Goal: Task Accomplishment & Management: Complete application form

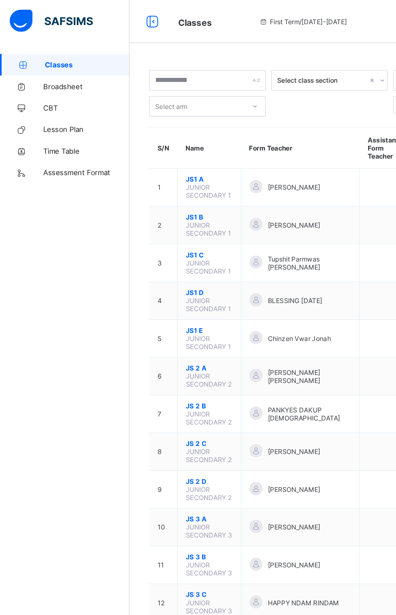
click at [142, 131] on span "JS1 A" at bounding box center [156, 134] width 35 height 6
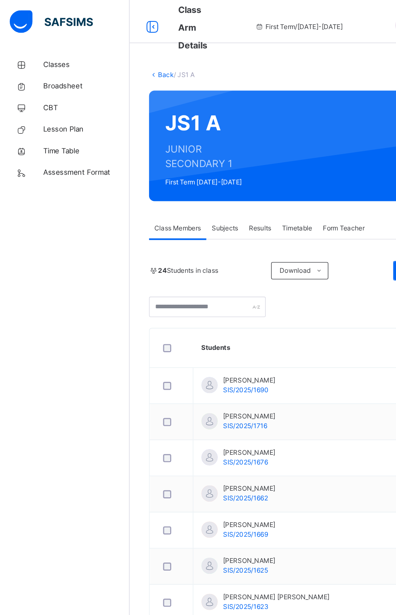
click at [170, 171] on span "Subjects" at bounding box center [168, 170] width 20 height 7
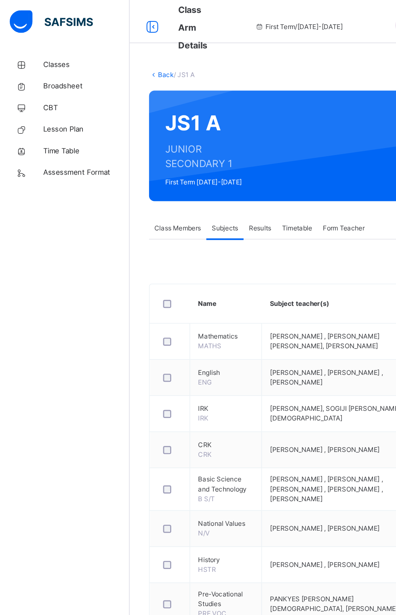
click at [343, 538] on span "Assess Students" at bounding box center [349, 534] width 37 height 7
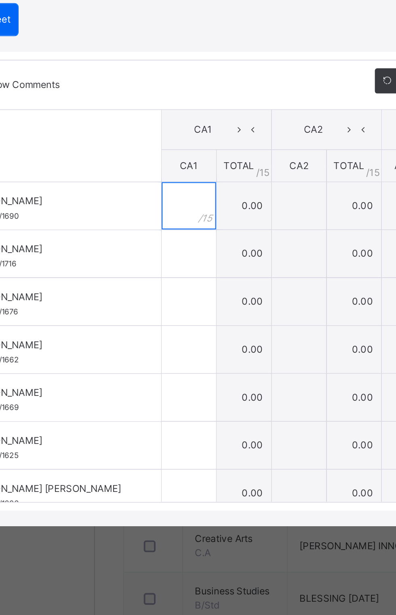
click at [159, 319] on input "text" at bounding box center [145, 307] width 28 height 24
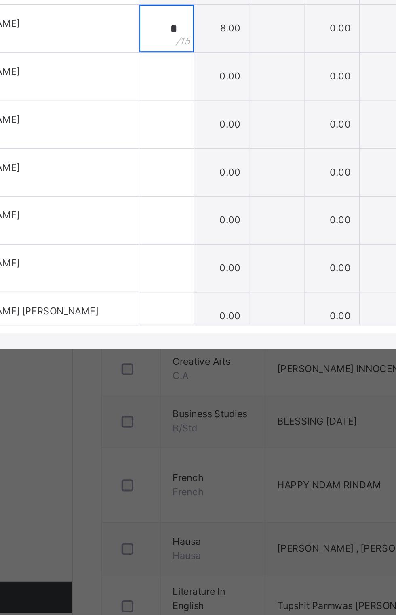
type input "*"
click at [159, 343] on div at bounding box center [145, 331] width 28 height 24
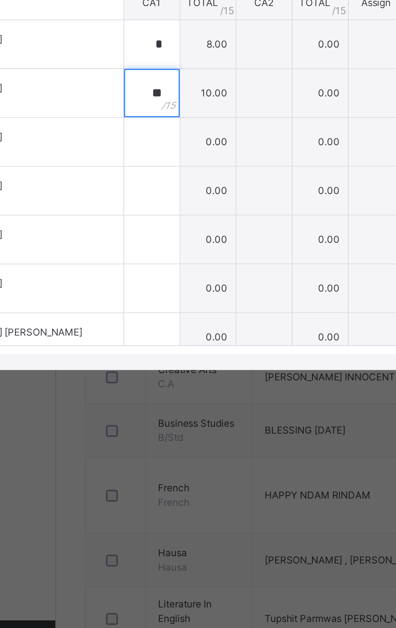
type input "**"
click at [159, 375] on div at bounding box center [145, 363] width 28 height 24
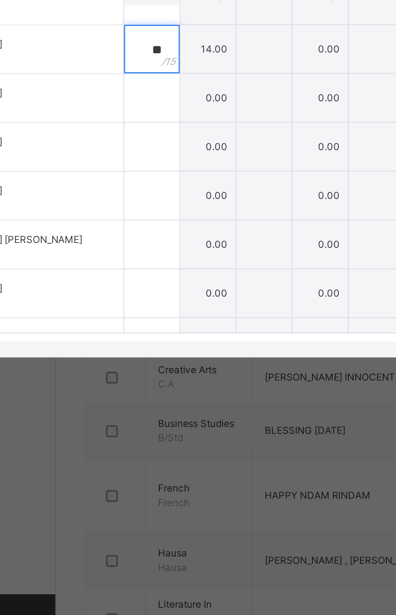
scroll to position [42, 0]
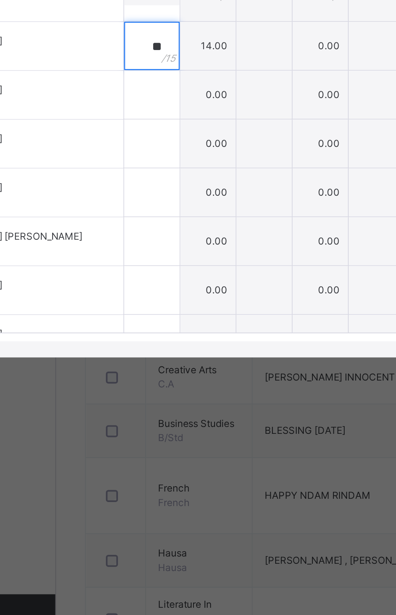
type input "**"
click at [159, 351] on input "text" at bounding box center [145, 339] width 28 height 24
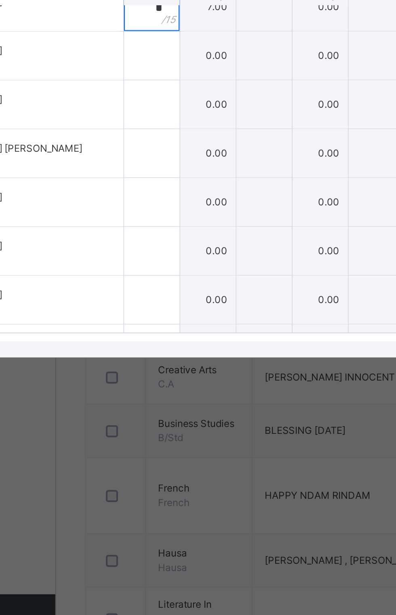
scroll to position [89, 0]
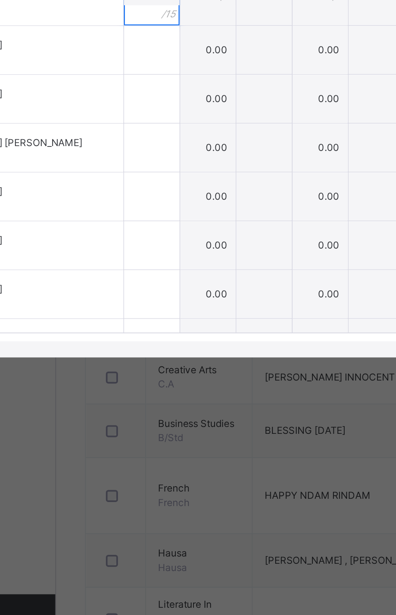
type input "*"
click at [159, 329] on div at bounding box center [145, 316] width 28 height 24
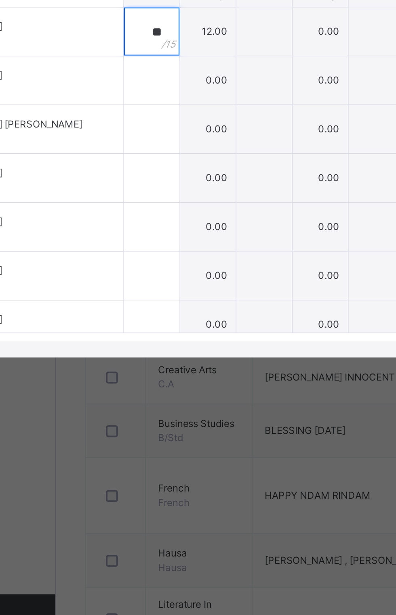
scroll to position [98, 0]
type input "**"
click at [159, 343] on div at bounding box center [145, 331] width 28 height 24
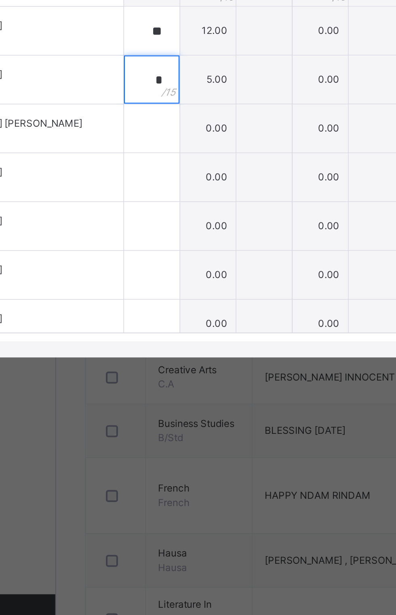
scroll to position [132, 0]
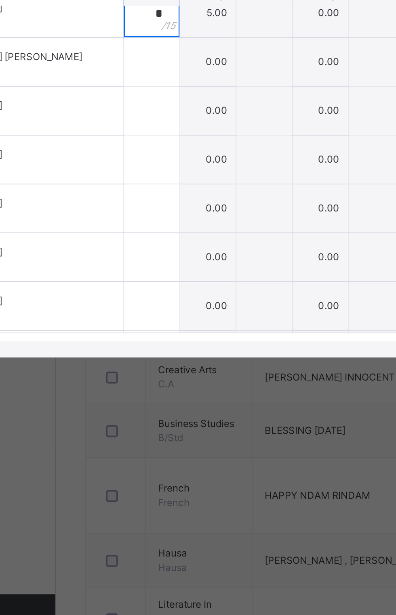
type input "*"
click at [159, 335] on div at bounding box center [145, 322] width 28 height 24
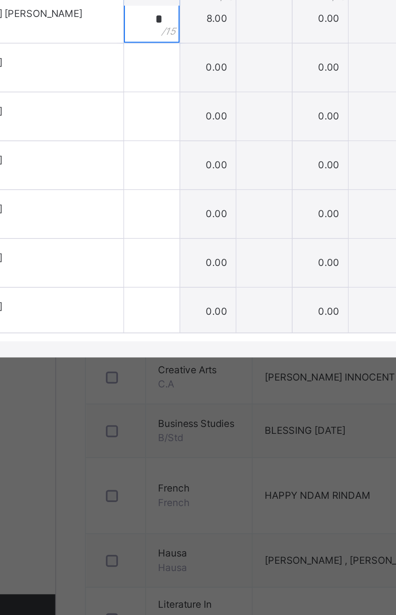
type input "*"
click at [159, 337] on div at bounding box center [145, 325] width 28 height 24
type input "**"
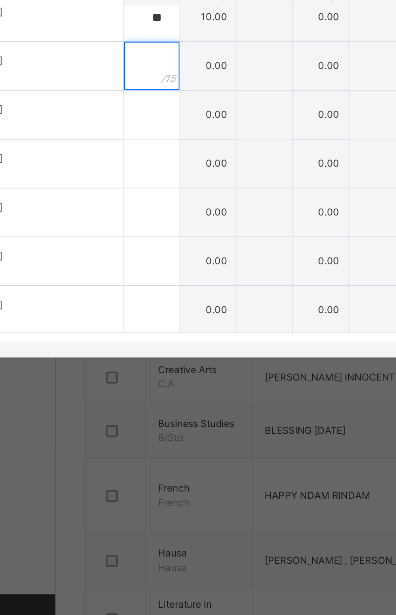
click at [159, 337] on div at bounding box center [145, 324] width 28 height 24
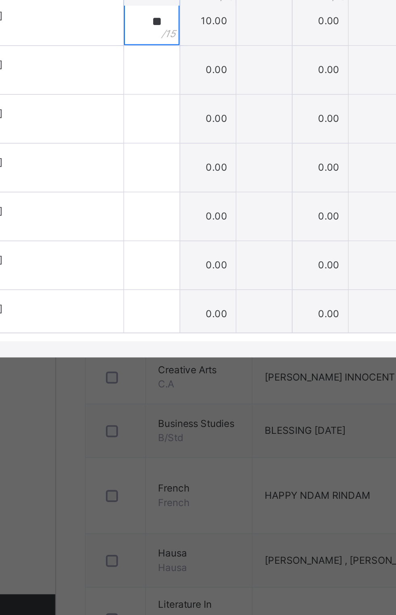
scroll to position [206, 0]
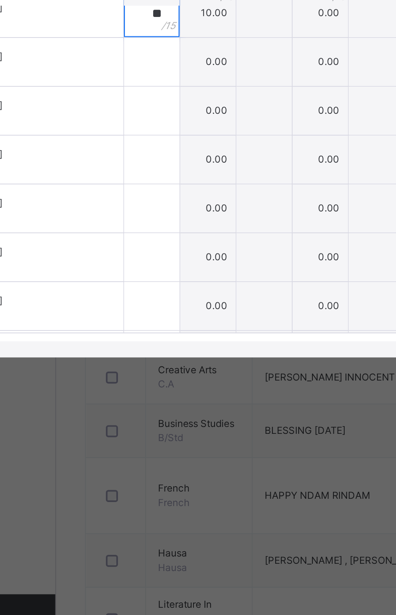
type input "**"
click at [159, 335] on input "text" at bounding box center [145, 322] width 28 height 24
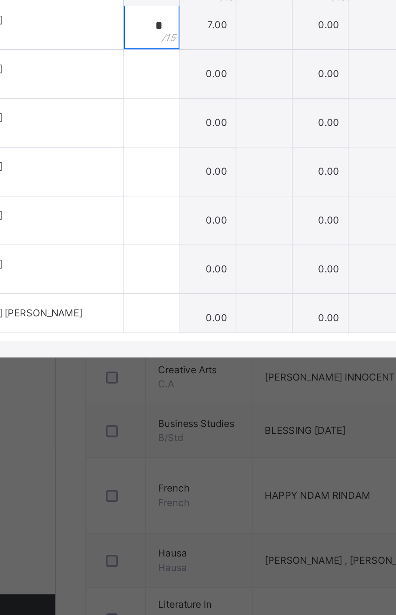
type input "*"
click at [159, 341] on input "text" at bounding box center [145, 328] width 28 height 24
type input "*"
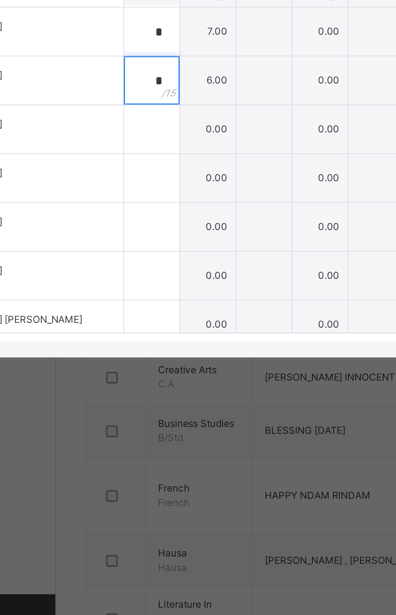
scroll to position [241, 0]
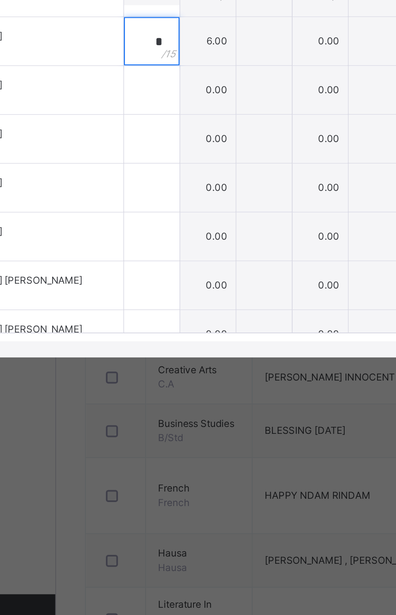
type input "*"
click at [159, 349] on input "text" at bounding box center [145, 337] width 28 height 24
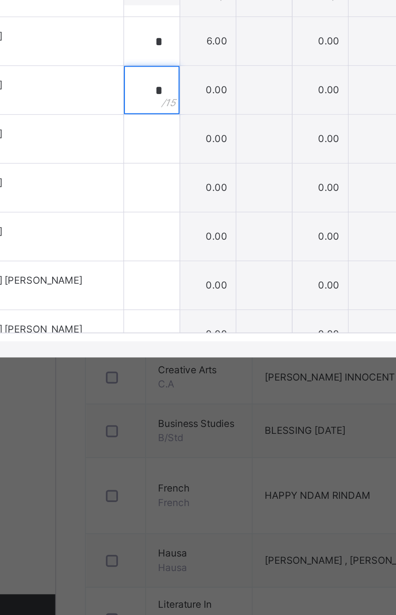
scroll to position [260, 0]
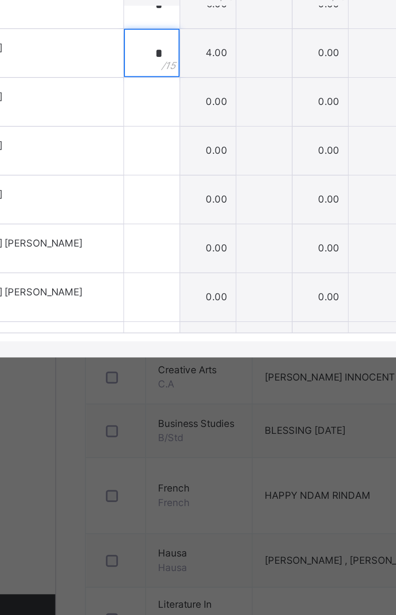
type input "*"
click at [159, 355] on div at bounding box center [145, 343] width 28 height 24
type input "*"
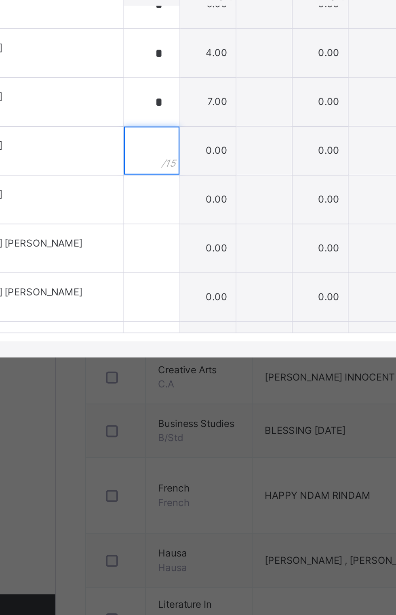
click at [159, 379] on input "text" at bounding box center [145, 367] width 28 height 24
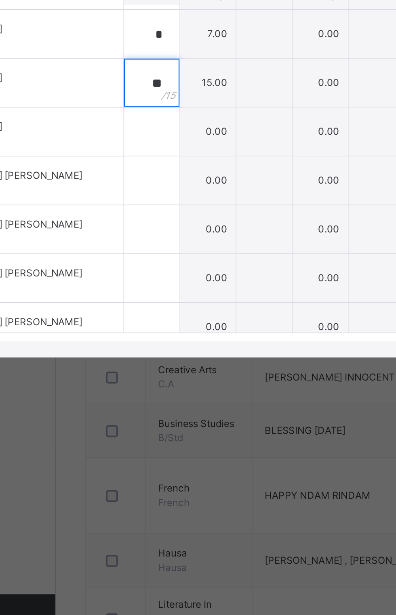
type input "**"
click at [159, 370] on input "text" at bounding box center [145, 358] width 28 height 24
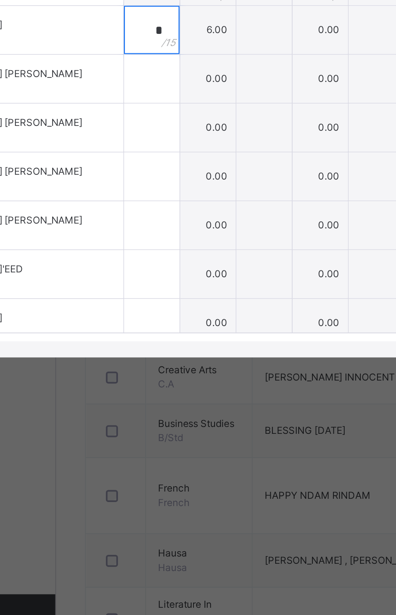
scroll to position [346, 0]
type input "*"
click at [159, 343] on input "text" at bounding box center [145, 330] width 28 height 24
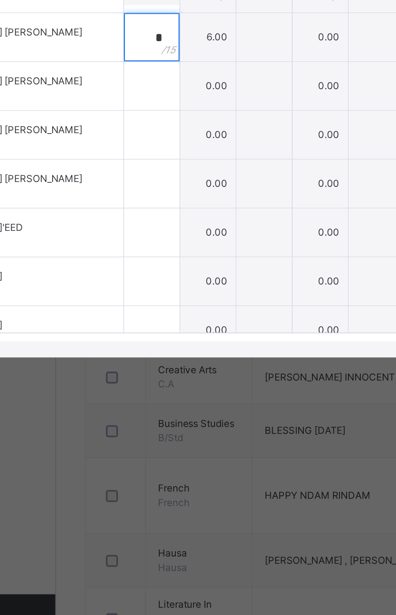
scroll to position [372, 0]
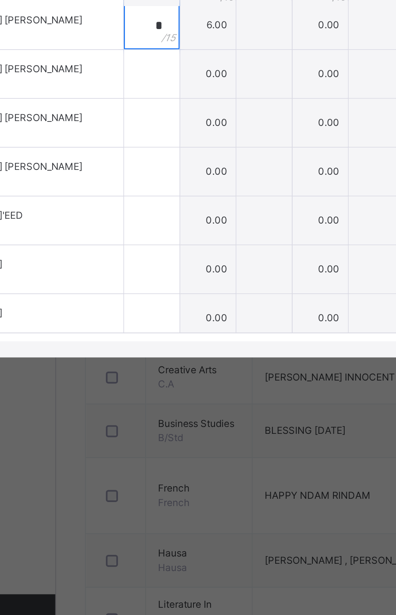
type input "*"
click at [159, 341] on div at bounding box center [145, 328] width 28 height 24
type input "*"
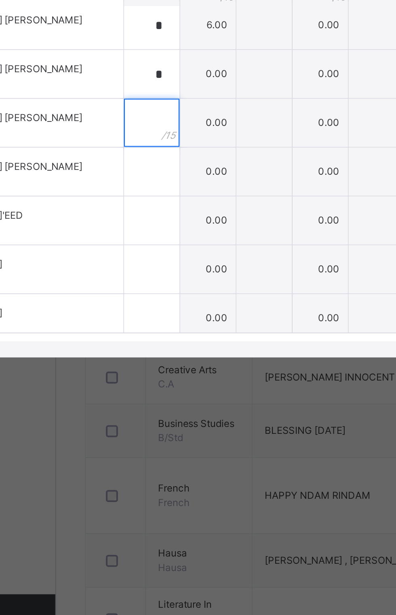
click at [159, 365] on input "text" at bounding box center [145, 353] width 28 height 24
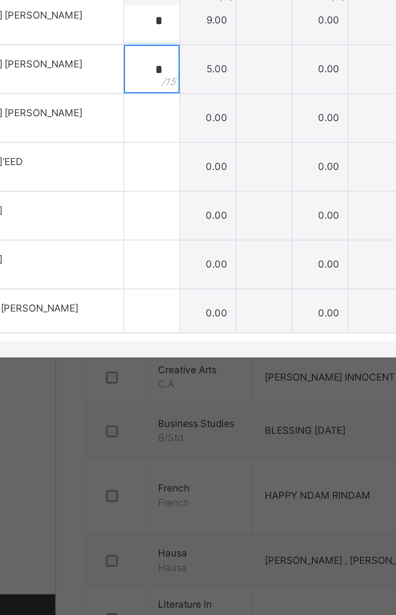
scroll to position [424, 0]
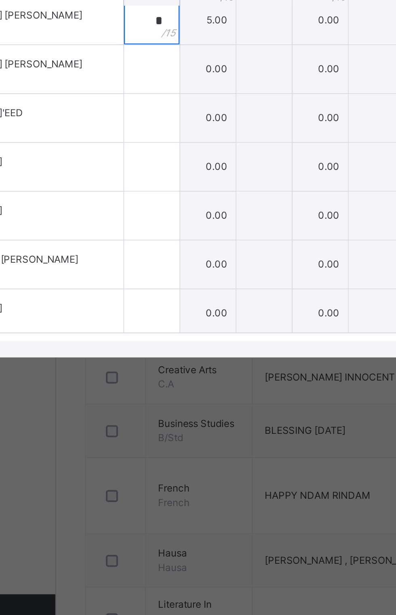
type input "*"
click at [159, 338] on div at bounding box center [145, 326] width 28 height 24
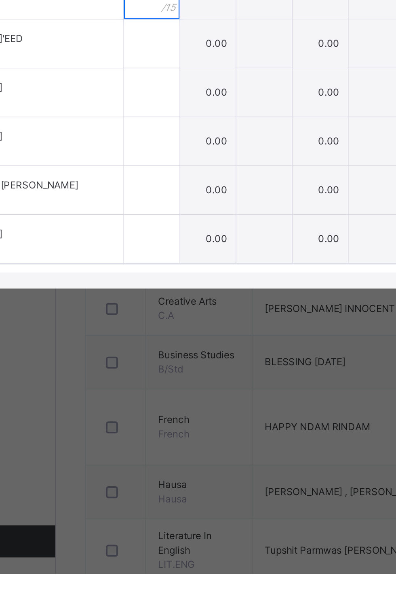
type input "*"
click at [159, 360] on input "text" at bounding box center [145, 348] width 28 height 24
type input "*"
click at [159, 385] on div at bounding box center [145, 372] width 28 height 24
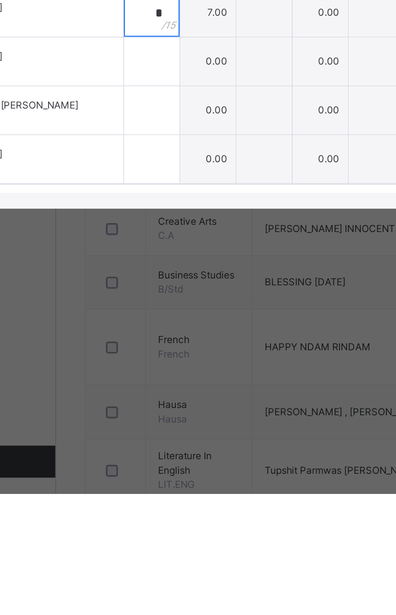
type input "*"
click at [159, 409] on div at bounding box center [145, 397] width 28 height 24
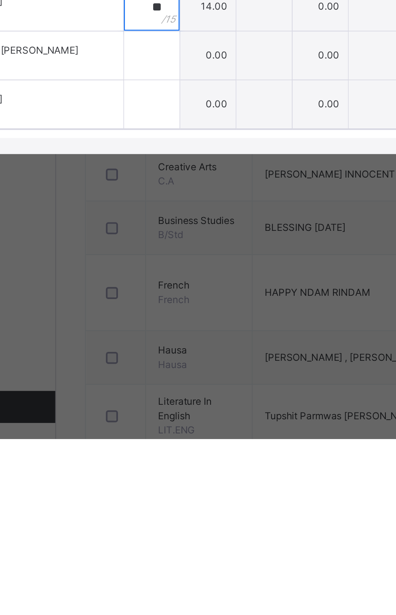
type input "**"
click at [159, 434] on input "text" at bounding box center [145, 422] width 28 height 24
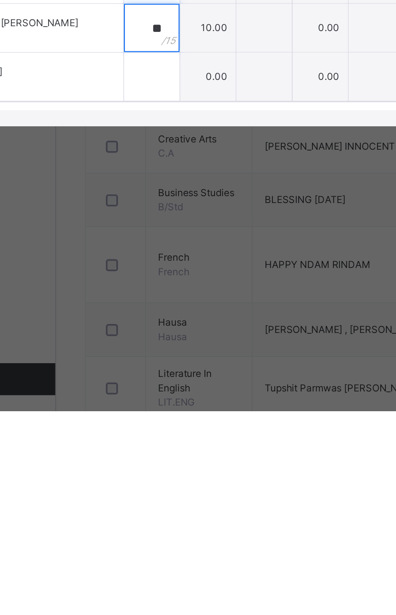
type input "**"
click at [159, 459] on input "text" at bounding box center [145, 446] width 28 height 24
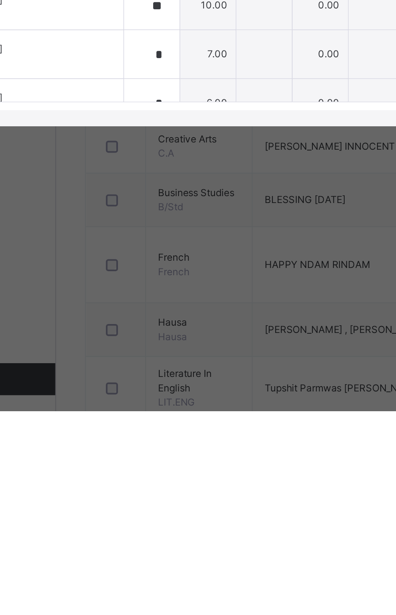
scroll to position [0, 0]
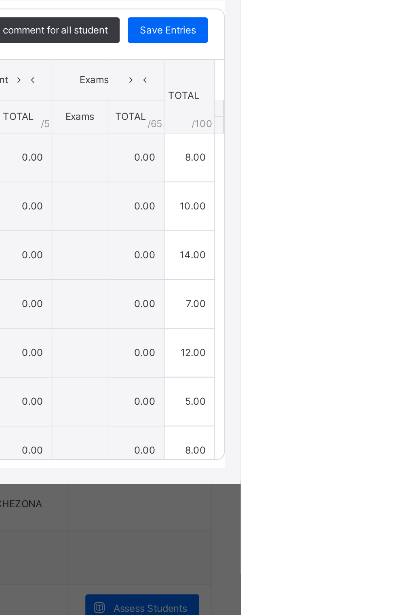
type input "**"
click at [373, 246] on span "Save Entries" at bounding box center [359, 242] width 28 height 7
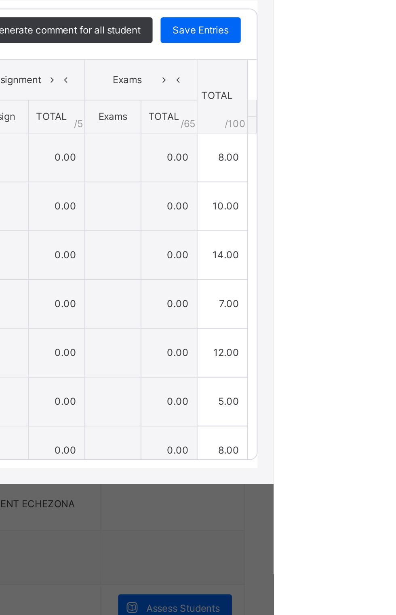
click at [373, 246] on span "Save Entries" at bounding box center [359, 242] width 28 height 7
type input "*"
type input "**"
type input "*"
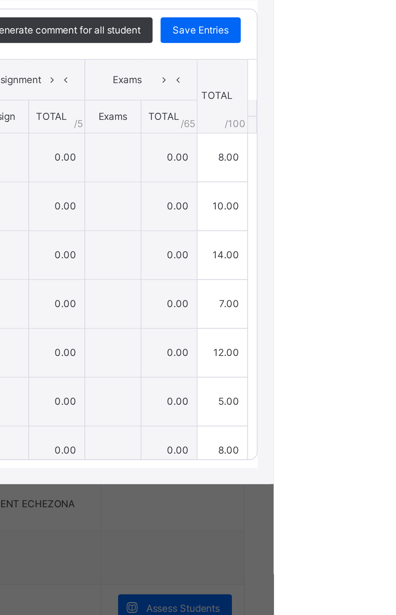
type input "**"
type input "*"
type input "**"
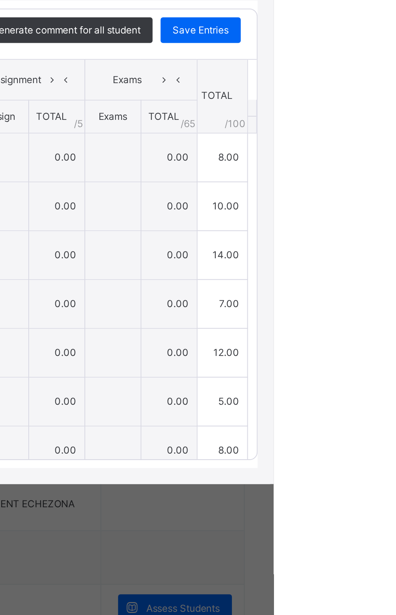
type input "*"
type input "**"
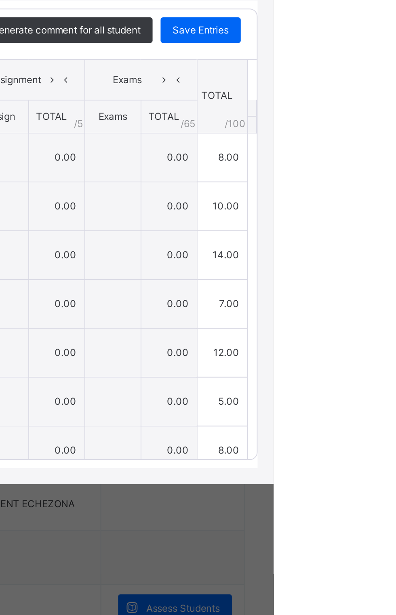
type input "*"
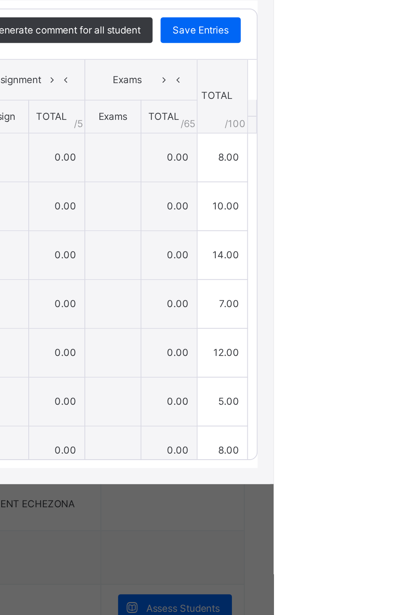
type input "*"
type input "**"
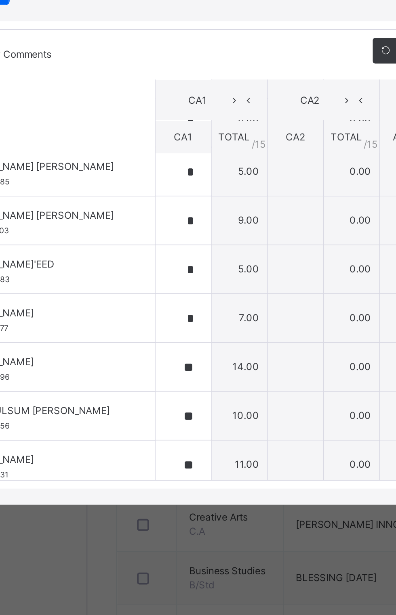
scroll to position [427, 0]
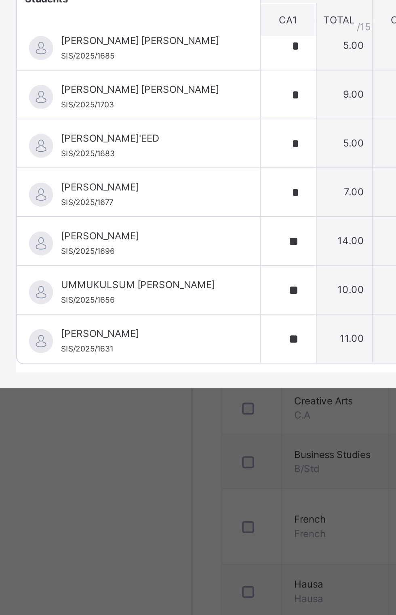
click at [387, 305] on div "Score Sheet Score Sheet Show Comments Generate comment for all student Save Ent…" at bounding box center [197, 333] width 379 height 261
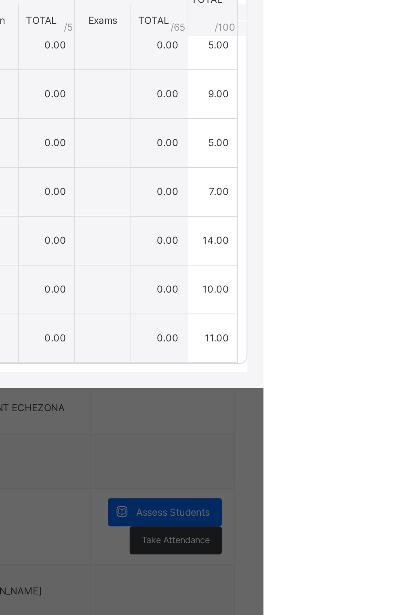
scroll to position [314, 0]
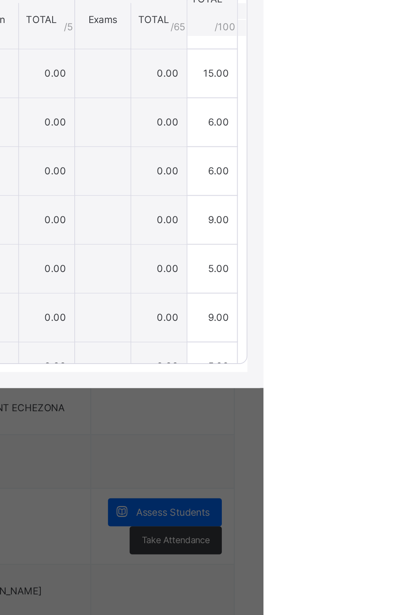
click at [373, 246] on span "Save Entries" at bounding box center [359, 242] width 28 height 7
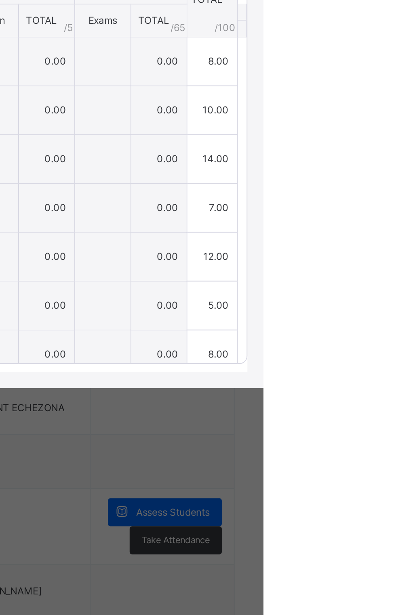
type input "*"
type input "**"
type input "*"
type input "**"
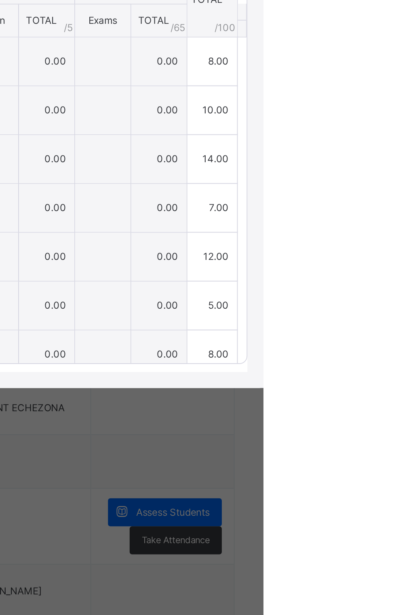
type input "*"
type input "**"
type input "*"
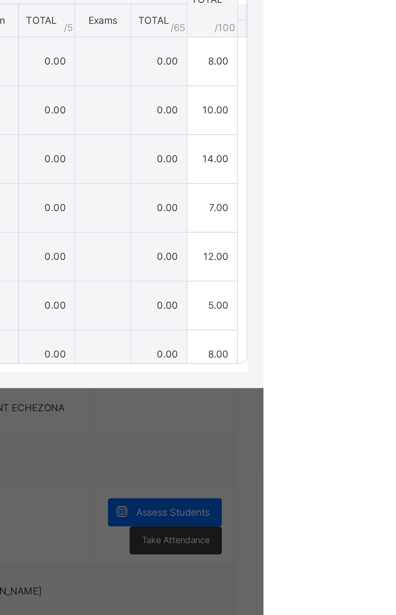
type input "*"
type input "**"
type input "*"
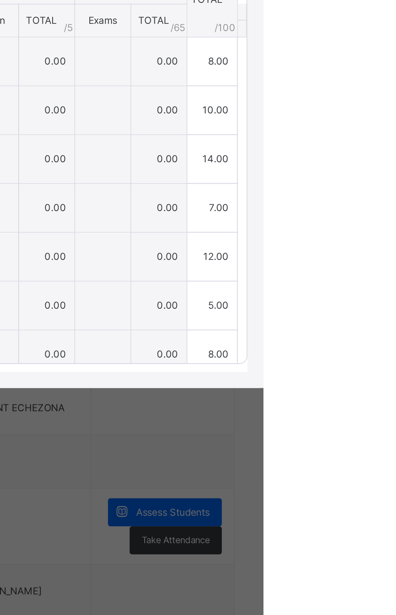
type input "*"
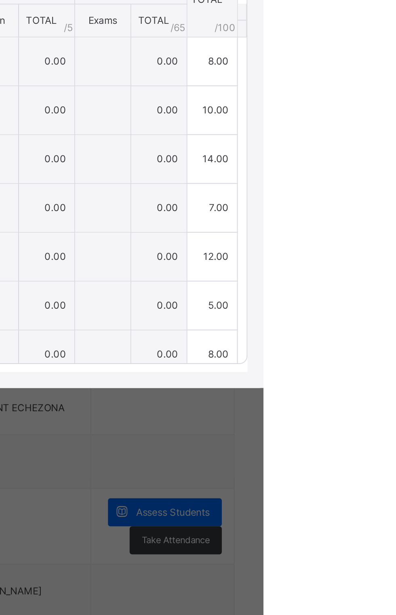
type input "*"
type input "**"
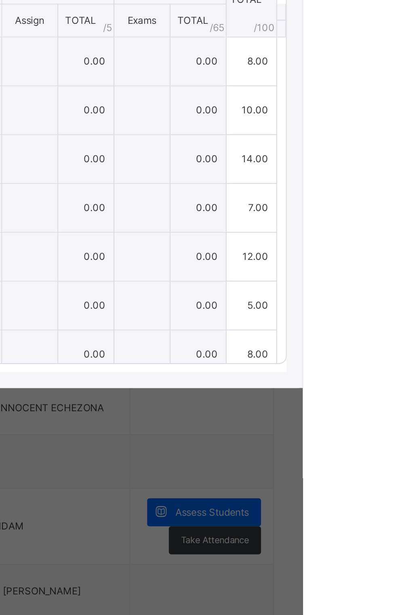
click at [379, 249] on div "Save Entries" at bounding box center [359, 242] width 40 height 13
type input "*"
type input "**"
type input "*"
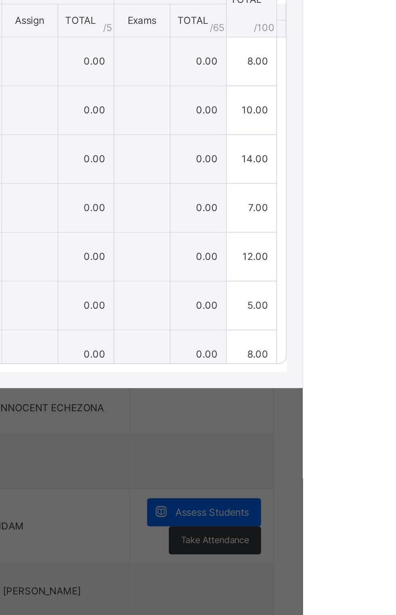
type input "**"
type input "*"
type input "**"
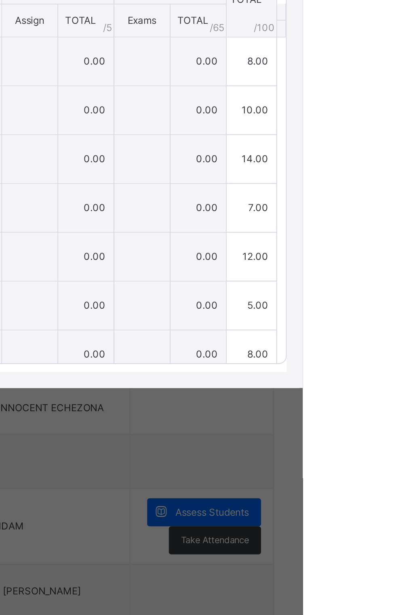
type input "*"
type input "**"
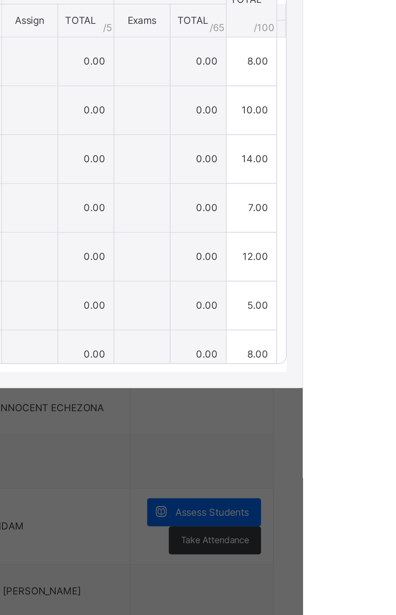
type input "*"
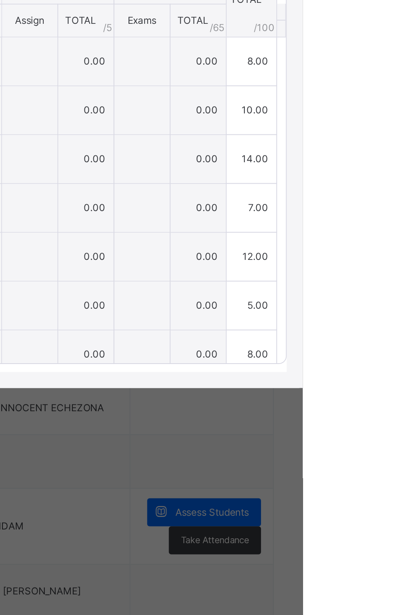
type input "*"
type input "**"
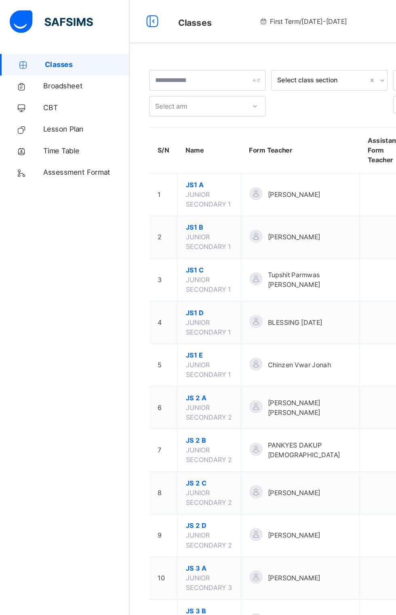
click at [151, 167] on span "JS1 B" at bounding box center [156, 170] width 35 height 7
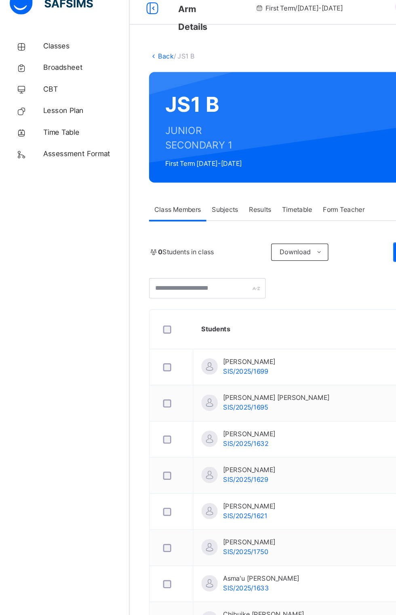
click at [171, 171] on span "Subjects" at bounding box center [168, 170] width 20 height 7
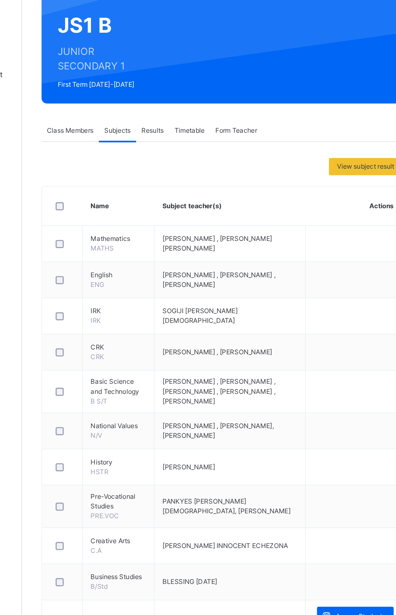
click at [343, 531] on span "Assess Students" at bounding box center [349, 534] width 37 height 7
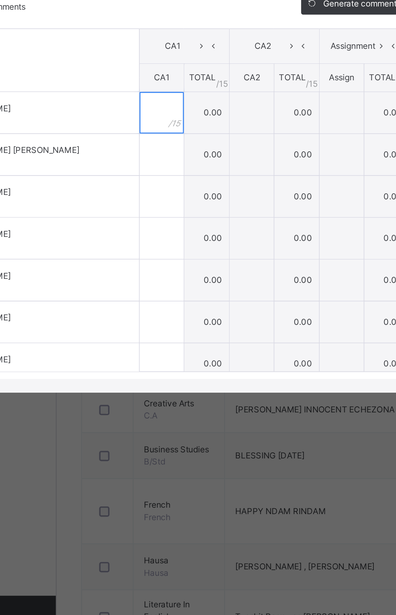
click at [172, 319] on input "text" at bounding box center [159, 307] width 26 height 24
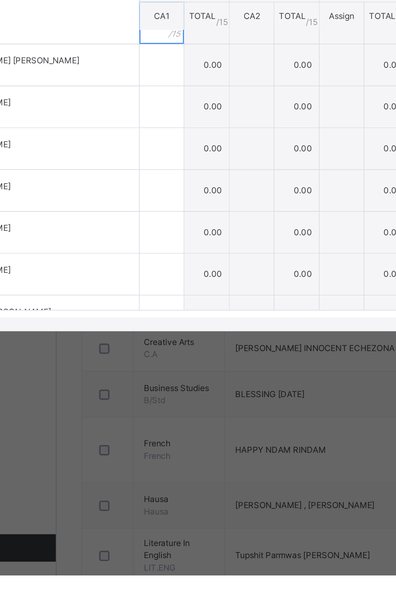
scroll to position [17, 0]
type input "*"
click at [172, 326] on input "text" at bounding box center [159, 314] width 26 height 24
type input "*"
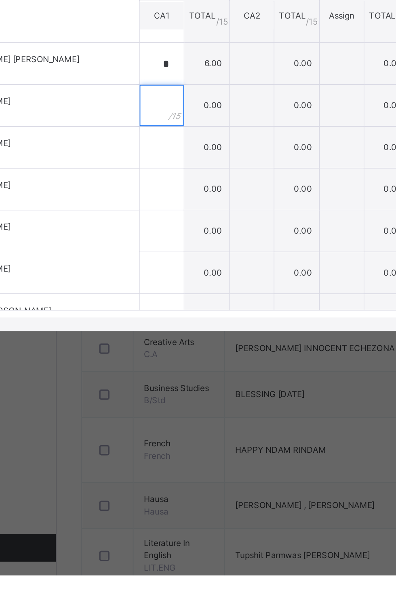
click at [172, 351] on div at bounding box center [159, 339] width 26 height 24
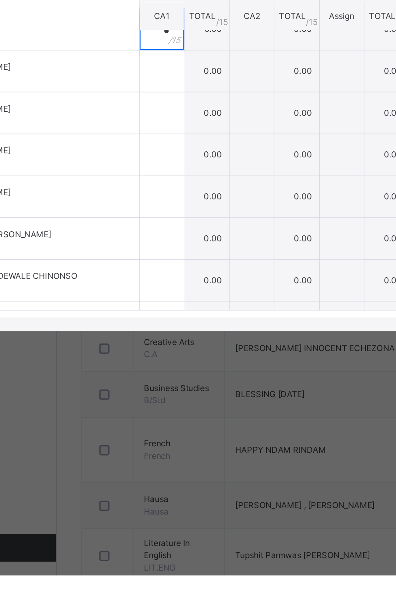
type input "*"
click at [172, 331] on div at bounding box center [159, 318] width 26 height 24
type input "*"
click at [172, 355] on input "text" at bounding box center [159, 343] width 26 height 24
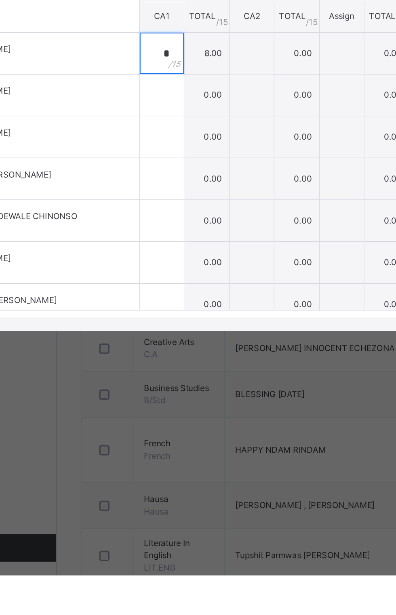
scroll to position [99, 0]
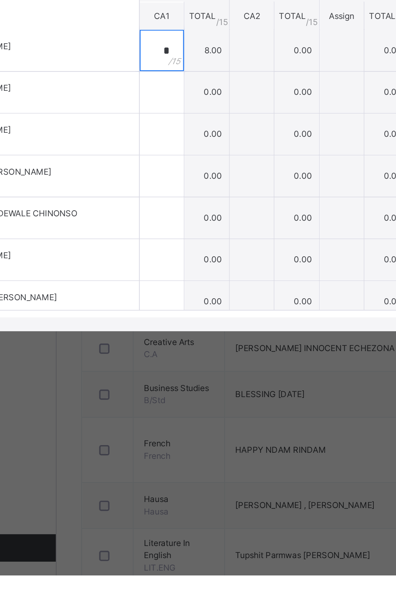
type input "*"
click at [172, 343] on div at bounding box center [159, 331] width 26 height 24
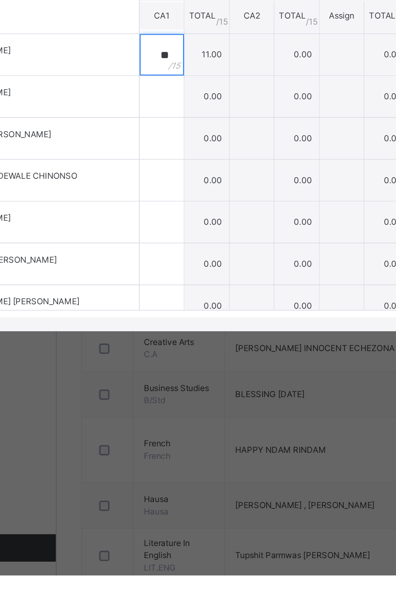
scroll to position [129, 0]
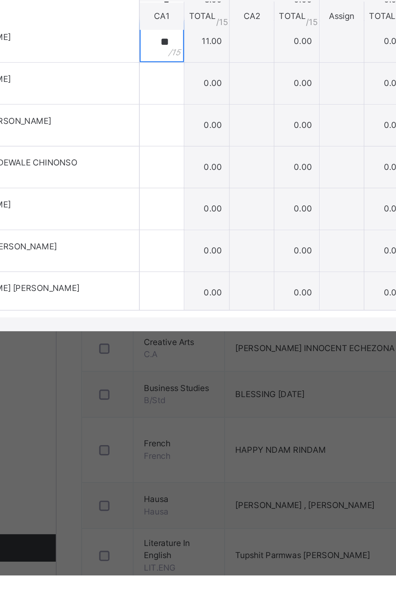
type input "**"
click at [172, 338] on div at bounding box center [159, 326] width 26 height 24
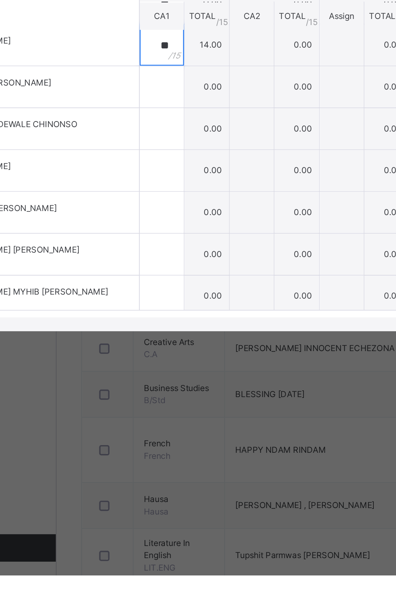
scroll to position [160, 0]
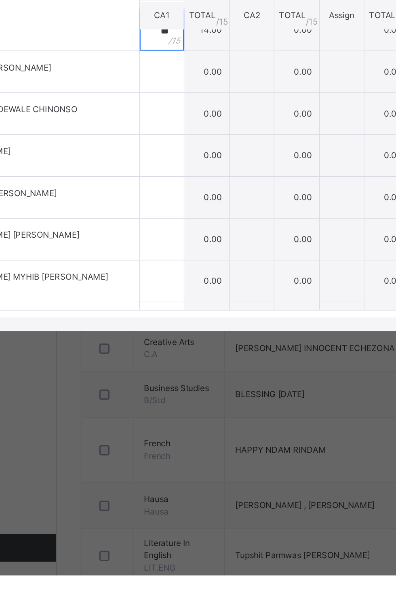
type input "**"
click at [172, 331] on input "text" at bounding box center [159, 319] width 26 height 24
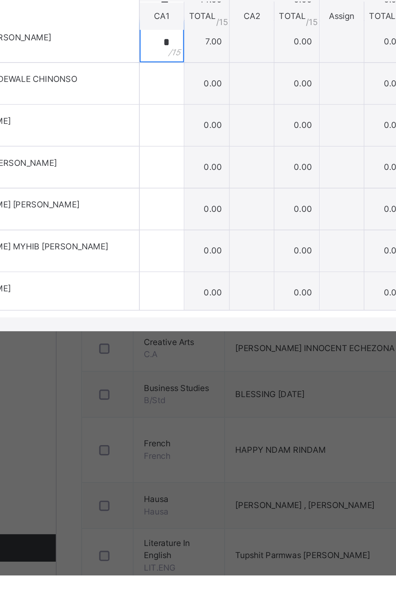
scroll to position [190, 0]
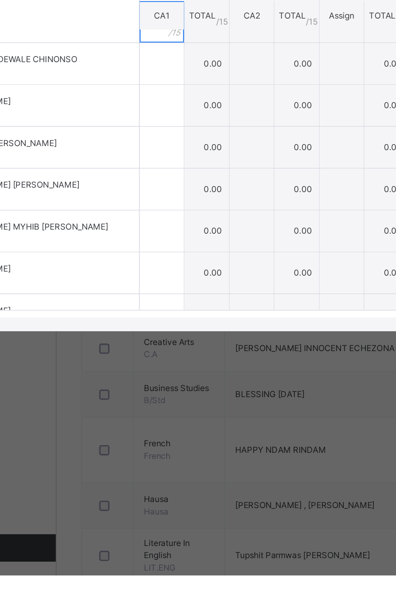
type input "*"
click at [172, 326] on input "text" at bounding box center [159, 314] width 26 height 24
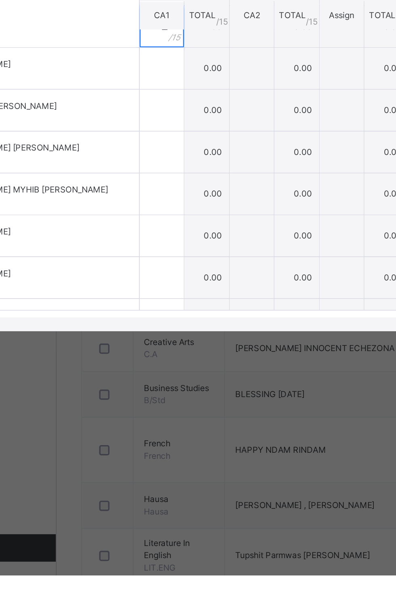
scroll to position [216, 0]
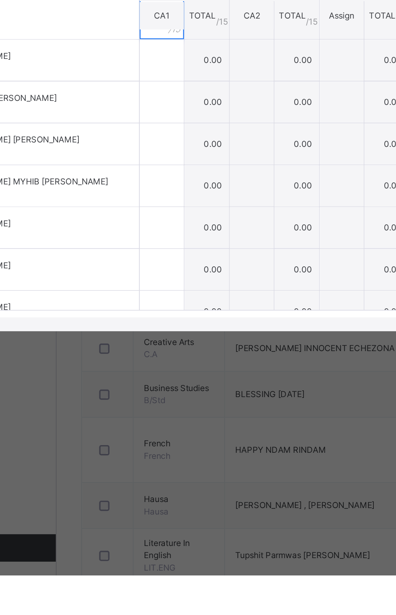
type input "**"
click at [172, 324] on input "text" at bounding box center [159, 312] width 26 height 24
type input "*"
click at [172, 349] on div at bounding box center [159, 337] width 26 height 24
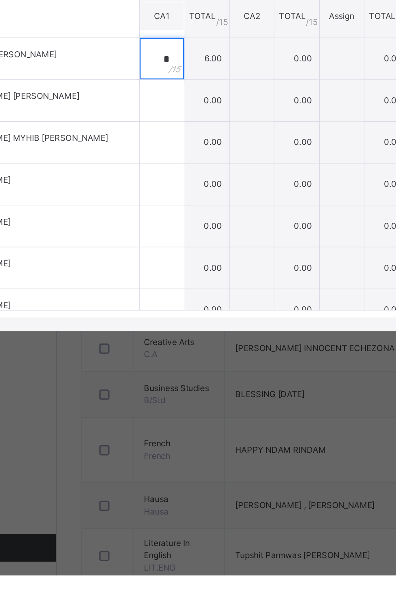
type input "*"
click at [172, 348] on input "text" at bounding box center [159, 336] width 26 height 24
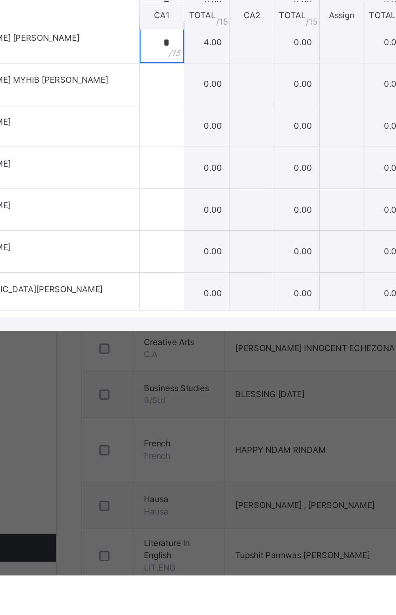
scroll to position [276, 0]
type input "*"
click at [172, 339] on input "text" at bounding box center [159, 326] width 26 height 24
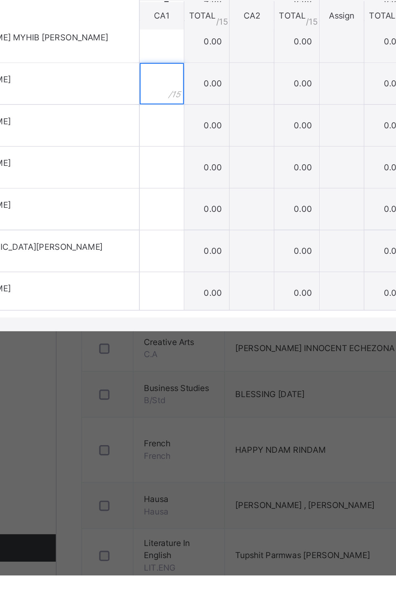
click at [172, 338] on div at bounding box center [159, 326] width 26 height 24
click at [172, 313] on input "text" at bounding box center [159, 301] width 26 height 24
click at [172, 313] on input "*" at bounding box center [159, 301] width 26 height 24
type input "*"
click at [172, 338] on input "text" at bounding box center [159, 326] width 26 height 24
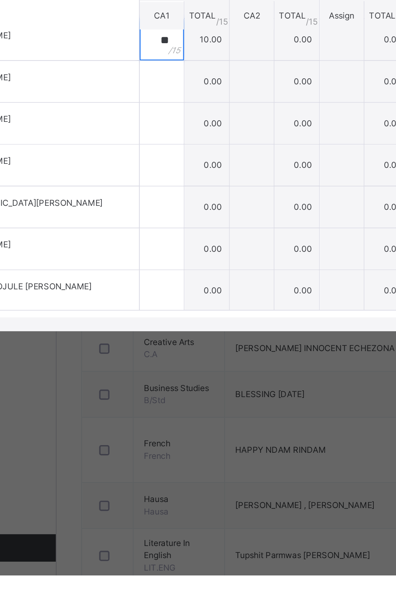
scroll to position [330, 0]
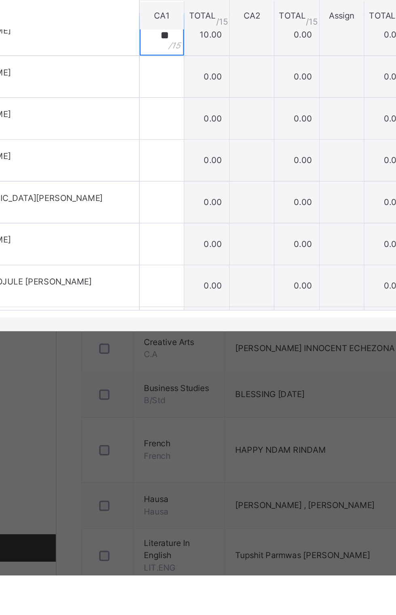
type input "**"
click at [172, 334] on div at bounding box center [159, 322] width 26 height 24
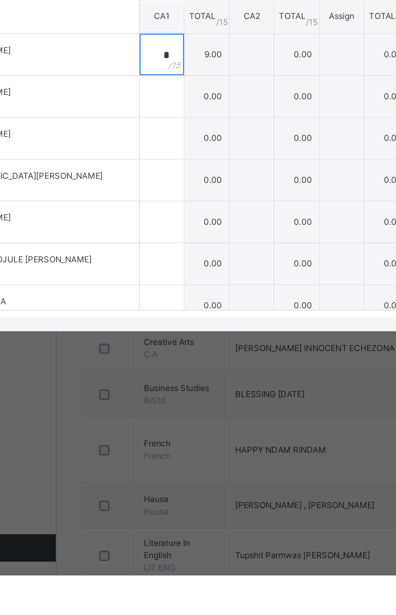
scroll to position [352, 0]
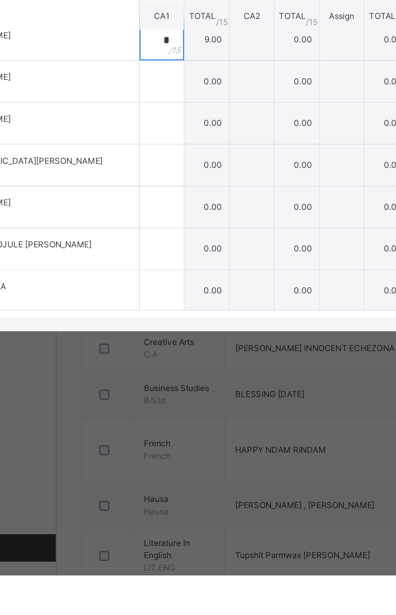
type input "*"
click at [172, 337] on div at bounding box center [159, 324] width 26 height 24
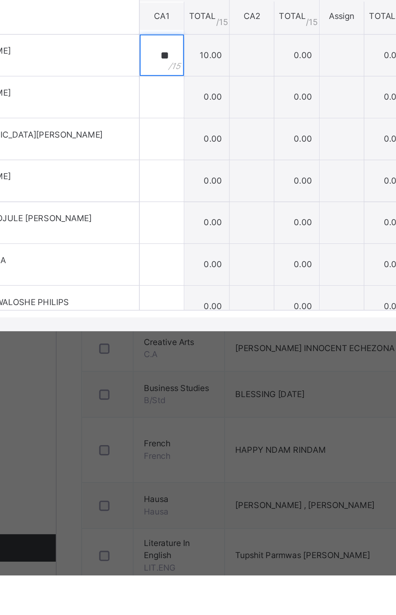
scroll to position [373, 0]
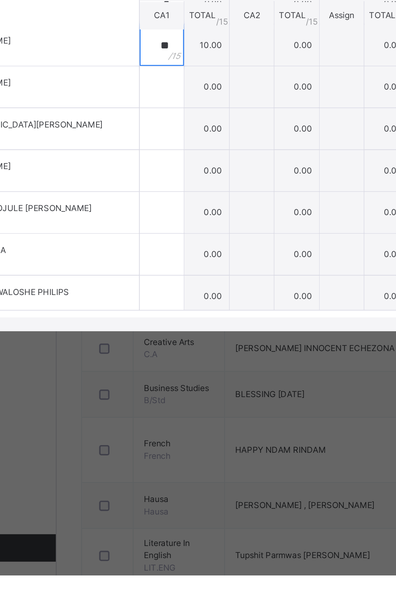
type input "**"
click at [172, 340] on input "text" at bounding box center [159, 328] width 26 height 24
type input "**"
click at [172, 364] on input "text" at bounding box center [159, 352] width 26 height 24
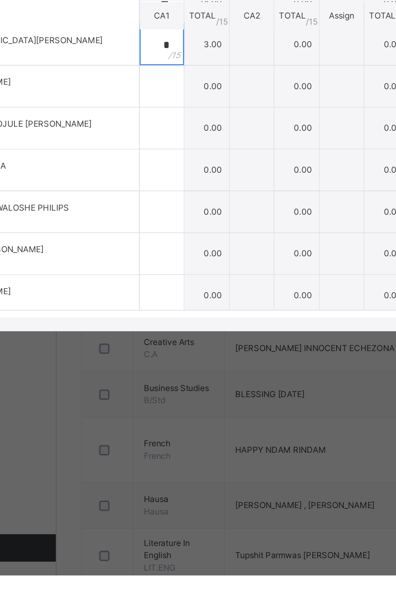
scroll to position [423, 0]
type input "*"
click at [172, 339] on input "text" at bounding box center [159, 327] width 26 height 24
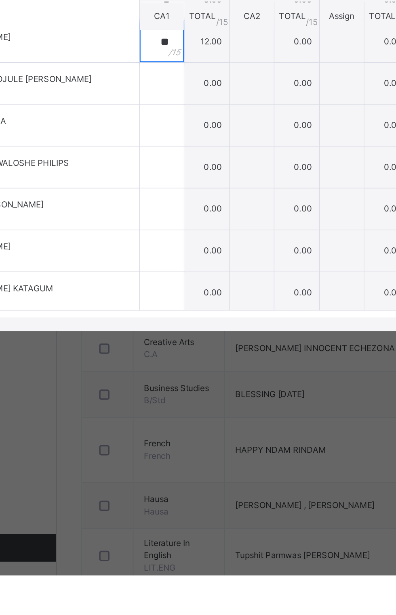
scroll to position [451, 0]
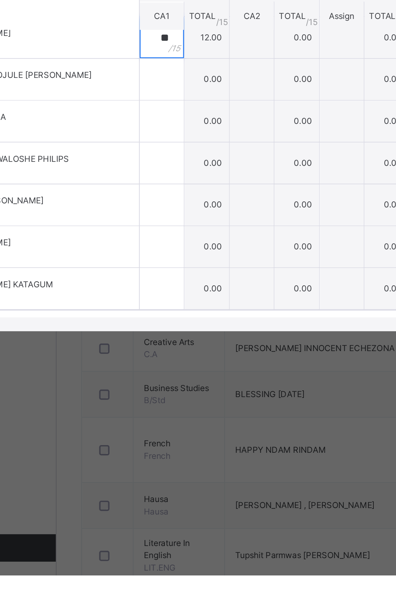
type input "**"
click at [172, 335] on input "text" at bounding box center [159, 323] width 26 height 24
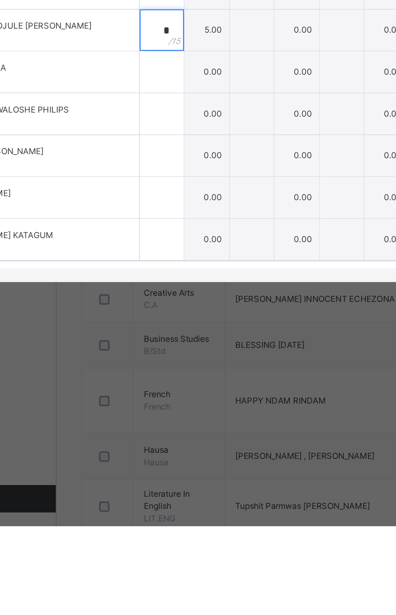
type input "*"
click at [172, 360] on input "text" at bounding box center [159, 348] width 26 height 24
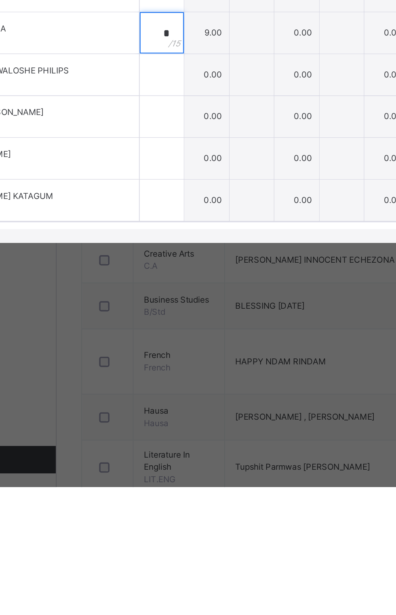
type input "*"
click at [172, 385] on div at bounding box center [159, 372] width 26 height 24
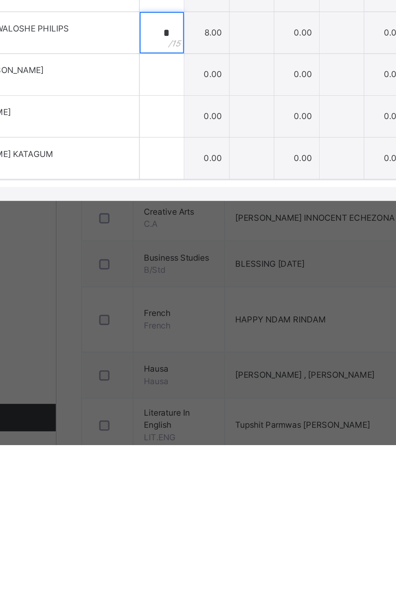
type input "*"
click at [172, 409] on div at bounding box center [159, 397] width 26 height 24
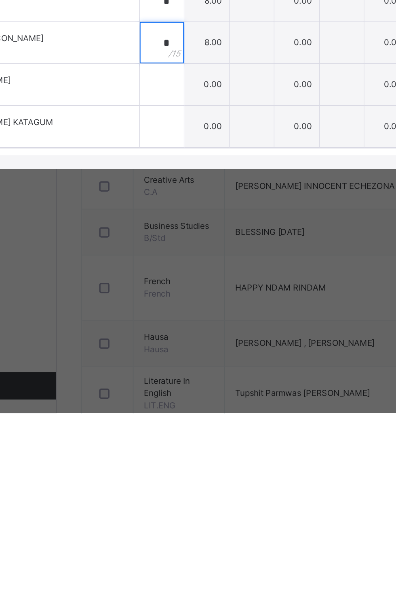
type input "*"
click at [172, 434] on input "text" at bounding box center [159, 422] width 26 height 24
type input "*"
click at [172, 459] on input "text" at bounding box center [159, 446] width 26 height 24
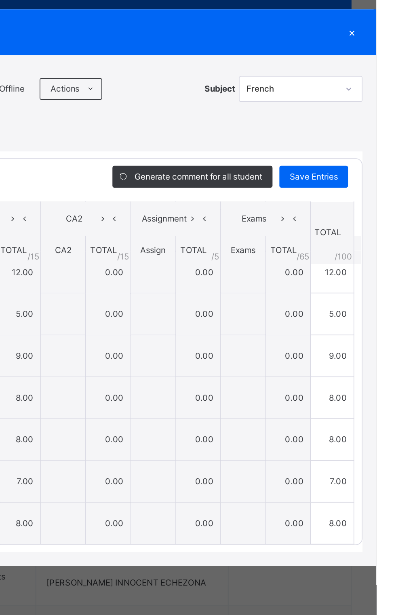
scroll to position [0, 0]
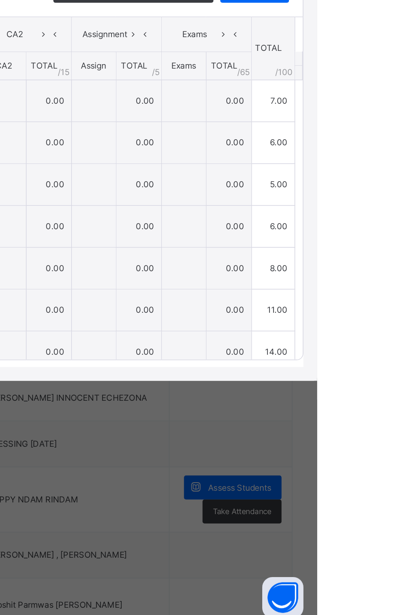
type input "*"
click at [379, 249] on div "Save Entries" at bounding box center [359, 242] width 40 height 13
type input "*"
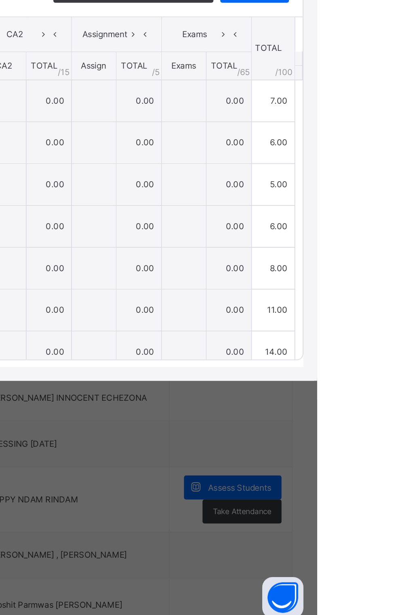
type input "*"
type input "**"
type input "*"
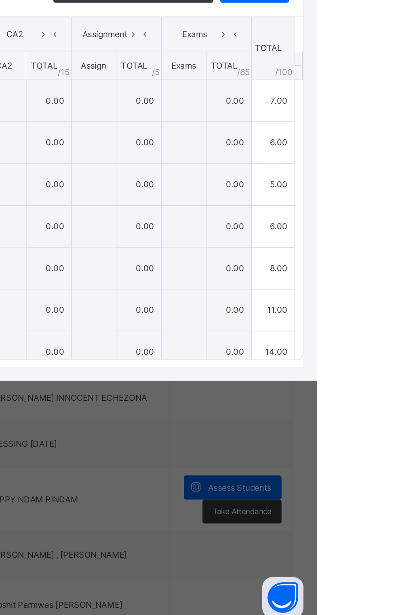
type input "**"
type input "*"
type input "**"
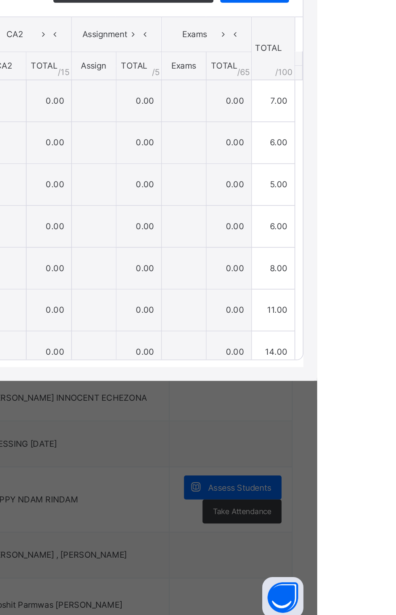
type input "*"
type input "**"
type input "*"
type input "**"
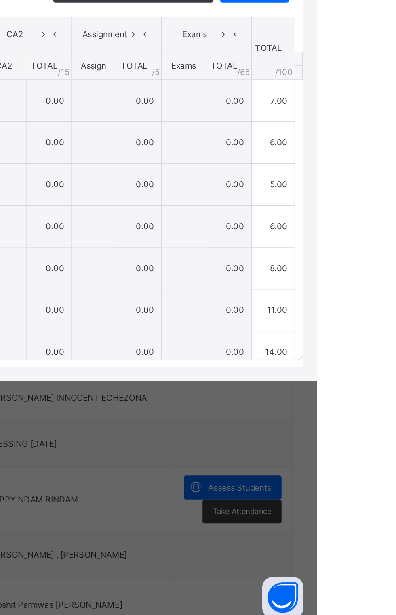
type input "*"
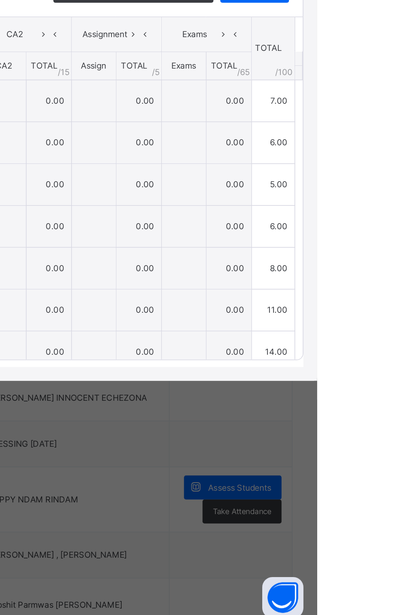
type input "*"
click at [373, 246] on span "Save Entries" at bounding box center [359, 242] width 28 height 7
type input "*"
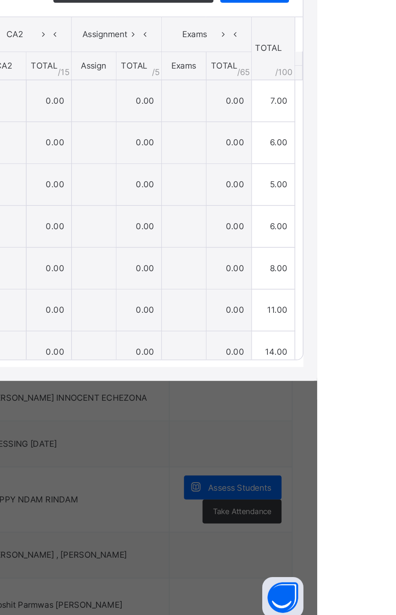
type input "*"
type input "**"
type input "*"
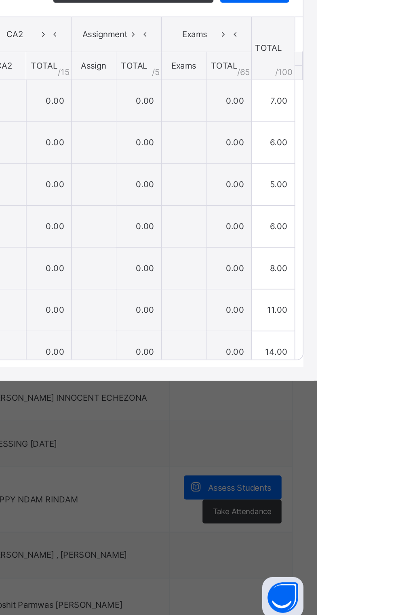
type input "**"
type input "*"
type input "**"
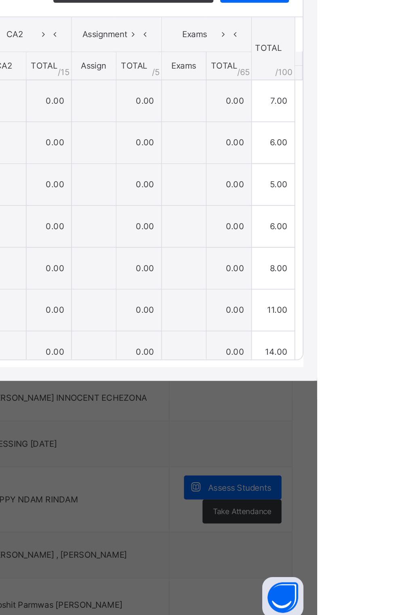
type input "*"
type input "**"
type input "*"
type input "**"
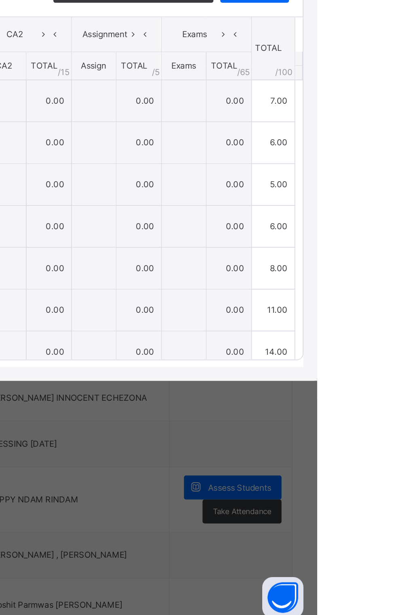
type input "*"
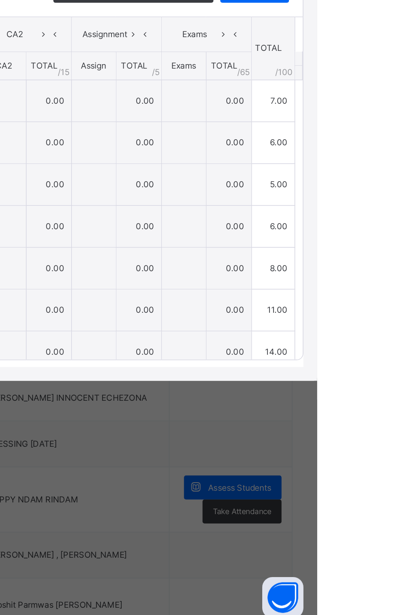
type input "*"
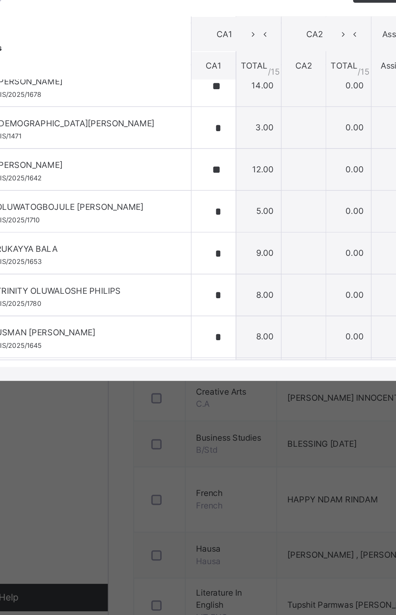
scroll to position [451, 0]
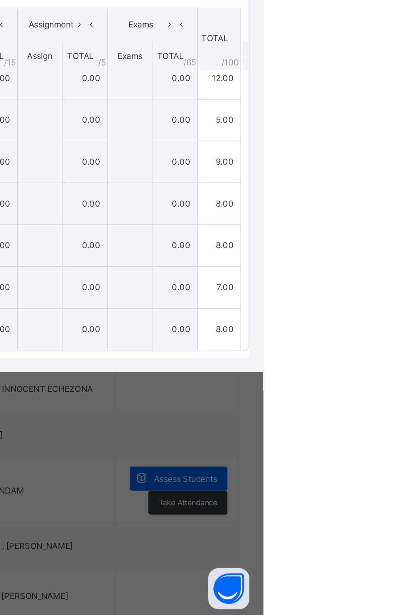
click at [373, 246] on span "Save Entries" at bounding box center [359, 242] width 28 height 7
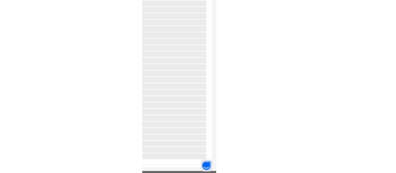
scroll to position [175, 0]
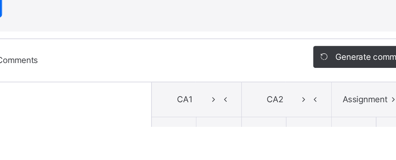
type input "*"
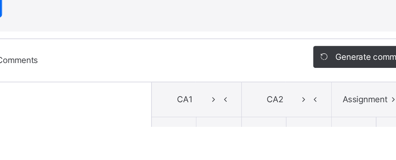
type input "**"
type input "*"
type input "**"
type input "*"
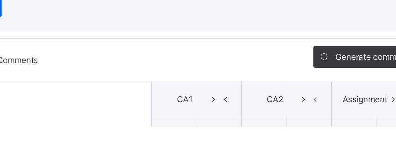
type input "*"
type input "**"
type input "*"
type input "**"
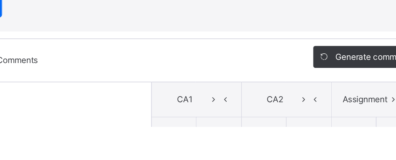
type input "**"
type input "*"
type input "**"
type input "*"
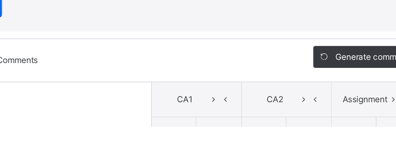
type input "*"
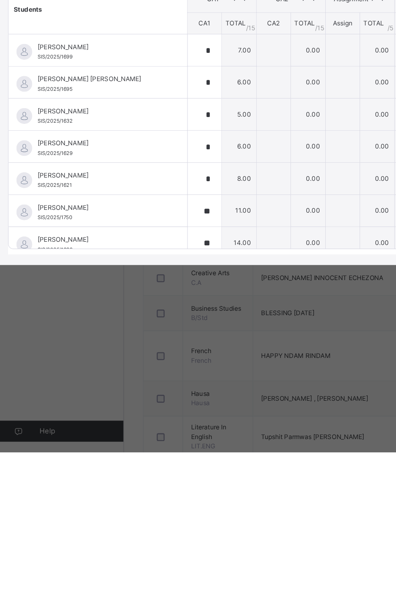
scroll to position [40, 0]
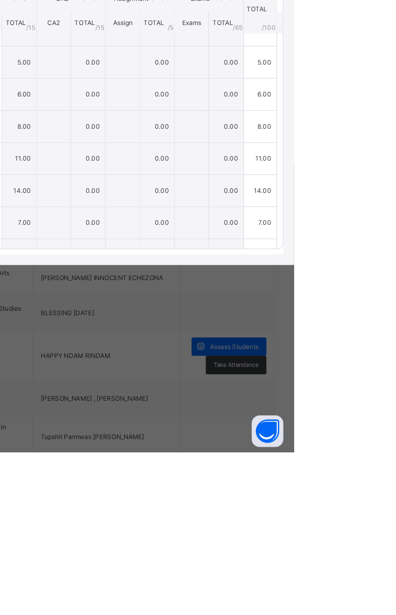
click at [373, 246] on span "Save Entries" at bounding box center [359, 242] width 28 height 7
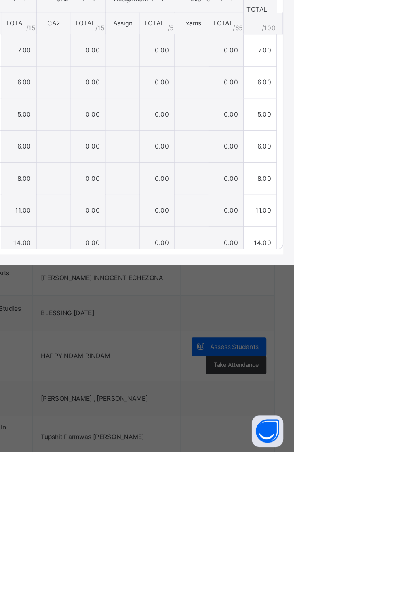
type input "*"
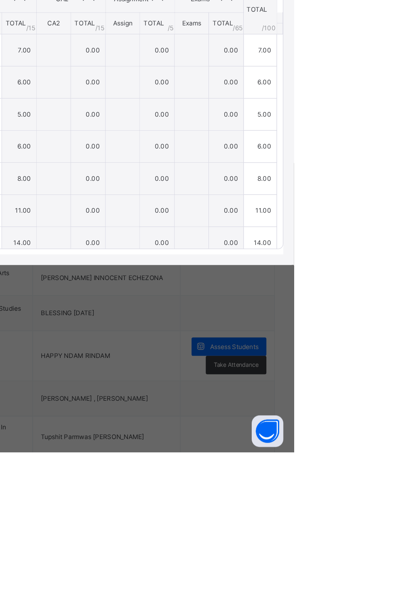
type input "**"
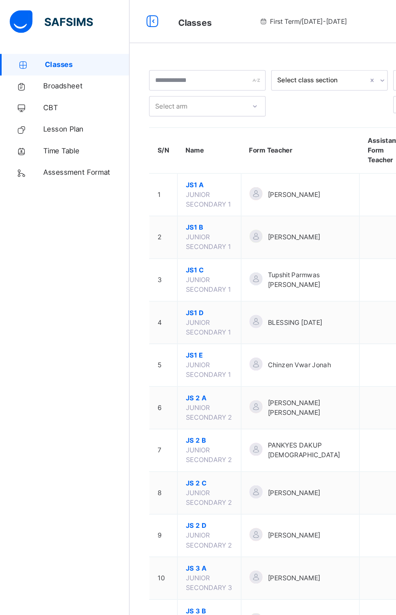
click at [152, 199] on span "JS1 C" at bounding box center [156, 202] width 35 height 7
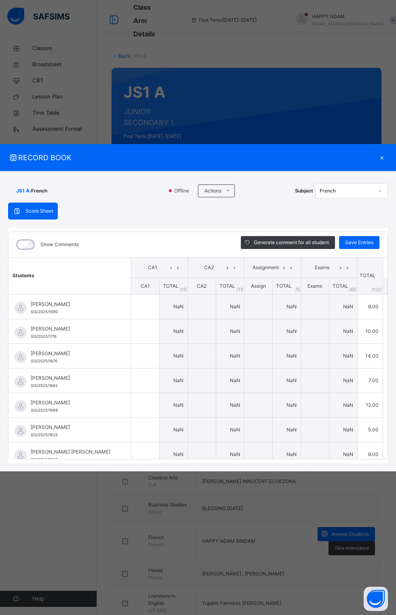
type input "*"
type input "**"
type input "*"
type input "**"
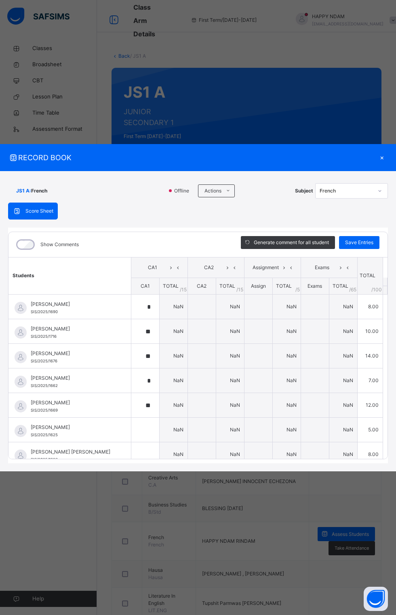
type input "*"
type input "**"
type input "*"
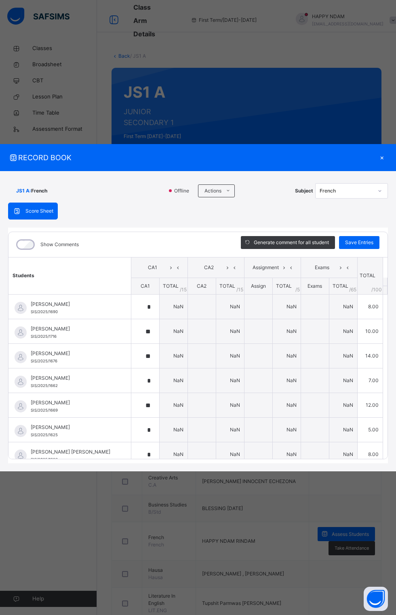
type input "*"
type input "**"
type input "*"
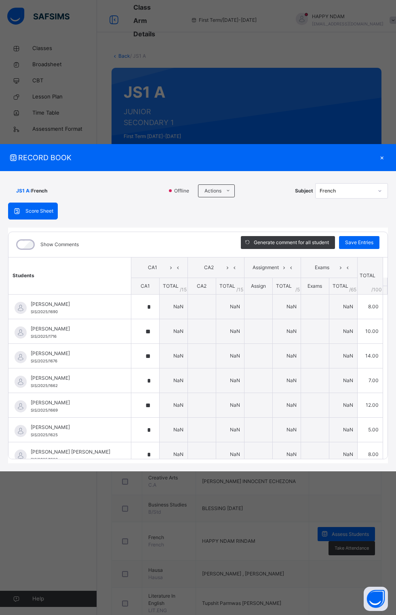
type input "*"
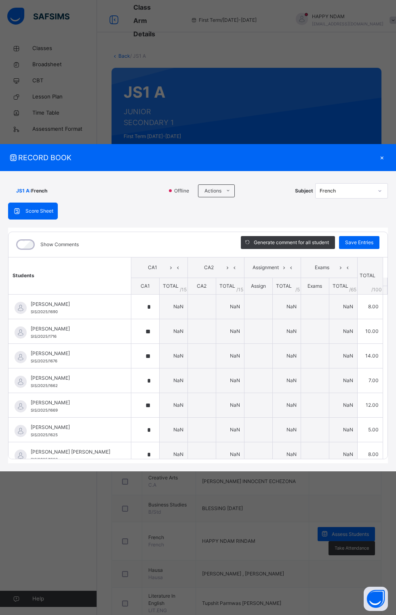
type input "*"
type input "**"
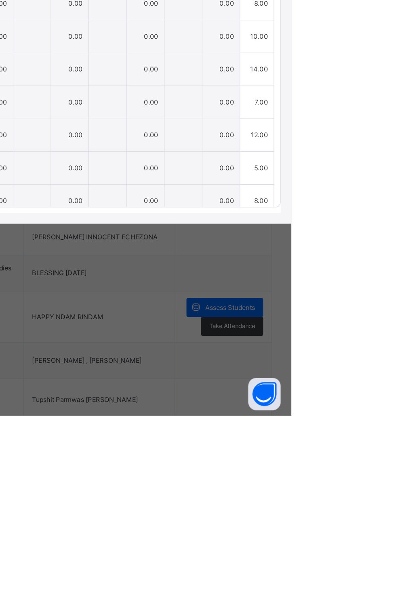
click at [373, 246] on span "Save Entries" at bounding box center [359, 242] width 28 height 7
type input "*"
type input "**"
type input "*"
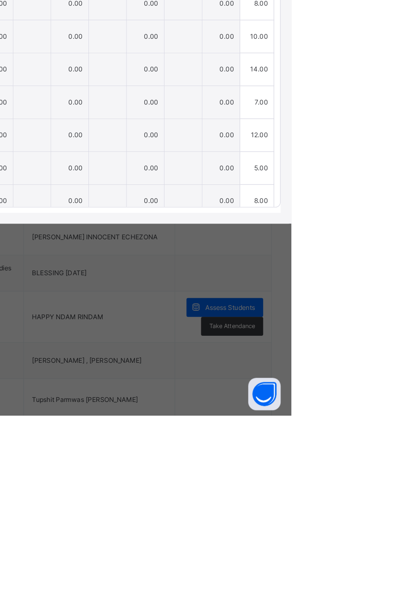
type input "**"
type input "*"
type input "**"
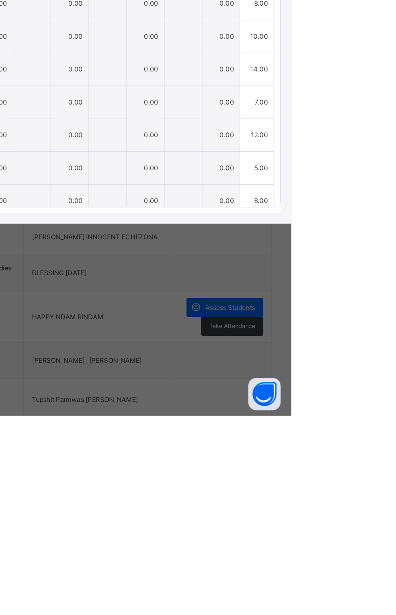
type input "*"
type input "**"
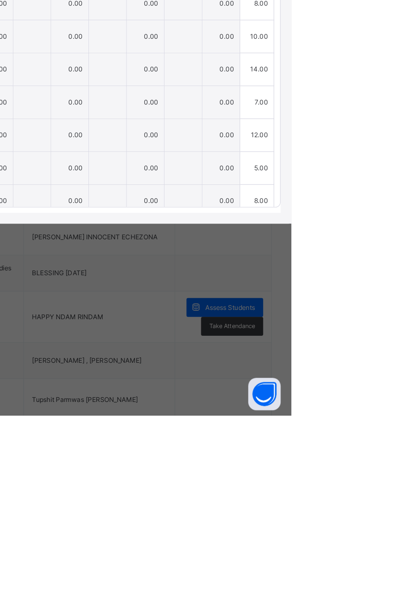
type input "*"
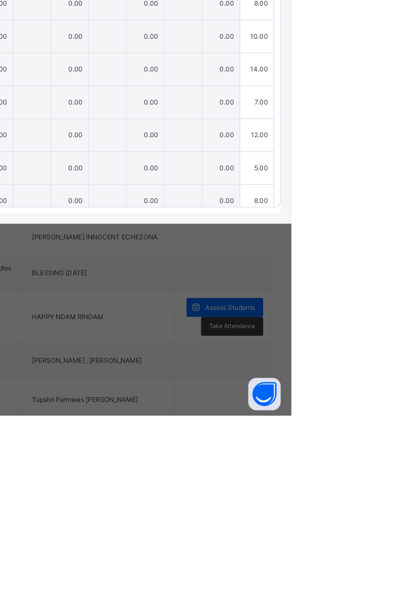
type input "*"
type input "**"
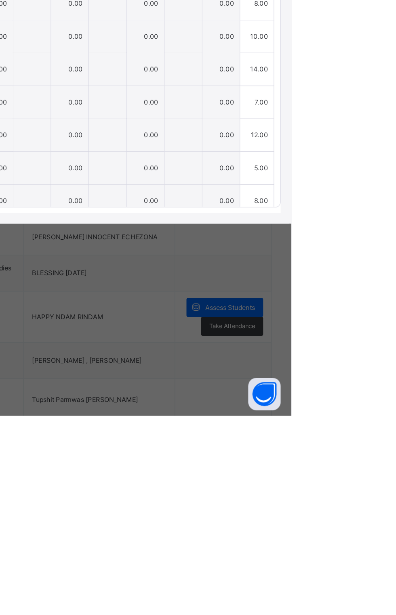
click at [373, 246] on span "Save Entries" at bounding box center [359, 242] width 28 height 7
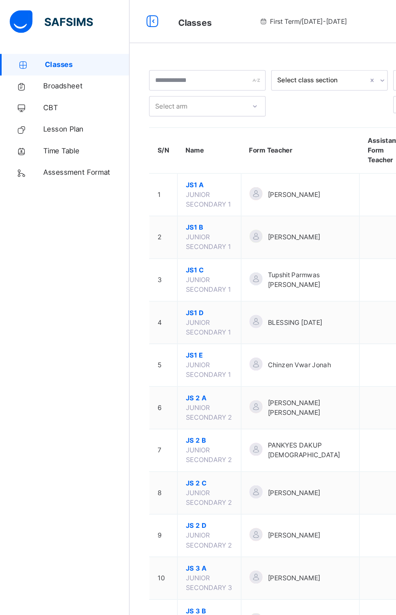
click at [149, 199] on span "JS1 C" at bounding box center [156, 202] width 35 height 7
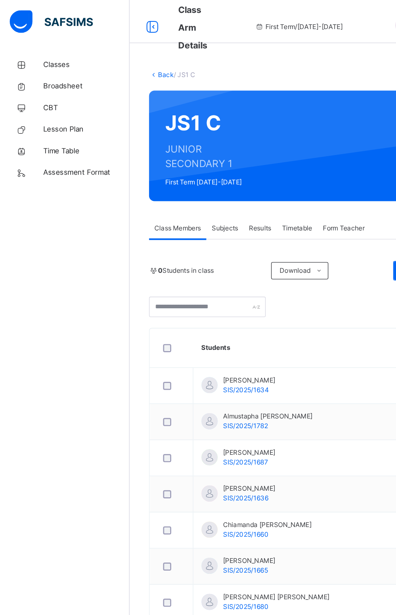
click at [166, 171] on span "Subjects" at bounding box center [168, 170] width 20 height 7
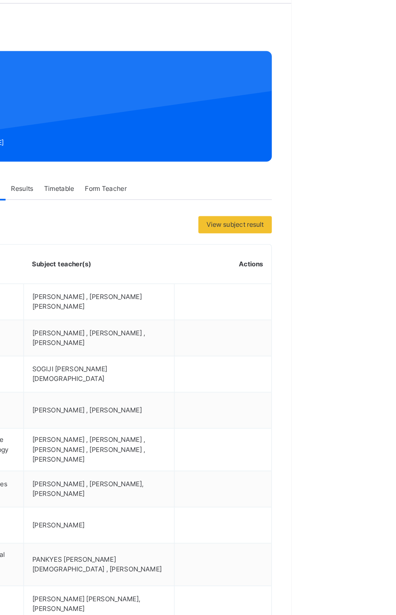
click at [352, 534] on span "Assess Students" at bounding box center [349, 534] width 37 height 7
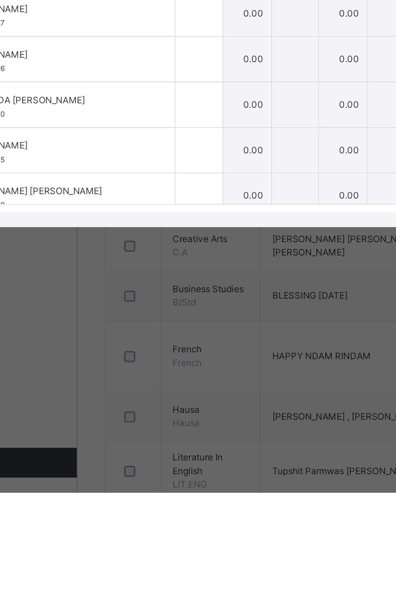
click at [175, 319] on input "text" at bounding box center [162, 307] width 25 height 24
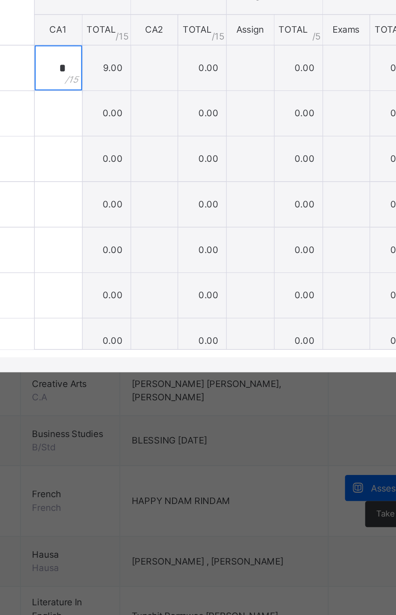
type input "*"
click at [175, 343] on div at bounding box center [162, 331] width 25 height 24
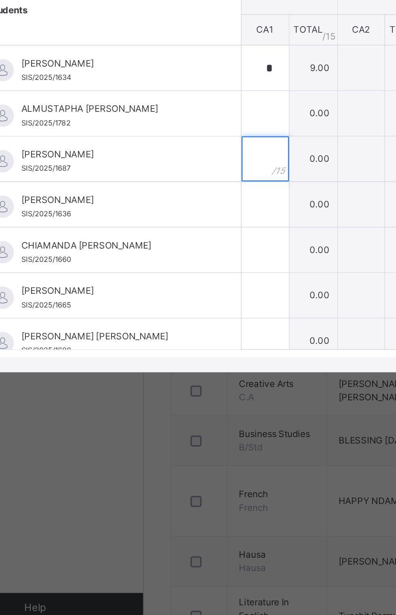
click at [175, 368] on div at bounding box center [162, 356] width 25 height 24
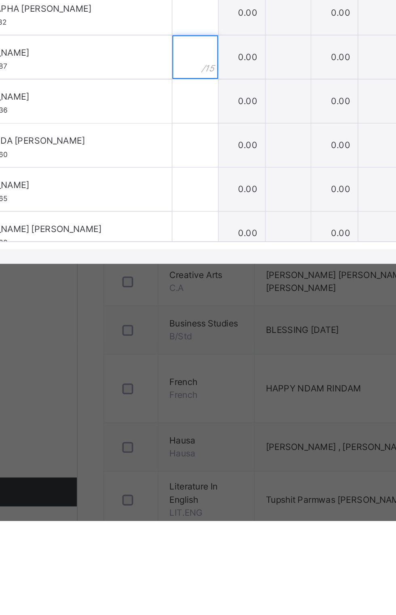
scroll to position [32, 0]
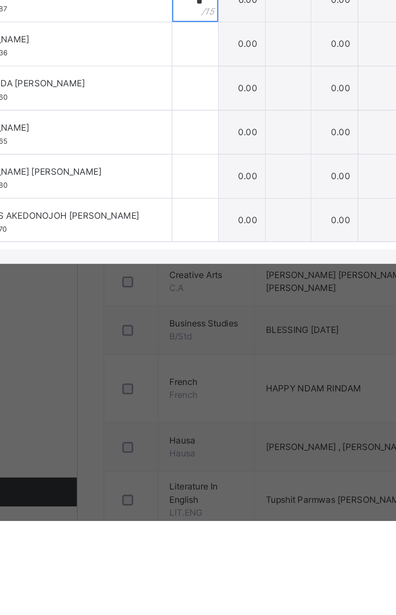
type input "*"
click at [175, 361] on div at bounding box center [162, 349] width 25 height 24
type input "**"
click at [175, 385] on div at bounding box center [162, 373] width 25 height 24
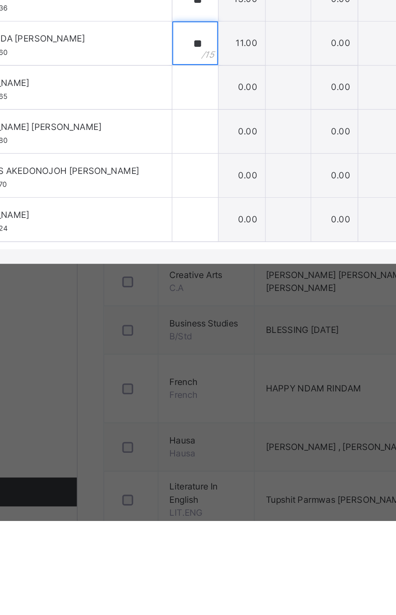
scroll to position [64, 0]
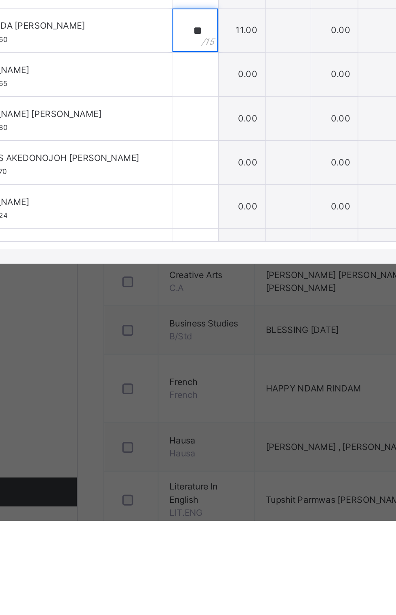
type input "**"
click at [175, 378] on input "text" at bounding box center [162, 366] width 25 height 24
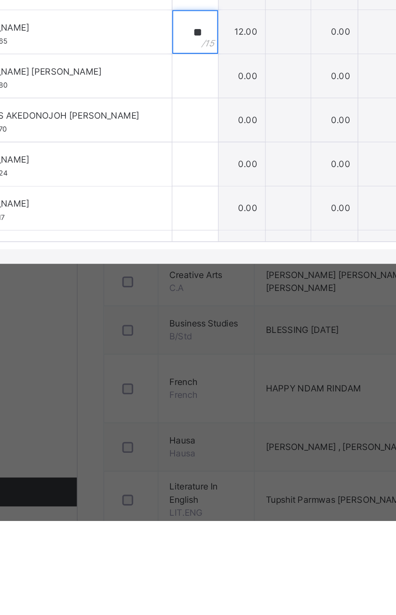
scroll to position [91, 0]
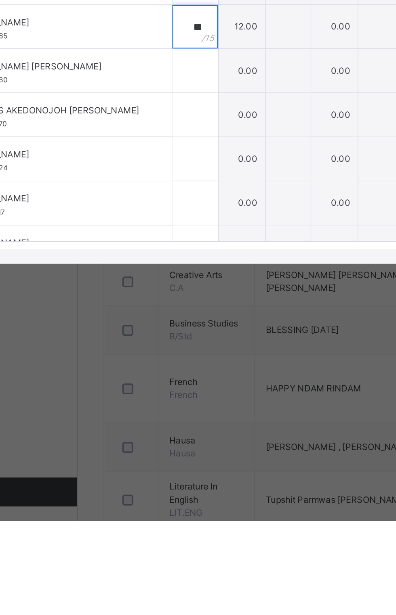
type input "**"
click at [175, 376] on div at bounding box center [162, 364] width 25 height 24
type input "*"
click at [175, 400] on div at bounding box center [162, 388] width 25 height 24
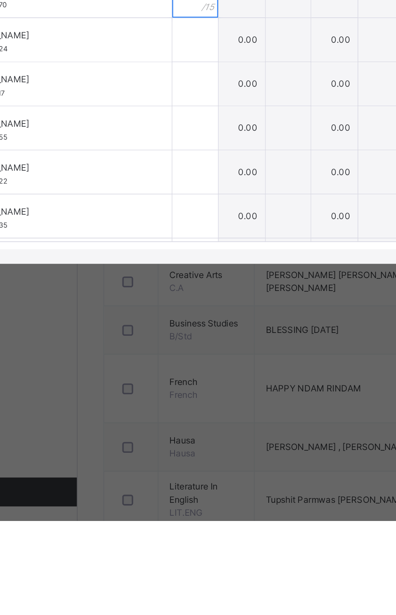
type input "**"
click at [175, 358] on input "text" at bounding box center [162, 346] width 25 height 24
type input "**"
click at [175, 383] on div at bounding box center [162, 371] width 25 height 24
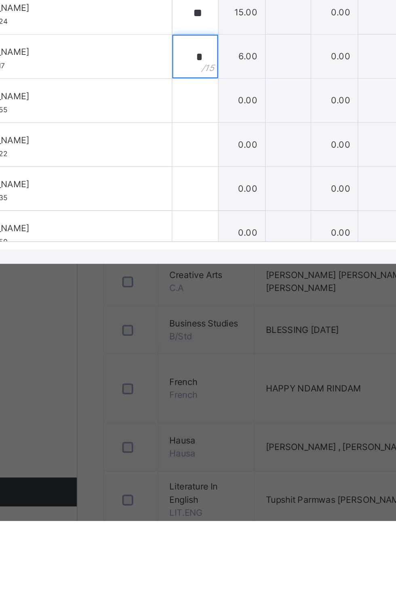
scroll to position [175, 0]
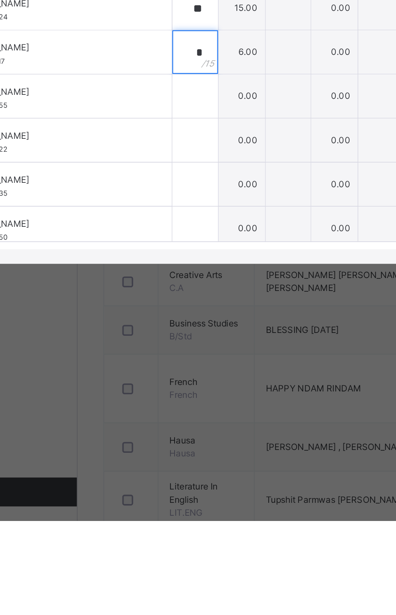
type input "*"
click at [175, 390] on input "text" at bounding box center [162, 378] width 25 height 24
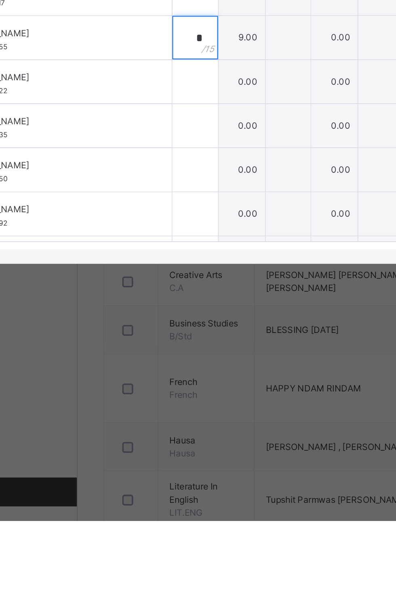
type input "*"
click at [175, 382] on div at bounding box center [162, 370] width 25 height 24
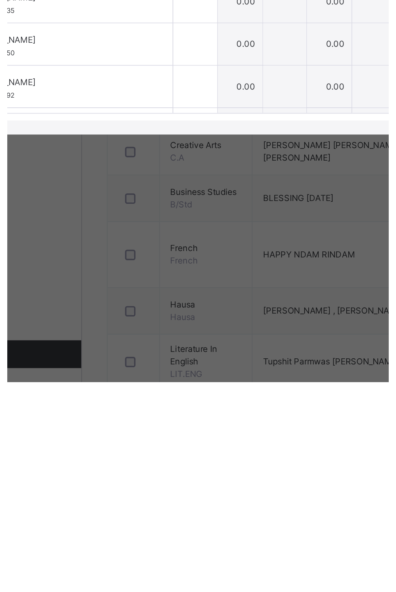
scroll to position [0, 0]
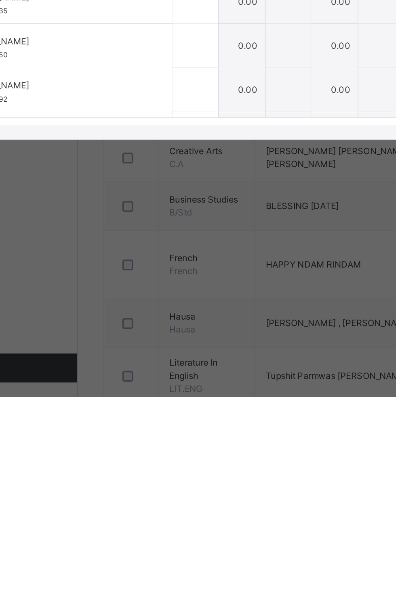
type input "*"
click at [175, 406] on div at bounding box center [162, 394] width 25 height 24
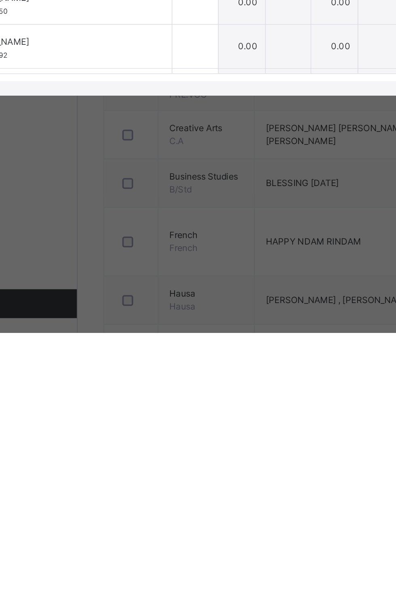
type input "**"
click at [175, 420] on div at bounding box center [162, 408] width 25 height 24
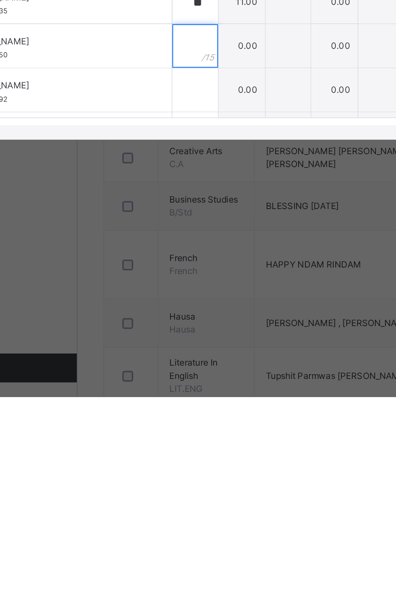
click at [175, 431] on input "text" at bounding box center [162, 419] width 25 height 24
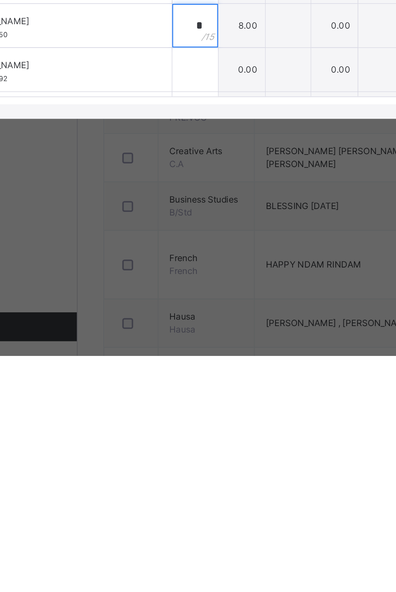
type input "*"
click at [175, 444] on div at bounding box center [162, 432] width 25 height 24
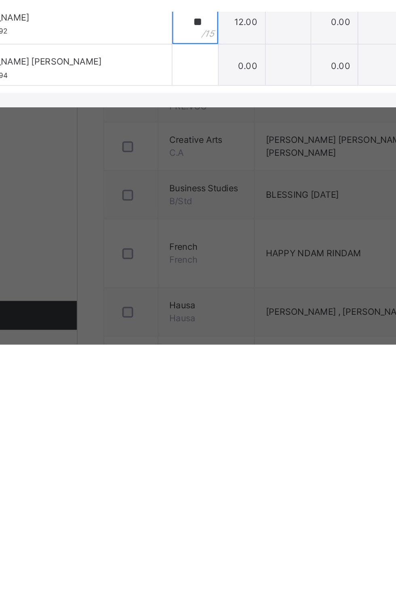
scroll to position [246, 0]
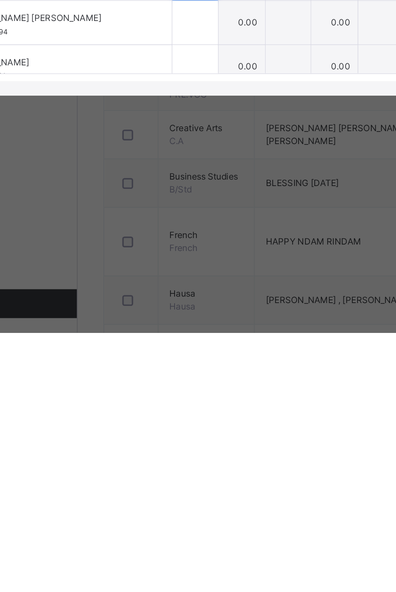
type input "**"
click at [175, 431] on input "text" at bounding box center [162, 419] width 25 height 24
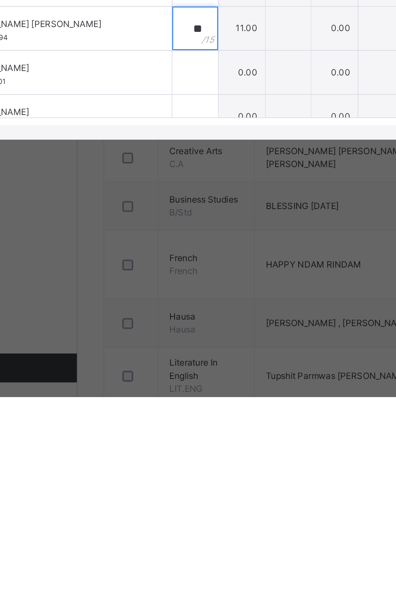
scroll to position [272, 0]
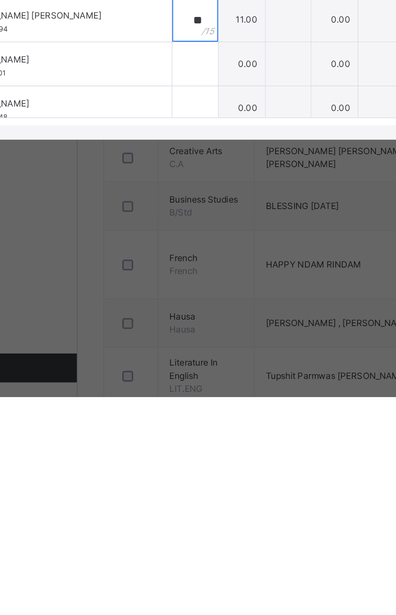
type input "**"
click at [175, 441] on div at bounding box center [162, 429] width 25 height 24
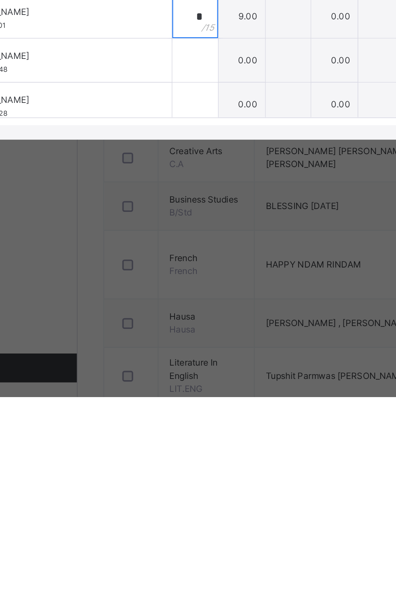
scroll to position [299, 0]
type input "*"
click at [175, 438] on div at bounding box center [162, 426] width 25 height 24
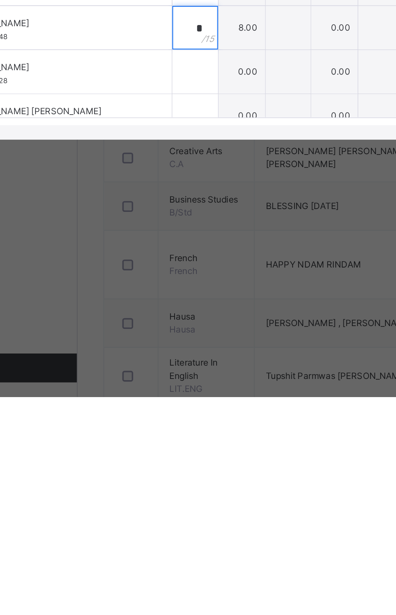
scroll to position [322, 0]
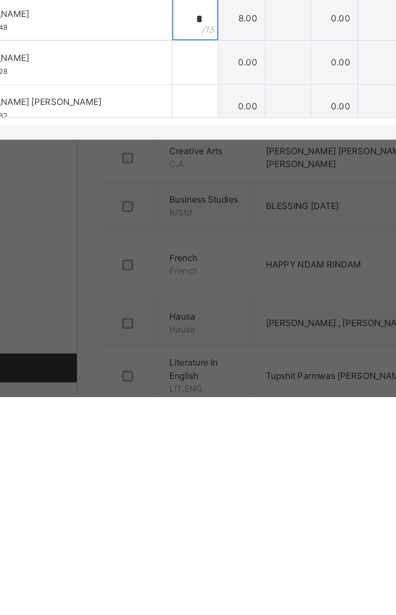
type input "*"
click at [175, 440] on input "text" at bounding box center [162, 428] width 25 height 24
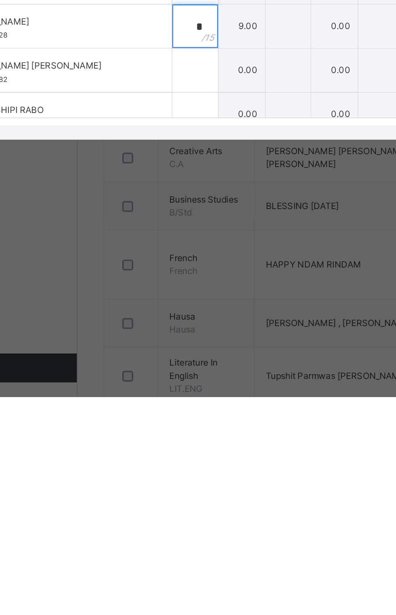
scroll to position [343, 0]
type input "*"
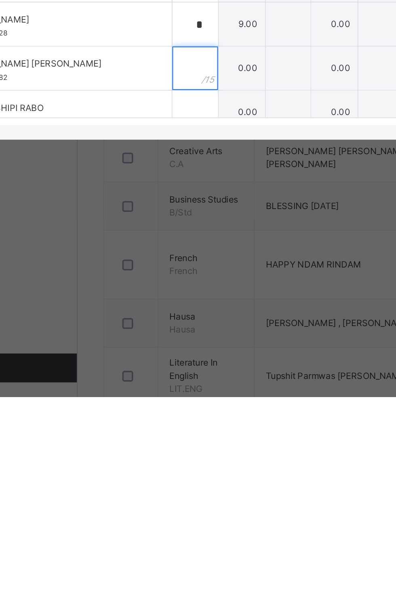
click at [175, 444] on input "text" at bounding box center [162, 431] width 25 height 24
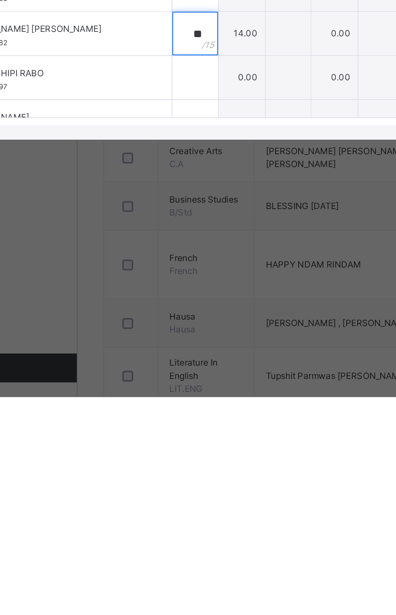
scroll to position [371, 0]
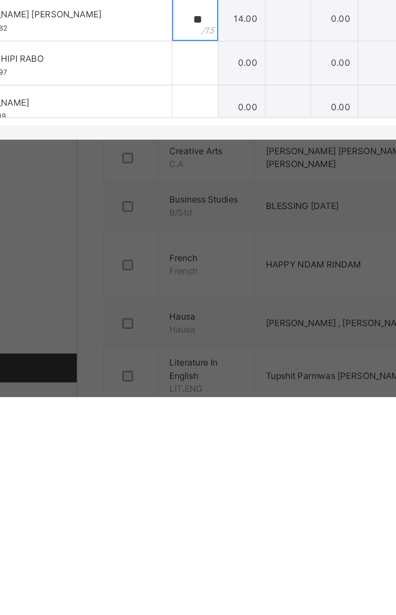
type input "**"
click at [175, 441] on input "text" at bounding box center [162, 429] width 25 height 24
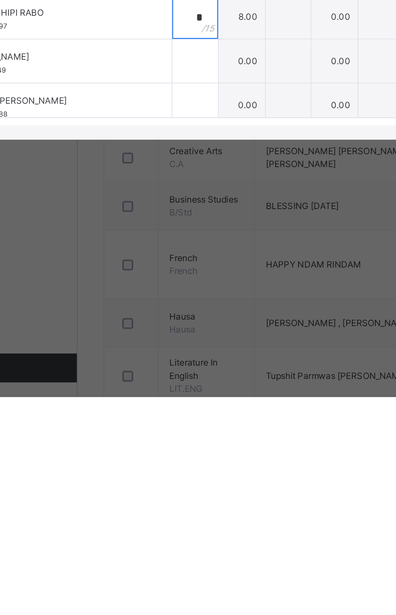
scroll to position [402, 0]
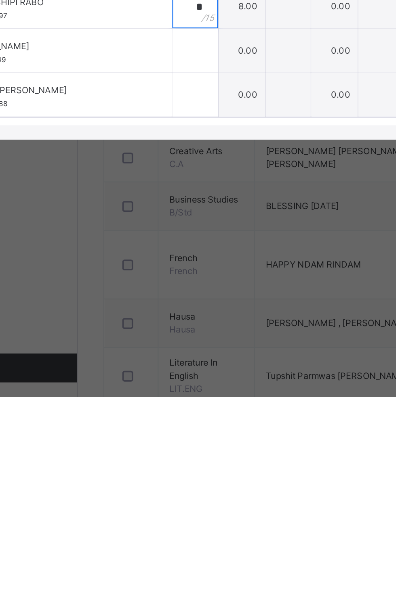
type input "*"
click at [175, 434] on input "text" at bounding box center [162, 422] width 25 height 24
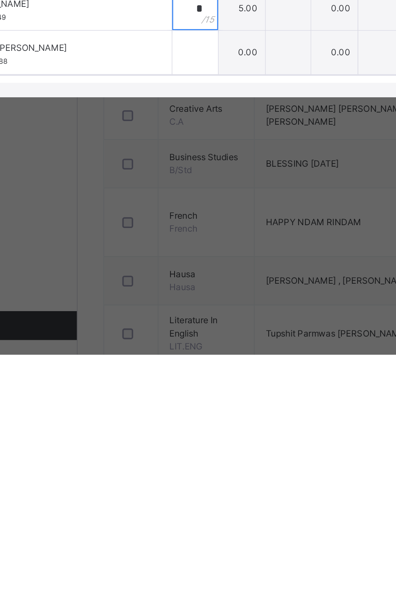
type input "*"
click at [175, 459] on input "text" at bounding box center [162, 446] width 25 height 24
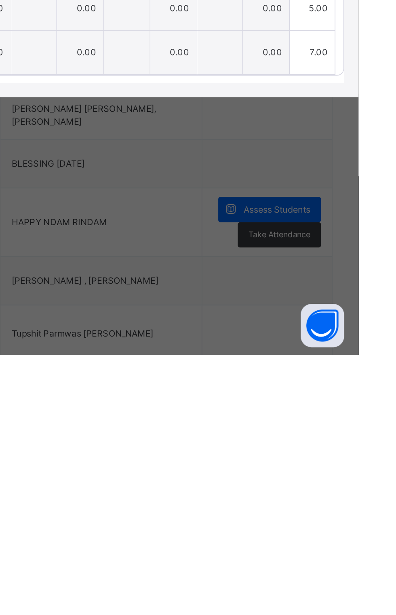
scroll to position [0, 0]
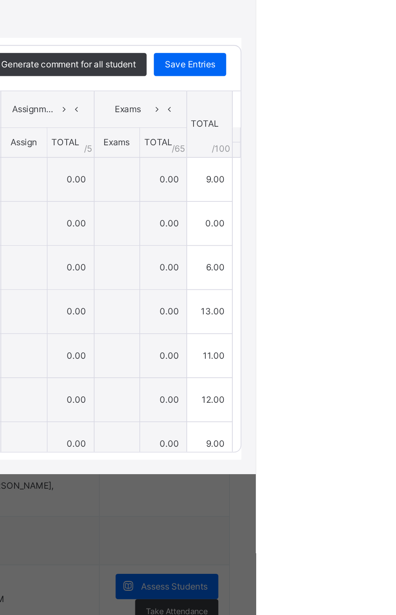
type input "*"
click at [373, 246] on span "Save Entries" at bounding box center [359, 242] width 28 height 7
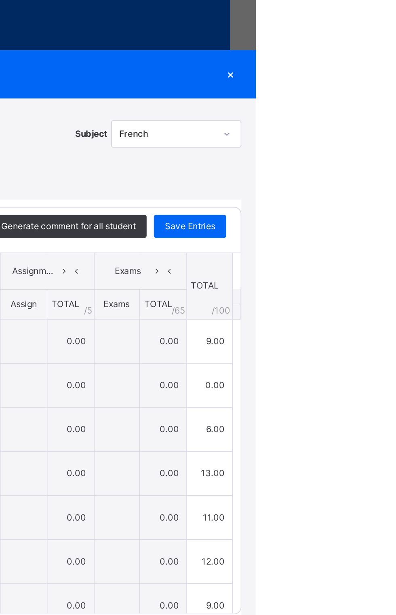
click at [373, 246] on span "Save Entries" at bounding box center [359, 242] width 28 height 7
type input "*"
type input "**"
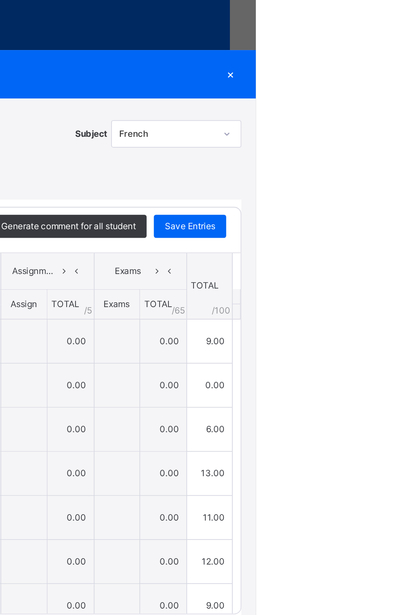
type input "**"
type input "*"
type input "**"
type input "*"
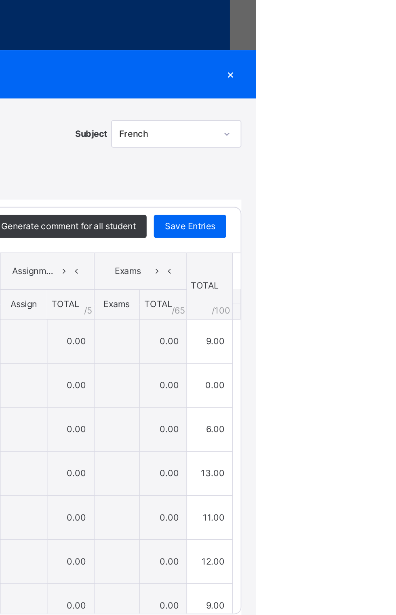
type input "*"
type input "**"
type input "*"
type input "**"
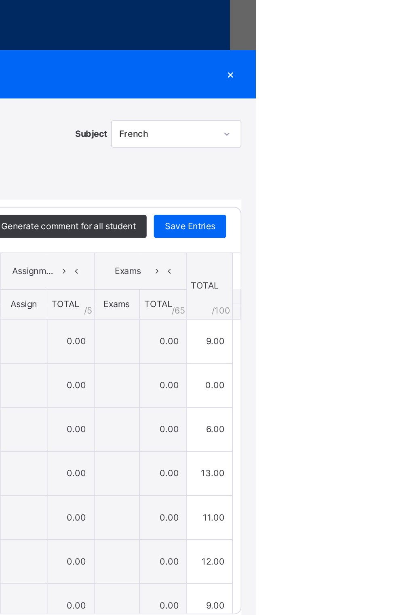
type input "**"
type input "*"
type input "**"
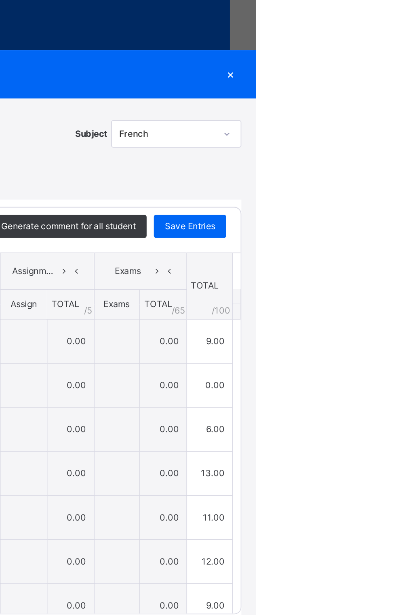
type input "*"
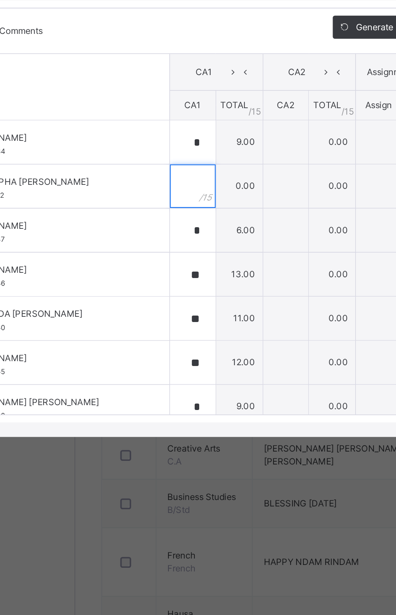
click at [175, 343] on div at bounding box center [162, 331] width 25 height 24
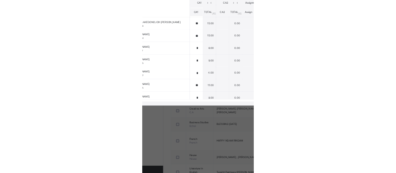
scroll to position [3, 0]
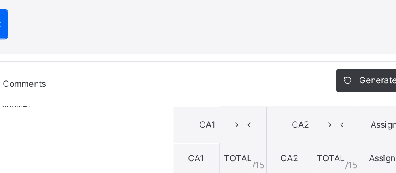
type input "*"
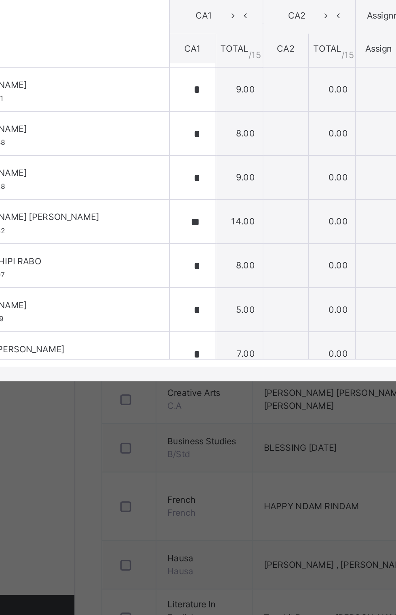
scroll to position [402, 0]
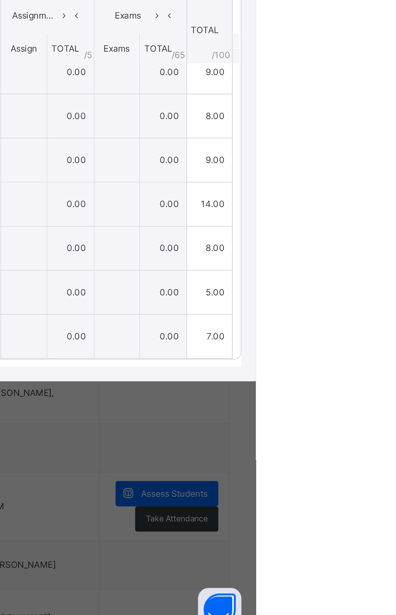
click at [373, 246] on span "Save Entries" at bounding box center [359, 242] width 28 height 7
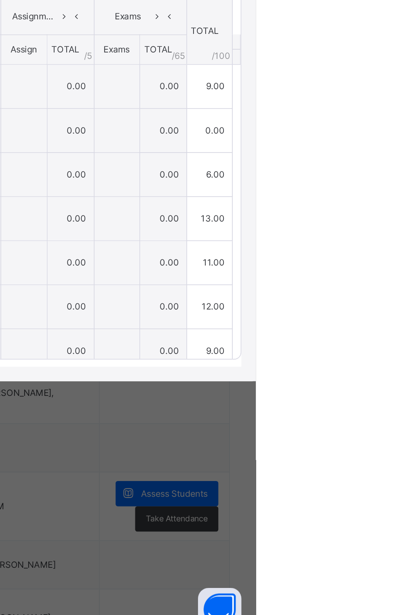
type input "*"
type input "**"
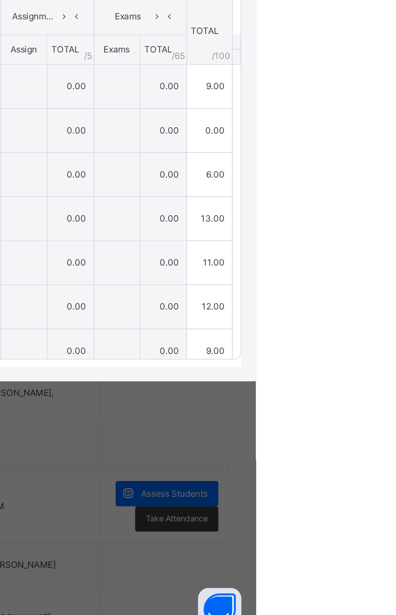
type input "*"
type input "**"
type input "*"
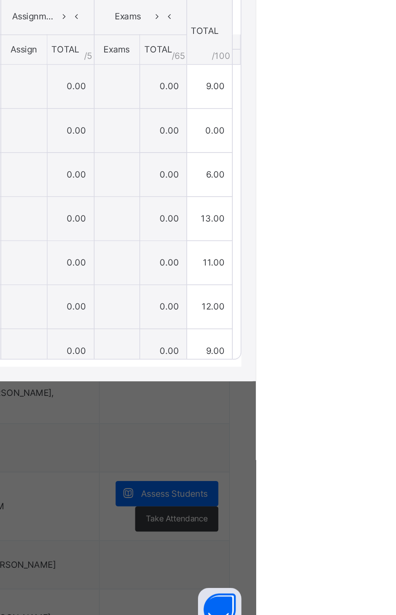
type input "*"
type input "**"
type input "*"
type input "**"
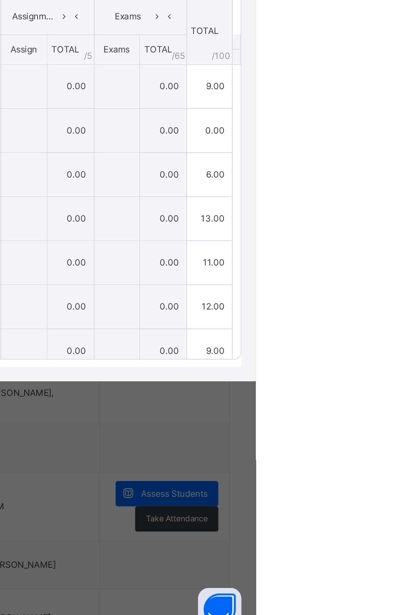
type input "*"
type input "**"
type input "*"
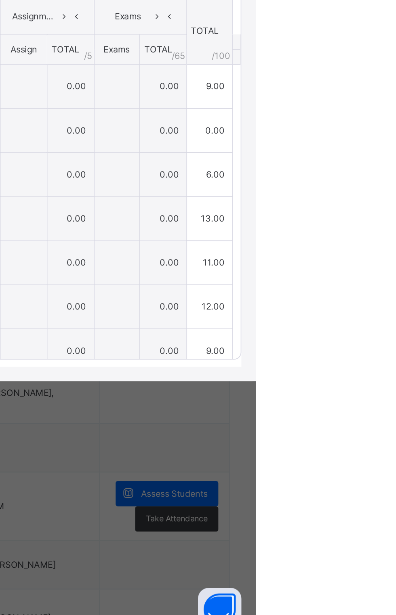
type input "*"
click at [373, 246] on span "Save Entries" at bounding box center [359, 242] width 28 height 7
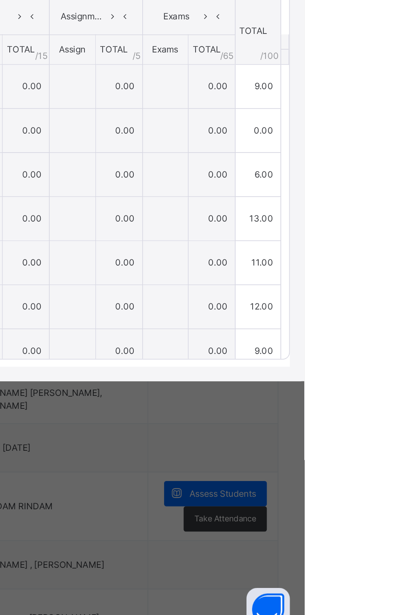
type input "*"
type input "**"
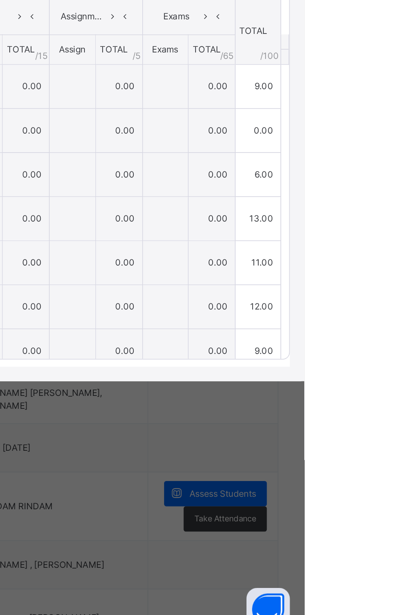
type input "*"
type input "**"
type input "*"
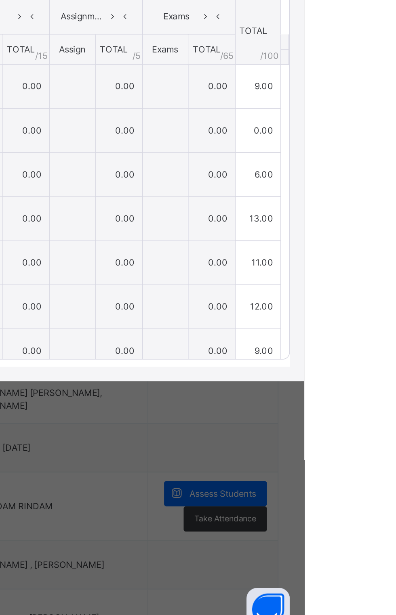
type input "*"
type input "**"
type input "*"
type input "**"
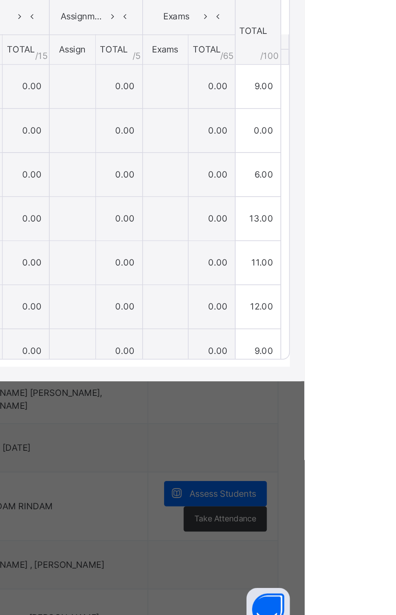
type input "*"
type input "**"
type input "*"
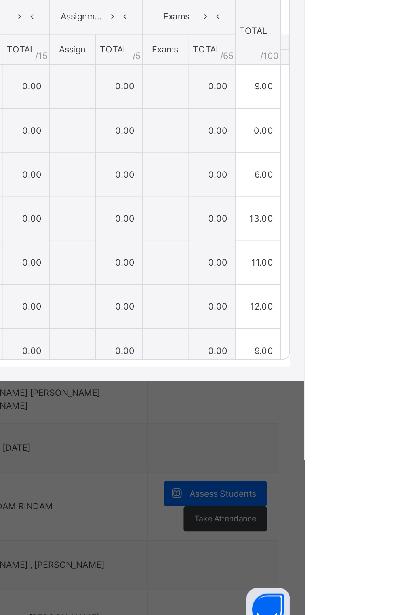
type input "*"
click at [373, 246] on span "Save Entries" at bounding box center [359, 242] width 28 height 7
type input "*"
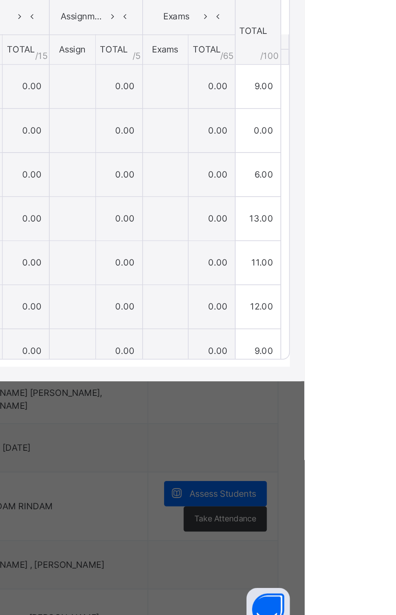
type input "**"
type input "*"
type input "**"
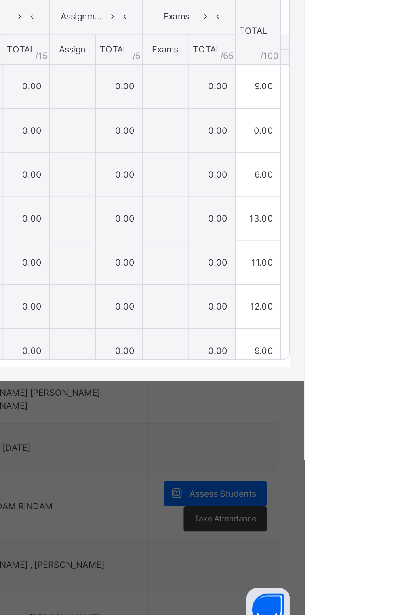
type input "**"
type input "*"
type input "**"
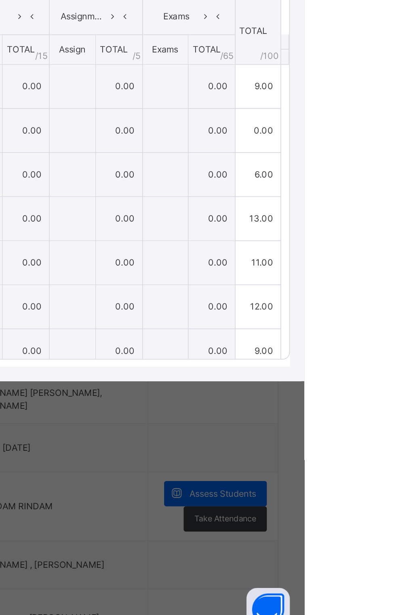
type input "*"
type input "**"
type input "*"
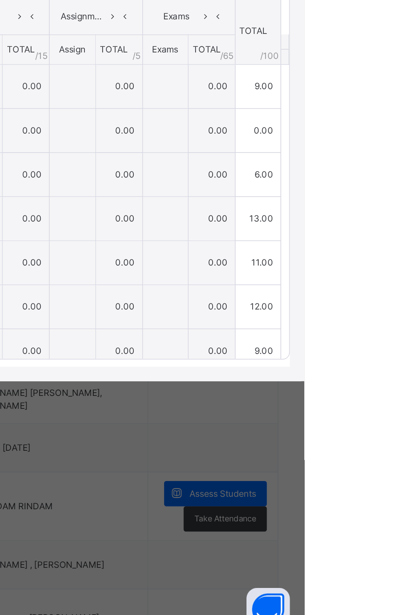
type input "*"
type input "**"
type input "*"
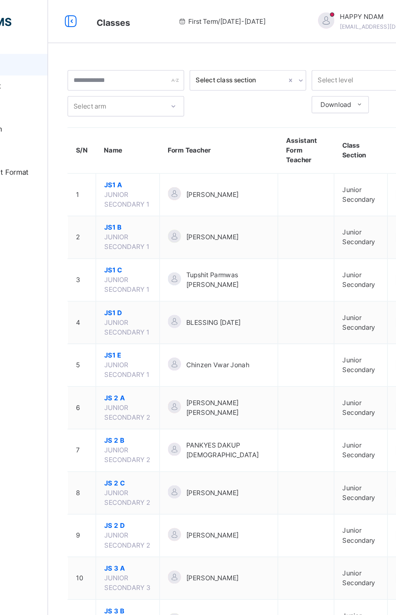
click at [142, 230] on span "JS1 D" at bounding box center [156, 233] width 35 height 7
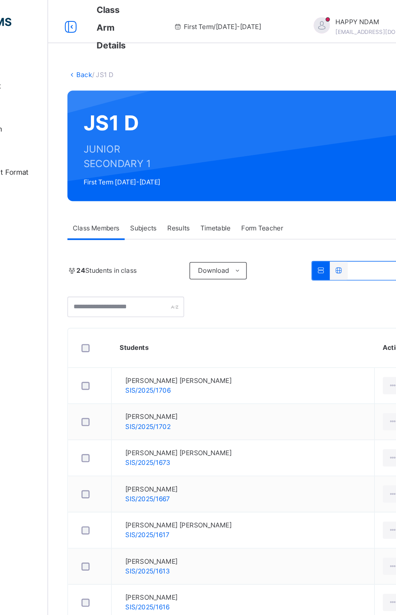
click at [169, 172] on span "Subjects" at bounding box center [168, 170] width 20 height 7
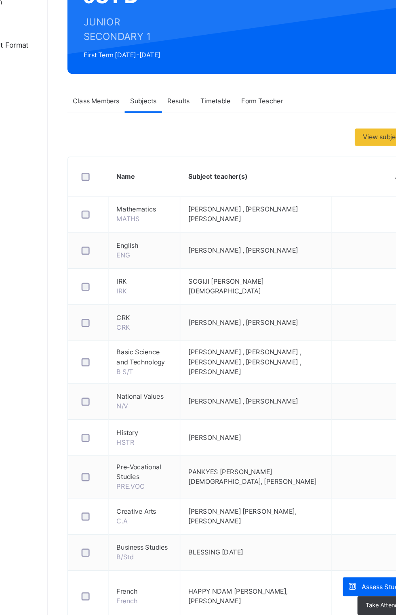
click at [344, 534] on span "Assess Students" at bounding box center [349, 534] width 37 height 7
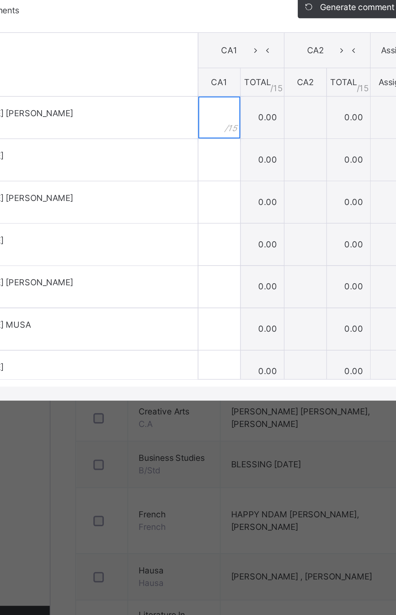
click at [183, 319] on input "text" at bounding box center [195, 307] width 24 height 24
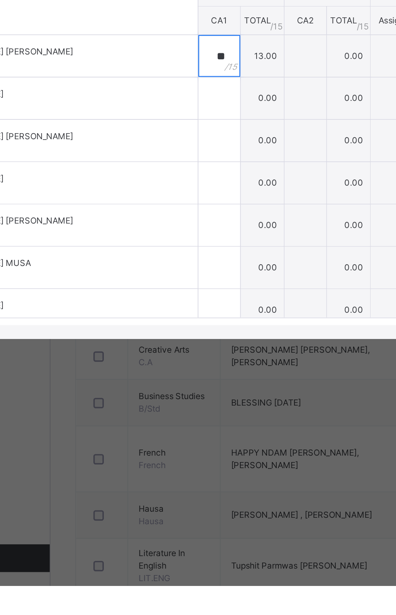
type input "**"
click at [183, 343] on input "text" at bounding box center [195, 331] width 24 height 24
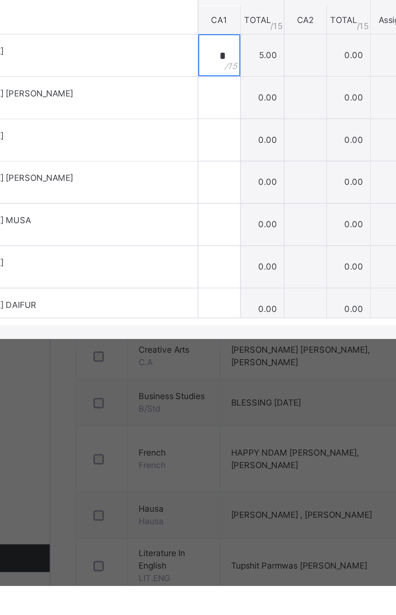
scroll to position [25, 0]
type input "*"
click at [183, 343] on input "text" at bounding box center [195, 330] width 24 height 24
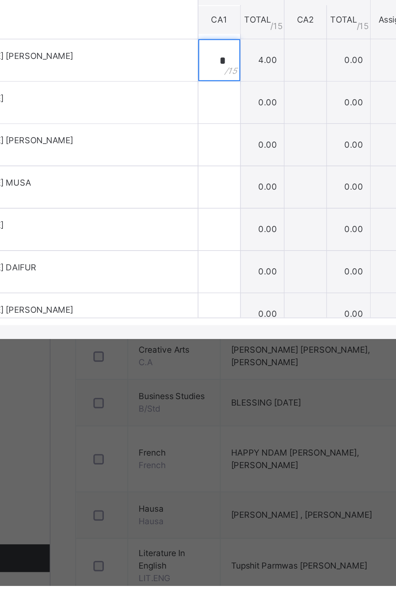
scroll to position [47, 0]
type input "*"
click at [183, 346] on input "text" at bounding box center [195, 334] width 24 height 24
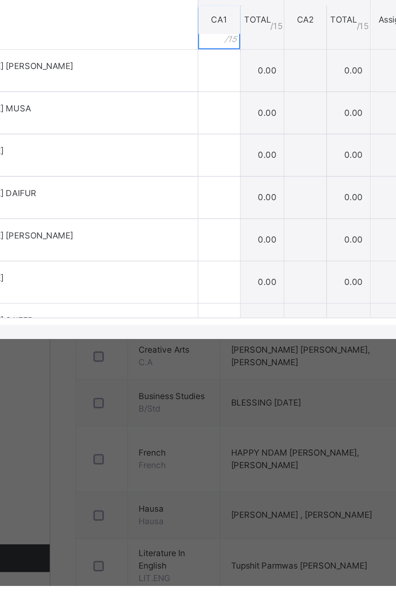
scroll to position [94, 0]
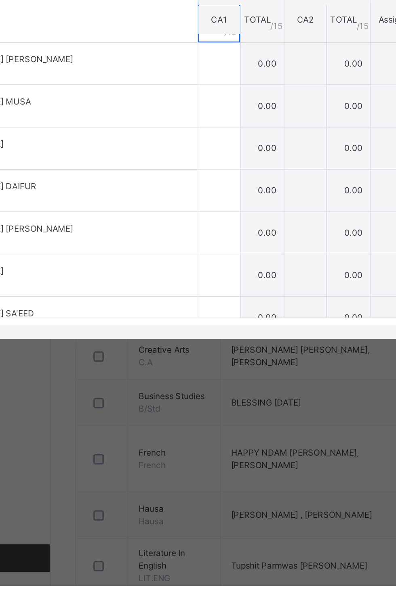
type input "*"
click at [183, 323] on input "text" at bounding box center [195, 311] width 24 height 24
type input "*"
click at [183, 348] on input "text" at bounding box center [195, 336] width 24 height 24
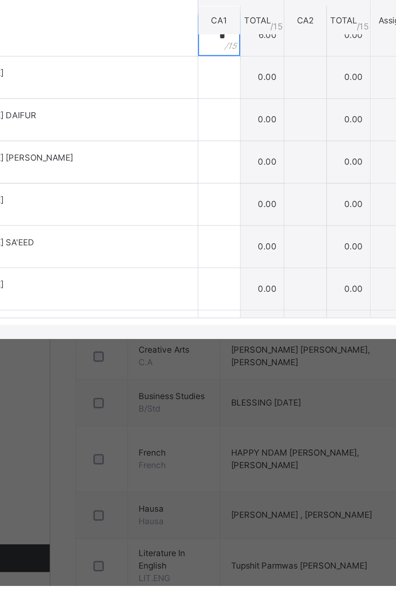
type input "*"
click at [183, 331] on input "text" at bounding box center [195, 319] width 24 height 24
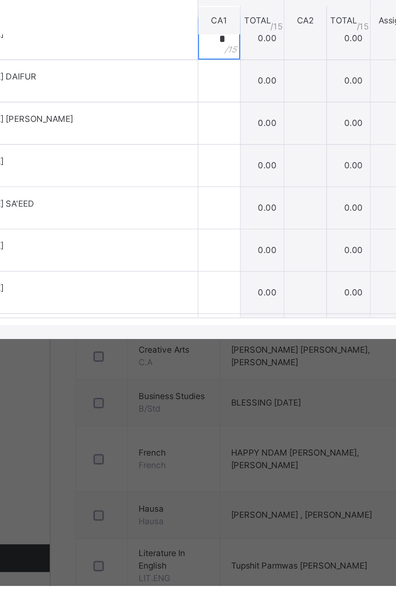
type input "*"
click at [189, 333] on div at bounding box center [195, 321] width 24 height 24
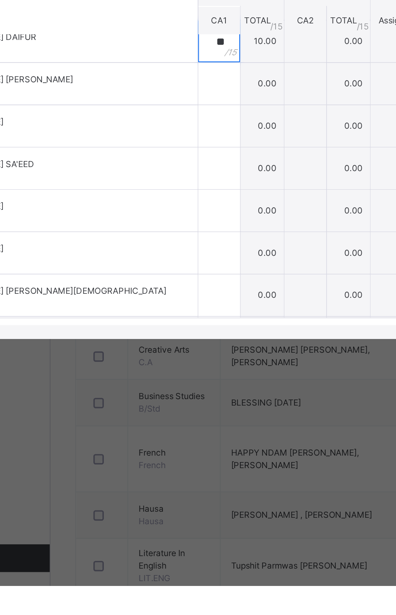
type input "**"
click at [183, 335] on input "text" at bounding box center [195, 323] width 24 height 24
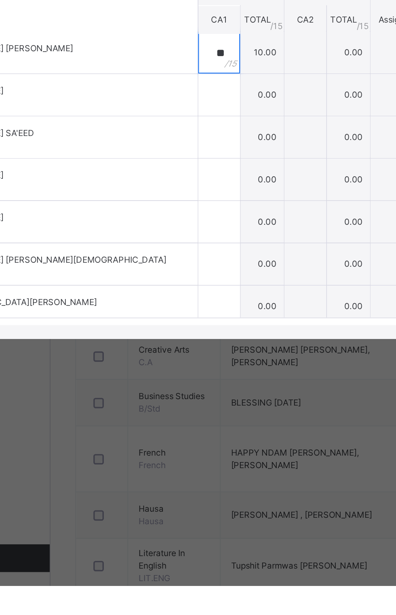
type input "**"
click at [184, 341] on input "text" at bounding box center [195, 329] width 24 height 24
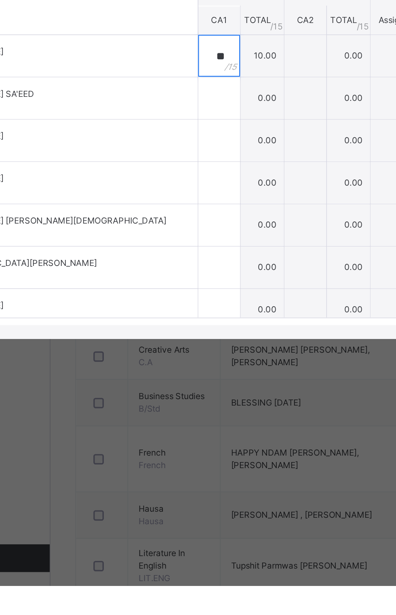
type input "**"
click at [183, 343] on input "text" at bounding box center [195, 331] width 24 height 24
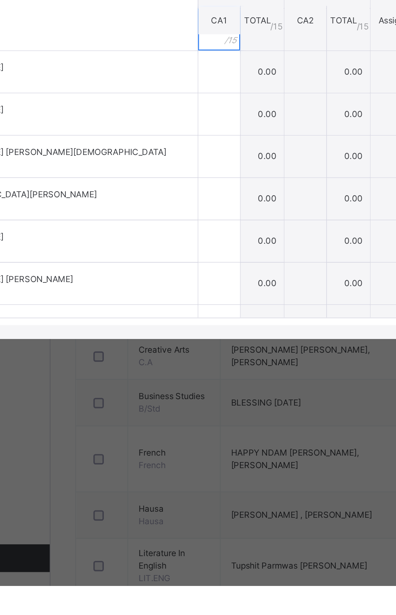
scroll to position [276, 0]
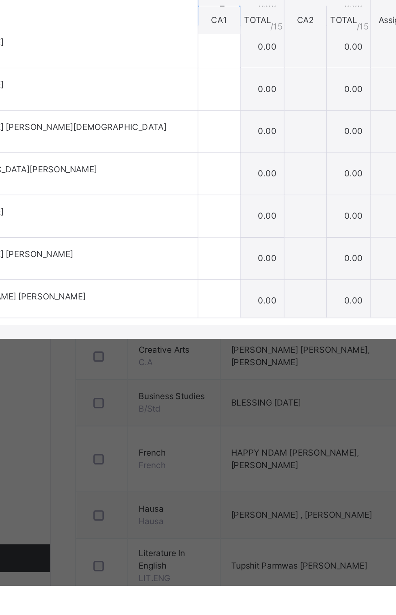
type input "*"
click at [183, 314] on input "text" at bounding box center [195, 301] width 24 height 24
type input "*"
click at [183, 338] on input "text" at bounding box center [195, 326] width 24 height 24
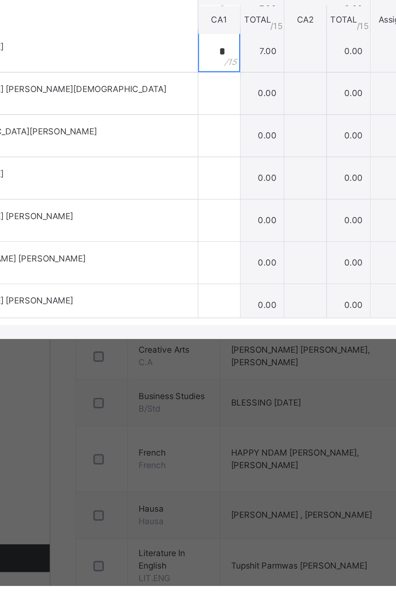
scroll to position [301, 0]
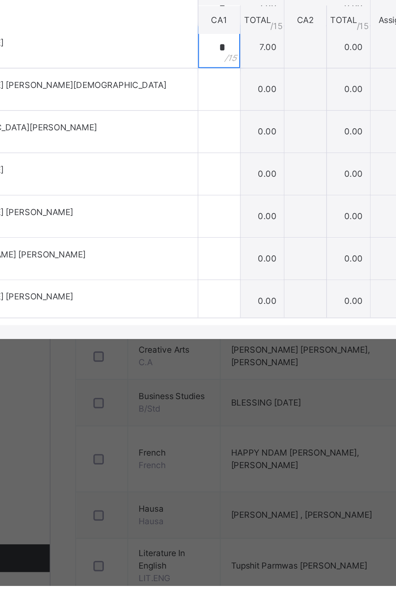
type input "*"
click at [183, 338] on input "text" at bounding box center [195, 326] width 24 height 24
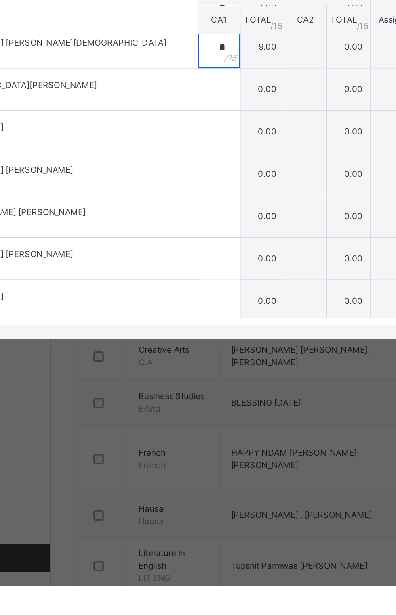
type input "*"
click at [183, 338] on input "text" at bounding box center [195, 326] width 24 height 24
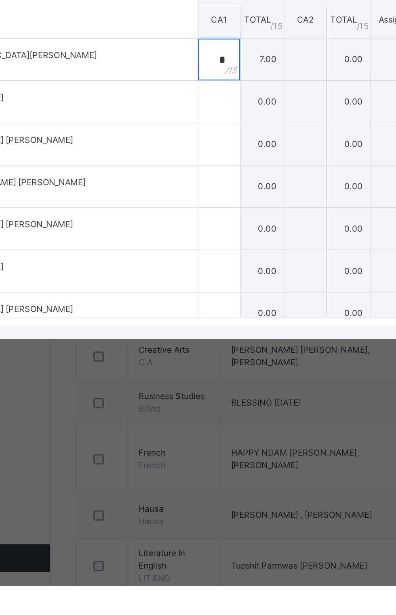
scroll to position [359, 0]
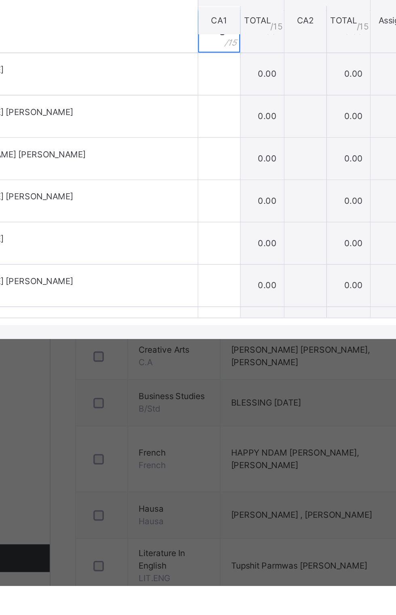
type input "*"
click at [183, 329] on input "text" at bounding box center [195, 317] width 24 height 24
type input "*"
click at [183, 354] on input "text" at bounding box center [195, 342] width 24 height 24
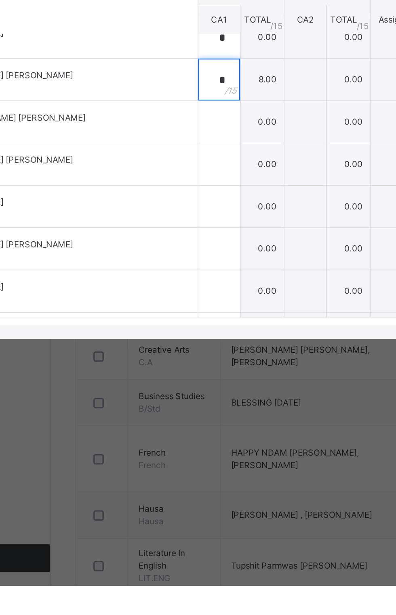
scroll to position [419, 0]
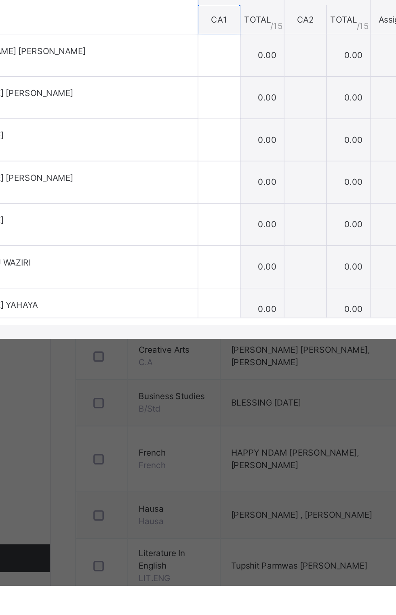
type input "*"
click at [184, 318] on input "text" at bounding box center [195, 306] width 24 height 24
type input "*"
click at [186, 343] on input "text" at bounding box center [195, 331] width 24 height 24
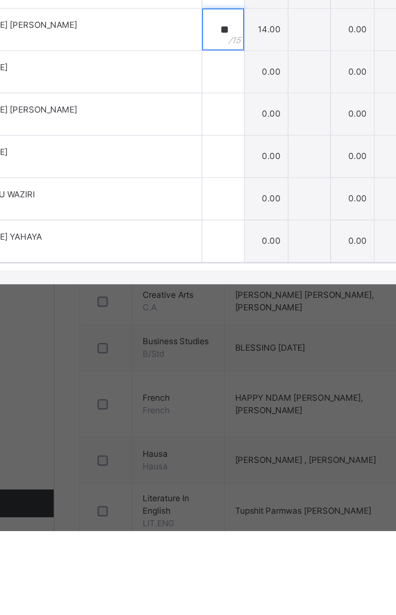
type input "**"
click at [189, 360] on div at bounding box center [195, 348] width 24 height 24
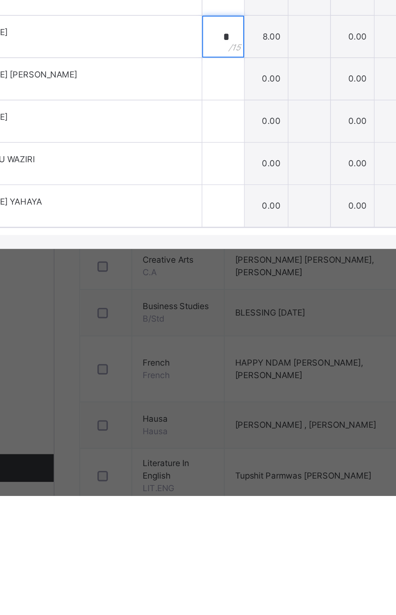
type input "*"
click at [183, 385] on input "text" at bounding box center [195, 372] width 24 height 24
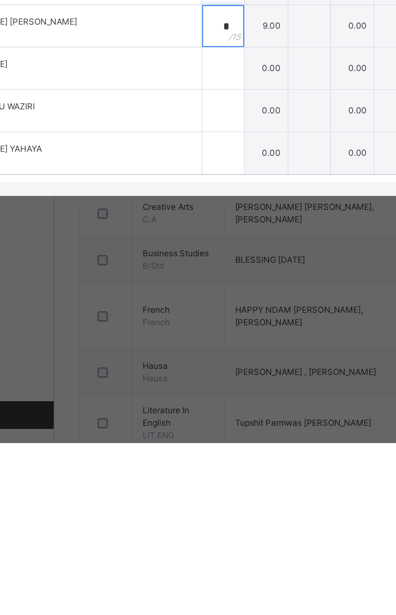
type input "*"
click at [183, 409] on input "text" at bounding box center [195, 397] width 24 height 24
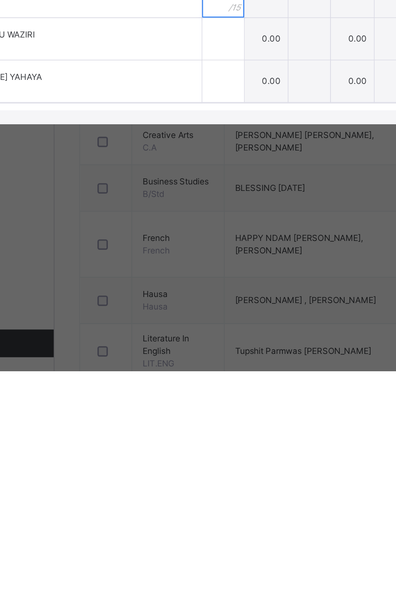
type input "*"
click at [183, 434] on input "text" at bounding box center [195, 422] width 24 height 24
type input "*"
click at [184, 459] on input "text" at bounding box center [195, 446] width 24 height 24
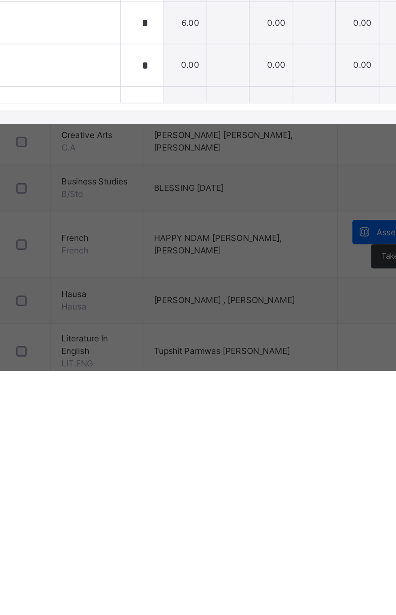
scroll to position [0, 0]
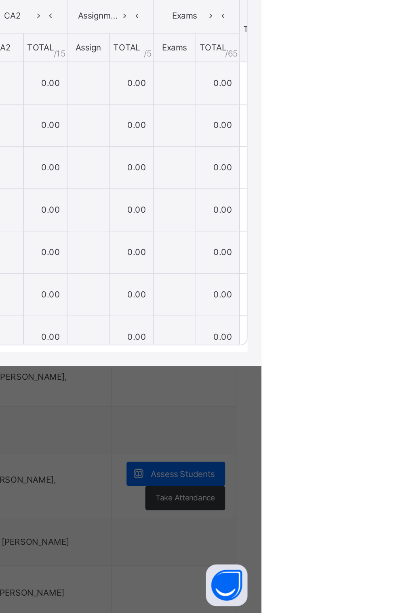
type input "*"
click at [373, 246] on span "Save Entries" at bounding box center [359, 242] width 28 height 7
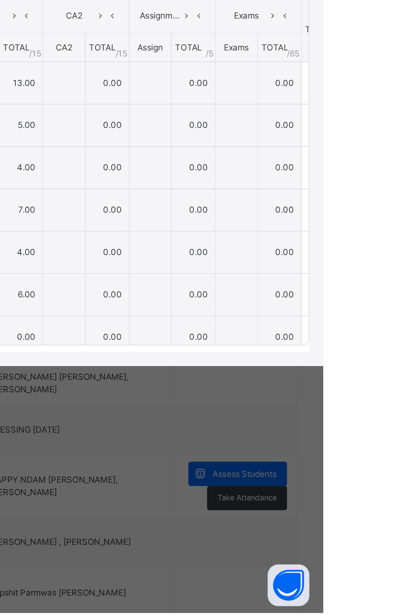
click at [373, 246] on span "Save Entries" at bounding box center [359, 242] width 28 height 7
type input "**"
type input "*"
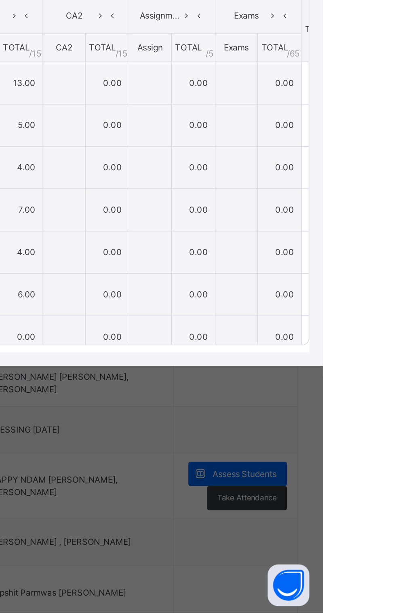
type input "*"
type input "**"
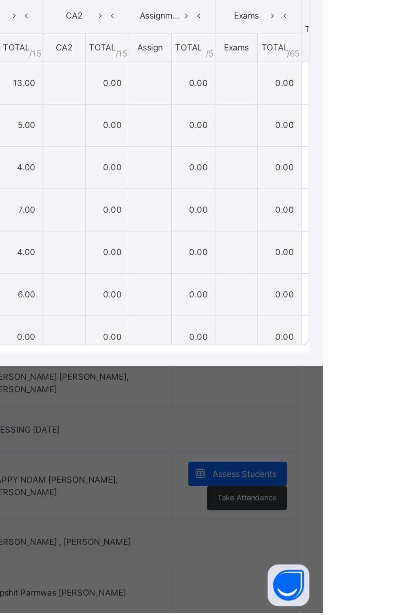
type input "*"
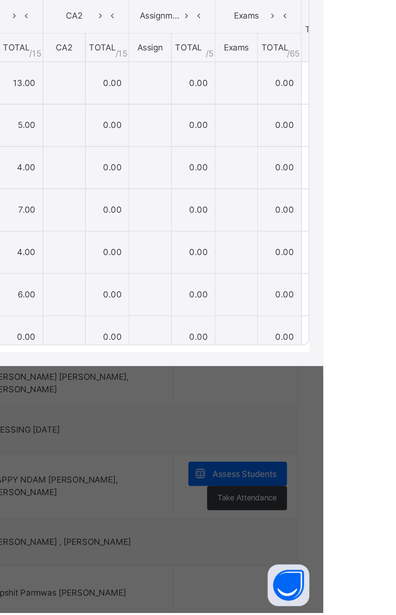
type input "*"
type input "**"
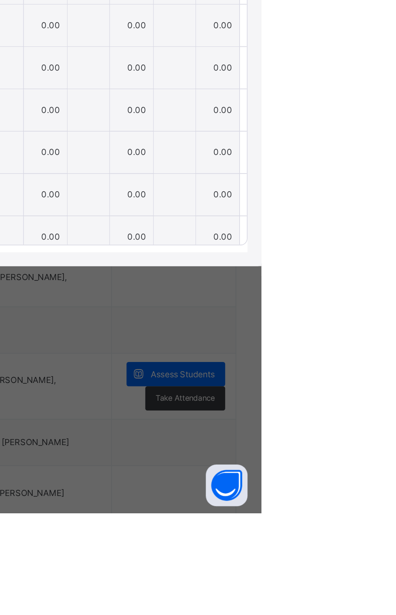
click at [373, 246] on span "Save Entries" at bounding box center [359, 242] width 28 height 7
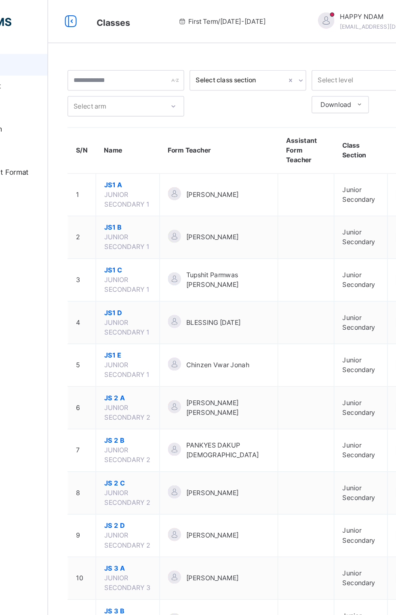
click at [146, 262] on span "JS1 E" at bounding box center [156, 265] width 35 height 7
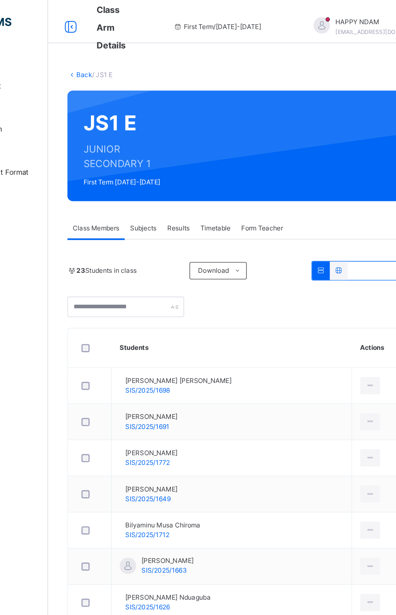
click at [166, 168] on span "Subjects" at bounding box center [168, 170] width 20 height 7
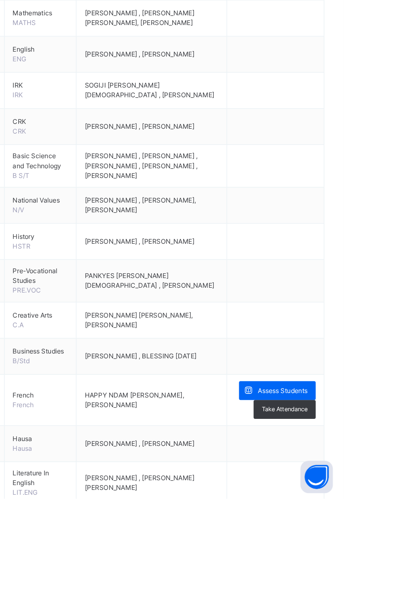
click at [356, 552] on span "Take Attendance" at bounding box center [351, 548] width 34 height 7
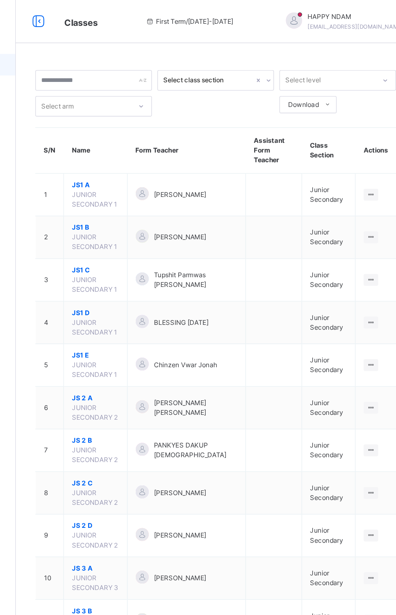
click at [142, 262] on span "JS1 E" at bounding box center [156, 265] width 35 height 7
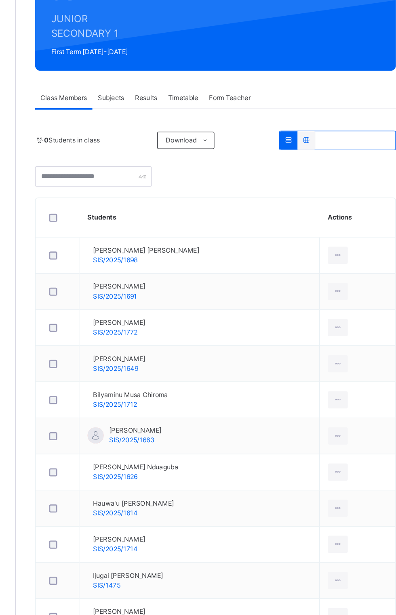
click at [167, 173] on span "Subjects" at bounding box center [168, 170] width 20 height 7
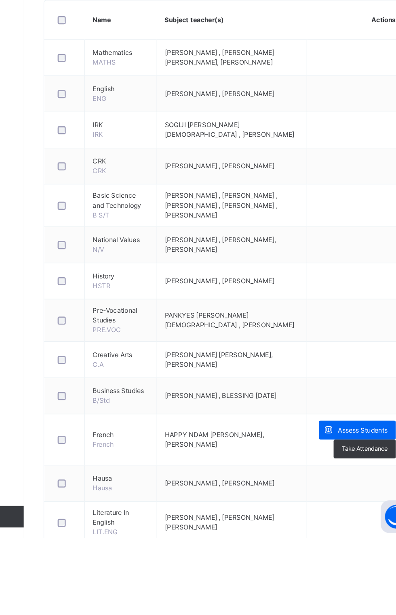
click at [342, 536] on span "Assess Students" at bounding box center [349, 534] width 37 height 7
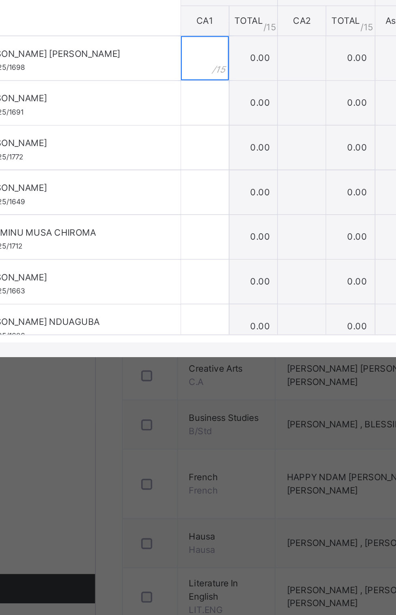
click at [170, 319] on div at bounding box center [157, 307] width 26 height 24
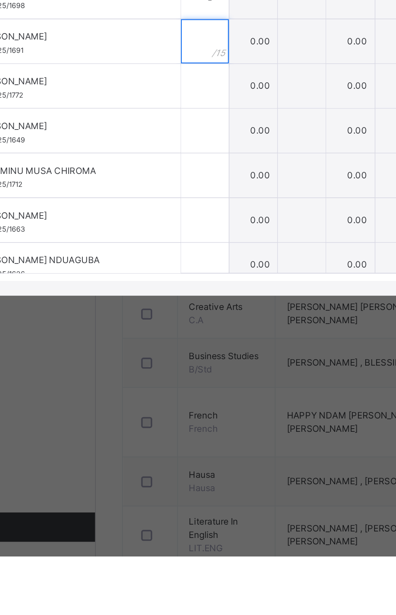
click at [170, 343] on div at bounding box center [157, 331] width 26 height 24
click at [170, 368] on div at bounding box center [157, 356] width 26 height 24
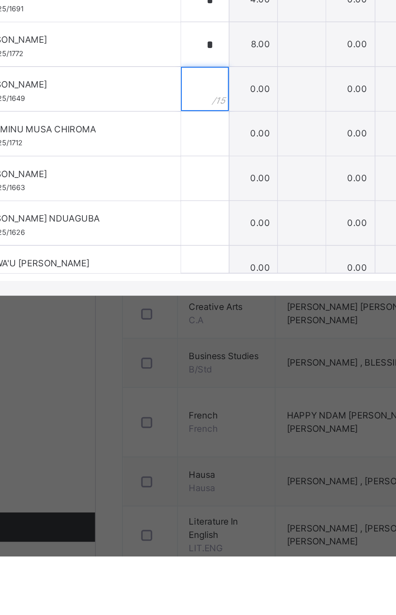
click at [170, 370] on input "text" at bounding box center [157, 358] width 26 height 24
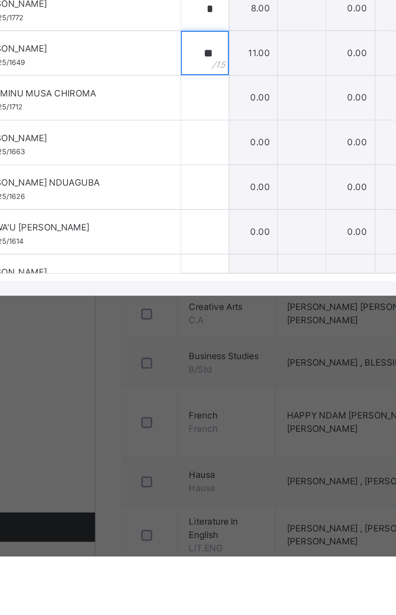
scroll to position [53, 0]
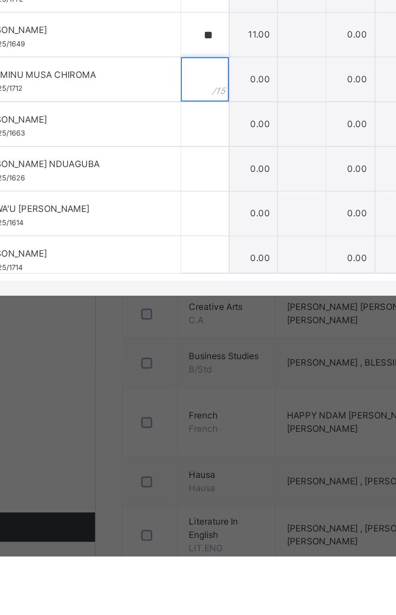
click at [170, 364] on input "text" at bounding box center [157, 352] width 26 height 24
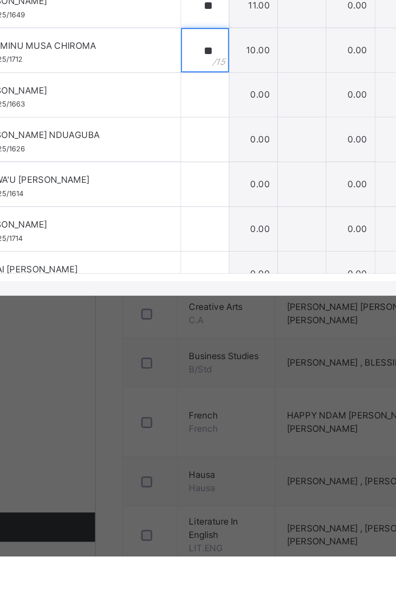
scroll to position [84, 0]
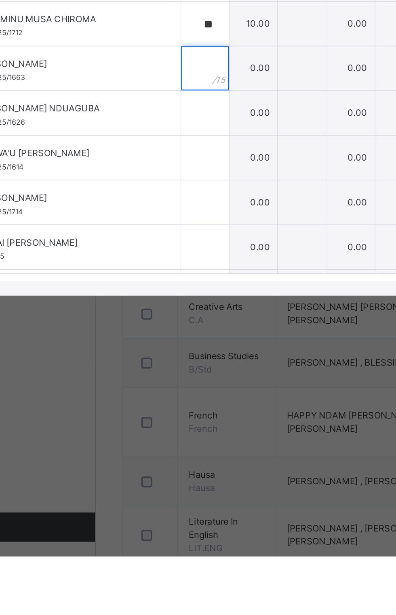
click at [170, 358] on div at bounding box center [157, 346] width 26 height 24
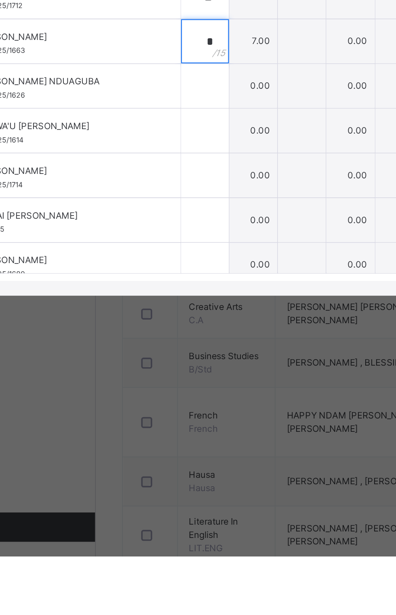
scroll to position [107, 0]
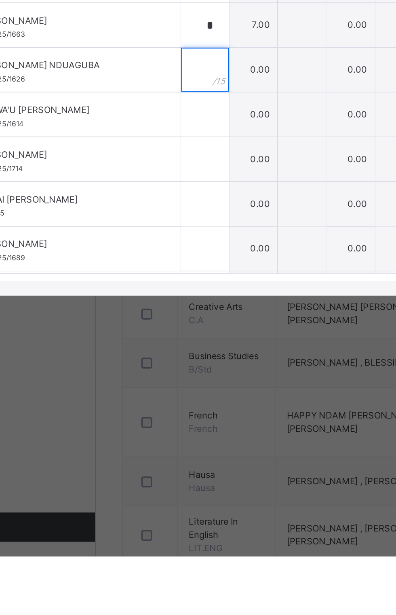
click at [170, 359] on input "text" at bounding box center [157, 347] width 26 height 24
click at [170, 335] on div "*" at bounding box center [157, 322] width 26 height 24
click at [170, 359] on input "text" at bounding box center [157, 347] width 26 height 24
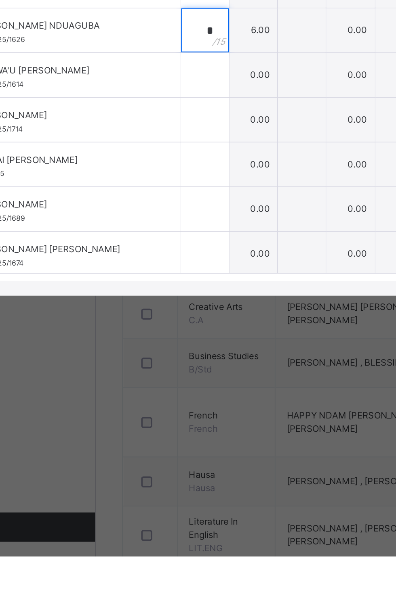
scroll to position [131, 0]
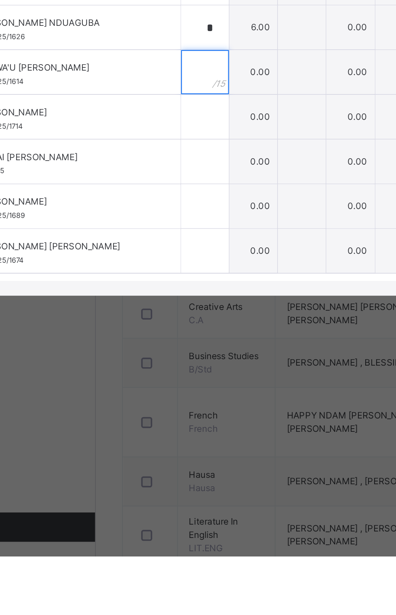
click at [170, 360] on input "text" at bounding box center [157, 348] width 26 height 24
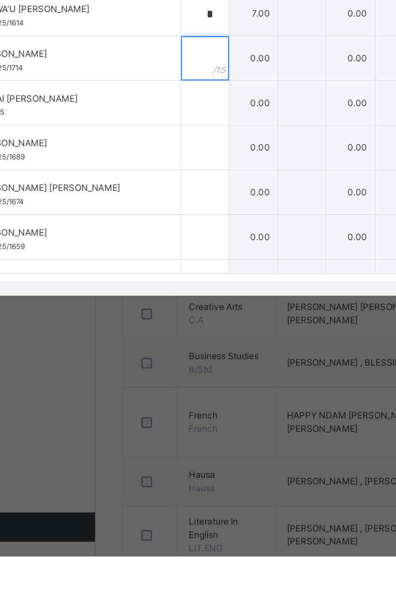
click at [170, 353] on input "text" at bounding box center [157, 341] width 26 height 24
click at [170, 377] on div at bounding box center [157, 365] width 26 height 24
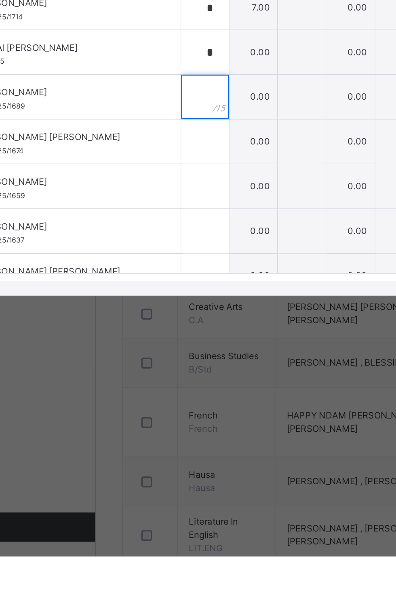
click at [170, 374] on input "text" at bounding box center [157, 362] width 26 height 24
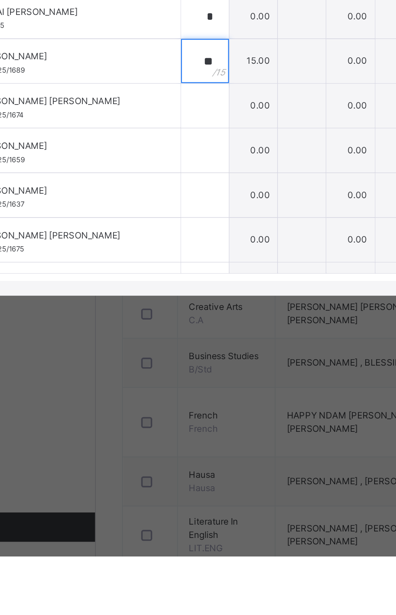
scroll to position [214, 0]
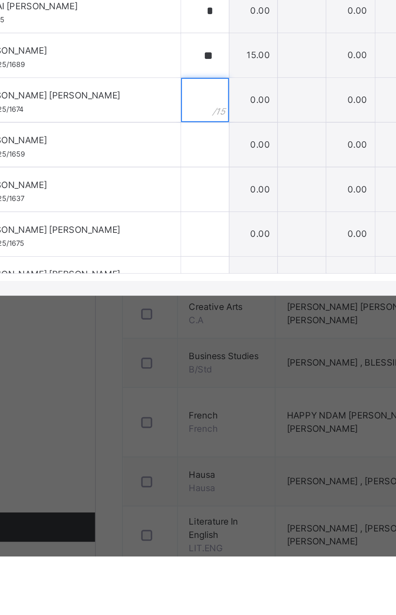
click at [170, 376] on input "text" at bounding box center [157, 364] width 26 height 24
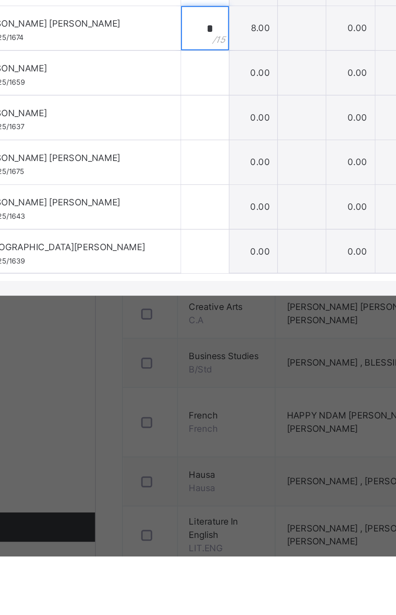
scroll to position [254, 0]
click at [170, 360] on div at bounding box center [157, 348] width 26 height 24
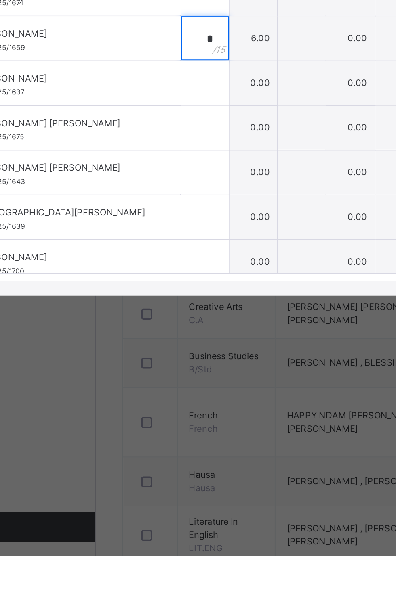
scroll to position [279, 0]
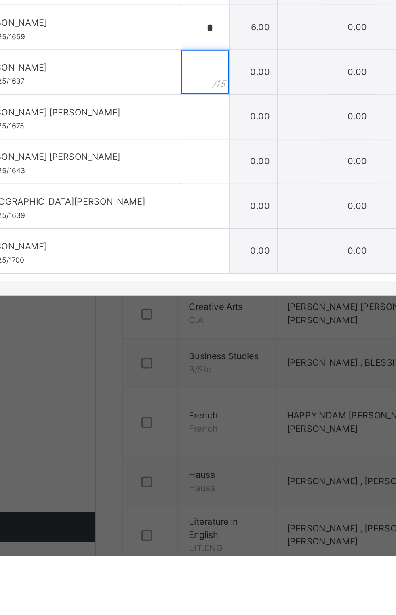
click at [170, 360] on input "text" at bounding box center [157, 348] width 26 height 24
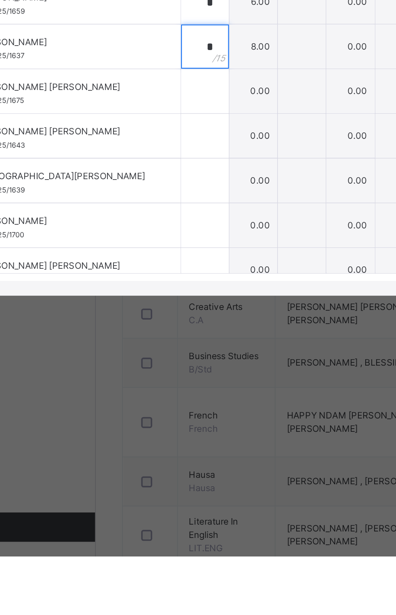
scroll to position [299, 0]
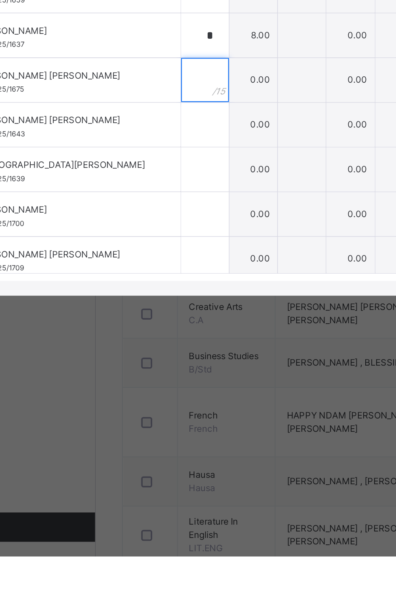
click at [170, 365] on div at bounding box center [157, 353] width 26 height 24
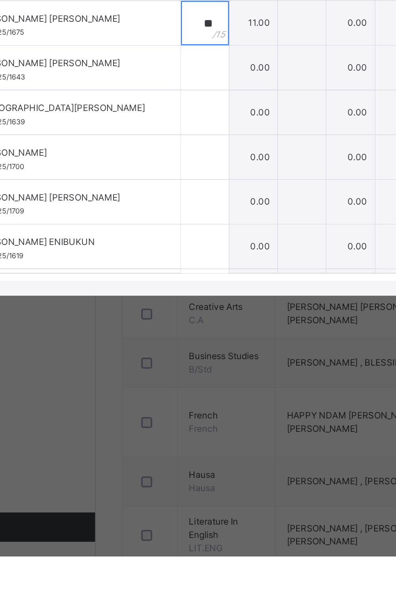
scroll to position [331, 0]
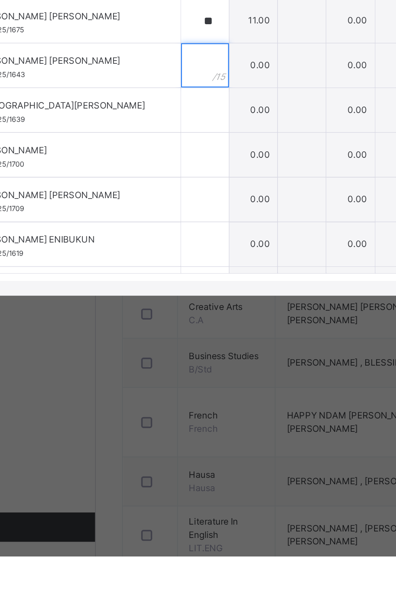
click at [170, 357] on div at bounding box center [157, 345] width 26 height 24
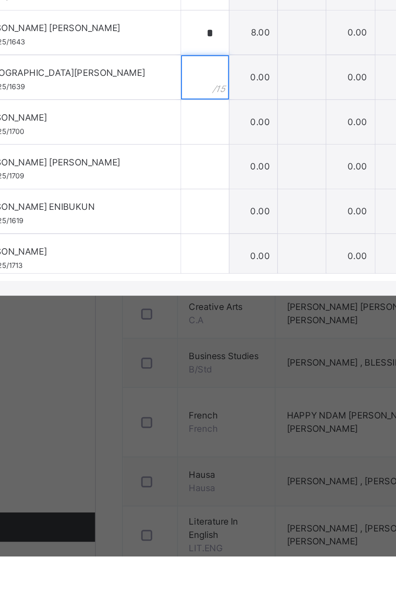
click at [170, 363] on input "text" at bounding box center [157, 351] width 26 height 24
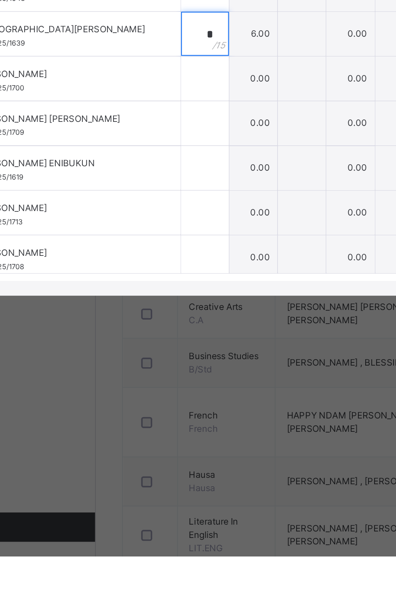
scroll to position [374, 0]
click at [170, 364] on div at bounding box center [157, 351] width 26 height 24
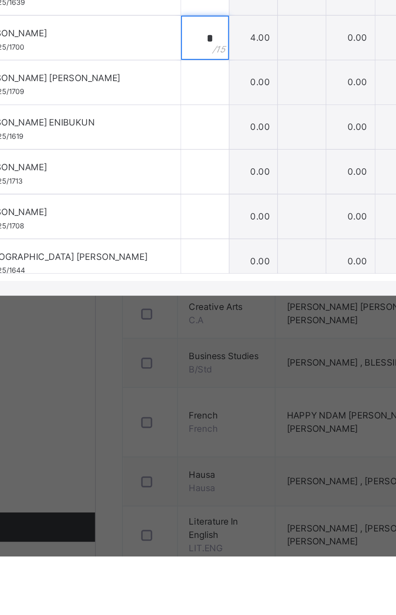
scroll to position [397, 0]
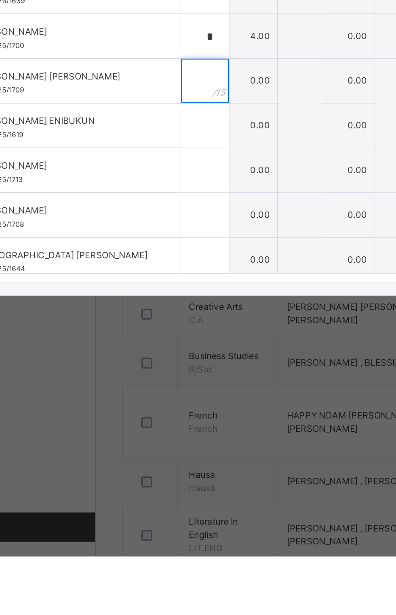
click at [170, 365] on div at bounding box center [157, 353] width 26 height 24
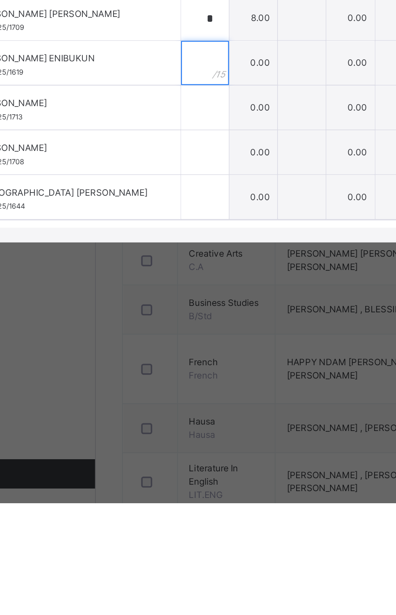
click at [170, 385] on input "text" at bounding box center [157, 372] width 26 height 24
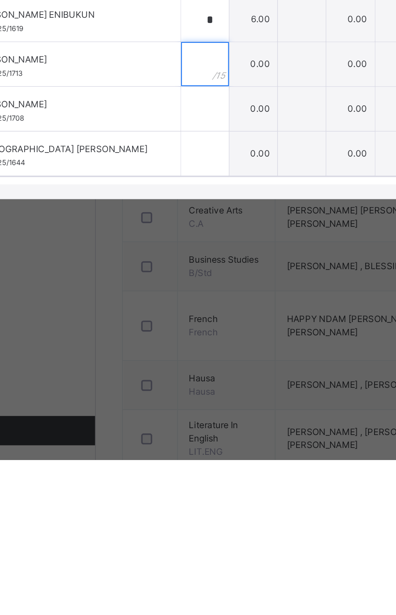
click at [170, 409] on div at bounding box center [157, 397] width 26 height 24
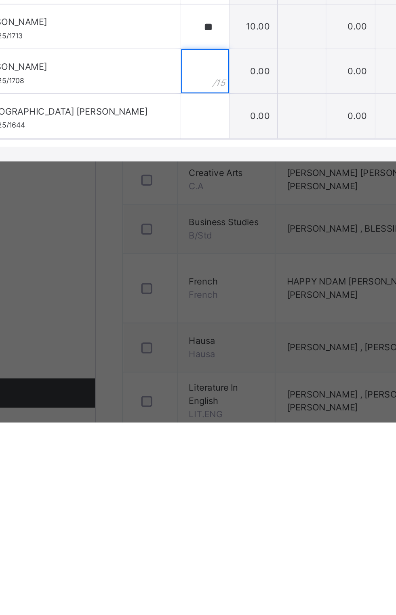
click at [170, 434] on div at bounding box center [157, 422] width 26 height 24
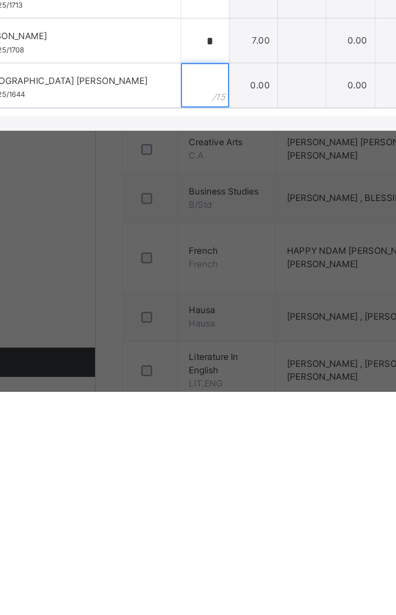
click at [170, 459] on input "text" at bounding box center [157, 446] width 26 height 24
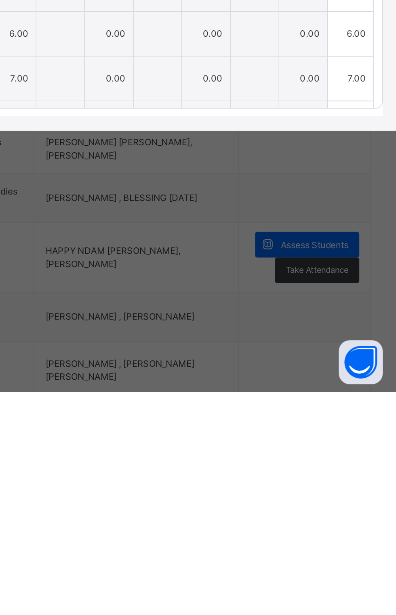
scroll to position [0, 0]
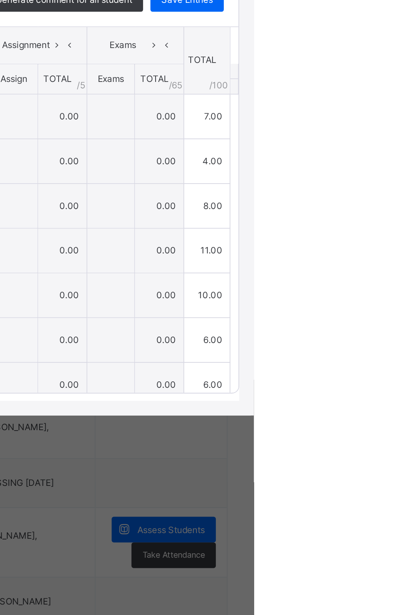
click at [373, 246] on span "Save Entries" at bounding box center [359, 242] width 28 height 7
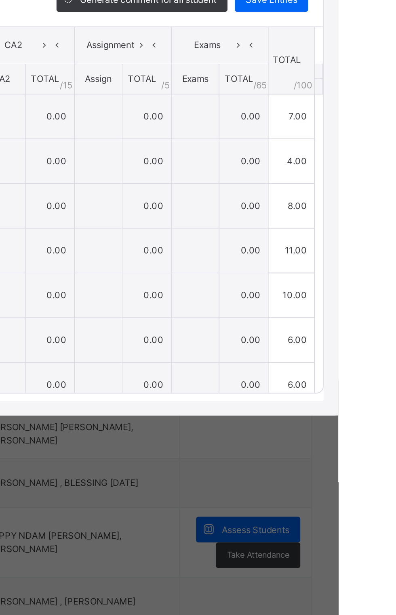
click at [373, 246] on span "Save Entries" at bounding box center [359, 242] width 28 height 7
click at [379, 249] on div "Save Entries" at bounding box center [359, 242] width 40 height 13
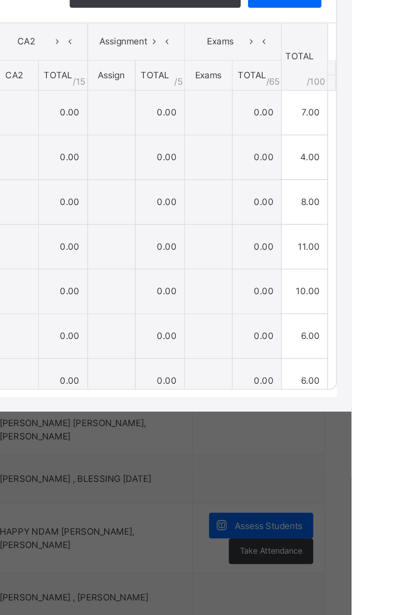
click at [387, 305] on div "Score Sheet Score Sheet Show Comments Generate comment for all student Save Ent…" at bounding box center [197, 333] width 379 height 261
click at [373, 246] on span "Save Entries" at bounding box center [359, 242] width 28 height 7
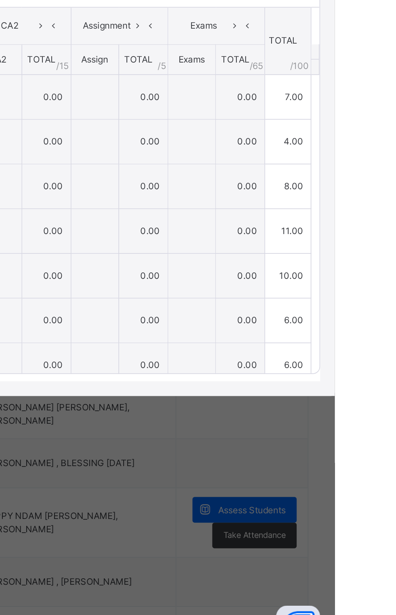
click at [373, 246] on span "Save Entries" at bounding box center [359, 242] width 28 height 7
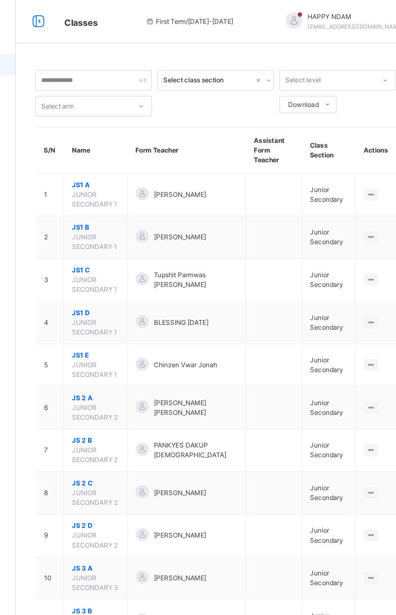
click at [151, 294] on span "JS 2 A" at bounding box center [156, 297] width 35 height 7
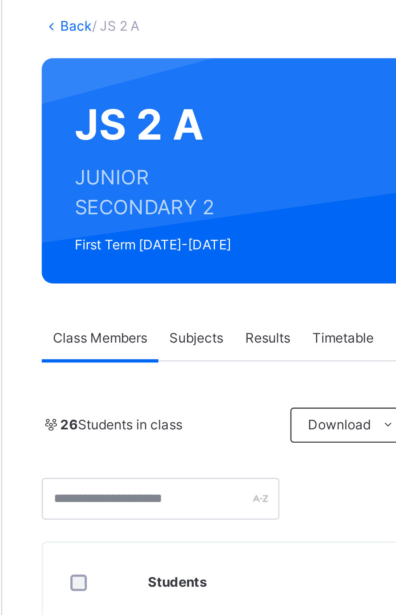
click at [171, 169] on span "Subjects" at bounding box center [168, 170] width 20 height 7
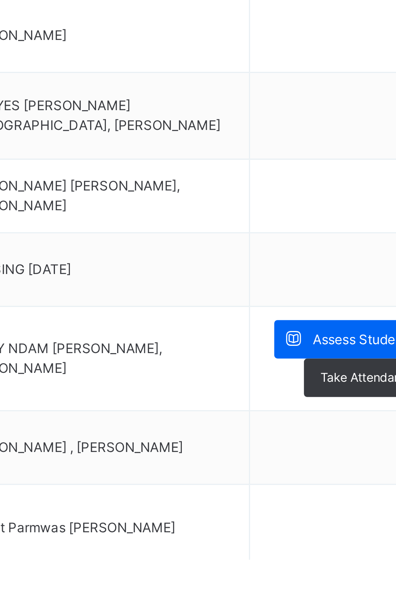
click at [339, 528] on div "Assess Students" at bounding box center [345, 534] width 57 height 14
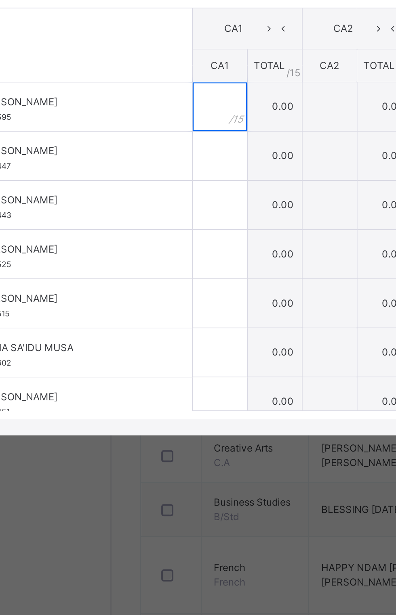
click at [165, 319] on input "text" at bounding box center [151, 307] width 27 height 24
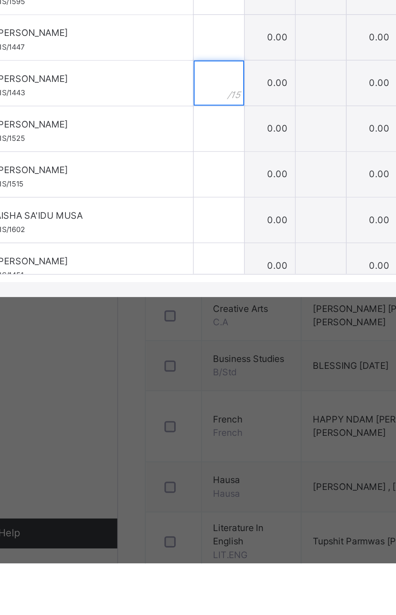
click at [165, 368] on input "text" at bounding box center [151, 356] width 27 height 24
click at [165, 343] on input "text" at bounding box center [151, 331] width 27 height 24
click at [165, 368] on input "text" at bounding box center [151, 356] width 27 height 24
click at [165, 393] on div at bounding box center [151, 381] width 27 height 24
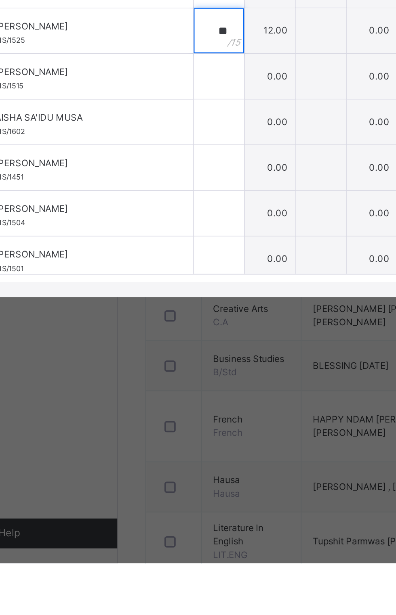
scroll to position [55, 0]
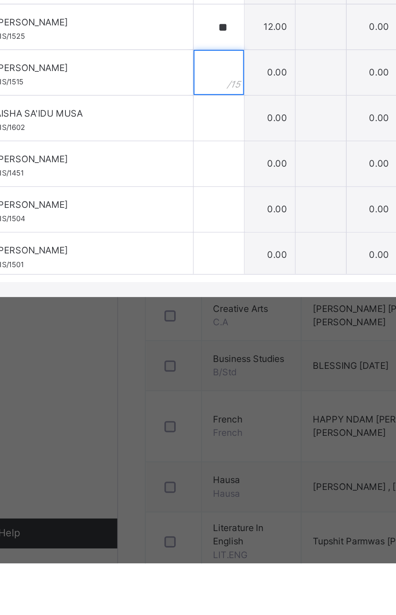
click at [165, 362] on input "text" at bounding box center [151, 350] width 27 height 24
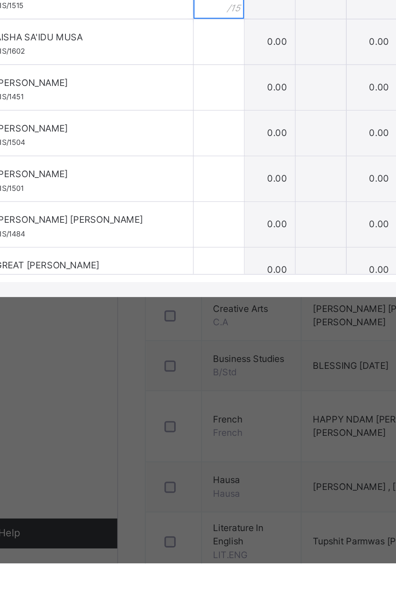
scroll to position [96, 0]
click at [165, 346] on input "text" at bounding box center [151, 334] width 27 height 24
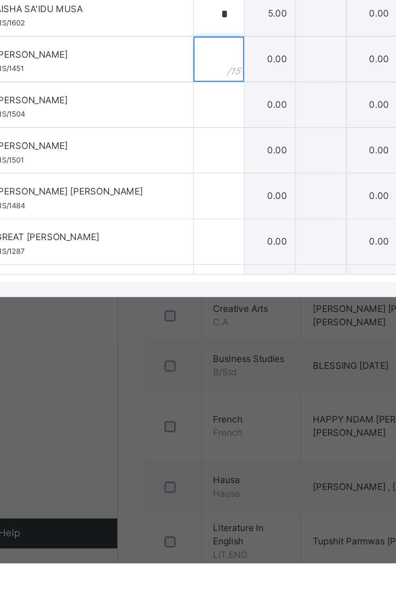
click at [165, 355] on input "text" at bounding box center [151, 343] width 27 height 24
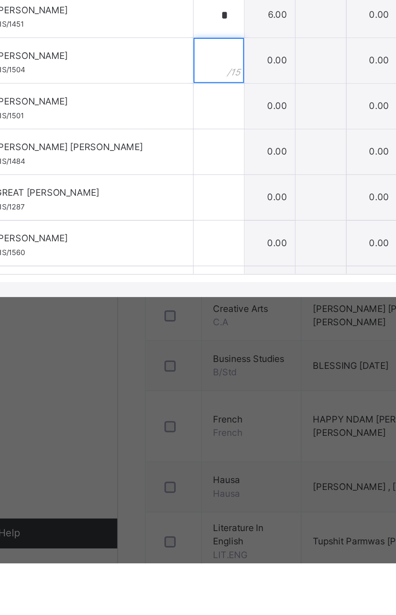
click at [165, 356] on div at bounding box center [151, 344] width 27 height 24
click at [165, 356] on input "text" at bounding box center [151, 344] width 27 height 24
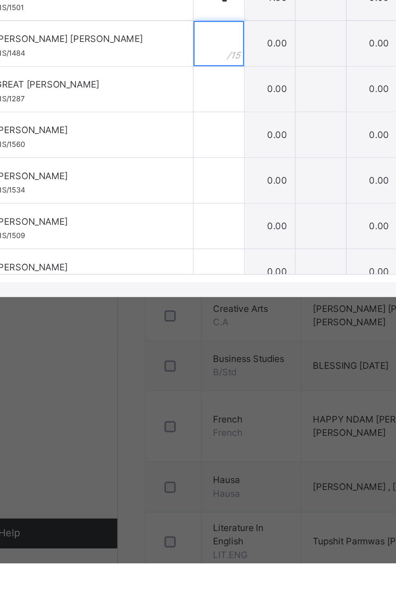
click at [165, 347] on input "text" at bounding box center [151, 335] width 27 height 24
click at [165, 371] on div at bounding box center [151, 359] width 27 height 24
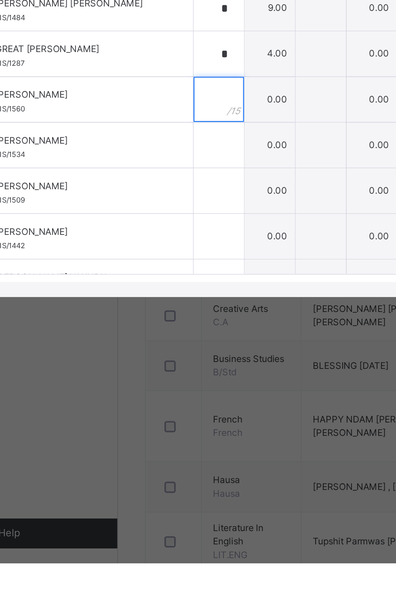
click at [165, 377] on input "text" at bounding box center [151, 365] width 27 height 24
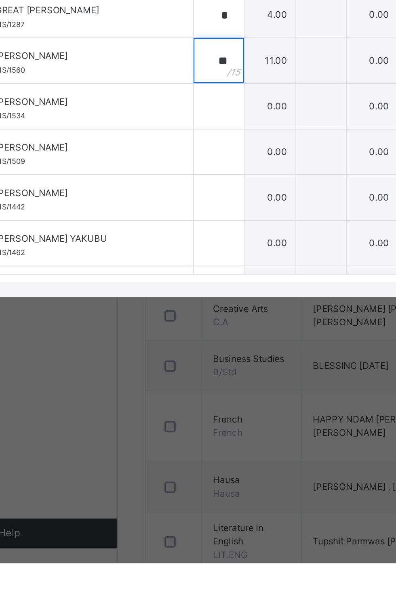
scroll to position [258, 0]
click at [165, 356] on input "text" at bounding box center [151, 344] width 27 height 24
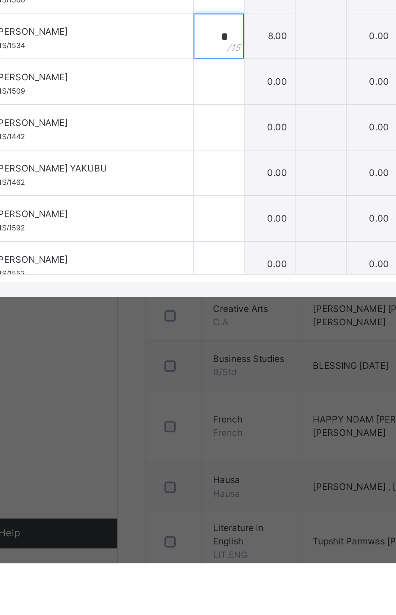
scroll to position [276, 0]
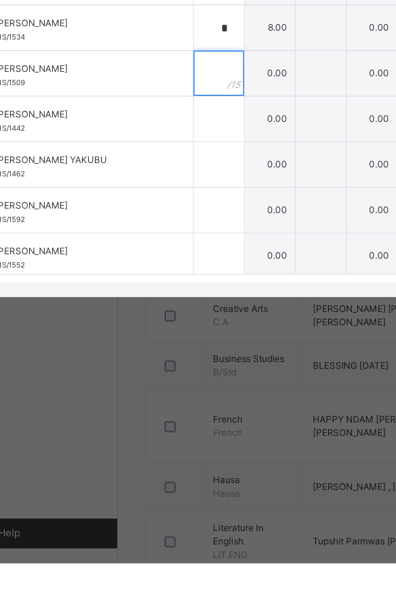
click at [165, 363] on div at bounding box center [151, 351] width 27 height 24
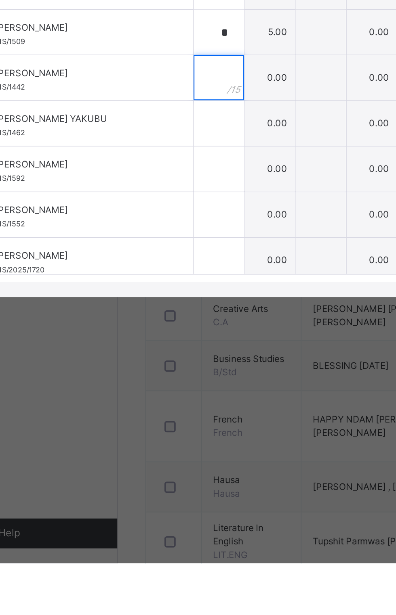
click at [165, 365] on div at bounding box center [151, 353] width 27 height 24
click at [165, 390] on input "text" at bounding box center [151, 378] width 27 height 24
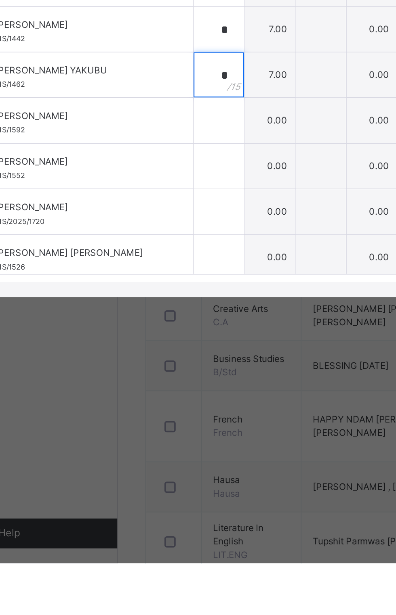
scroll to position [352, 0]
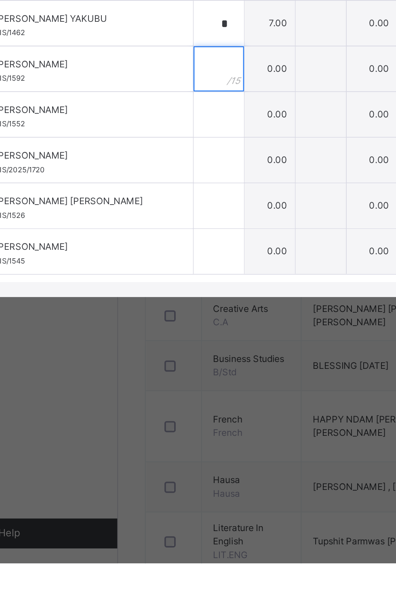
click at [165, 360] on div at bounding box center [151, 348] width 27 height 24
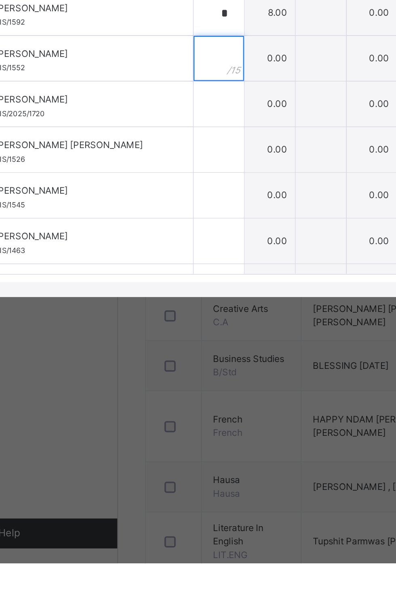
click at [165, 355] on input "text" at bounding box center [151, 343] width 27 height 24
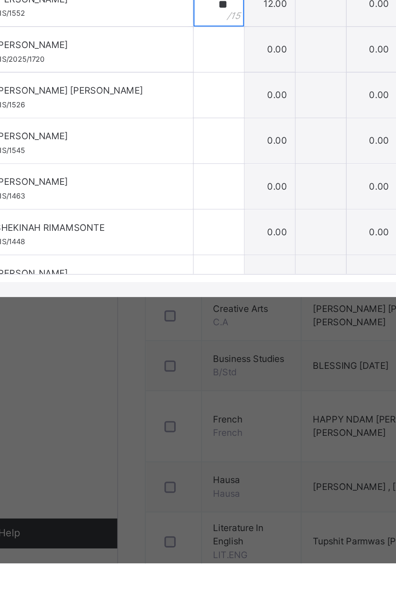
scroll to position [413, 0]
click at [165, 350] on div at bounding box center [151, 337] width 27 height 24
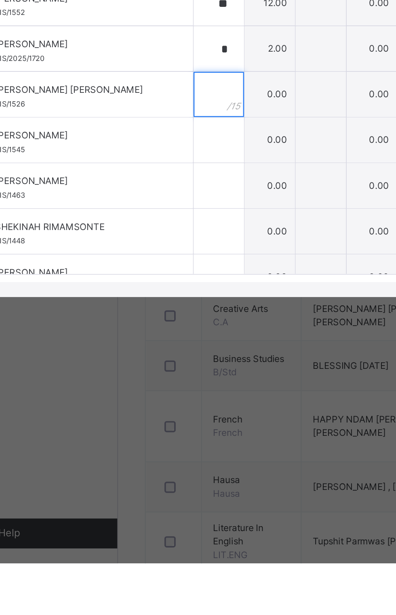
click at [165, 374] on input "text" at bounding box center [151, 362] width 27 height 24
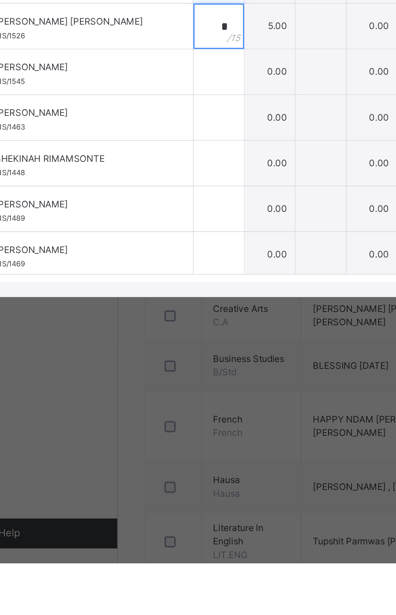
scroll to position [460, 0]
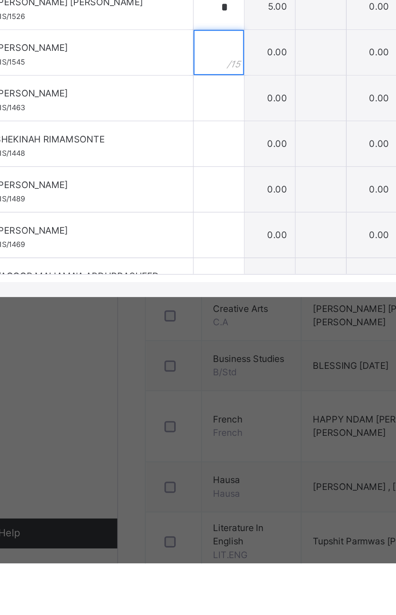
click at [165, 352] on div at bounding box center [151, 339] width 27 height 24
click at [165, 376] on input "text" at bounding box center [151, 364] width 27 height 24
click at [165, 352] on input "text" at bounding box center [151, 339] width 27 height 24
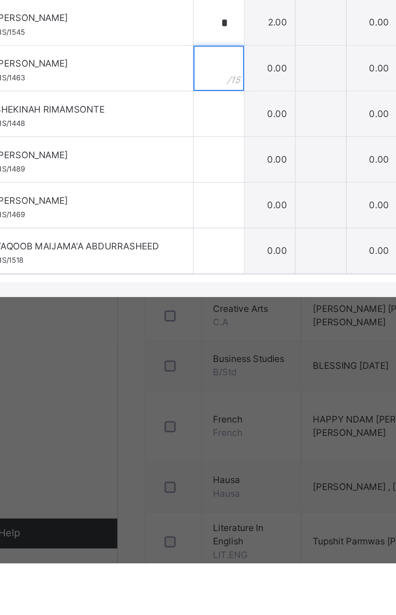
click at [165, 360] on div at bounding box center [151, 348] width 27 height 24
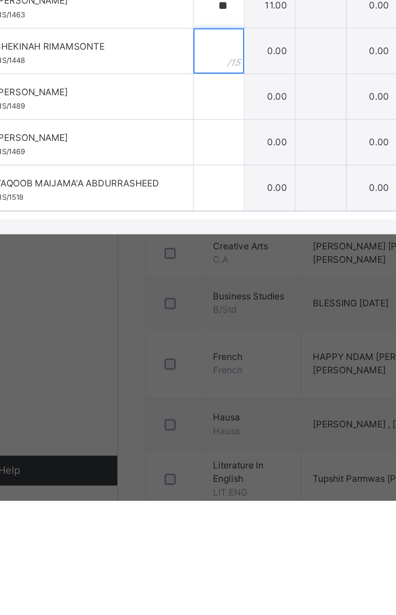
click at [165, 385] on input "text" at bounding box center [151, 372] width 27 height 24
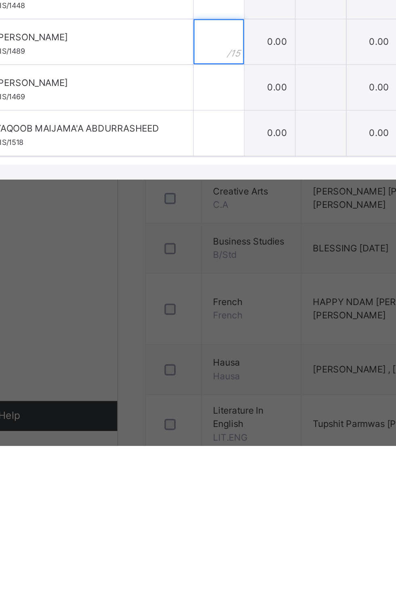
click at [165, 409] on input "text" at bounding box center [151, 397] width 27 height 24
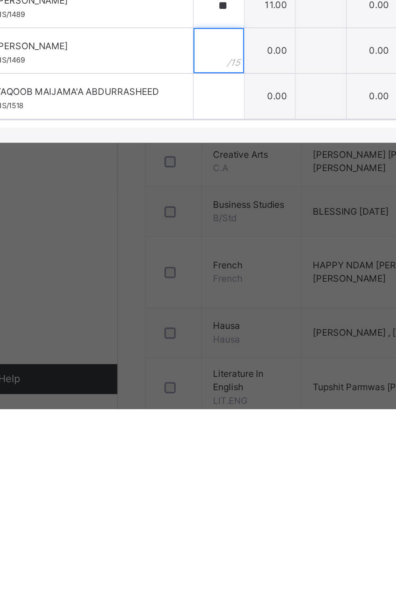
click at [165, 434] on input "text" at bounding box center [151, 422] width 27 height 24
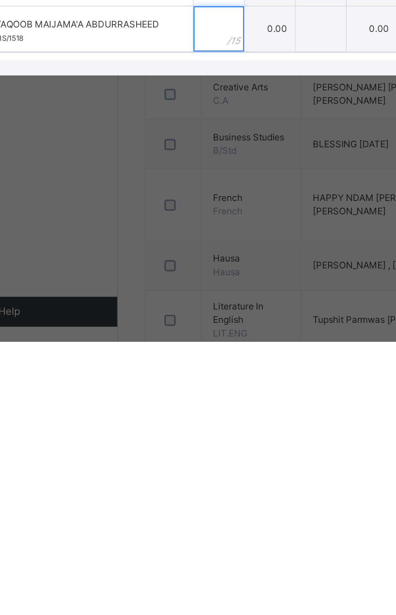
click at [165, 459] on input "text" at bounding box center [151, 446] width 27 height 24
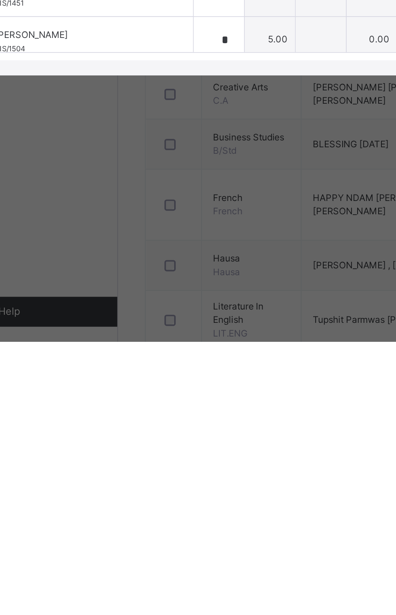
scroll to position [0, 0]
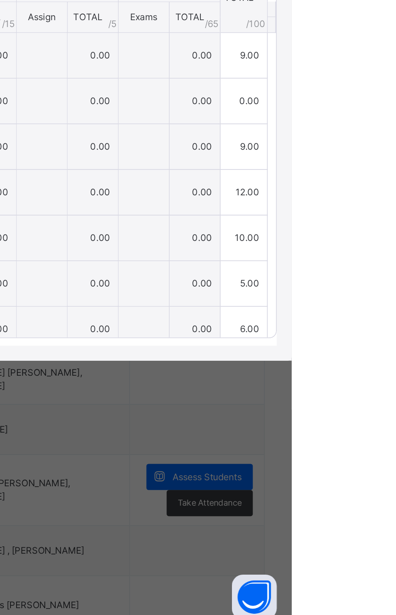
click at [373, 246] on span "Save Entries" at bounding box center [359, 242] width 28 height 7
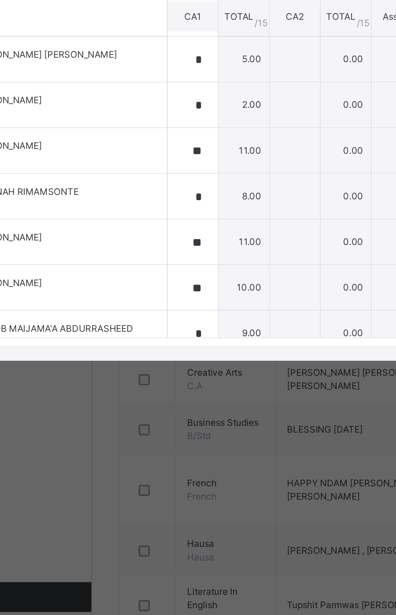
scroll to position [476, 0]
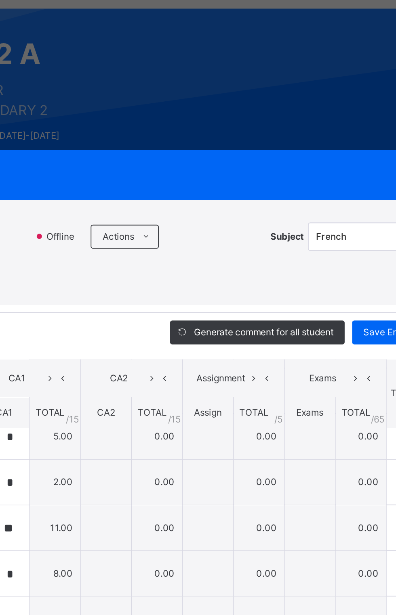
click at [379, 249] on div "Save Entries" at bounding box center [359, 242] width 40 height 13
click at [387, 309] on div "Score Sheet Score Sheet Show Comments Generate comment for all student Save Ent…" at bounding box center [197, 333] width 379 height 261
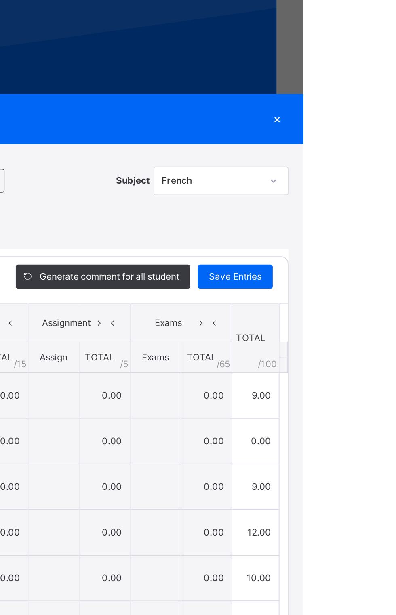
click at [373, 246] on span "Save Entries" at bounding box center [359, 242] width 28 height 7
click at [379, 249] on div "Save Entries" at bounding box center [359, 242] width 40 height 13
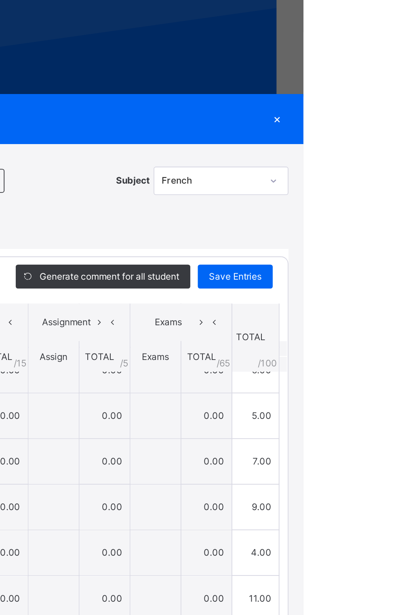
scroll to position [162, 0]
click at [373, 246] on span "Save Entries" at bounding box center [359, 242] width 28 height 7
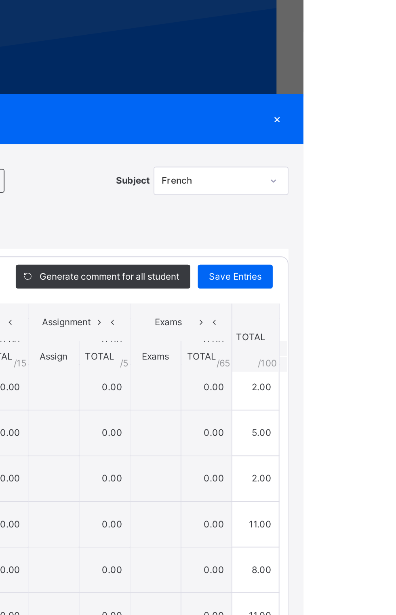
scroll to position [476, 0]
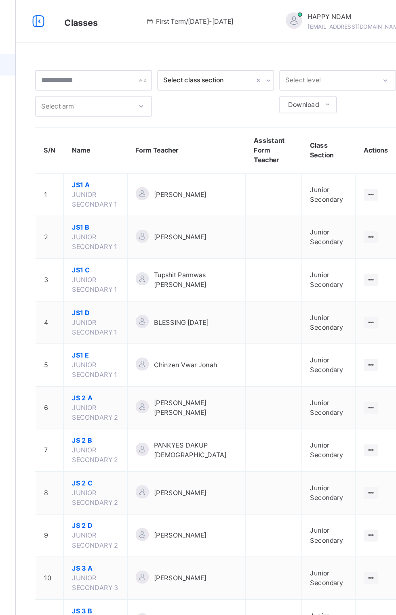
click at [147, 326] on span "JS 2 B" at bounding box center [156, 329] width 35 height 7
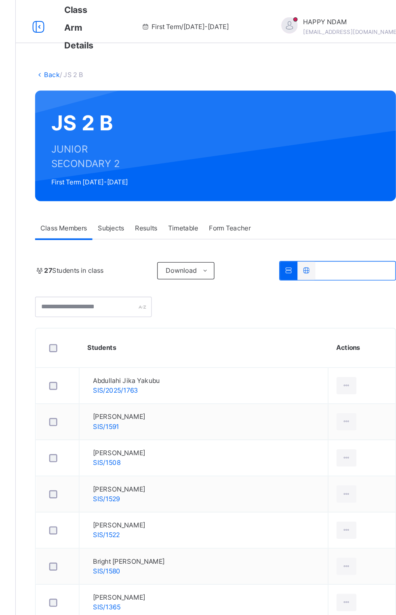
click at [165, 168] on span "Subjects" at bounding box center [168, 170] width 20 height 7
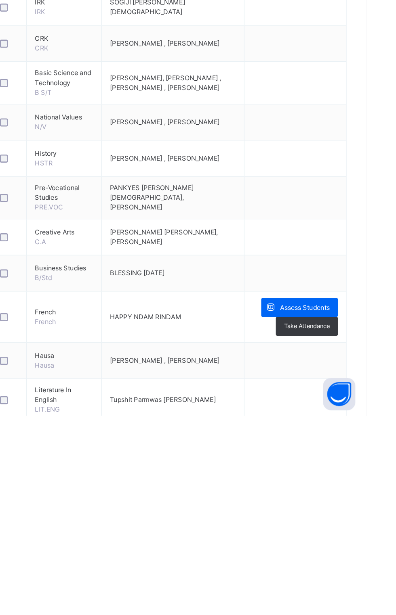
click at [341, 536] on span "Assess Students" at bounding box center [349, 534] width 37 height 7
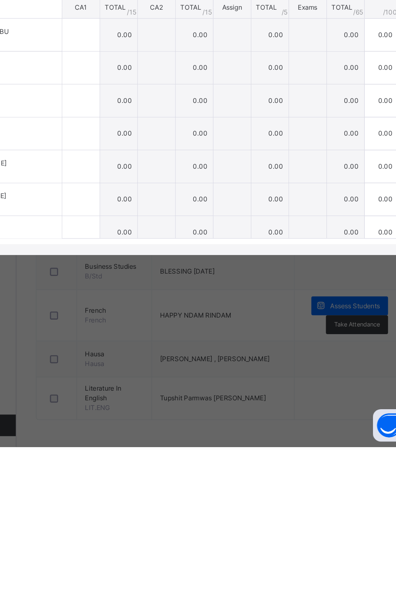
scroll to position [51, 0]
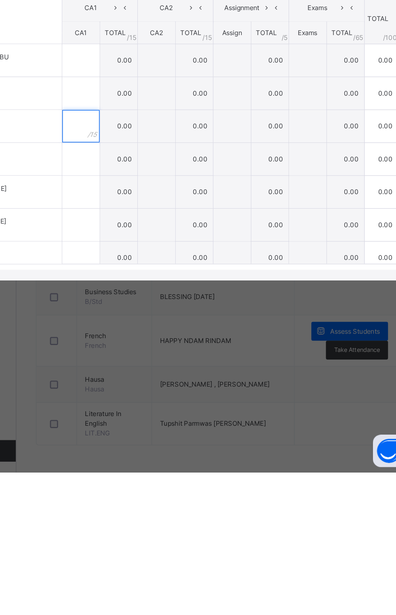
click at [159, 368] on div at bounding box center [145, 356] width 28 height 24
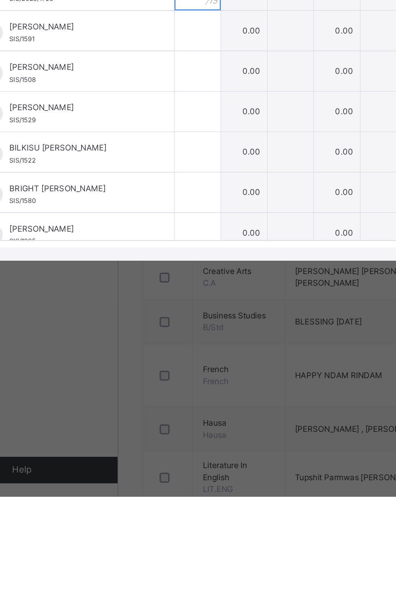
click at [159, 319] on div at bounding box center [145, 307] width 28 height 24
click at [159, 343] on input "text" at bounding box center [145, 331] width 28 height 24
click at [159, 368] on input "text" at bounding box center [145, 356] width 28 height 24
click at [159, 393] on input "text" at bounding box center [145, 381] width 28 height 24
click at [159, 396] on input "text" at bounding box center [145, 405] width 28 height 24
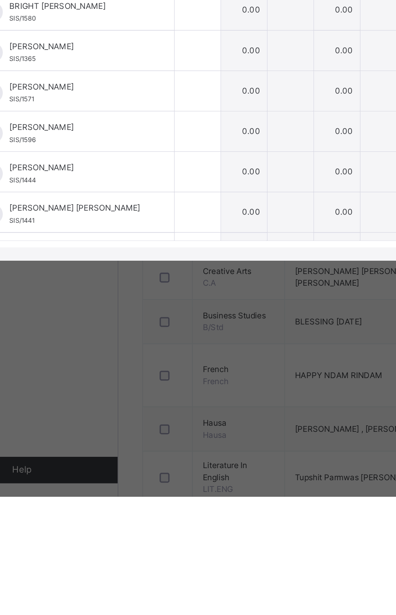
scroll to position [95, 0]
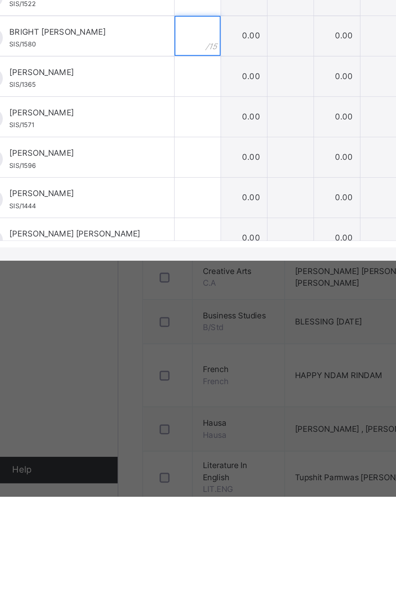
click at [159, 347] on input "text" at bounding box center [145, 335] width 28 height 24
click at [159, 371] on div at bounding box center [145, 359] width 28 height 24
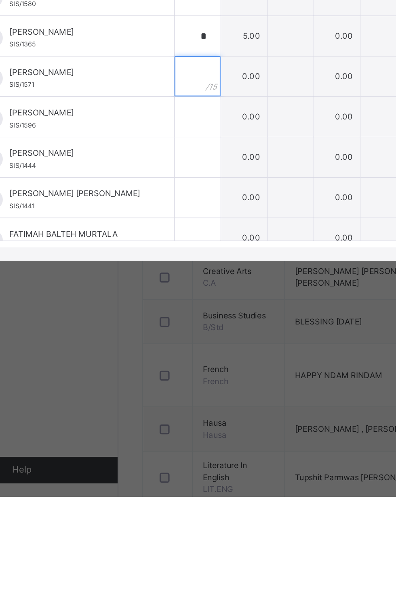
click at [159, 371] on div at bounding box center [145, 359] width 28 height 24
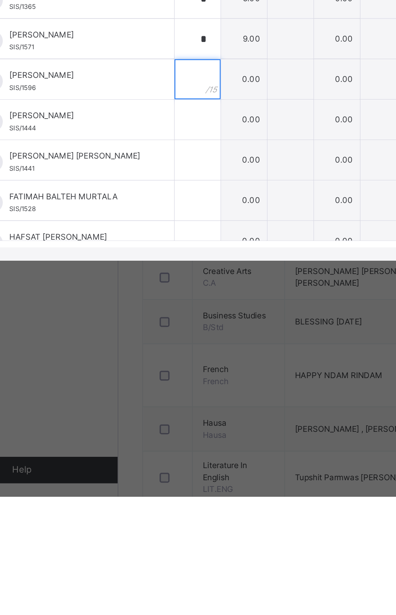
click at [159, 373] on input "text" at bounding box center [145, 361] width 28 height 24
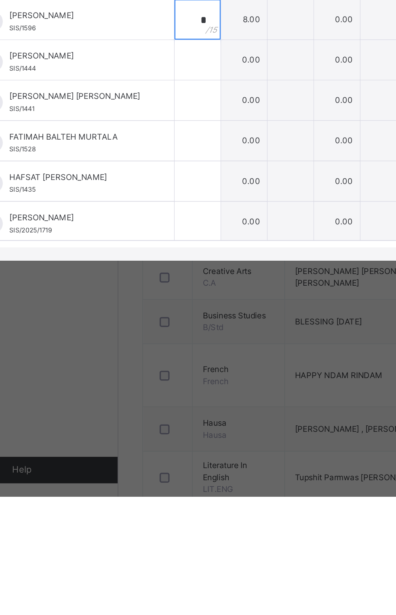
scroll to position [179, 0]
click at [159, 361] on input "text" at bounding box center [145, 349] width 28 height 24
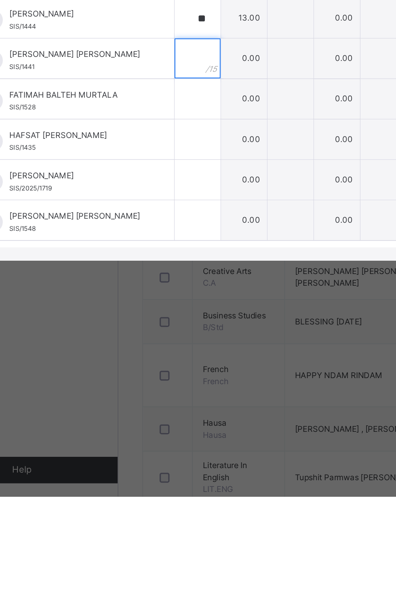
click at [159, 360] on input "text" at bounding box center [145, 348] width 28 height 24
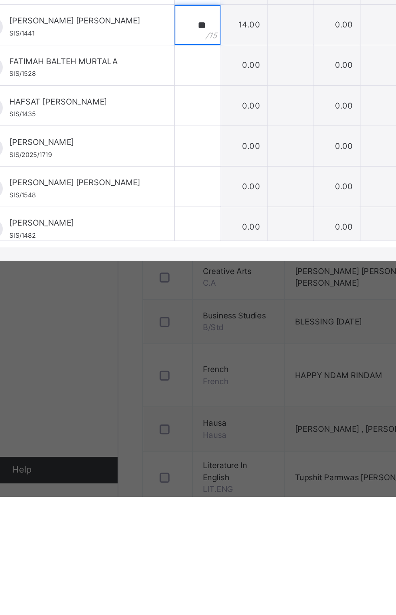
scroll to position [227, 0]
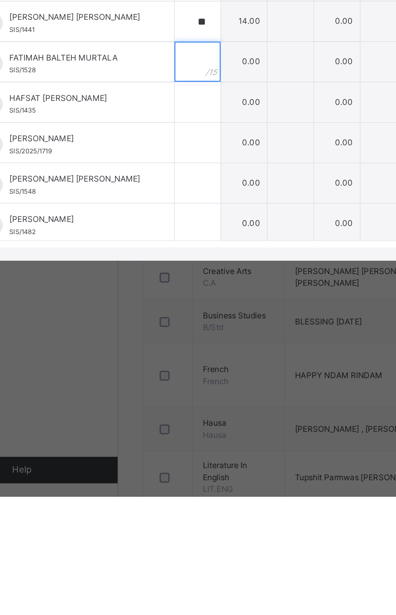
click at [159, 362] on div at bounding box center [145, 350] width 28 height 24
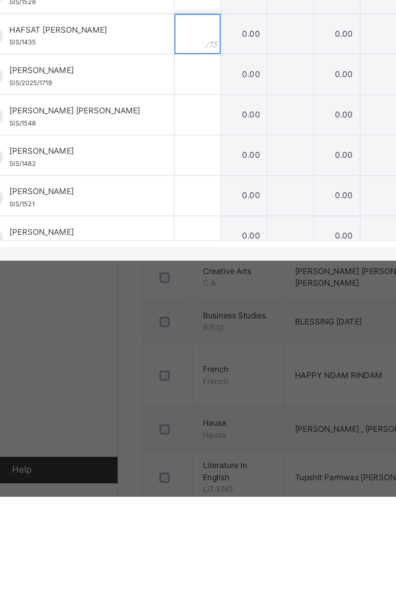
click at [159, 346] on input "text" at bounding box center [145, 333] width 28 height 24
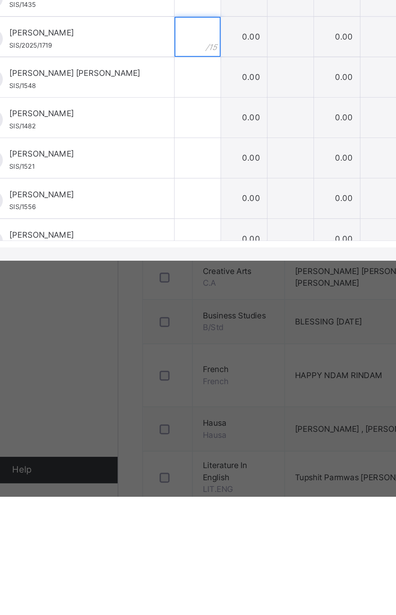
click at [159, 347] on input "text" at bounding box center [145, 335] width 28 height 24
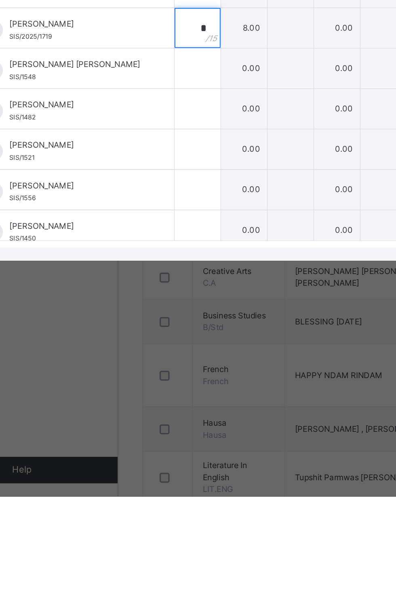
scroll to position [310, 0]
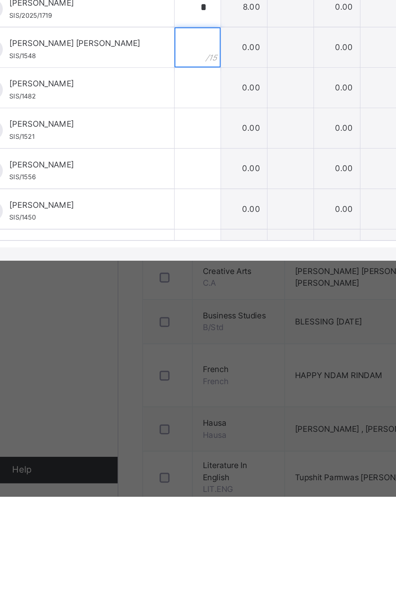
click at [159, 354] on div at bounding box center [145, 341] width 28 height 24
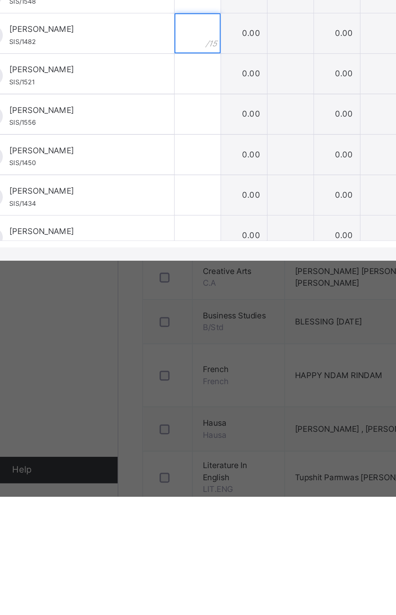
click at [159, 345] on input "text" at bounding box center [145, 333] width 28 height 24
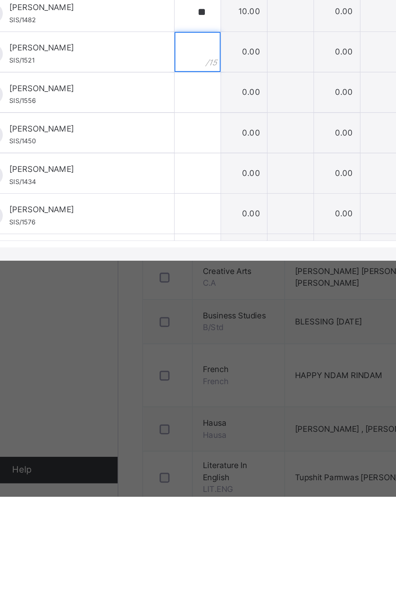
click at [159, 356] on div at bounding box center [145, 344] width 28 height 24
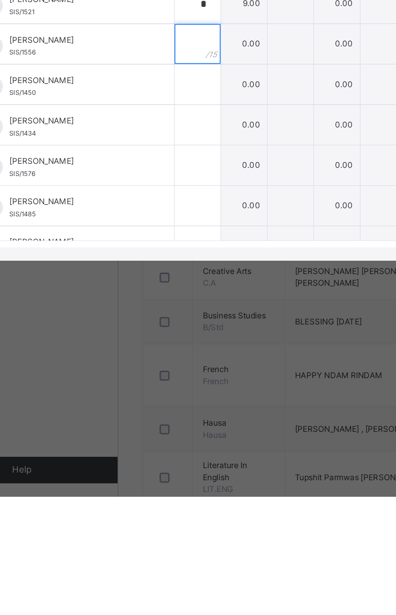
click at [159, 352] on div at bounding box center [145, 339] width 28 height 24
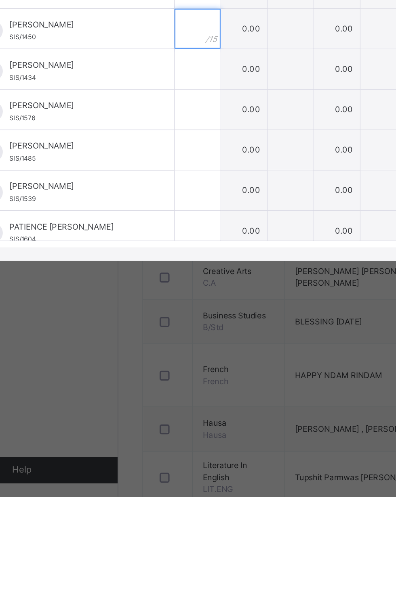
click at [159, 342] on input "text" at bounding box center [145, 330] width 28 height 24
click at [159, 367] on input "text" at bounding box center [145, 355] width 28 height 24
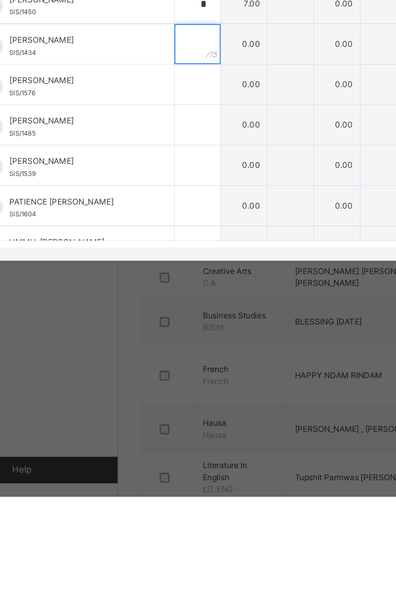
scroll to position [441, 0]
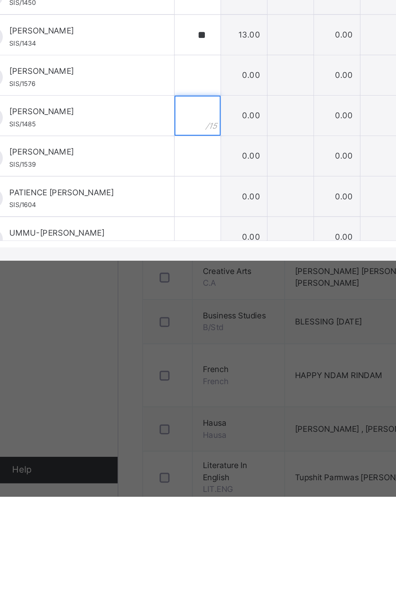
click at [159, 395] on div at bounding box center [145, 383] width 28 height 24
click at [159, 371] on input "text" at bounding box center [145, 358] width 28 height 24
click at [159, 395] on div at bounding box center [145, 383] width 28 height 24
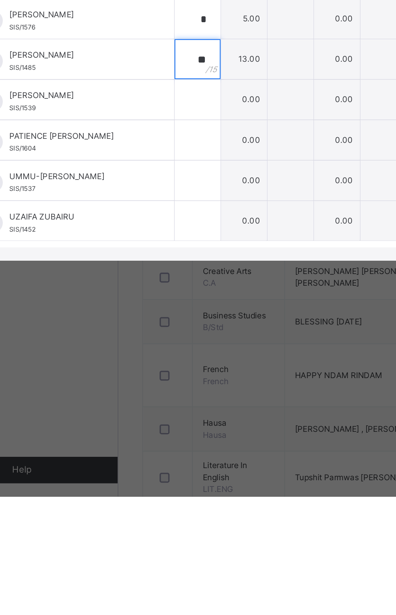
scroll to position [475, 0]
click at [159, 385] on input "text" at bounding box center [145, 373] width 28 height 24
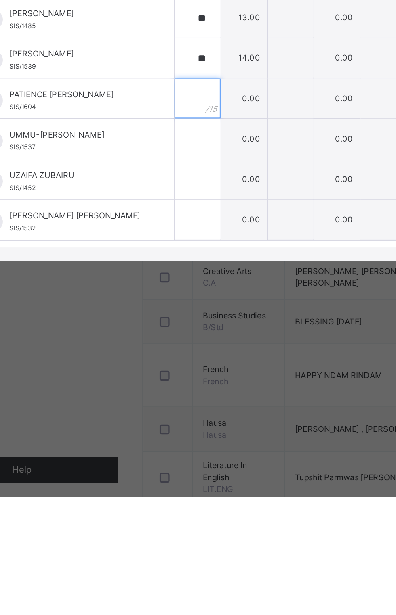
click at [159, 385] on input "text" at bounding box center [145, 372] width 28 height 24
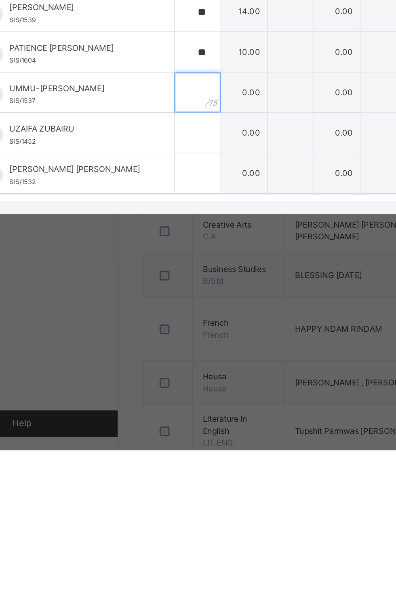
click at [159, 409] on input "text" at bounding box center [145, 397] width 28 height 24
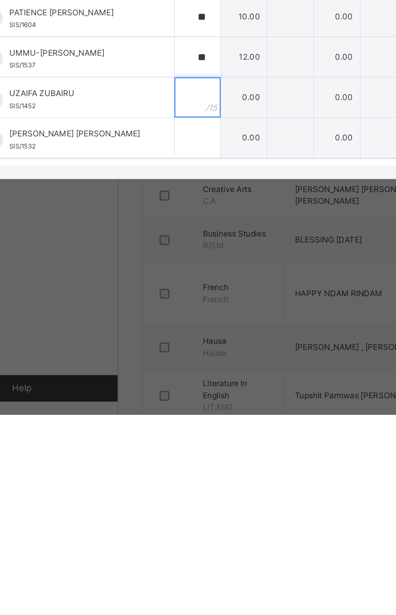
click at [159, 434] on input "text" at bounding box center [145, 422] width 28 height 24
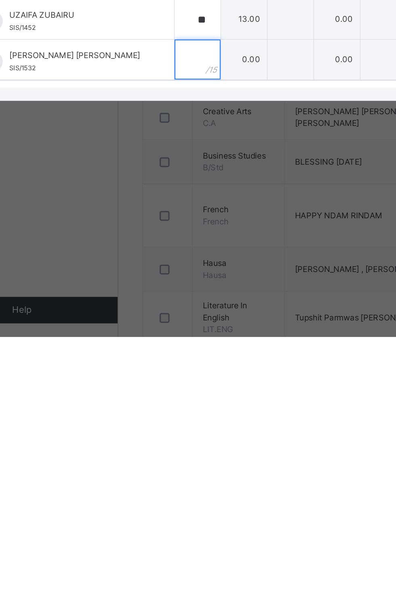
click at [159, 459] on div at bounding box center [145, 446] width 28 height 24
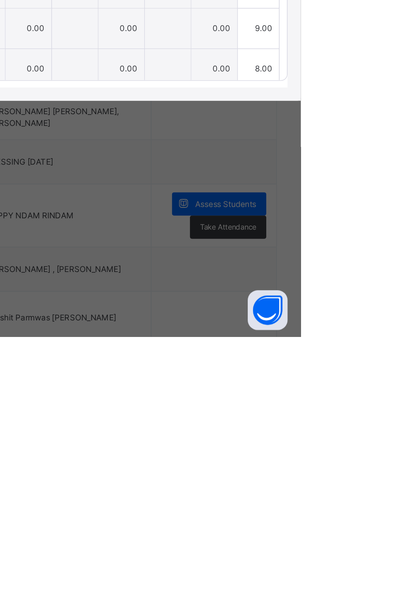
scroll to position [0, 0]
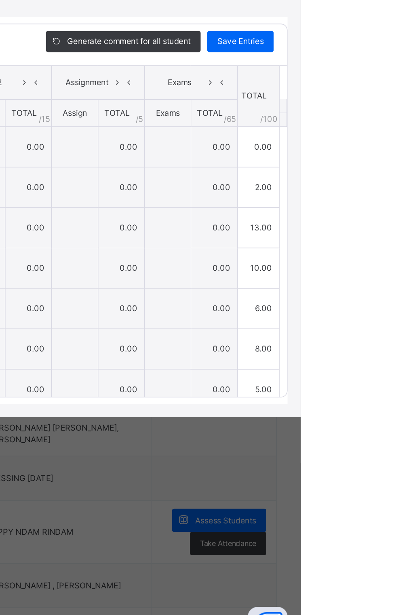
click at [373, 246] on span "Save Entries" at bounding box center [359, 242] width 28 height 7
click at [379, 249] on div "Save Entries" at bounding box center [359, 242] width 40 height 13
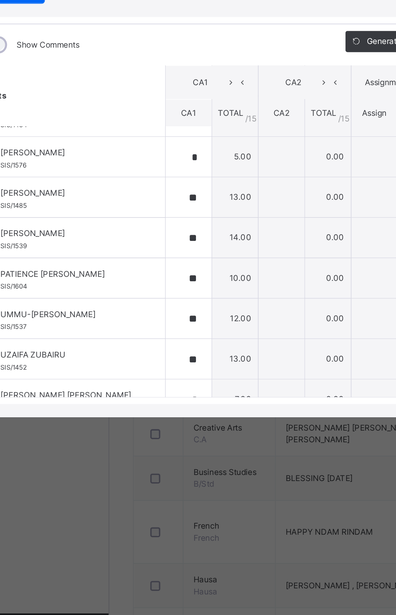
scroll to position [501, 0]
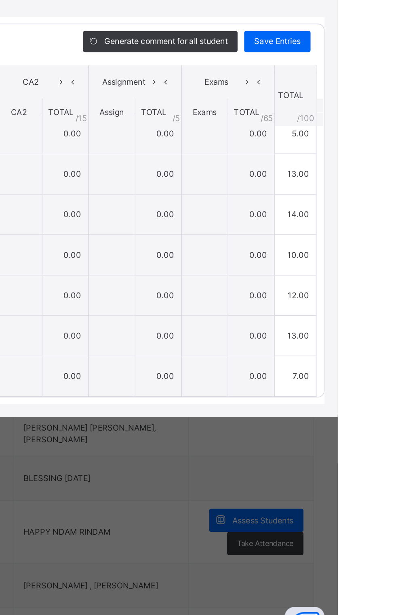
click at [379, 249] on div "Save Entries" at bounding box center [359, 242] width 40 height 13
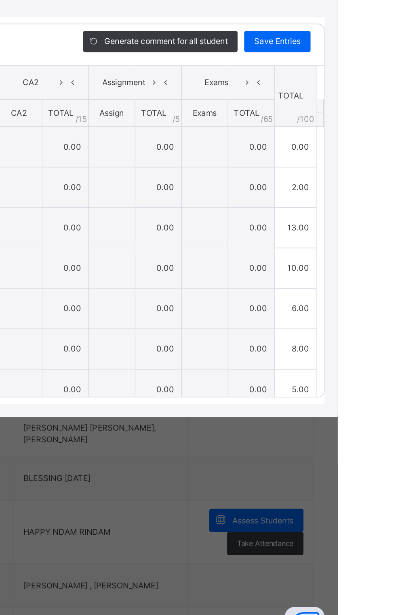
click at [379, 249] on div "Save Entries" at bounding box center [359, 242] width 40 height 13
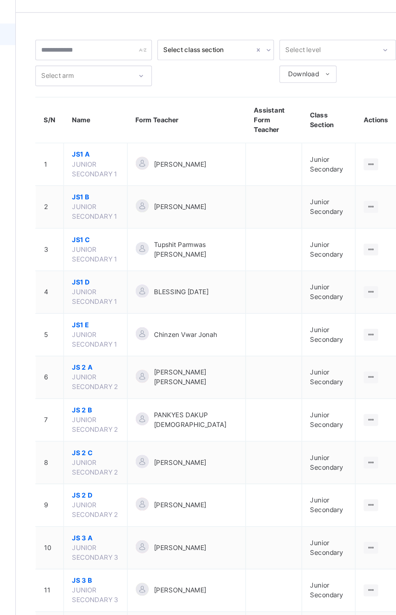
click at [148, 358] on span "JS 2 C" at bounding box center [156, 361] width 35 height 7
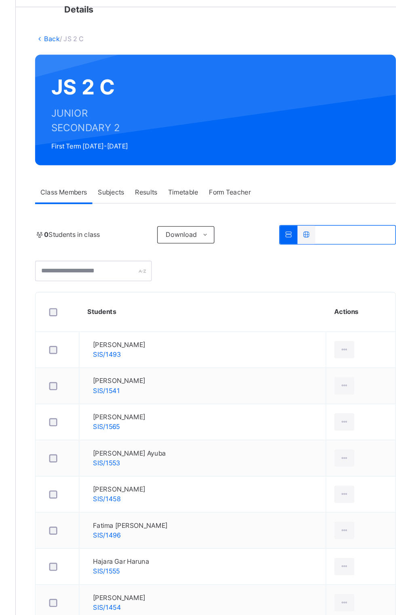
click at [167, 171] on span "Subjects" at bounding box center [168, 170] width 20 height 7
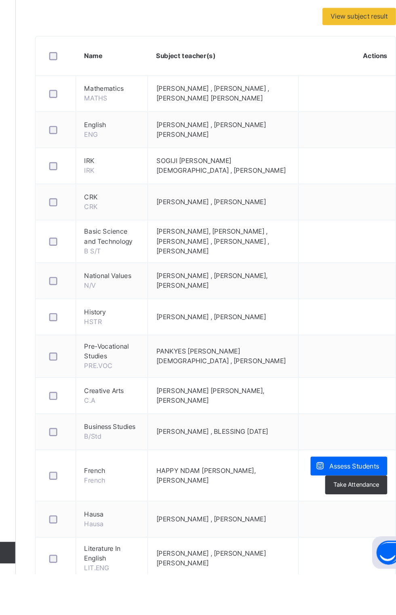
click at [353, 534] on span "Assess Students" at bounding box center [349, 534] width 37 height 7
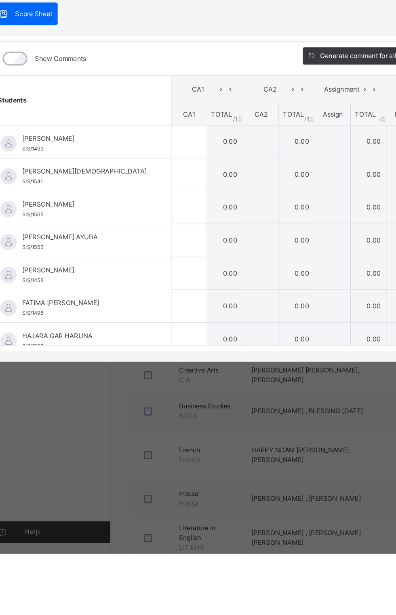
click at [176, 271] on span "CA1" at bounding box center [162, 267] width 27 height 7
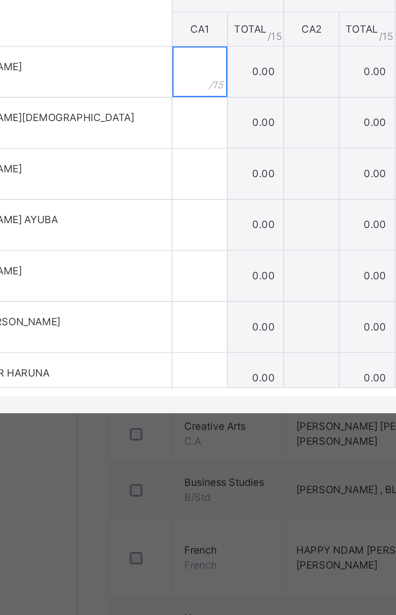
click at [169, 319] on div at bounding box center [155, 307] width 26 height 24
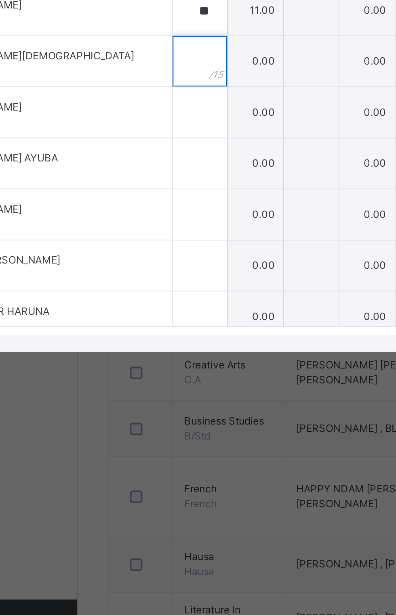
click at [169, 343] on input "text" at bounding box center [155, 331] width 26 height 24
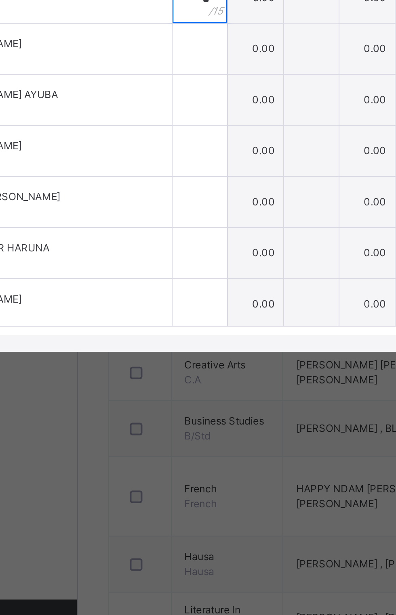
scroll to position [32, 0]
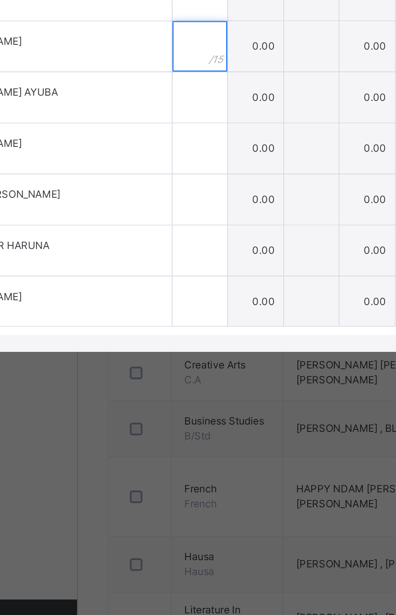
click at [169, 336] on input "text" at bounding box center [155, 324] width 26 height 24
click at [169, 361] on input "text" at bounding box center [155, 349] width 26 height 24
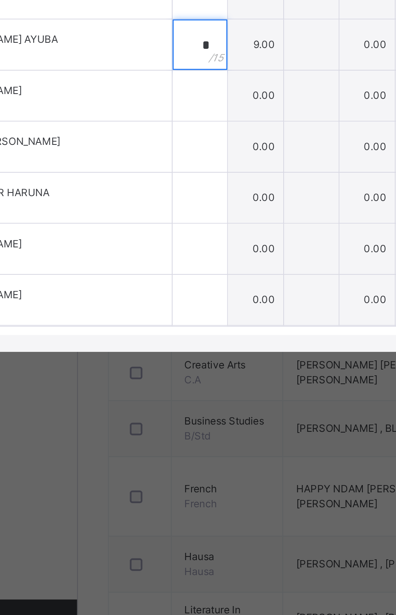
scroll to position [69, 0]
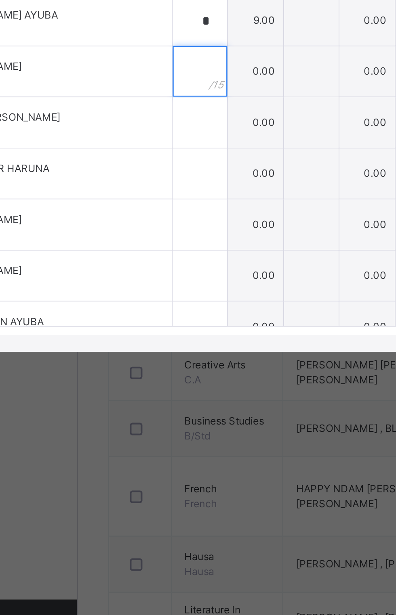
click at [169, 348] on input "text" at bounding box center [155, 336] width 26 height 24
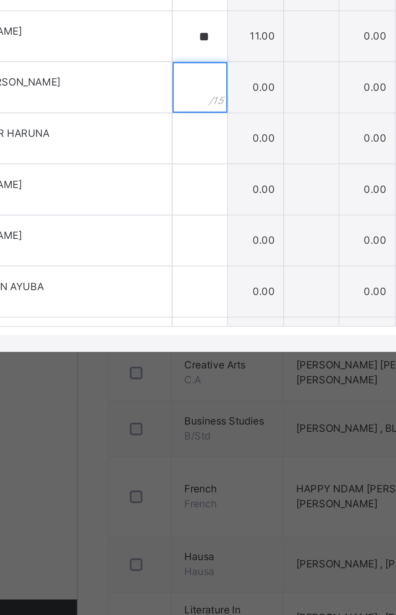
click at [169, 356] on div at bounding box center [155, 344] width 26 height 24
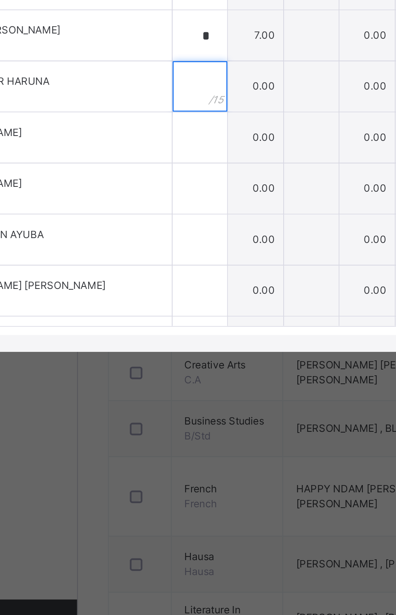
click at [169, 356] on input "text" at bounding box center [155, 343] width 26 height 24
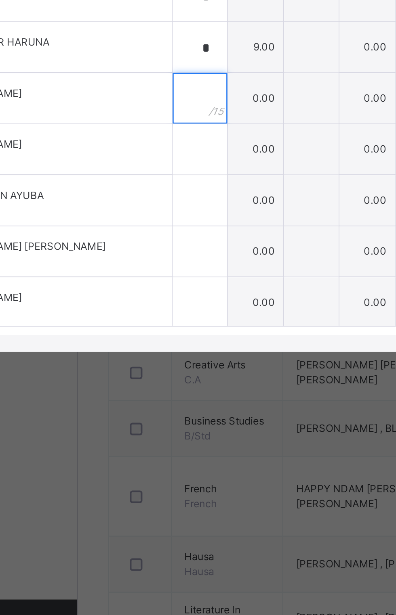
click at [169, 361] on input "text" at bounding box center [155, 349] width 26 height 24
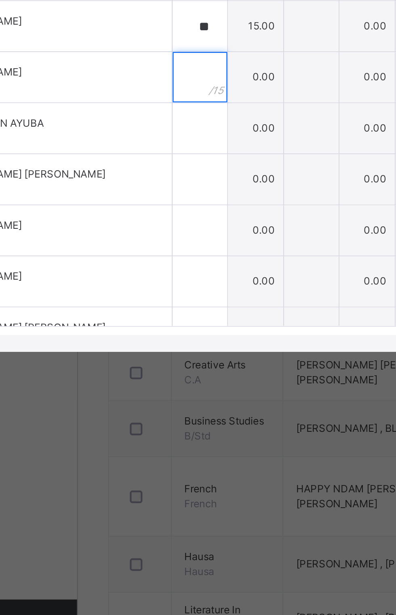
click at [169, 351] on div at bounding box center [155, 339] width 26 height 24
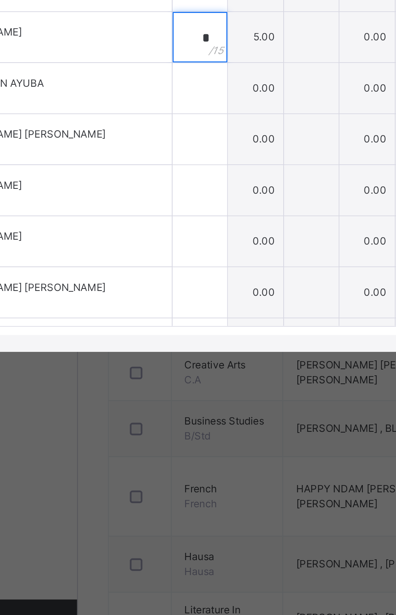
scroll to position [187, 0]
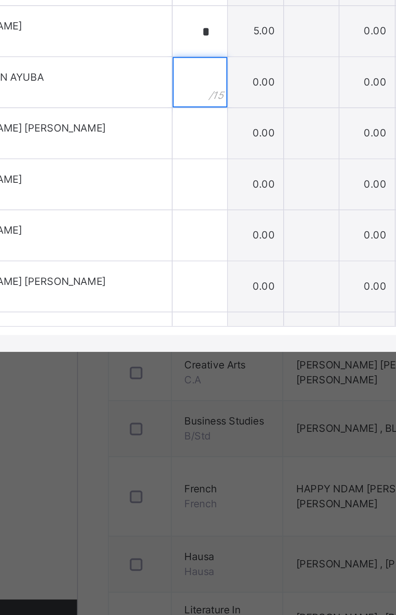
click at [169, 354] on div at bounding box center [155, 341] width 26 height 24
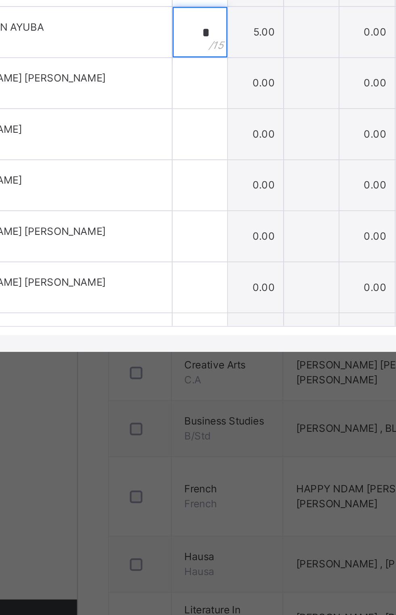
scroll to position [214, 0]
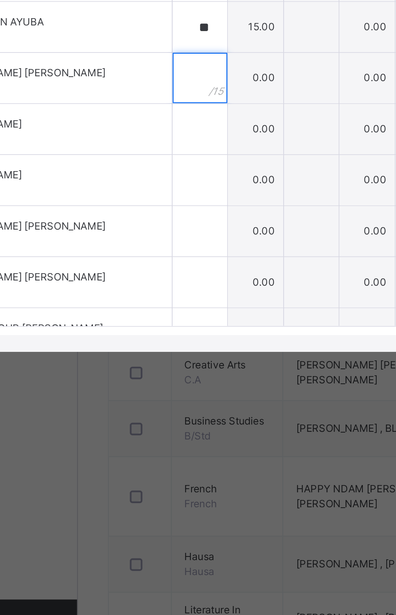
click at [169, 352] on input "text" at bounding box center [155, 339] width 26 height 24
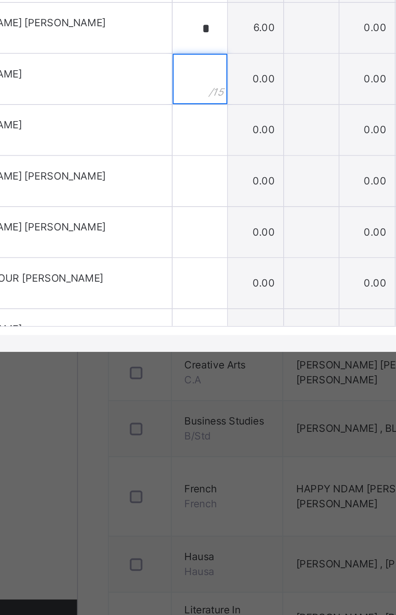
click at [169, 352] on input "text" at bounding box center [155, 340] width 26 height 24
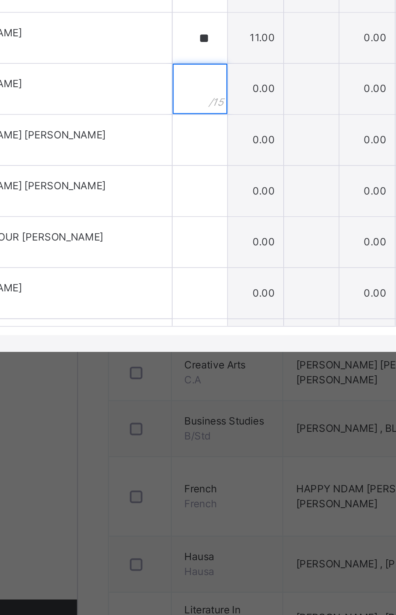
click at [169, 357] on input "text" at bounding box center [155, 345] width 26 height 24
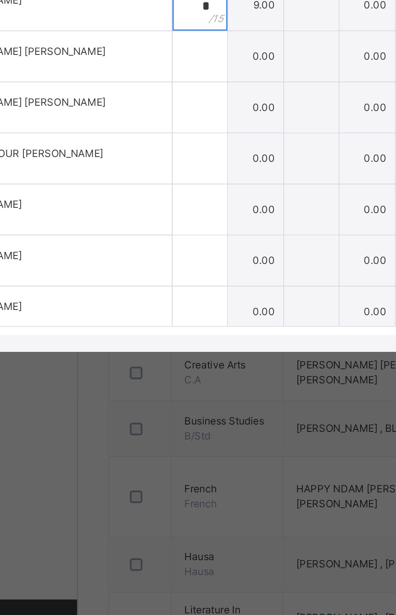
scroll to position [298, 0]
click at [169, 341] on input "text" at bounding box center [155, 329] width 26 height 24
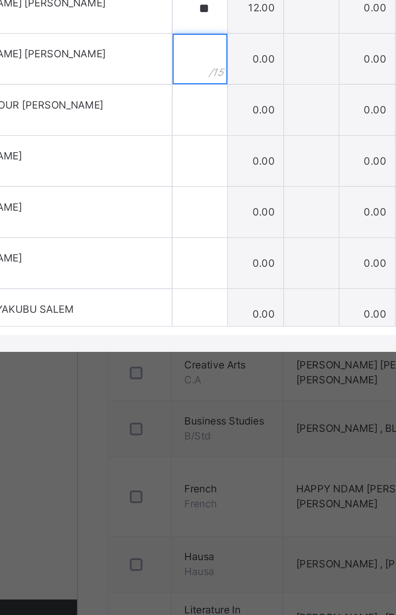
click at [169, 342] on input "text" at bounding box center [155, 330] width 26 height 24
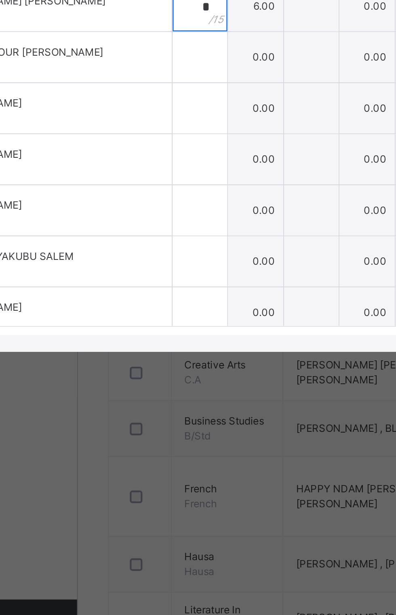
scroll to position [352, 0]
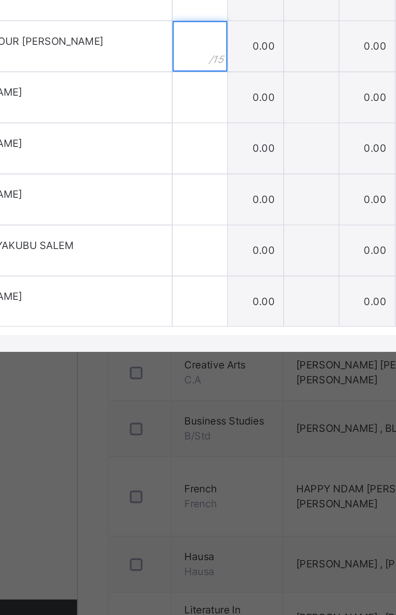
click at [169, 336] on div at bounding box center [155, 324] width 26 height 24
click at [169, 361] on div at bounding box center [155, 349] width 26 height 24
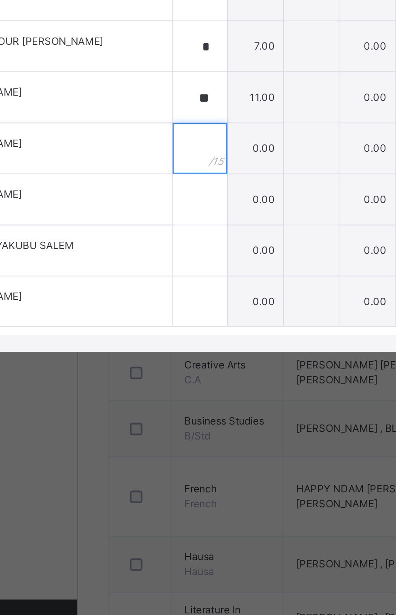
click at [169, 385] on input "text" at bounding box center [155, 373] width 26 height 24
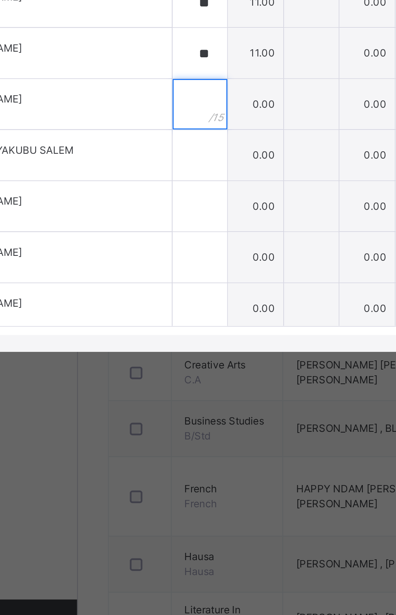
click at [169, 364] on input "text" at bounding box center [155, 352] width 26 height 24
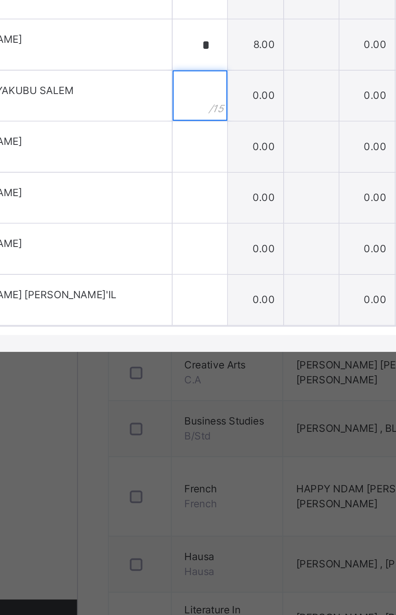
click at [169, 360] on div at bounding box center [155, 348] width 26 height 24
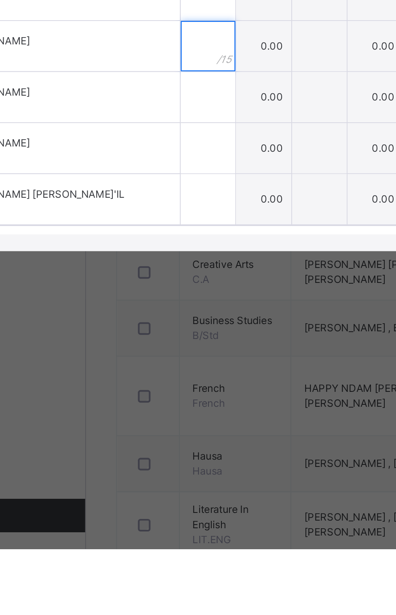
click at [169, 385] on div at bounding box center [155, 372] width 26 height 24
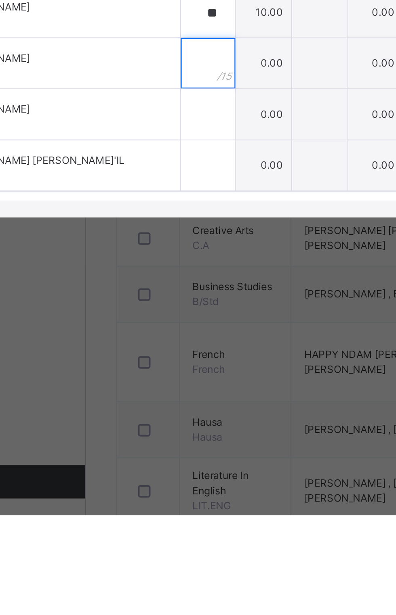
click at [169, 409] on input "text" at bounding box center [155, 397] width 26 height 24
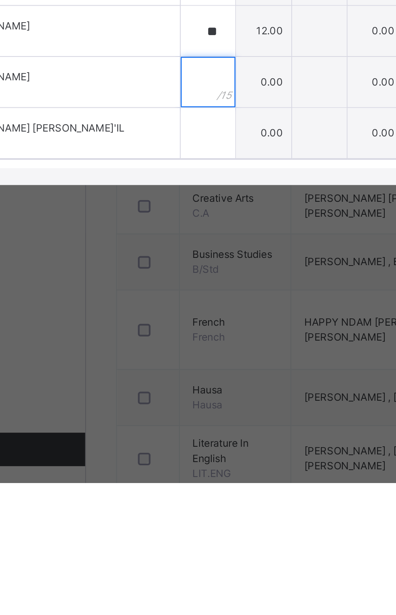
click at [169, 434] on div at bounding box center [155, 422] width 26 height 24
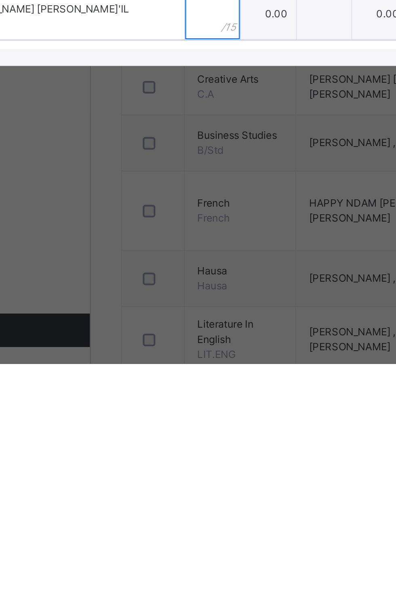
click at [169, 459] on input "text" at bounding box center [155, 446] width 26 height 24
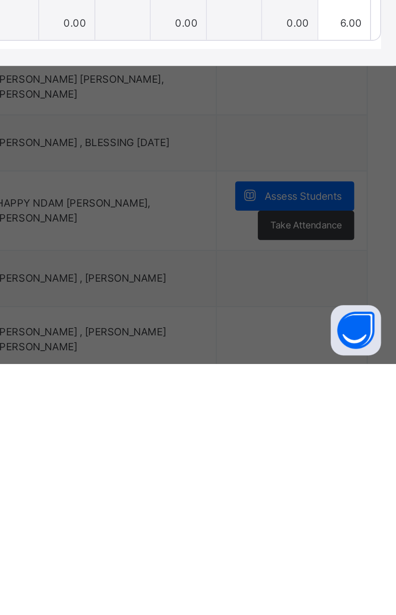
scroll to position [0, 0]
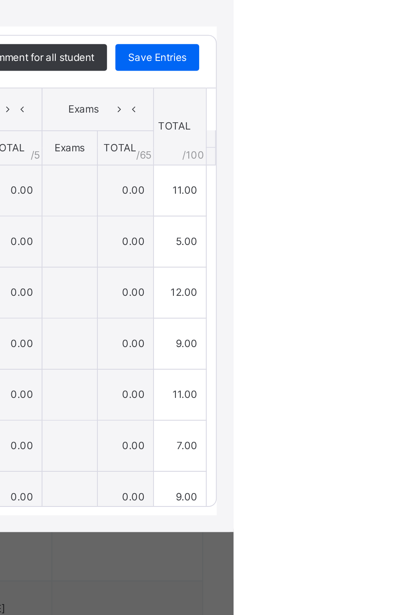
click at [373, 246] on span "Save Entries" at bounding box center [359, 242] width 28 height 7
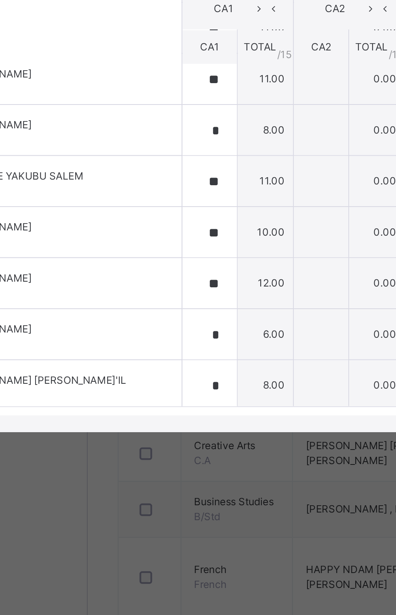
scroll to position [427, 0]
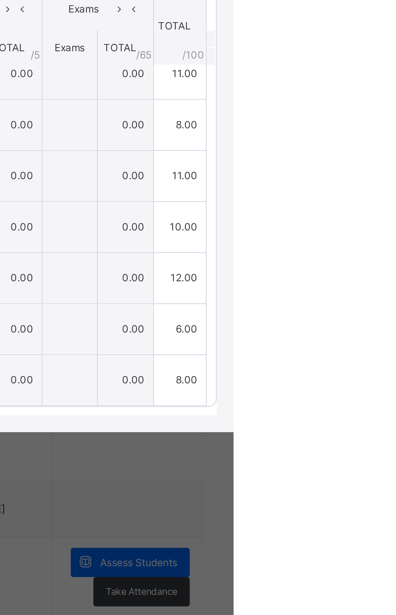
click at [373, 246] on span "Save Entries" at bounding box center [359, 242] width 28 height 7
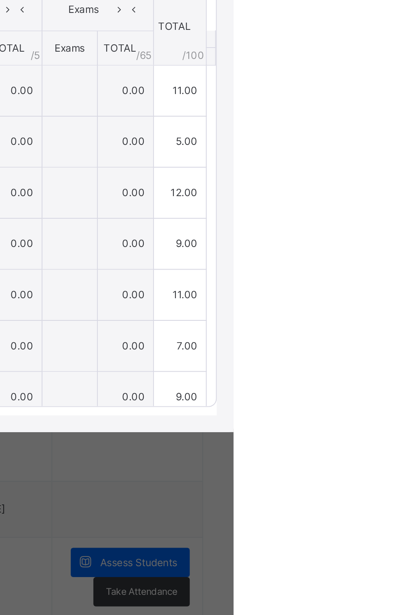
click at [379, 249] on div "Save Entries" at bounding box center [359, 242] width 40 height 13
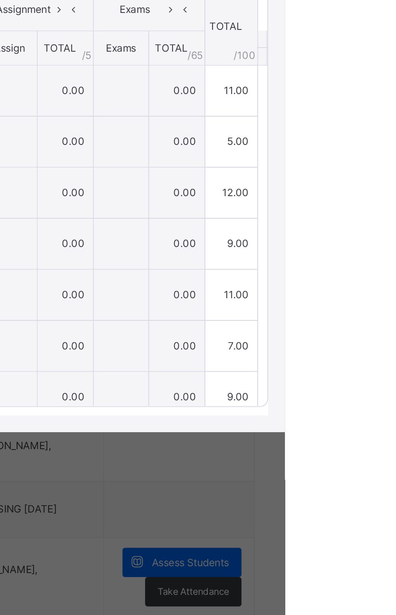
click at [379, 249] on div "Save Entries" at bounding box center [359, 242] width 40 height 13
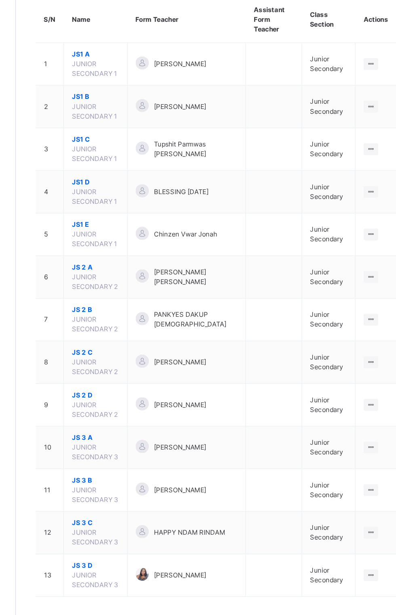
click at [144, 390] on span "JS 2 D" at bounding box center [156, 393] width 35 height 7
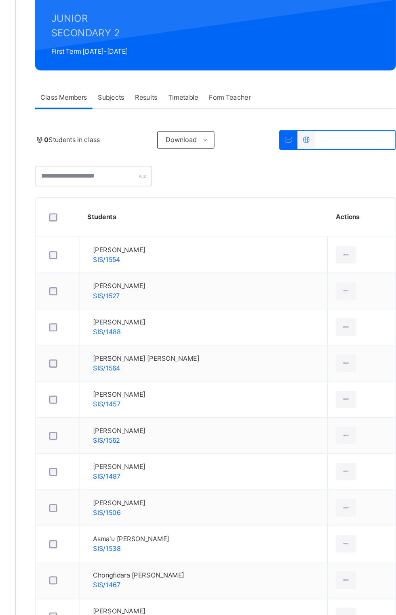
click at [161, 172] on span "Subjects" at bounding box center [168, 170] width 20 height 7
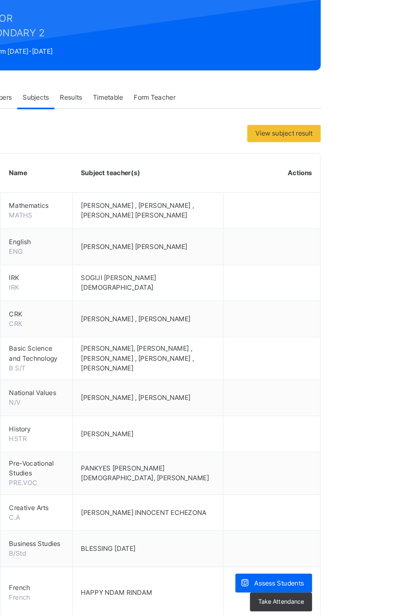
click at [348, 531] on span "Assess Students" at bounding box center [349, 534] width 37 height 7
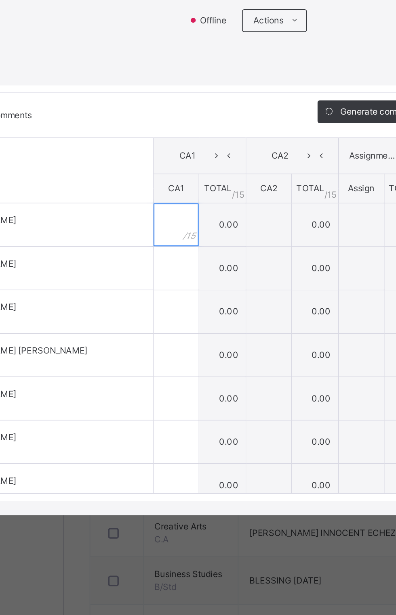
click at [173, 319] on div at bounding box center [160, 307] width 25 height 24
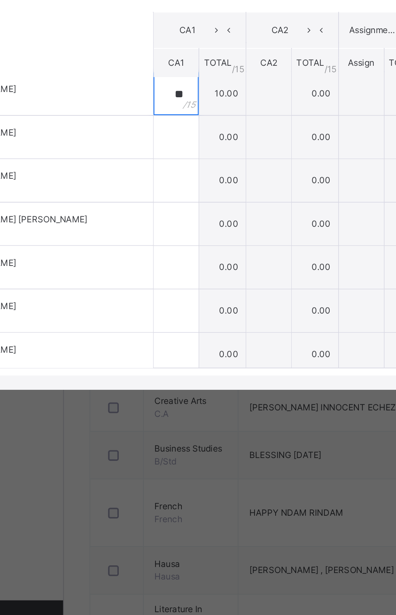
scroll to position [2, 0]
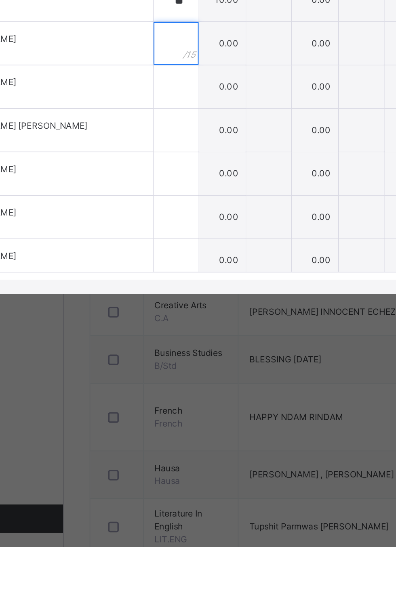
click at [173, 341] on input "text" at bounding box center [160, 329] width 25 height 24
click at [173, 366] on input "text" at bounding box center [160, 354] width 25 height 24
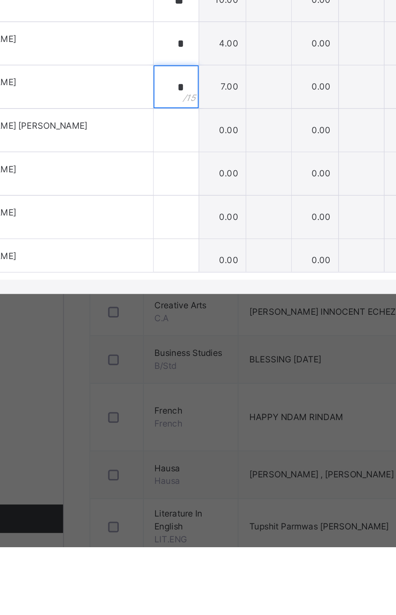
scroll to position [36, 0]
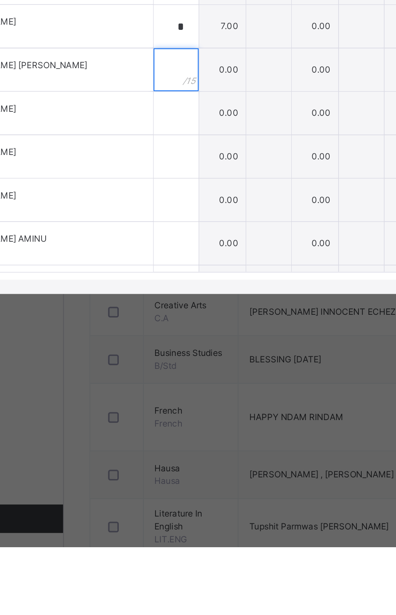
click at [173, 356] on input "text" at bounding box center [160, 344] width 25 height 24
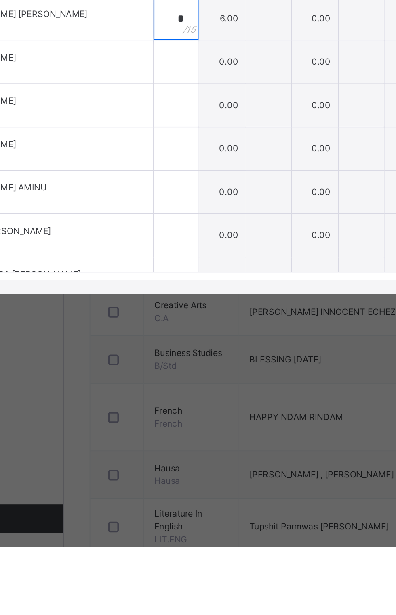
scroll to position [69, 0]
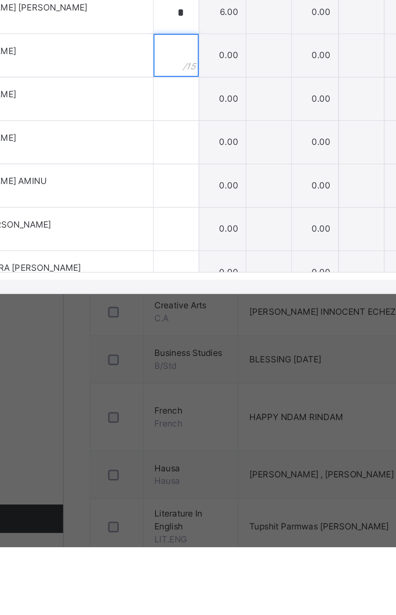
click at [173, 348] on input "text" at bounding box center [160, 336] width 25 height 24
click at [173, 373] on input "text" at bounding box center [160, 361] width 25 height 24
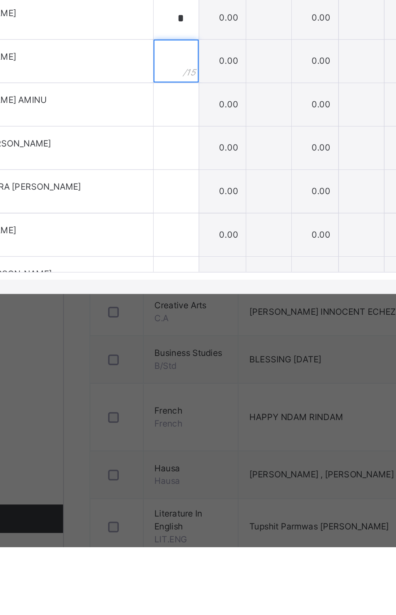
click at [173, 352] on input "text" at bounding box center [160, 339] width 25 height 24
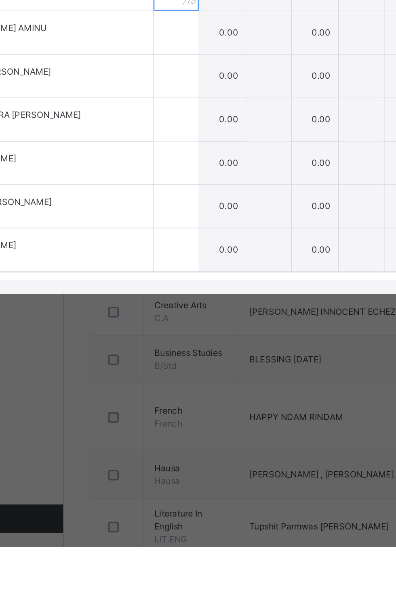
scroll to position [157, 0]
click at [173, 335] on input "text" at bounding box center [160, 322] width 25 height 24
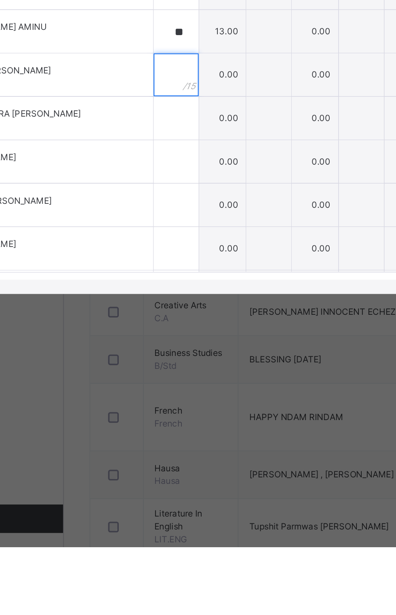
click at [173, 359] on input "text" at bounding box center [160, 347] width 25 height 24
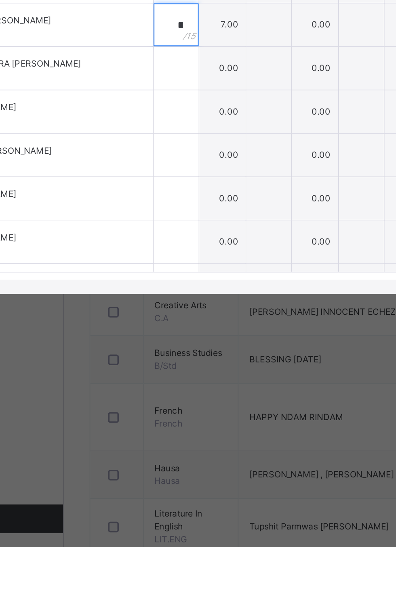
scroll to position [187, 0]
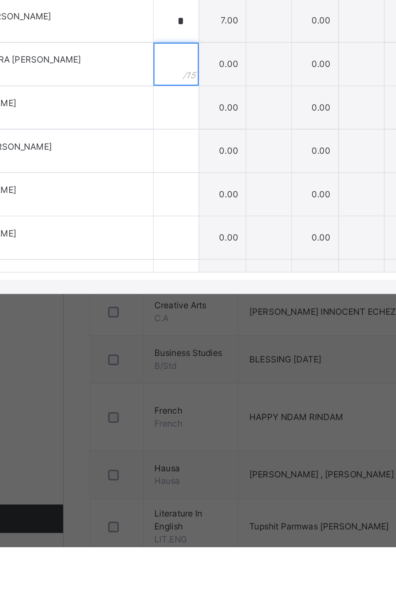
click at [173, 353] on input "text" at bounding box center [160, 341] width 25 height 24
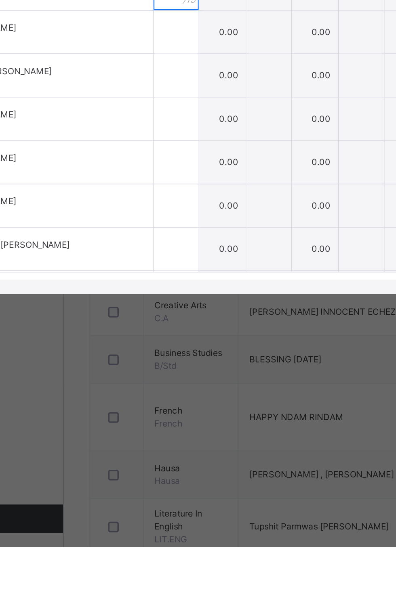
scroll to position [234, 0]
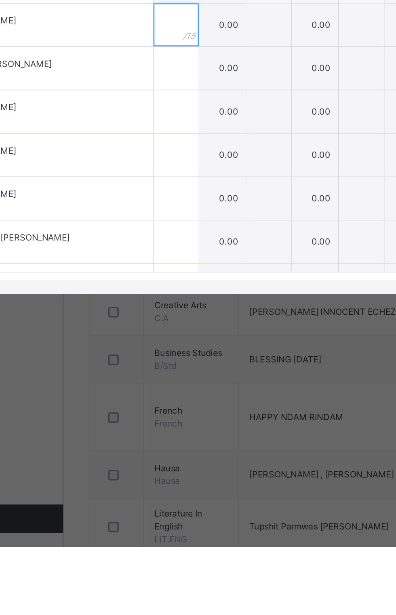
click at [173, 331] on input "text" at bounding box center [160, 319] width 25 height 24
click at [173, 356] on input "text" at bounding box center [160, 343] width 25 height 24
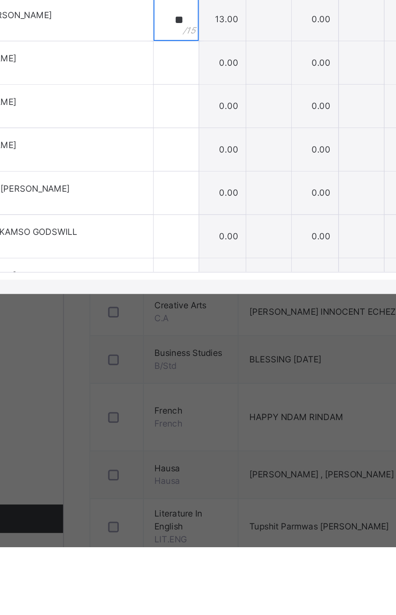
scroll to position [266, 0]
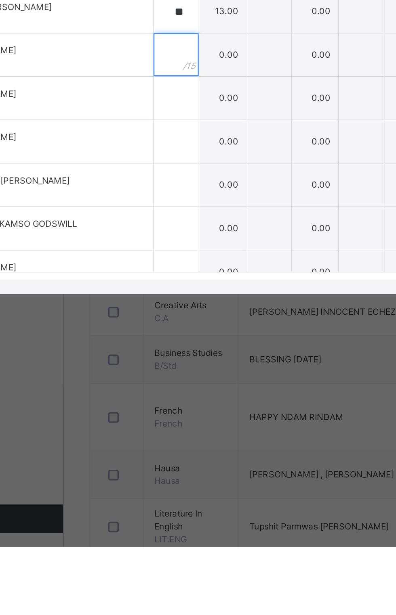
click at [173, 348] on div at bounding box center [160, 336] width 25 height 24
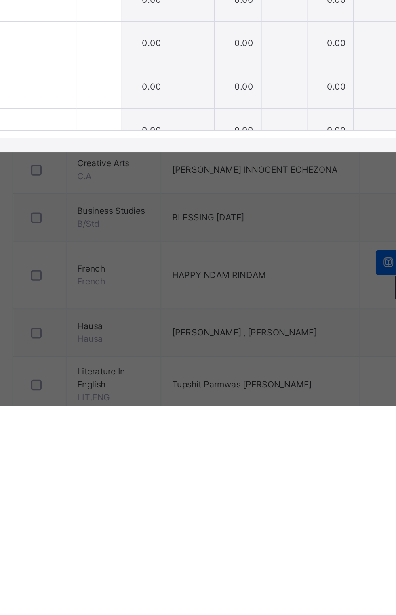
scroll to position [0, 0]
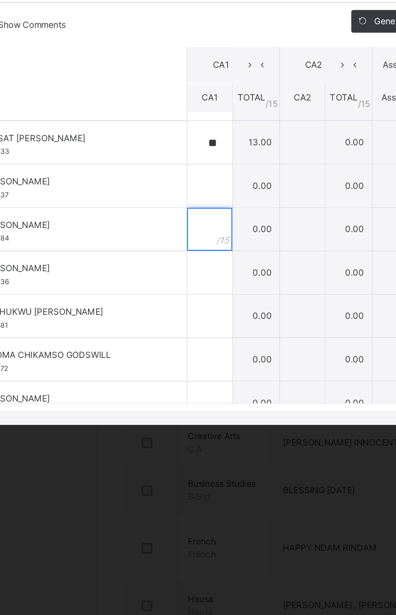
click at [173, 373] on div at bounding box center [160, 360] width 25 height 24
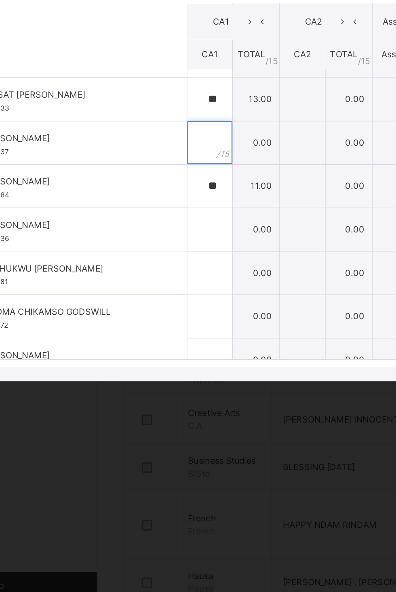
click at [173, 337] on input "text" at bounding box center [160, 324] width 25 height 24
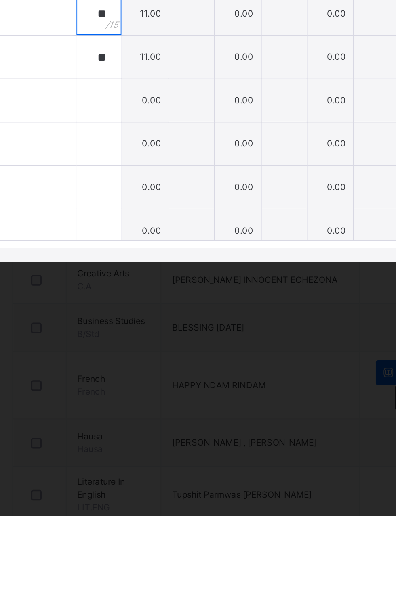
scroll to position [290, 0]
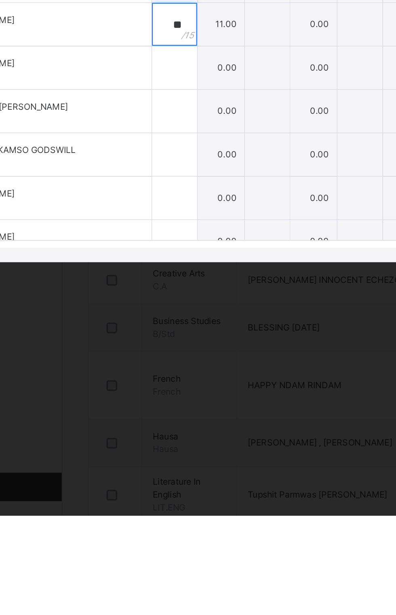
click at [173, 349] on div "**" at bounding box center [160, 337] width 25 height 24
click at [173, 373] on div at bounding box center [160, 361] width 25 height 24
click at [173, 398] on div at bounding box center [160, 386] width 25 height 24
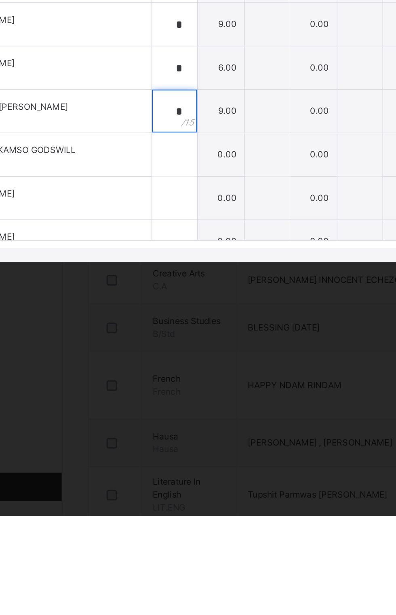
scroll to position [337, 0]
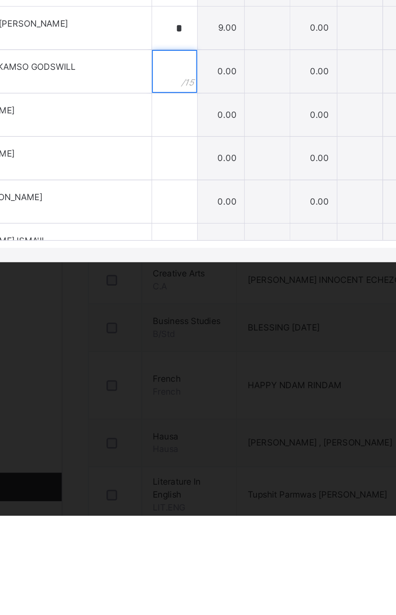
click at [173, 375] on input "text" at bounding box center [160, 363] width 25 height 24
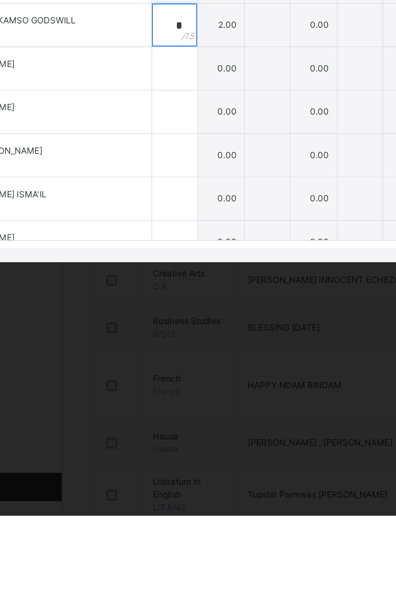
scroll to position [364, 0]
click at [173, 373] on input "text" at bounding box center [160, 361] width 25 height 24
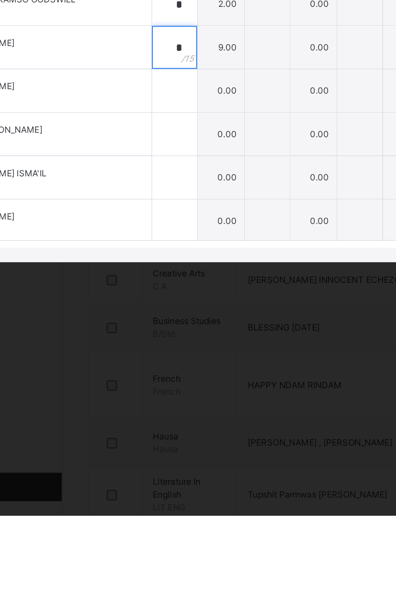
scroll to position [377, 0]
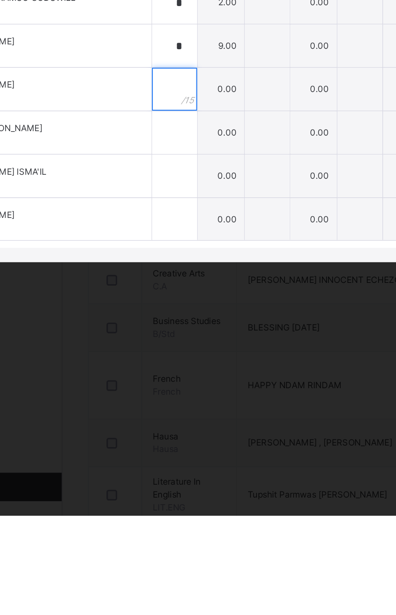
click at [173, 385] on input "text" at bounding box center [160, 373] width 25 height 24
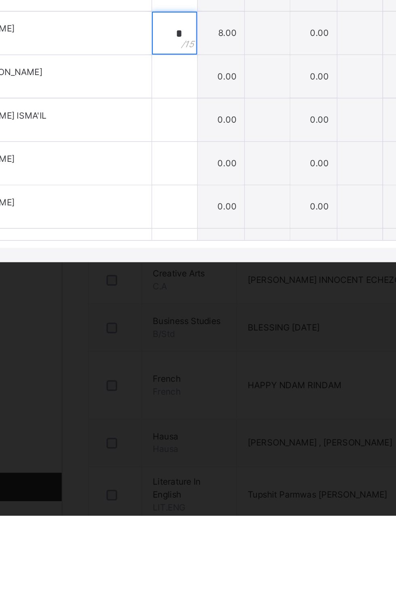
scroll to position [411, 0]
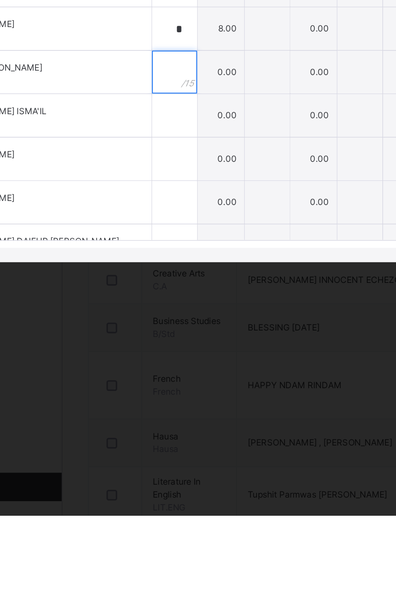
click at [173, 376] on input "text" at bounding box center [160, 364] width 25 height 24
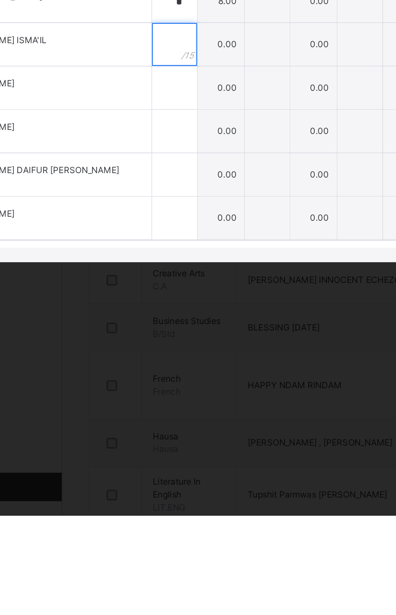
click at [173, 360] on input "text" at bounding box center [160, 348] width 25 height 24
click at [173, 385] on input "text" at bounding box center [160, 372] width 25 height 24
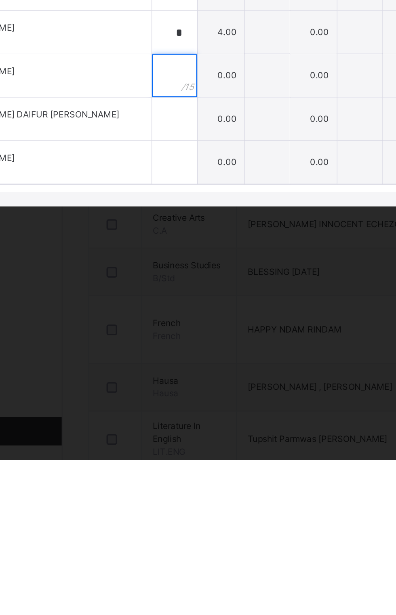
click at [173, 409] on input "text" at bounding box center [160, 397] width 25 height 24
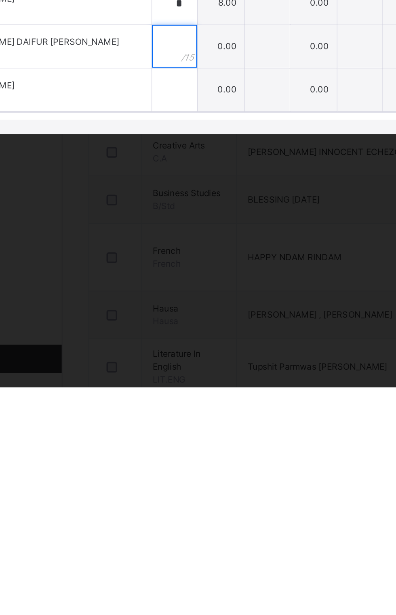
click at [173, 434] on input "text" at bounding box center [160, 422] width 25 height 24
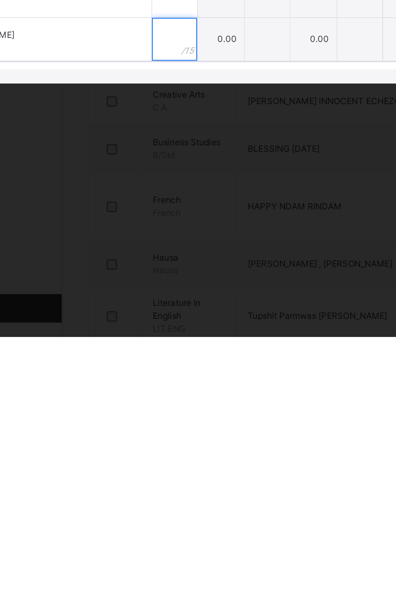
click at [173, 459] on input "text" at bounding box center [160, 446] width 25 height 24
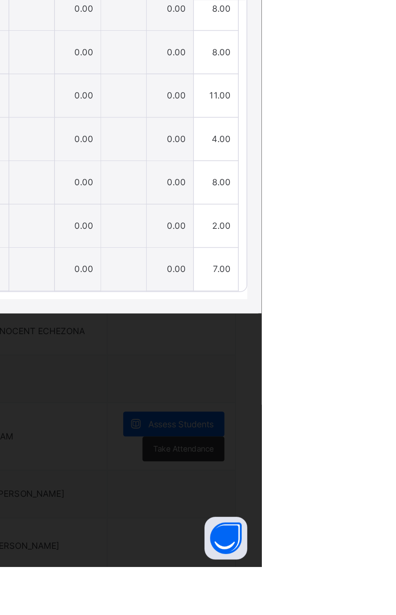
scroll to position [388, 0]
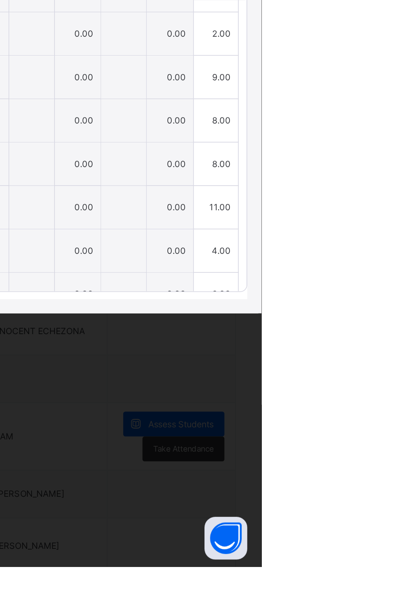
click at [373, 246] on span "Save Entries" at bounding box center [359, 242] width 28 height 7
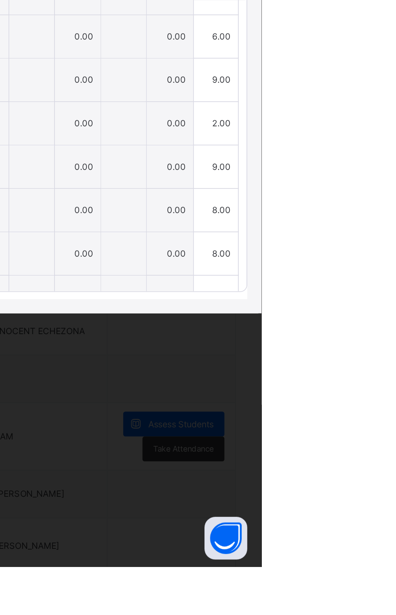
scroll to position [338, 0]
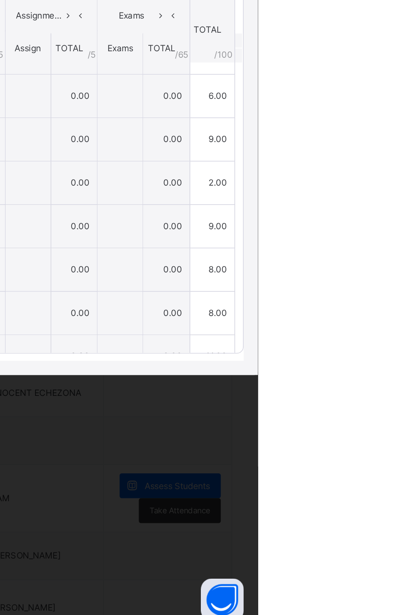
click at [373, 246] on span "Save Entries" at bounding box center [359, 242] width 28 height 7
click at [395, 284] on div "RECORD BOOK × JS 2 D : French Offline Actions Download Empty Score Sheet Upload…" at bounding box center [198, 307] width 396 height 615
click at [373, 246] on span "Save Entries" at bounding box center [359, 242] width 28 height 7
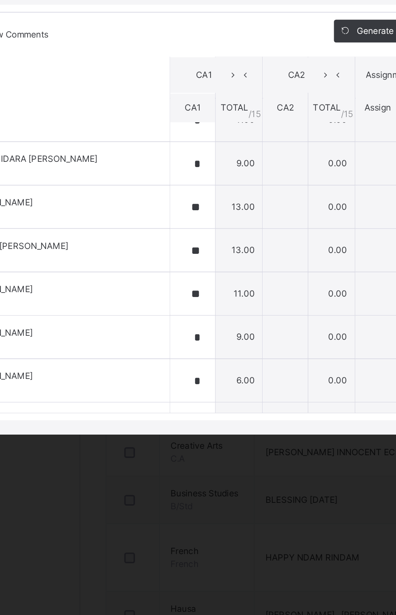
scroll to position [218, 0]
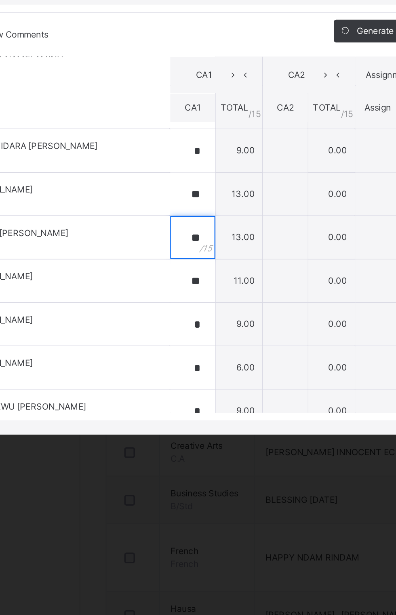
click at [173, 372] on div "**" at bounding box center [160, 360] width 25 height 24
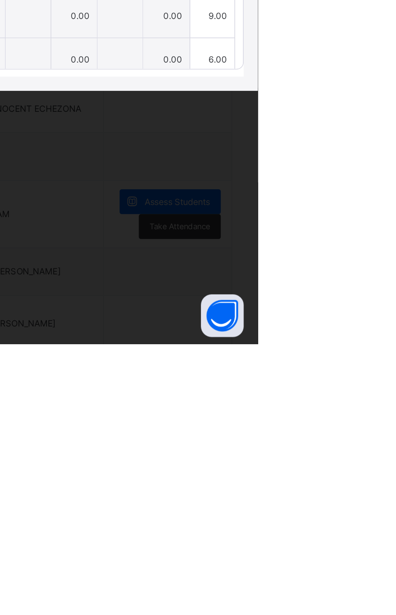
scroll to position [0, 0]
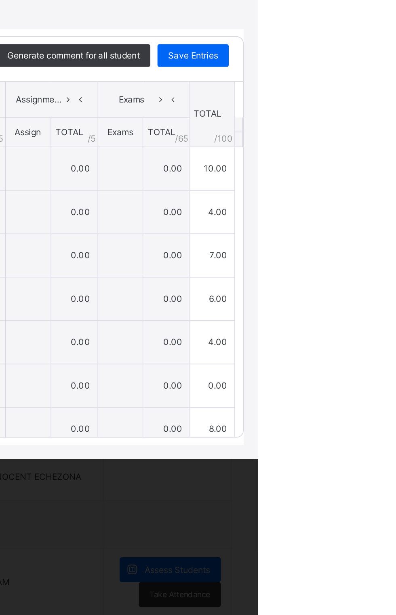
click at [373, 246] on span "Save Entries" at bounding box center [359, 242] width 28 height 7
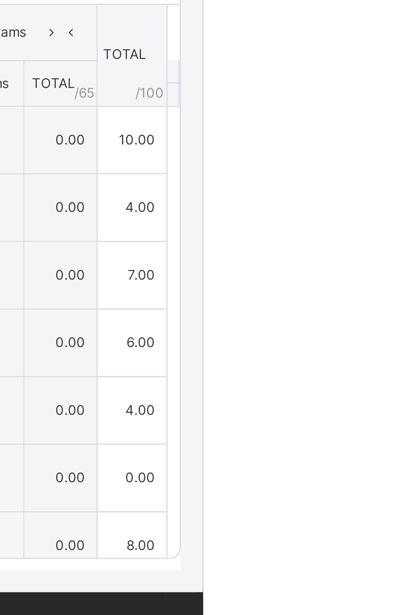
click at [379, 249] on div "Save Entries" at bounding box center [359, 242] width 40 height 13
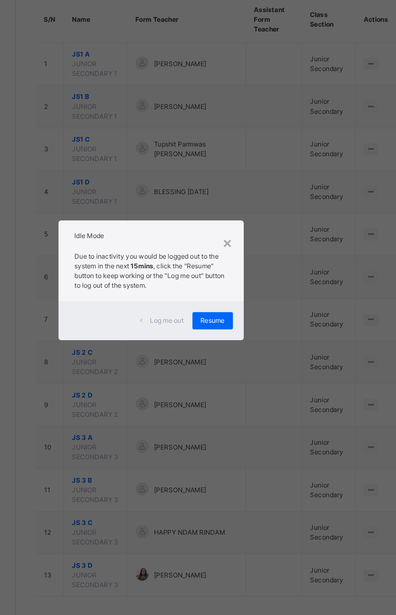
click at [253, 341] on span "Resume" at bounding box center [244, 337] width 18 height 7
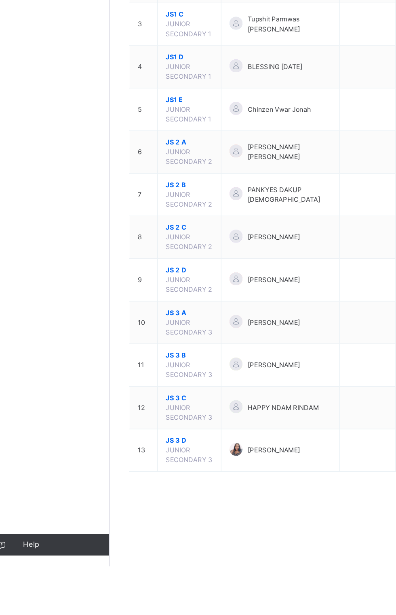
click at [151, 422] on span "JS 3 A" at bounding box center [156, 425] width 35 height 7
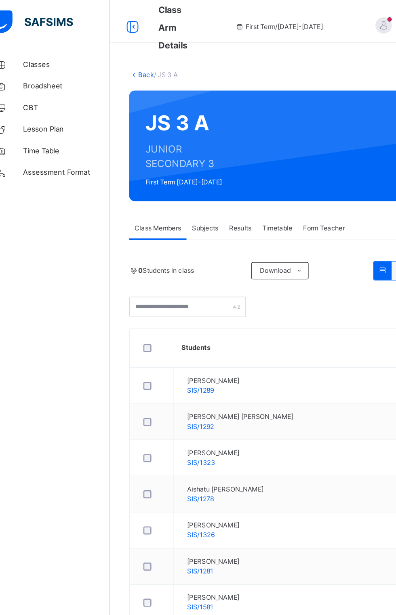
click at [168, 178] on div "Subjects" at bounding box center [168, 171] width 28 height 16
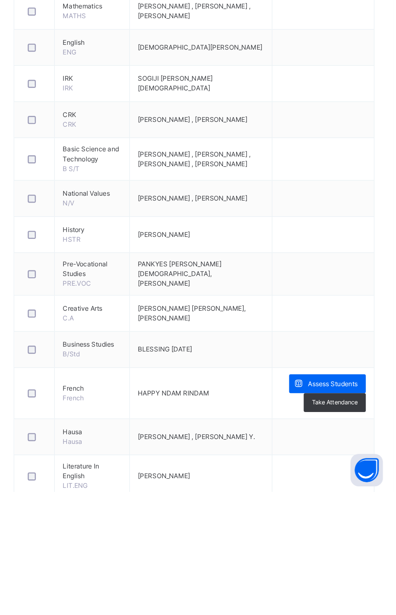
click at [345, 534] on span "Assess Students" at bounding box center [349, 534] width 37 height 7
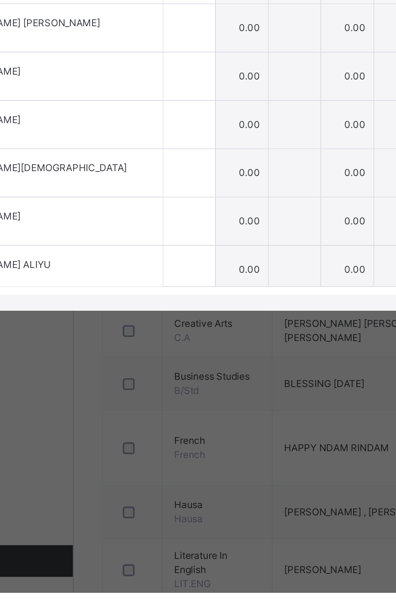
scroll to position [3, 0]
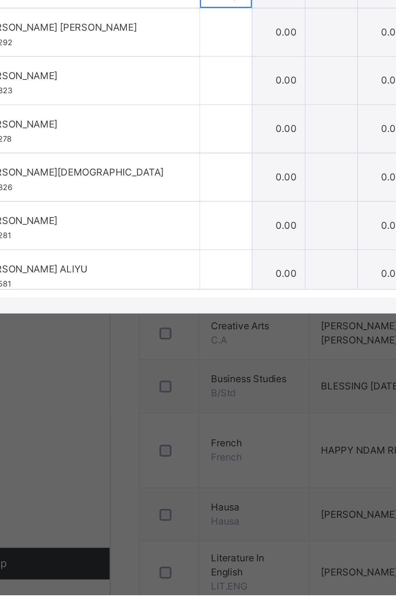
click at [169, 316] on input "text" at bounding box center [155, 303] width 26 height 24
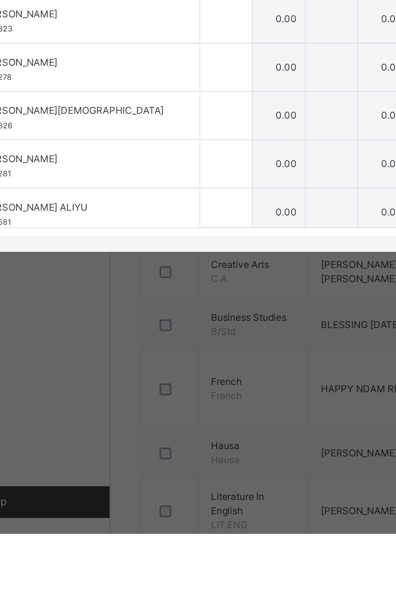
scroll to position [0, 0]
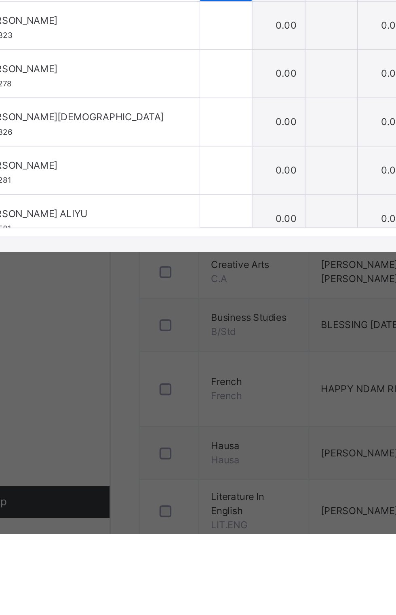
click at [169, 343] on input "text" at bounding box center [155, 331] width 26 height 24
click at [169, 368] on input "text" at bounding box center [155, 356] width 26 height 24
click at [169, 393] on input "text" at bounding box center [155, 381] width 26 height 24
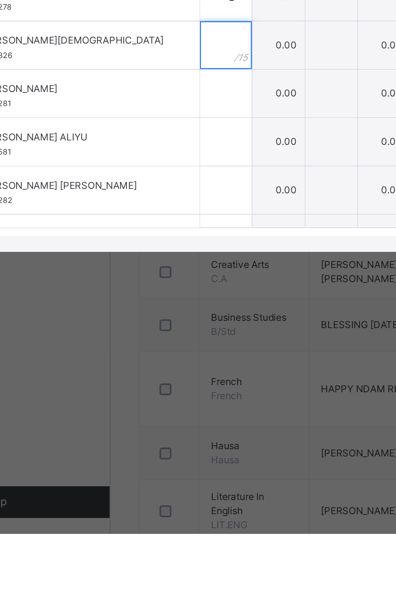
click at [169, 378] on input "text" at bounding box center [155, 366] width 26 height 24
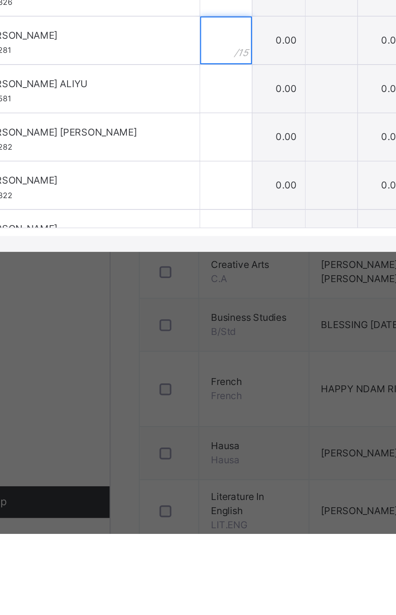
click at [169, 376] on input "text" at bounding box center [155, 364] width 26 height 24
click at [169, 400] on input "text" at bounding box center [155, 388] width 26 height 24
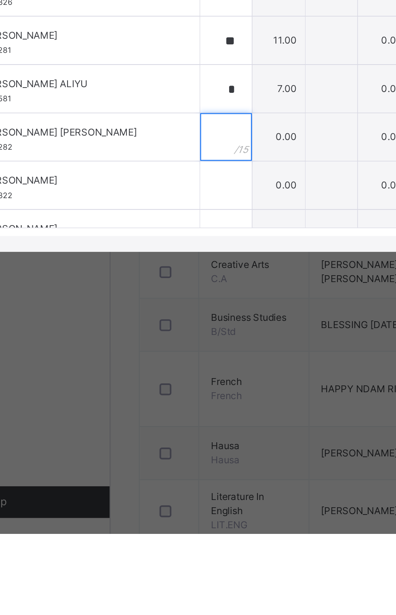
click at [169, 425] on input "text" at bounding box center [155, 413] width 26 height 24
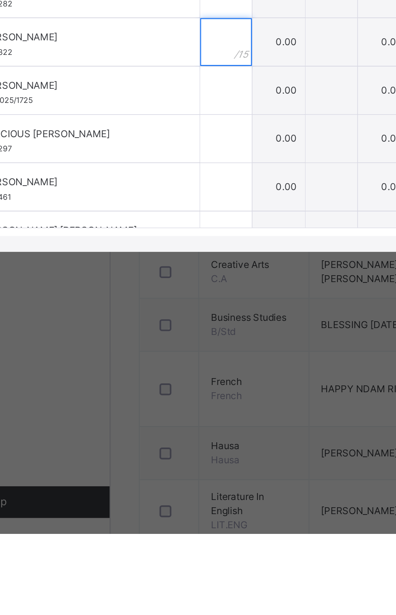
click at [169, 377] on input "text" at bounding box center [155, 364] width 26 height 24
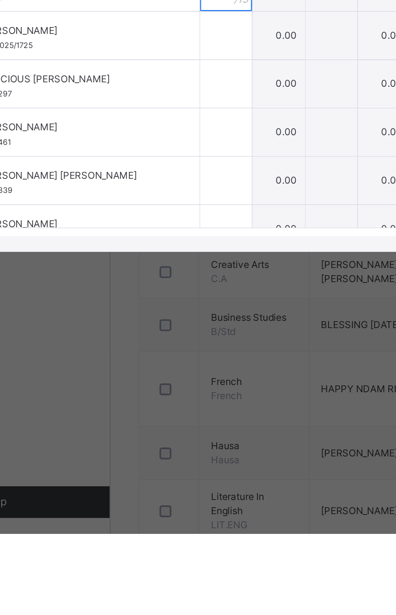
scroll to position [170, 0]
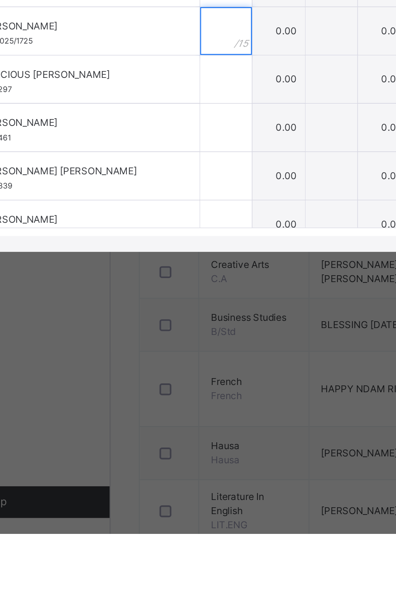
click at [169, 371] on input "text" at bounding box center [155, 359] width 26 height 24
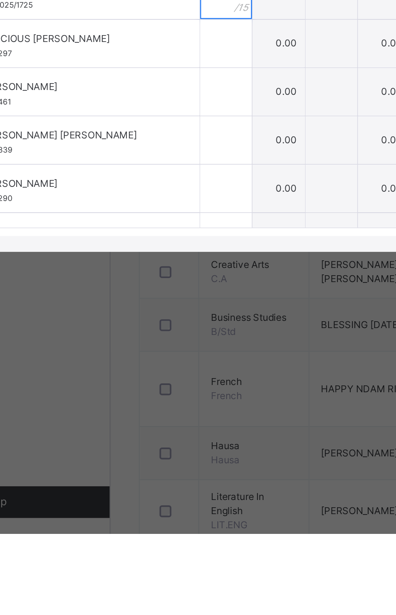
scroll to position [188, 0]
click at [169, 377] on input "text" at bounding box center [155, 365] width 26 height 24
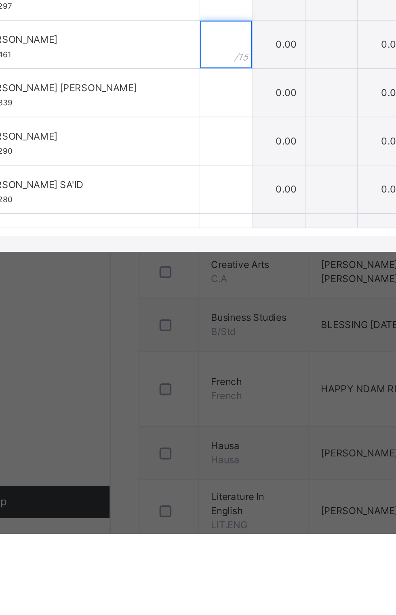
click at [169, 378] on input "text" at bounding box center [155, 366] width 26 height 24
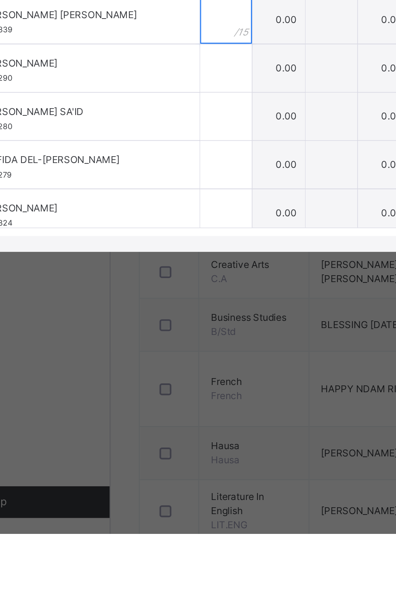
click at [169, 365] on input "text" at bounding box center [155, 353] width 26 height 24
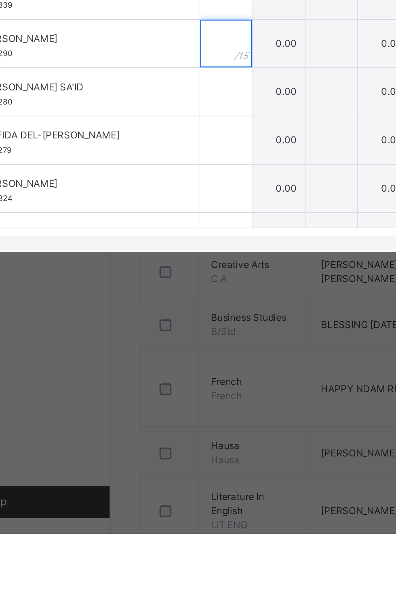
click at [169, 377] on input "text" at bounding box center [155, 365] width 26 height 24
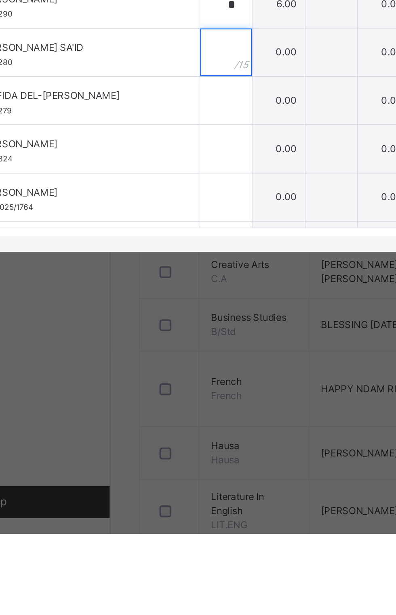
click at [169, 382] on input "text" at bounding box center [155, 370] width 26 height 24
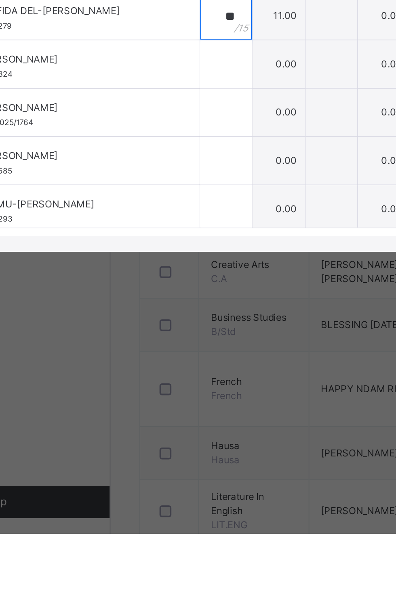
scroll to position [336, 0]
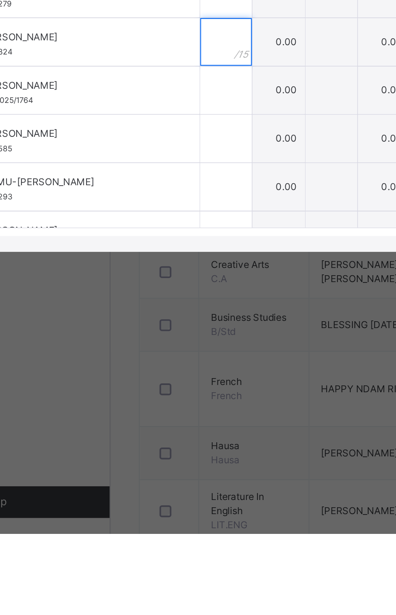
click at [169, 377] on input "text" at bounding box center [155, 364] width 26 height 24
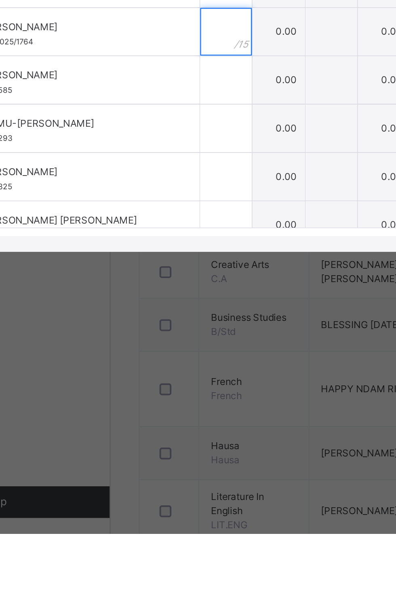
click at [169, 371] on input "text" at bounding box center [155, 359] width 26 height 24
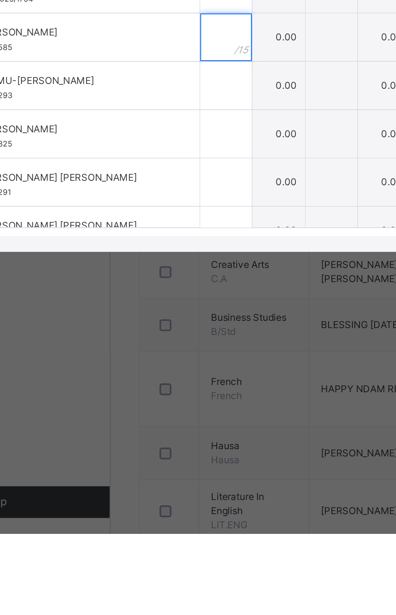
click at [169, 374] on input "text" at bounding box center [155, 362] width 26 height 24
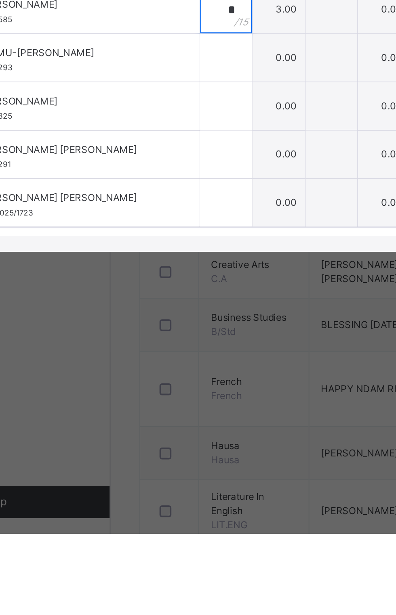
scroll to position [402, 0]
click at [169, 385] on input "text" at bounding box center [155, 372] width 26 height 24
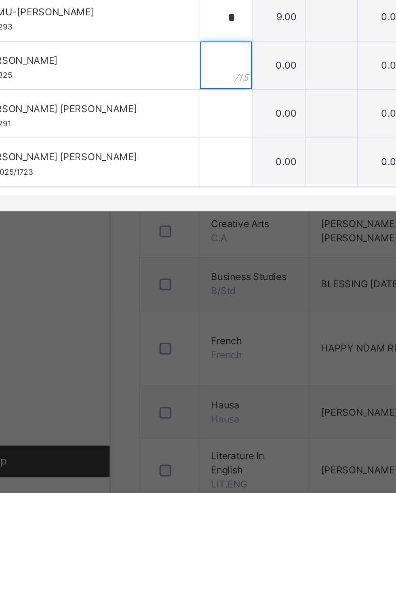
click at [169, 409] on input "text" at bounding box center [155, 397] width 26 height 24
click at [169, 434] on input "text" at bounding box center [155, 422] width 26 height 24
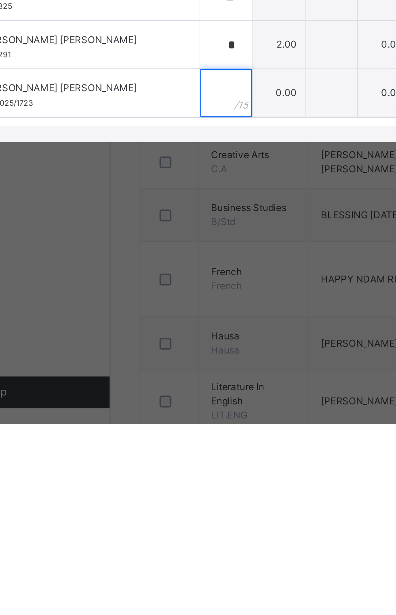
click at [169, 459] on input "text" at bounding box center [155, 446] width 26 height 24
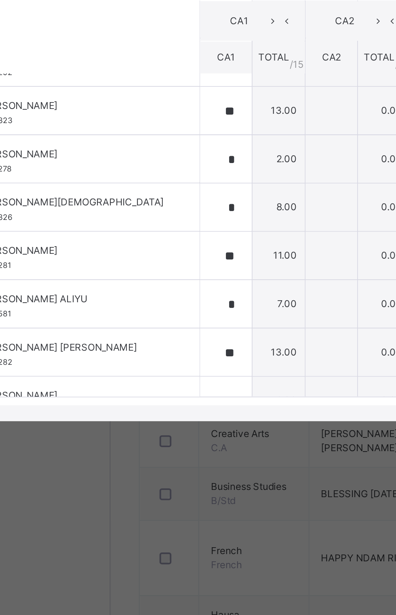
scroll to position [45, 0]
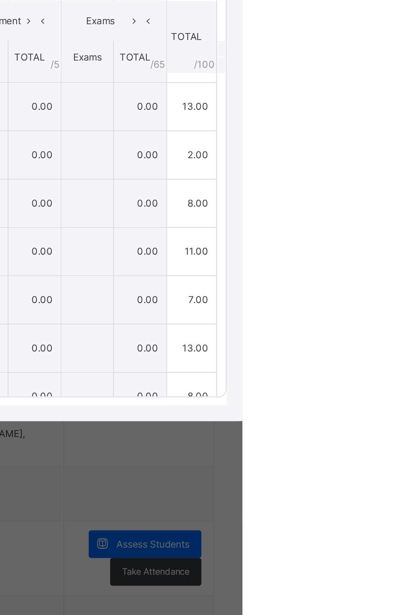
click at [373, 246] on span "Save Entries" at bounding box center [359, 242] width 28 height 7
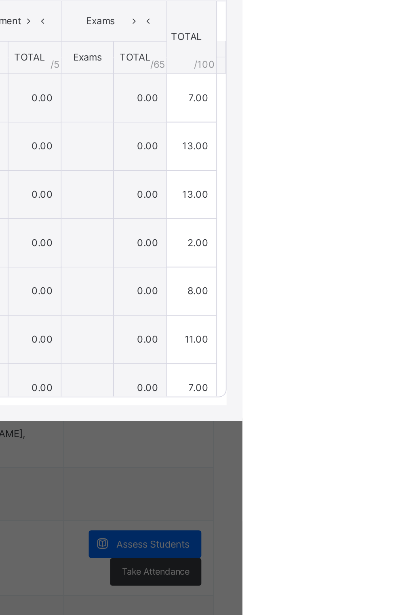
click at [373, 246] on span "Save Entries" at bounding box center [359, 242] width 28 height 7
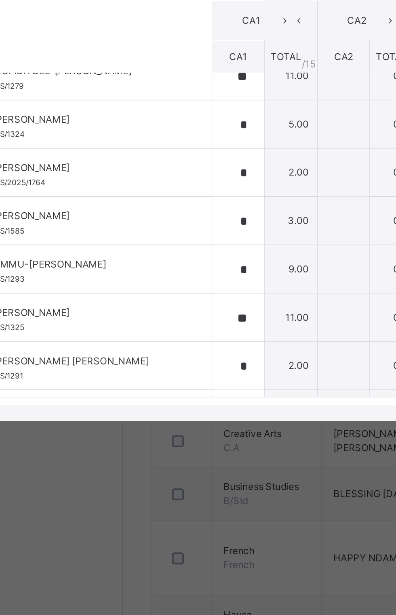
scroll to position [402, 0]
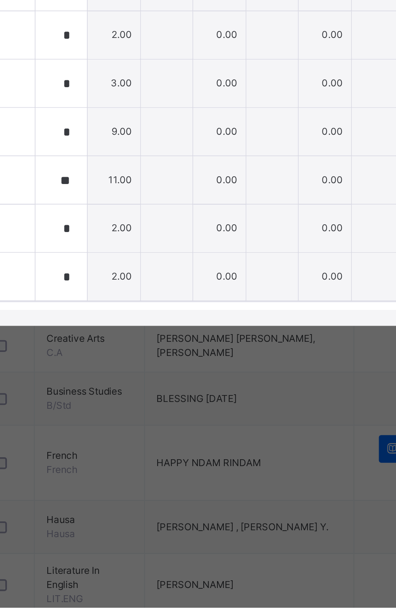
click at [383, 295] on th "TOTAL /100" at bounding box center [369, 276] width 25 height 38
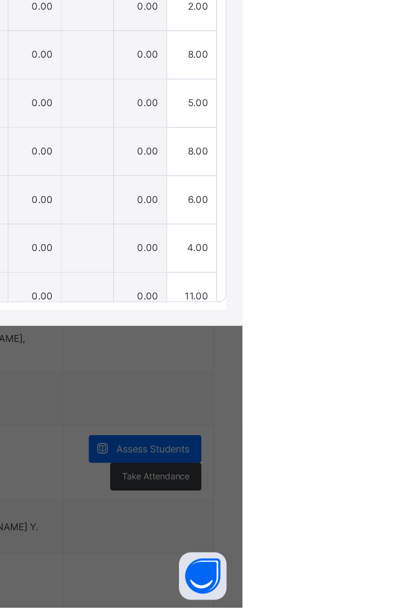
scroll to position [223, 0]
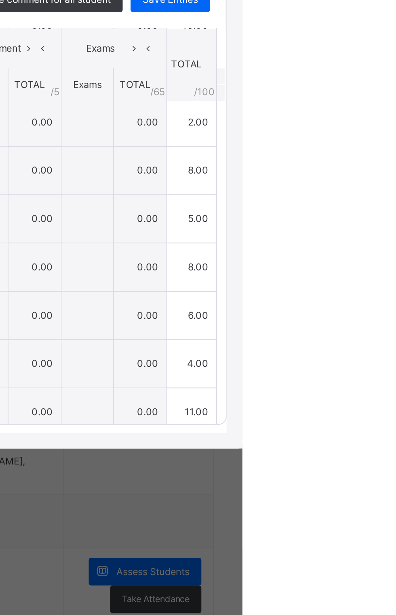
click at [373, 246] on span "Save Entries" at bounding box center [359, 242] width 28 height 7
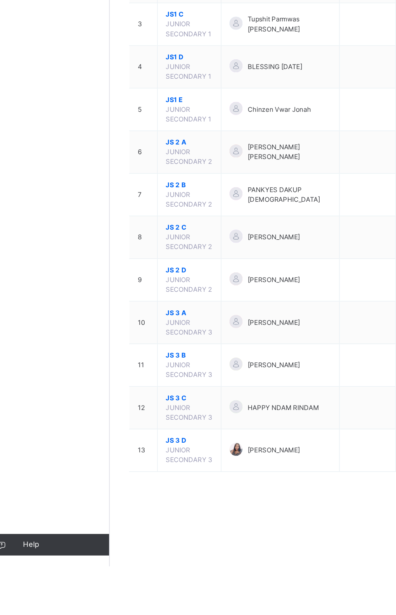
click at [144, 454] on span "JS 3 B" at bounding box center [156, 457] width 35 height 7
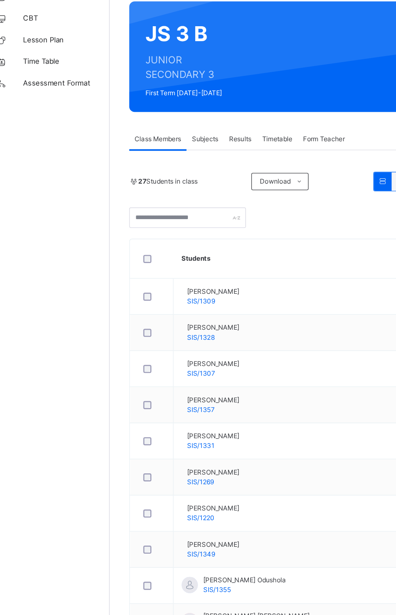
click at [170, 171] on span "Subjects" at bounding box center [168, 170] width 20 height 7
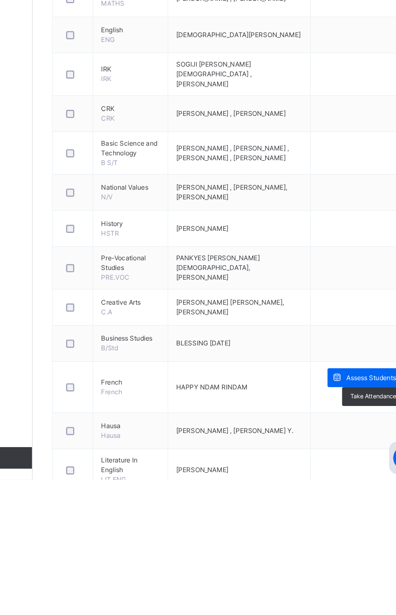
click at [339, 536] on span "Assess Students" at bounding box center [349, 539] width 37 height 7
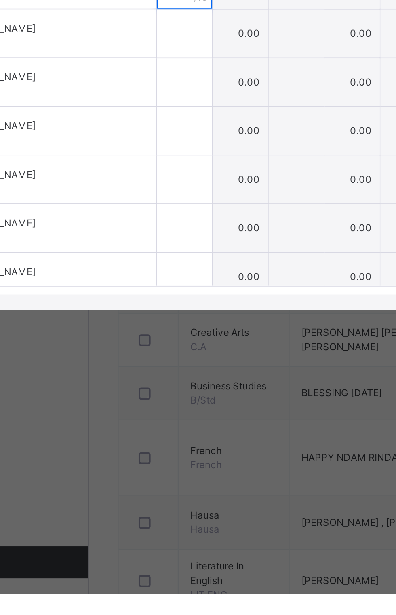
click at [159, 319] on input "text" at bounding box center [145, 307] width 28 height 24
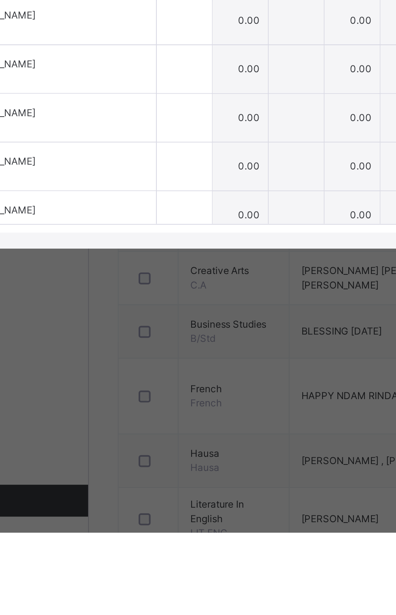
click at [159, 343] on input "text" at bounding box center [145, 331] width 28 height 24
click at [159, 368] on input "text" at bounding box center [145, 356] width 28 height 24
click at [159, 393] on input "text" at bounding box center [145, 381] width 28 height 24
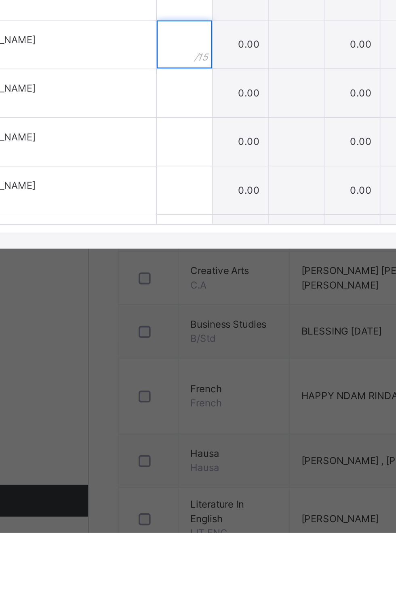
click at [159, 380] on input "text" at bounding box center [145, 368] width 28 height 24
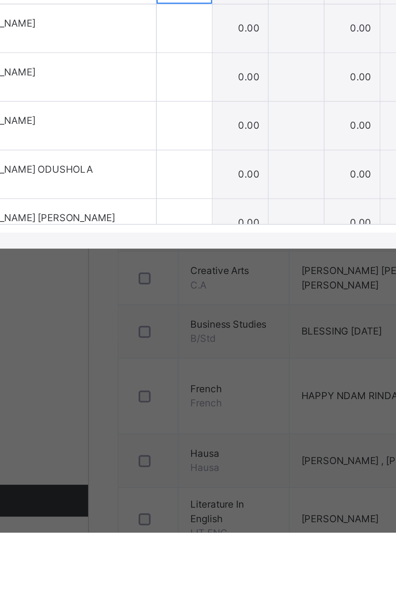
scroll to position [71, 0]
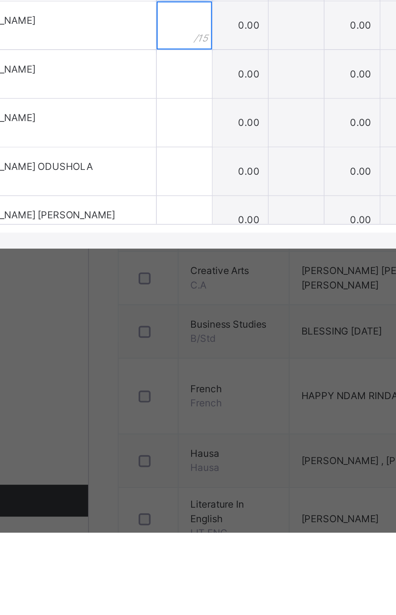
click at [159, 371] on input "text" at bounding box center [145, 358] width 28 height 24
click at [159, 395] on input "text" at bounding box center [145, 383] width 28 height 24
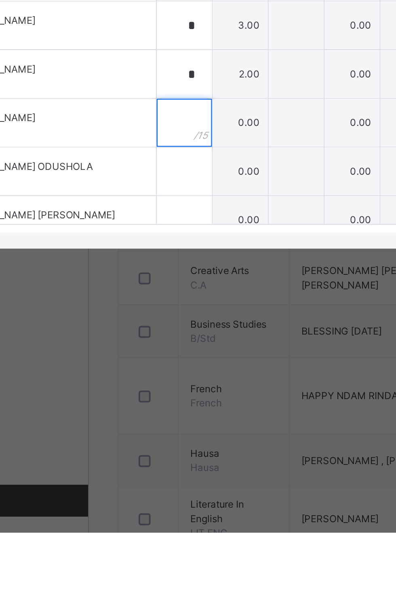
click at [159, 413] on input "text" at bounding box center [145, 408] width 28 height 24
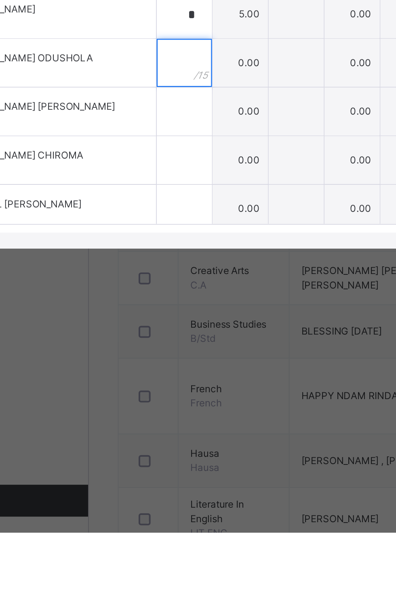
click at [159, 390] on input "text" at bounding box center [145, 377] width 28 height 24
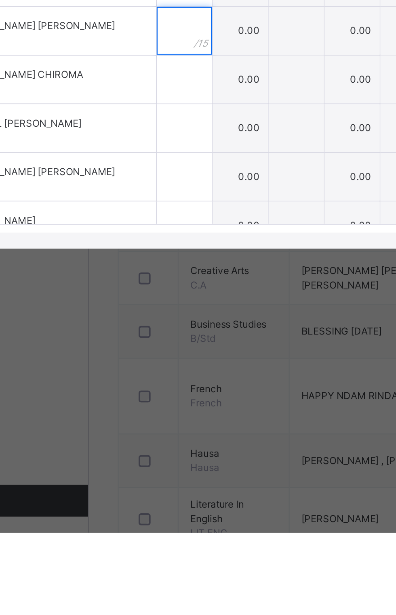
click at [159, 373] on input "text" at bounding box center [145, 361] width 28 height 24
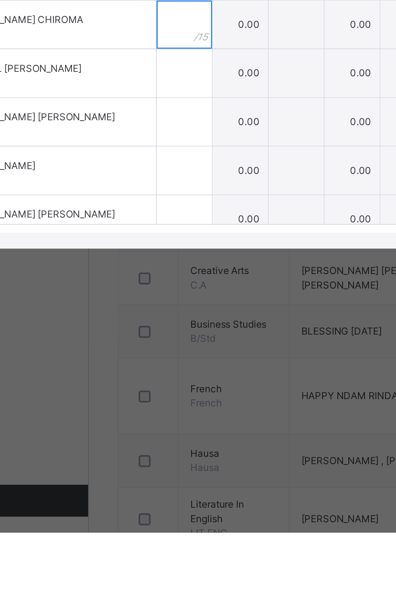
click at [159, 370] on input "text" at bounding box center [145, 358] width 28 height 24
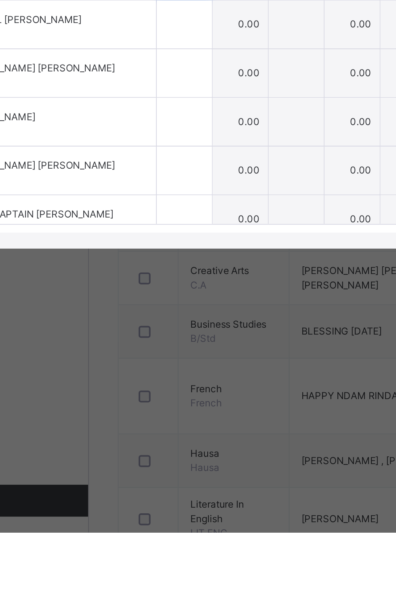
scroll to position [225, 0]
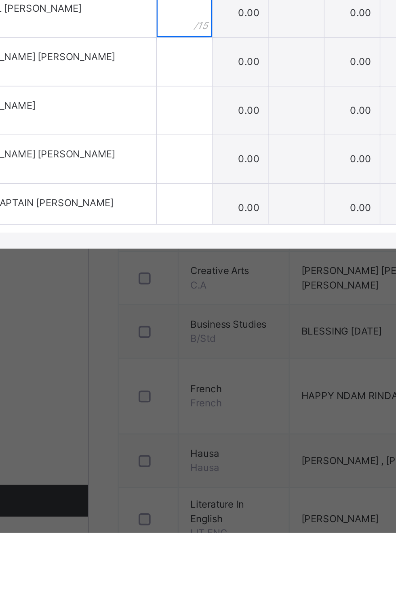
click at [159, 364] on input "text" at bounding box center [145, 352] width 28 height 24
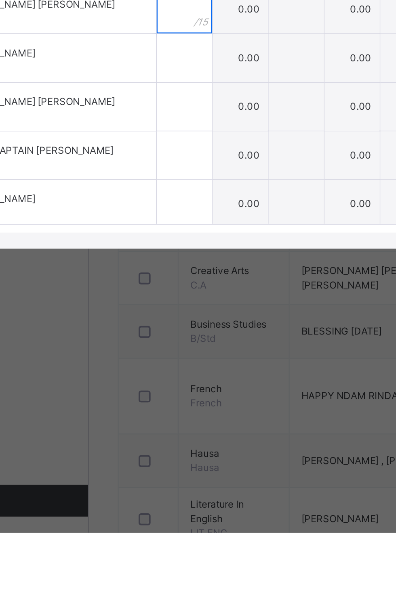
click at [159, 362] on input "text" at bounding box center [145, 350] width 28 height 24
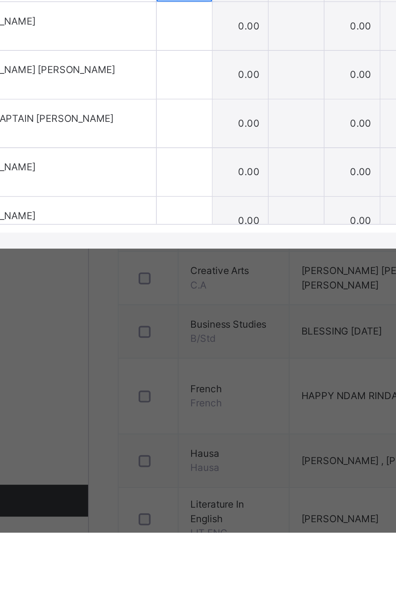
scroll to position [270, 0]
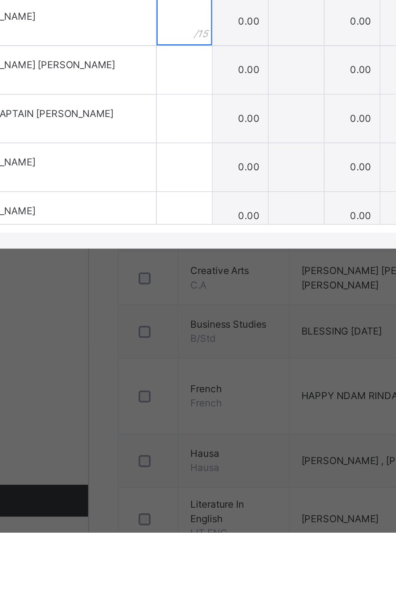
click at [159, 369] on input "text" at bounding box center [145, 356] width 28 height 24
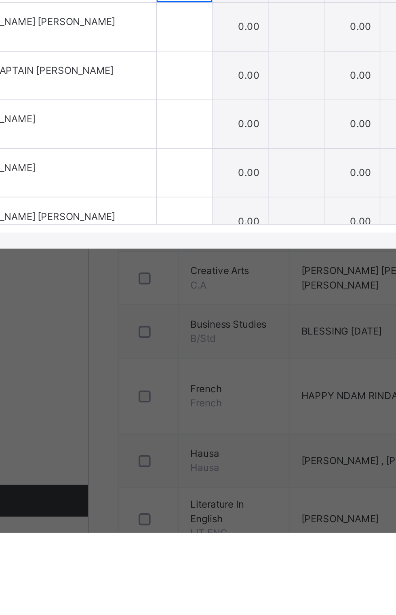
scroll to position [298, 0]
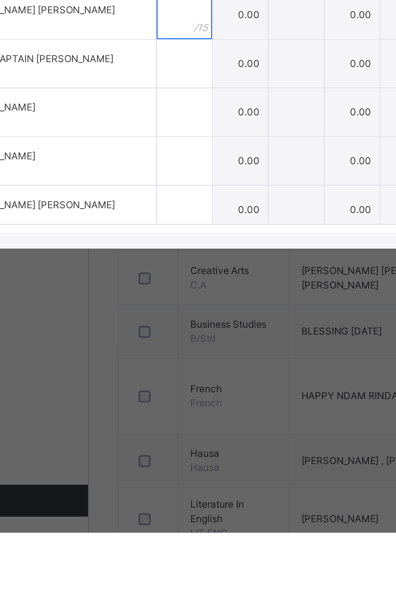
click at [159, 365] on input "text" at bounding box center [145, 353] width 28 height 24
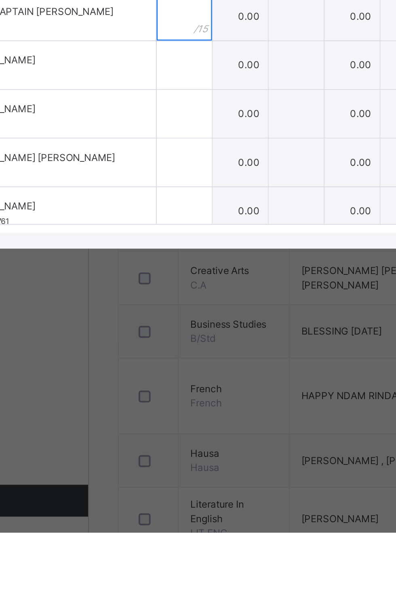
click at [159, 366] on div at bounding box center [145, 354] width 28 height 24
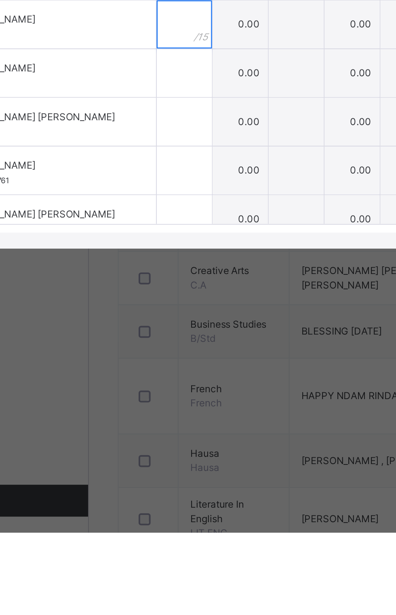
click at [159, 370] on div at bounding box center [145, 358] width 28 height 24
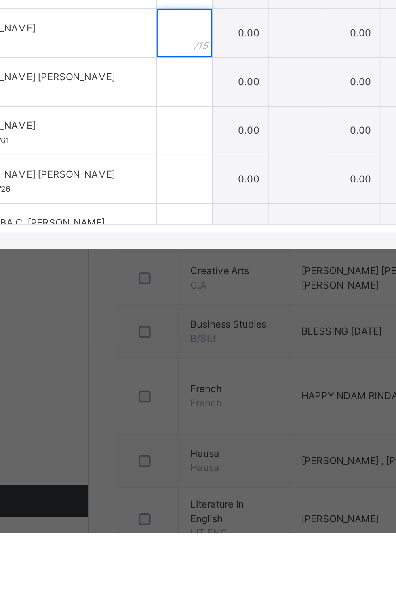
click at [159, 375] on input "text" at bounding box center [145, 362] width 28 height 24
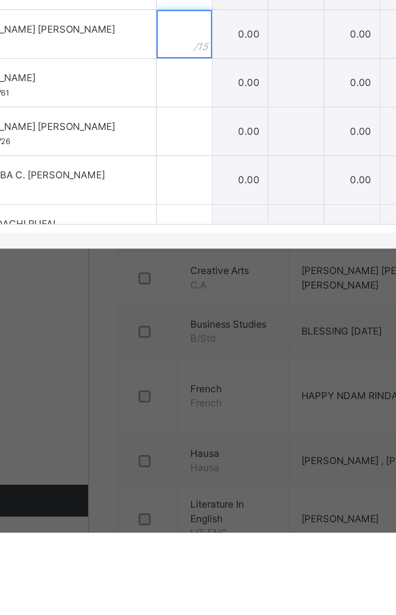
click at [159, 375] on input "text" at bounding box center [145, 363] width 28 height 24
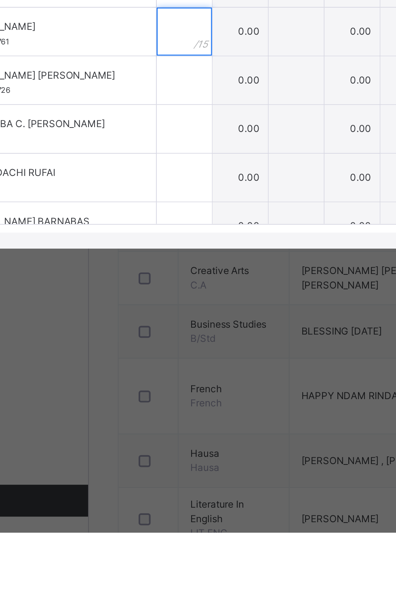
click at [159, 374] on div at bounding box center [145, 362] width 28 height 24
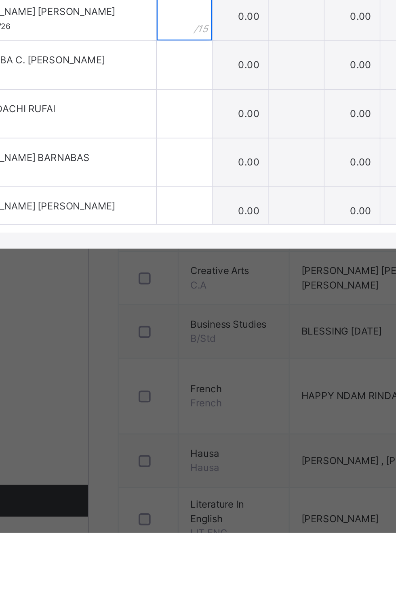
click at [159, 366] on input "text" at bounding box center [145, 354] width 28 height 24
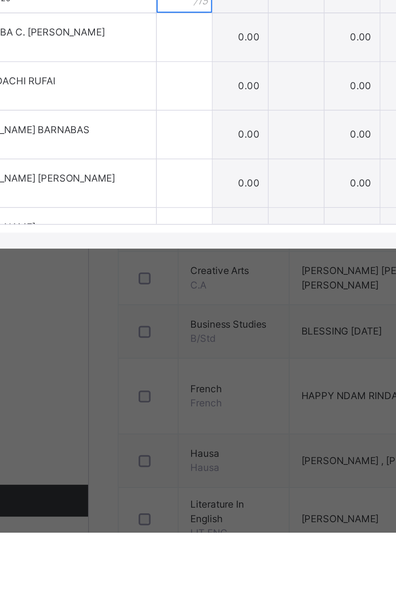
scroll to position [468, 0]
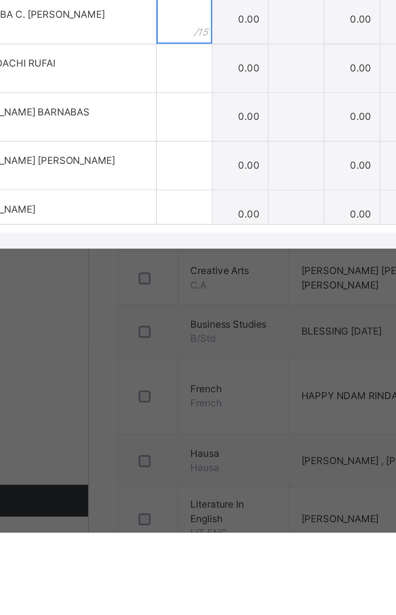
click at [159, 368] on input "text" at bounding box center [145, 355] width 28 height 24
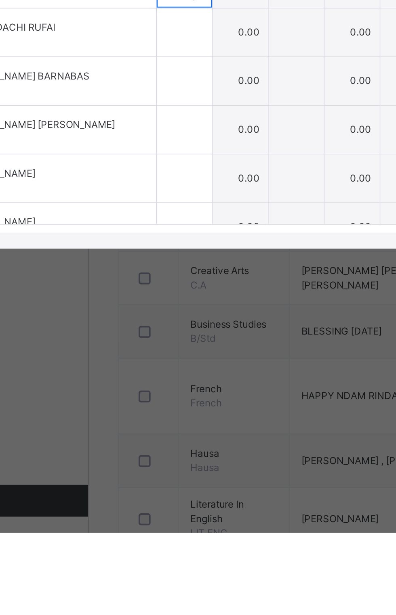
scroll to position [488, 0]
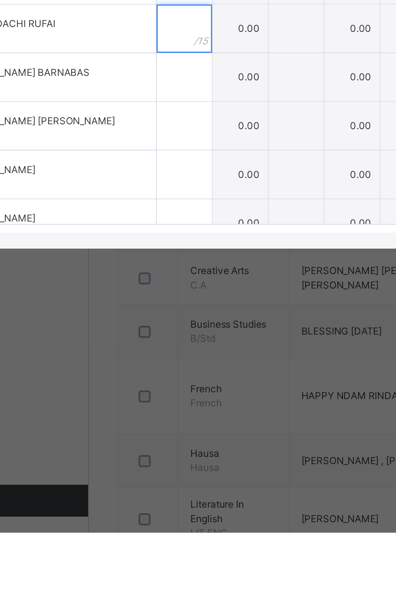
click at [159, 372] on input "text" at bounding box center [145, 360] width 28 height 24
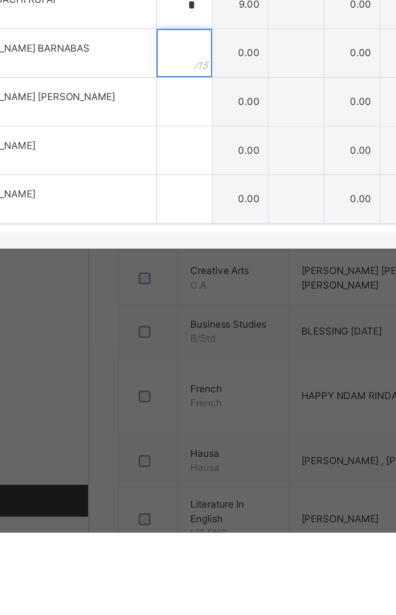
click at [159, 385] on input "text" at bounding box center [145, 372] width 28 height 24
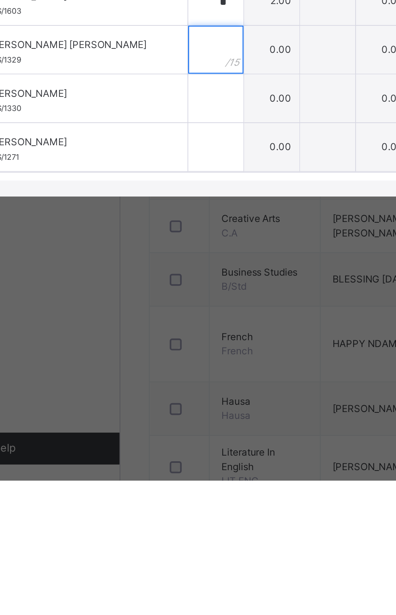
click at [159, 409] on input "text" at bounding box center [145, 397] width 28 height 24
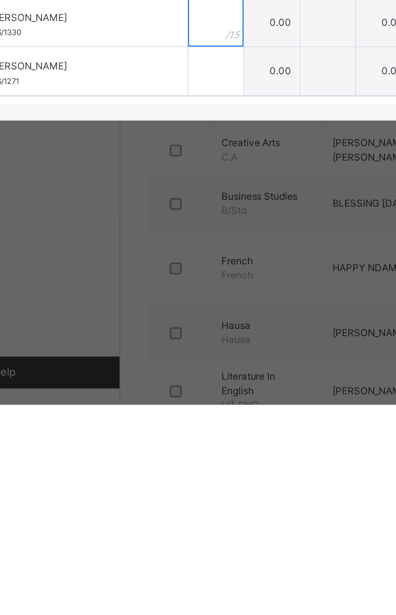
click at [159, 434] on input "text" at bounding box center [145, 422] width 28 height 24
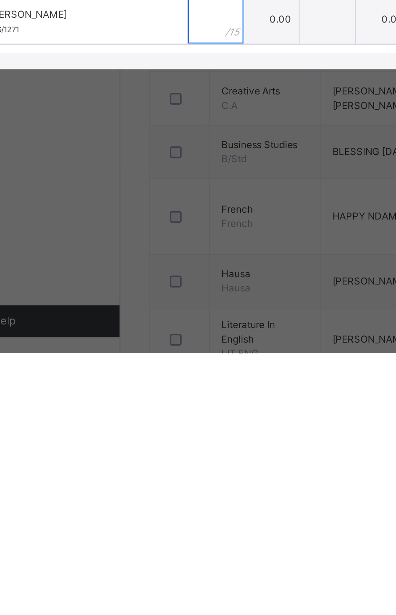
click at [159, 459] on input "text" at bounding box center [145, 446] width 28 height 24
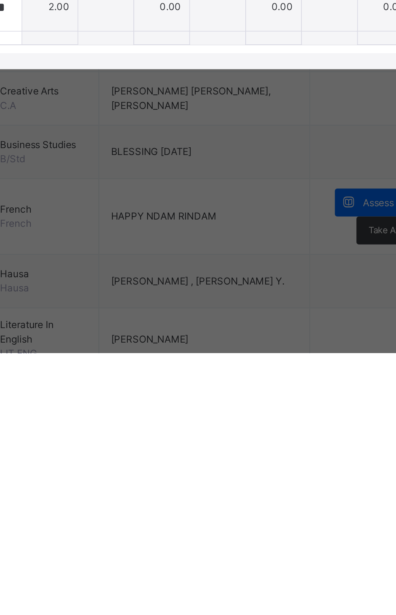
scroll to position [0, 0]
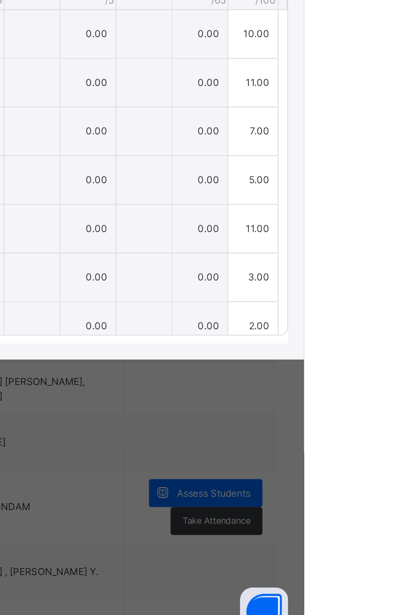
click at [379, 249] on div "Save Entries" at bounding box center [359, 242] width 40 height 13
click at [373, 246] on span "Save Entries" at bounding box center [359, 242] width 28 height 7
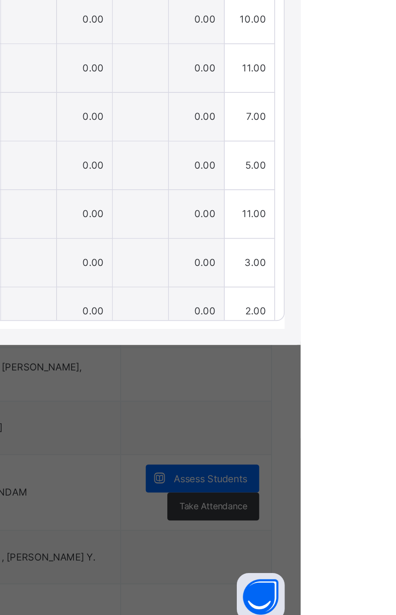
click at [351, 274] on icon at bounding box center [347, 268] width 7 height 12
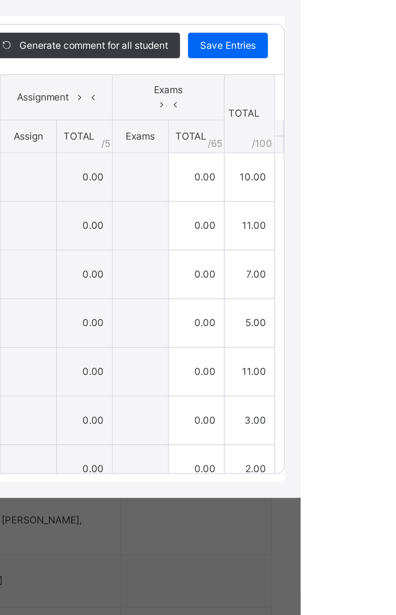
click at [373, 246] on span "Save Entries" at bounding box center [359, 242] width 28 height 7
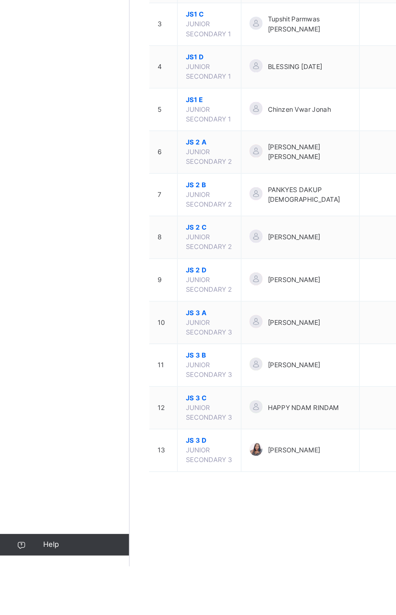
click at [144, 486] on span "JS 3 C" at bounding box center [156, 489] width 35 height 7
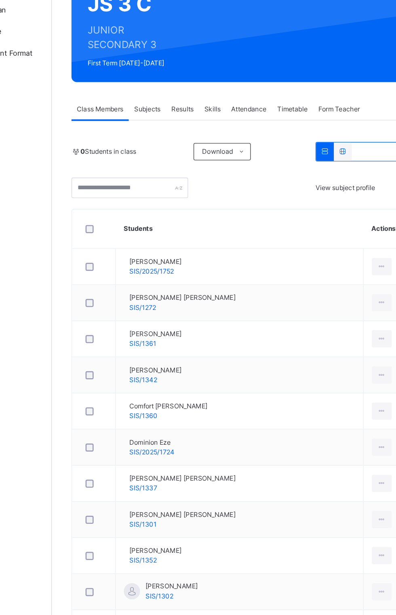
click at [172, 171] on span "Subjects" at bounding box center [168, 170] width 20 height 7
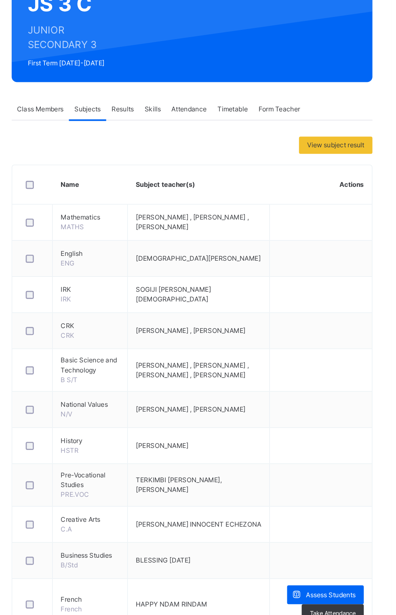
click at [343, 400] on td at bounding box center [342, 395] width 76 height 27
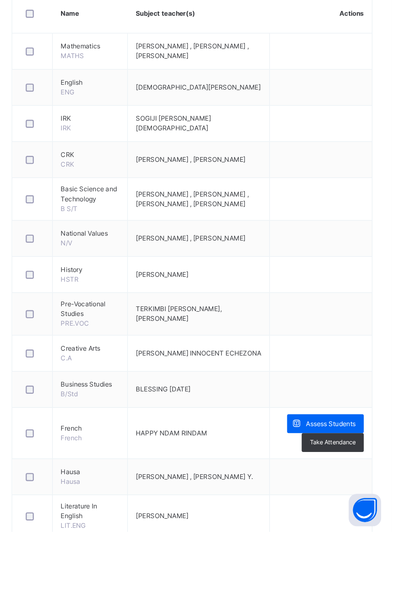
click at [339, 531] on span "Assess Students" at bounding box center [349, 534] width 37 height 7
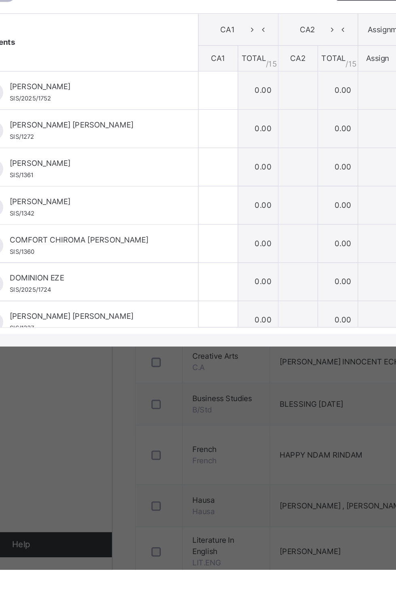
scroll to position [0, 0]
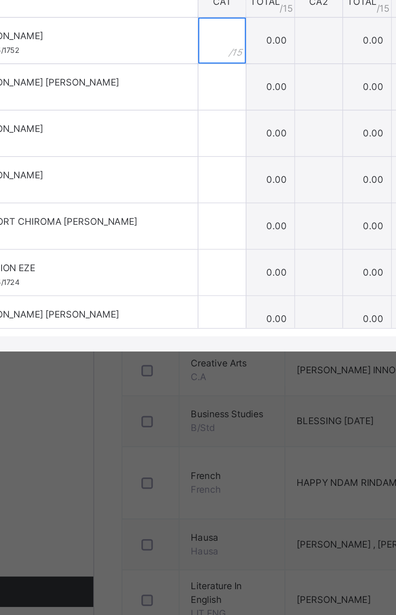
click at [177, 318] on input "text" at bounding box center [164, 306] width 25 height 24
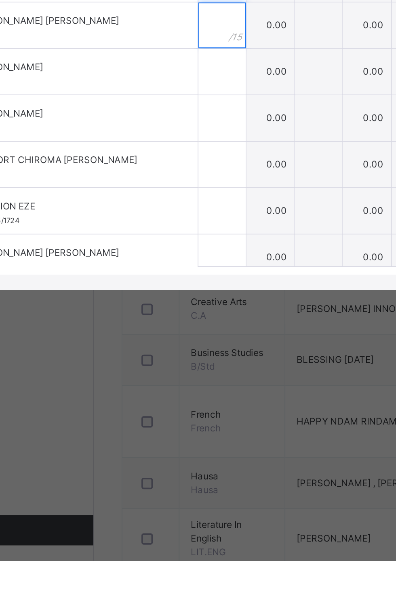
click at [177, 343] on input "text" at bounding box center [164, 331] width 25 height 24
click at [177, 318] on div at bounding box center [164, 306] width 25 height 24
click at [177, 343] on div at bounding box center [164, 331] width 25 height 24
click at [177, 368] on input "text" at bounding box center [164, 355] width 25 height 24
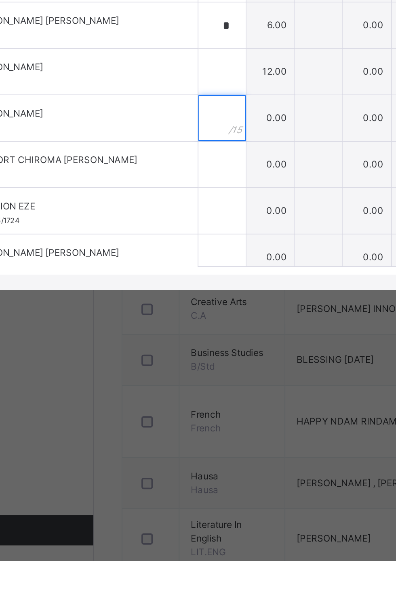
click at [177, 392] on input "text" at bounding box center [164, 380] width 25 height 24
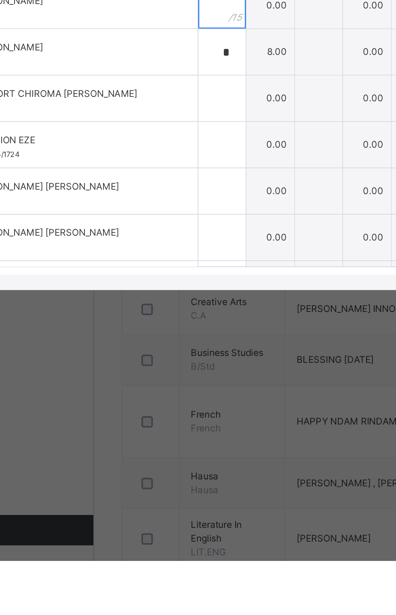
click at [177, 333] on div at bounding box center [164, 320] width 25 height 24
click at [177, 382] on input "text" at bounding box center [164, 370] width 25 height 24
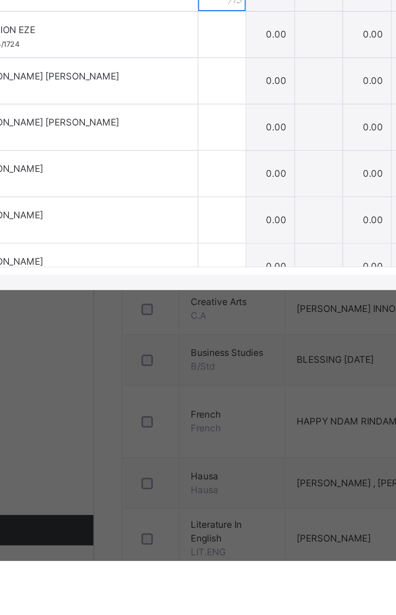
scroll to position [101, 0]
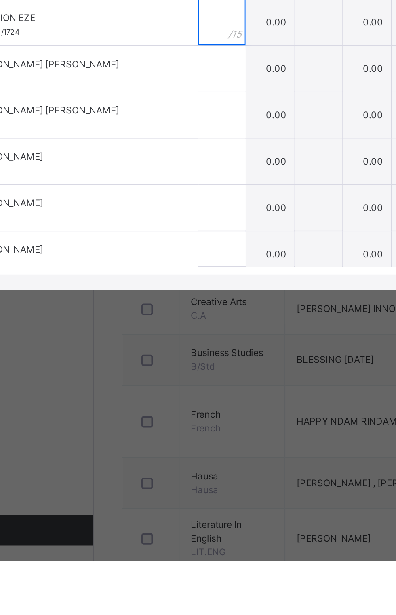
click at [177, 341] on div at bounding box center [164, 329] width 25 height 24
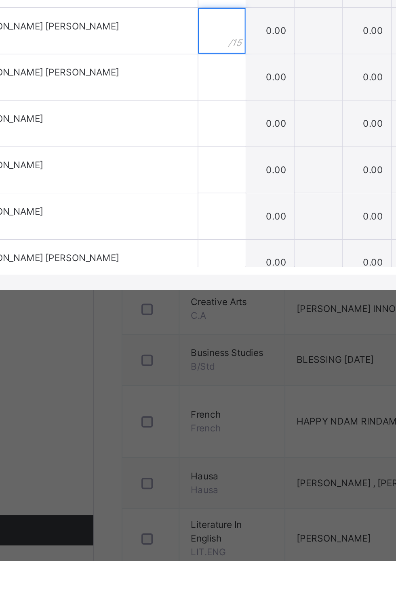
click at [177, 346] on div at bounding box center [164, 334] width 25 height 24
click at [177, 371] on input "text" at bounding box center [164, 358] width 25 height 24
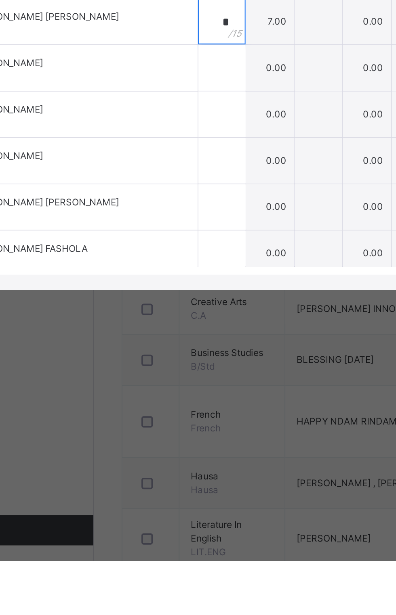
scroll to position [174, 0]
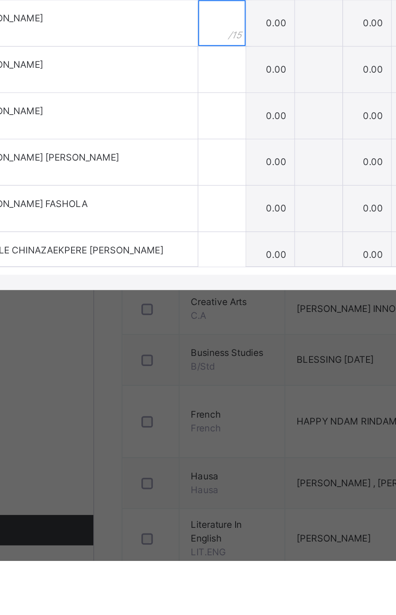
click at [177, 342] on div at bounding box center [164, 330] width 25 height 24
click at [177, 367] on div at bounding box center [164, 354] width 25 height 24
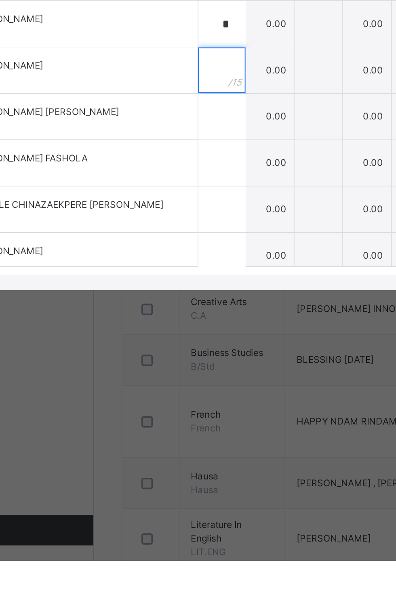
click at [177, 367] on input "text" at bounding box center [164, 355] width 25 height 24
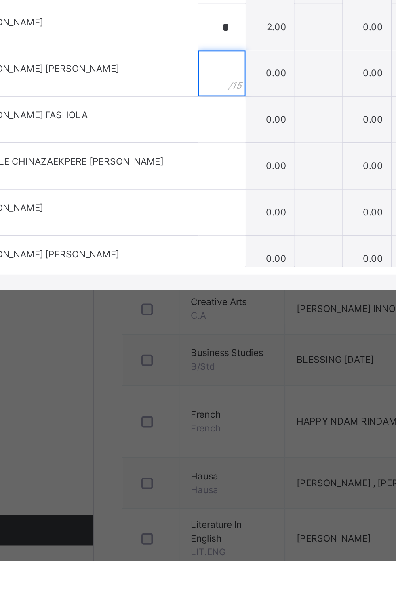
click at [177, 369] on input "text" at bounding box center [164, 356] width 25 height 24
click at [177, 393] on input "text" at bounding box center [164, 381] width 25 height 24
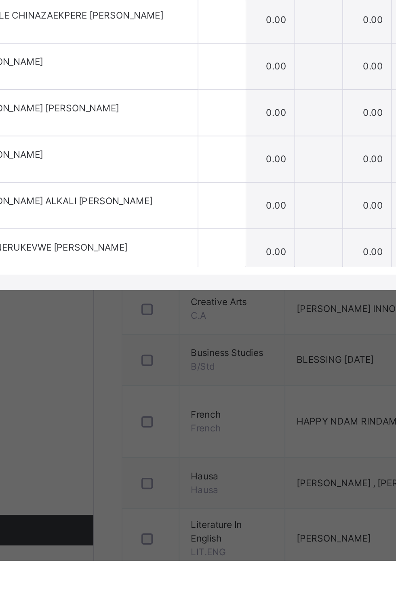
scroll to position [275, 0]
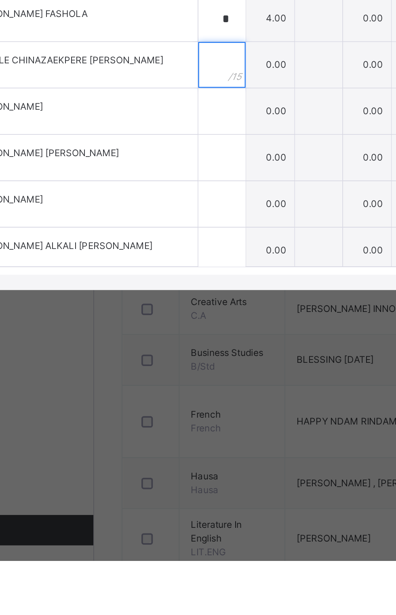
click at [177, 364] on input "text" at bounding box center [164, 352] width 25 height 24
click at [177, 389] on div at bounding box center [164, 376] width 25 height 24
click at [177, 364] on input "text" at bounding box center [164, 352] width 25 height 24
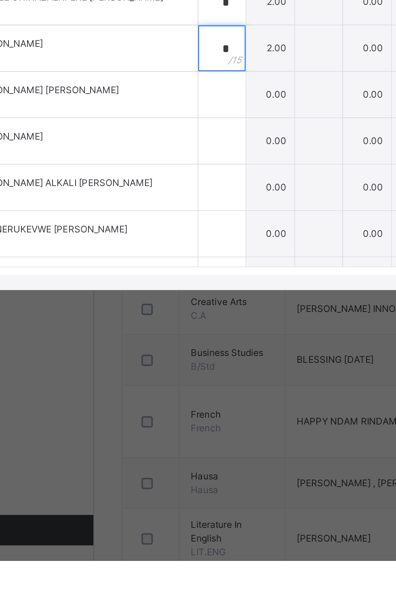
click at [177, 355] on div "*" at bounding box center [164, 343] width 25 height 24
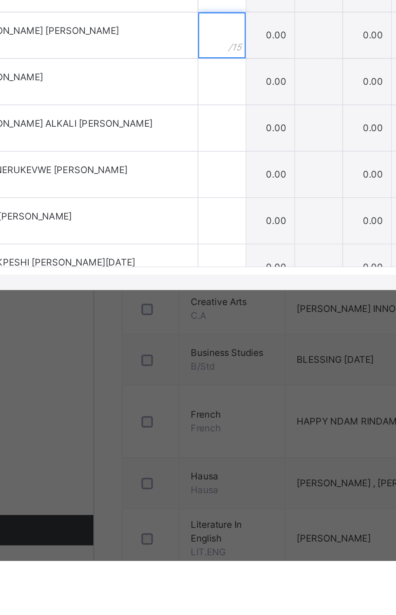
click at [177, 348] on input "text" at bounding box center [164, 336] width 25 height 24
click at [177, 373] on input "text" at bounding box center [164, 361] width 25 height 24
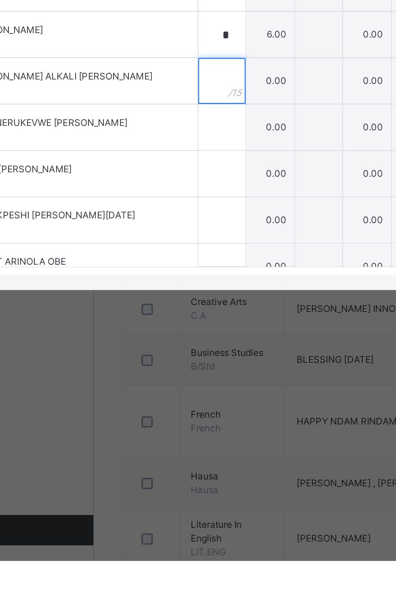
click at [177, 373] on div at bounding box center [164, 360] width 25 height 24
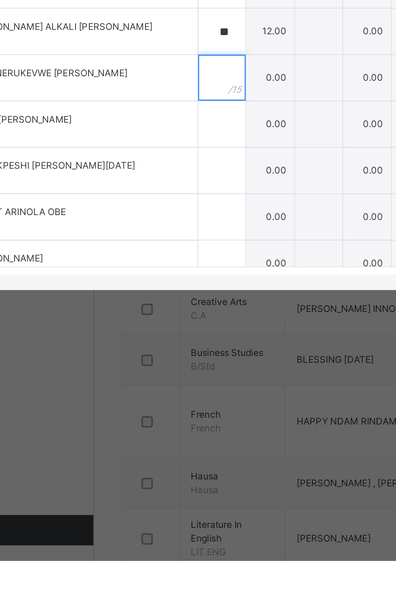
click at [177, 371] on input "text" at bounding box center [164, 359] width 25 height 24
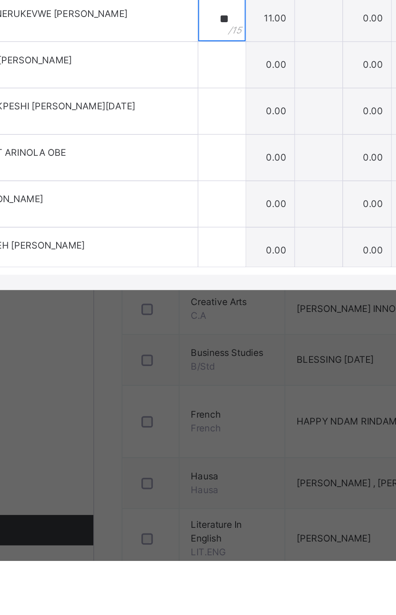
scroll to position [449, 0]
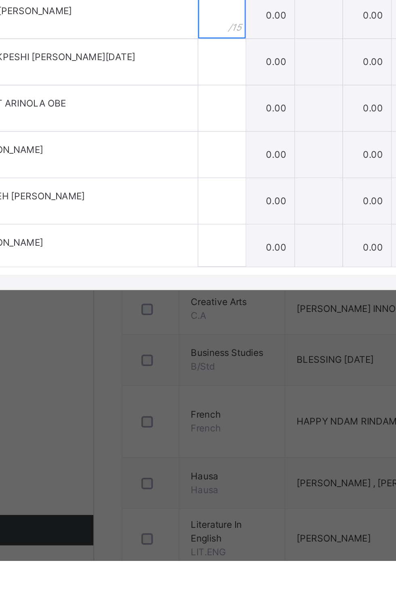
click at [177, 338] on input "text" at bounding box center [164, 326] width 25 height 24
click at [177, 362] on input "text" at bounding box center [164, 350] width 25 height 24
click at [177, 387] on input "text" at bounding box center [164, 375] width 25 height 24
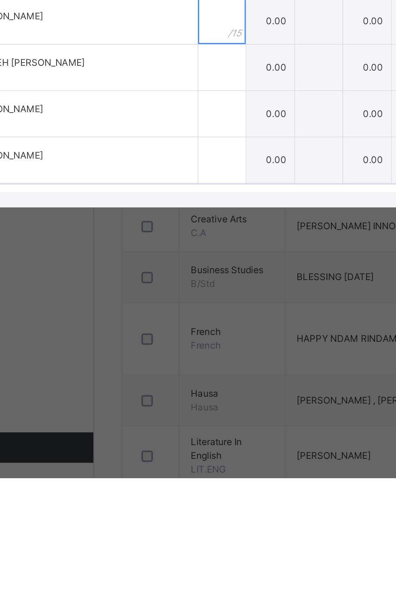
click at [177, 385] on div at bounding box center [164, 372] width 25 height 24
click at [177, 409] on input "text" at bounding box center [164, 397] width 25 height 24
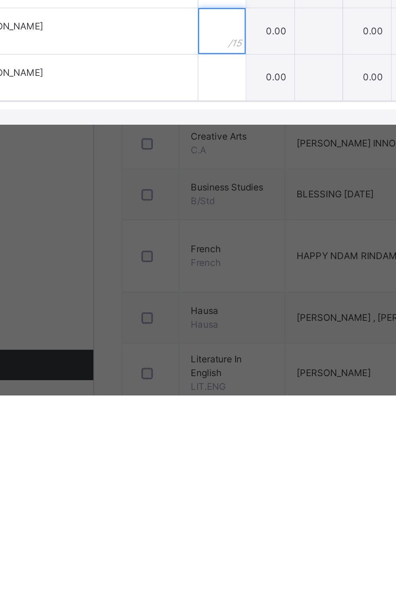
click at [177, 434] on input "text" at bounding box center [164, 422] width 25 height 24
click at [177, 459] on input "text" at bounding box center [164, 446] width 25 height 24
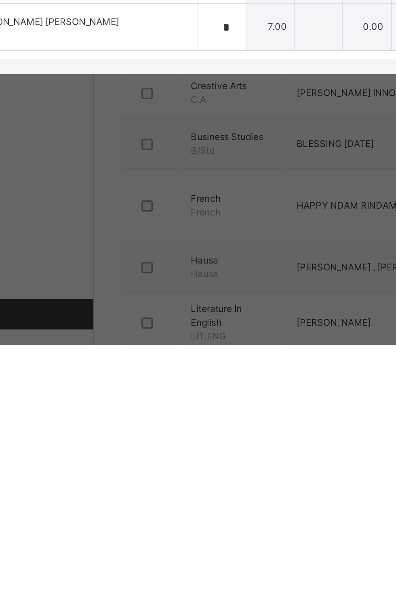
scroll to position [0, 0]
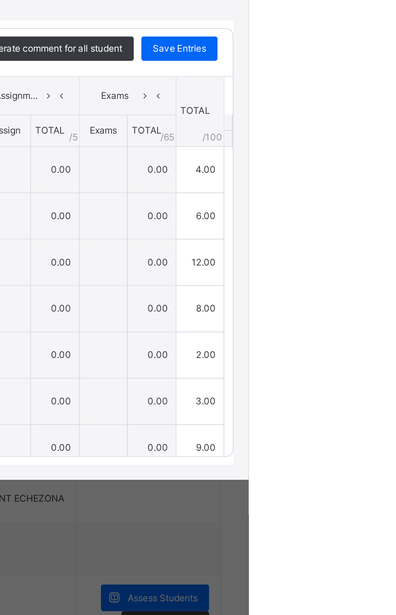
click at [373, 246] on span "Save Entries" at bounding box center [359, 242] width 28 height 7
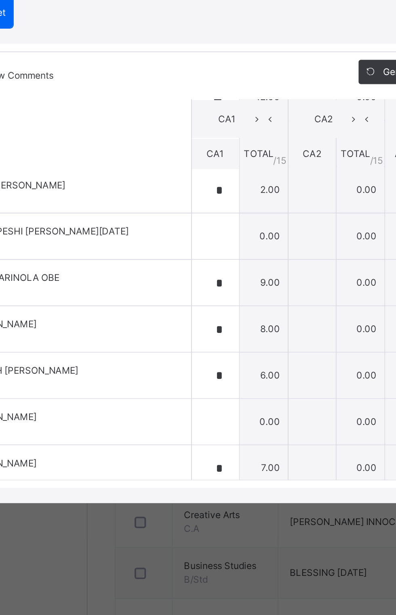
scroll to position [476, 0]
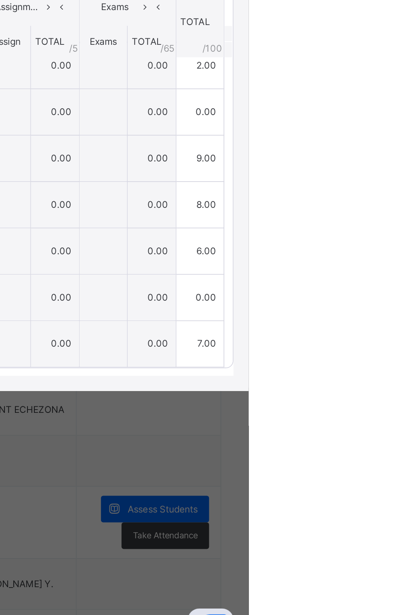
click at [373, 246] on span "Save Entries" at bounding box center [359, 242] width 28 height 7
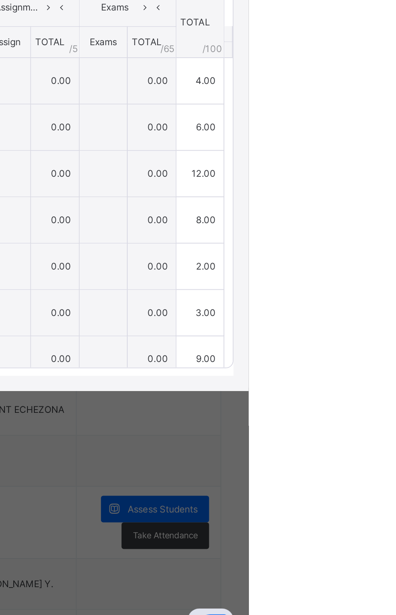
click at [379, 249] on div "Save Entries" at bounding box center [359, 242] width 40 height 13
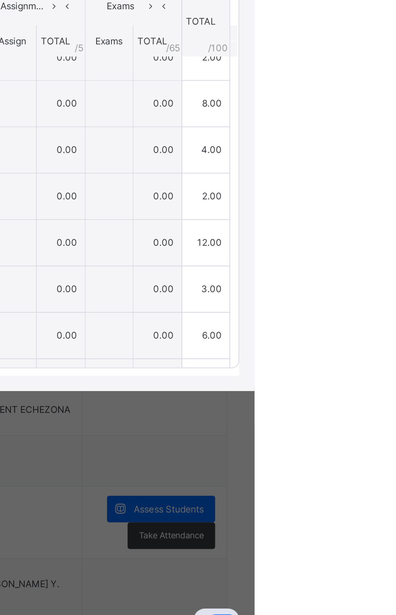
scroll to position [262, 0]
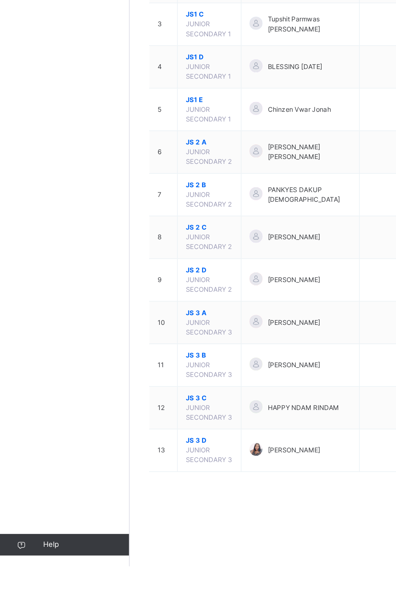
click at [147, 517] on span "JS 3 D" at bounding box center [156, 520] width 35 height 7
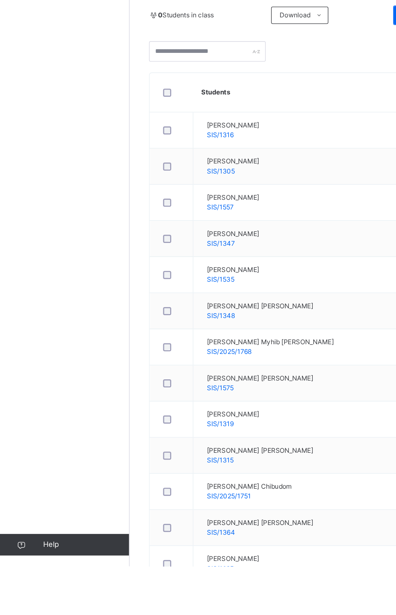
click at [47, 284] on div "Classes Broadsheet CBT Lesson Plan Time Table Assessment Format Help" at bounding box center [48, 323] width 97 height 583
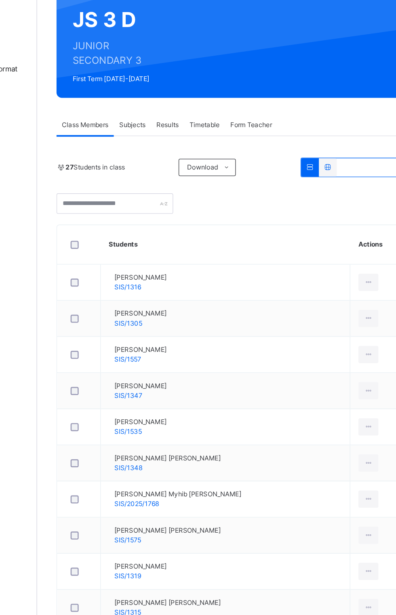
click at [164, 173] on span "Subjects" at bounding box center [168, 170] width 20 height 7
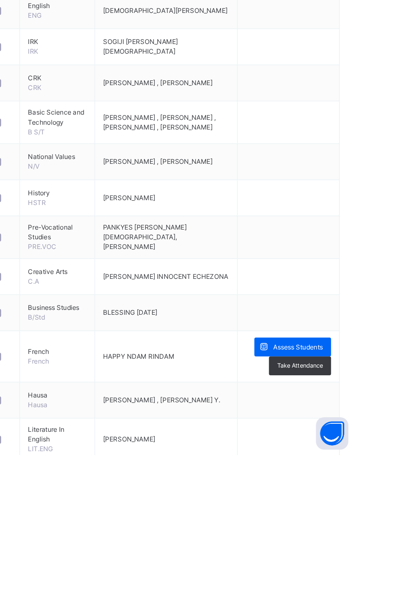
click at [341, 534] on span "Assess Students" at bounding box center [349, 534] width 37 height 7
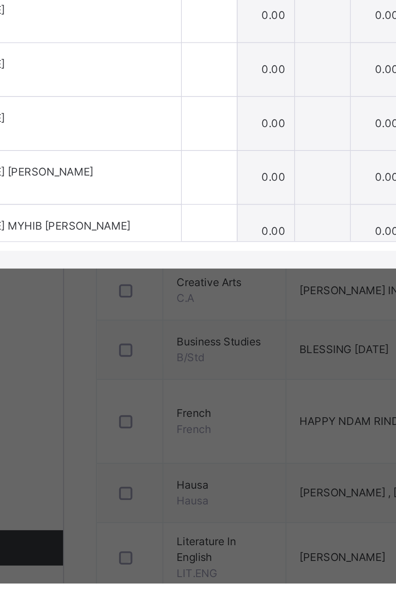
click at [176, 319] on input "text" at bounding box center [163, 307] width 25 height 24
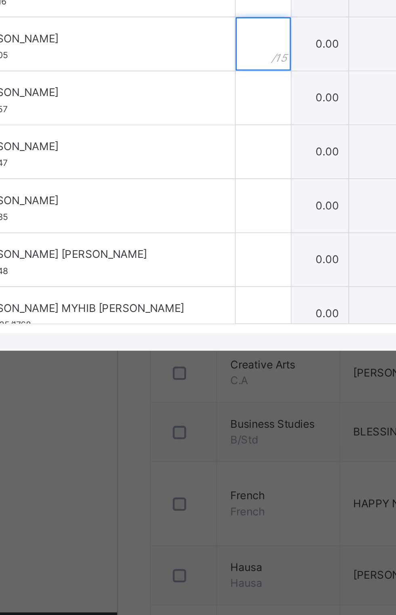
click at [176, 343] on input "text" at bounding box center [163, 331] width 25 height 24
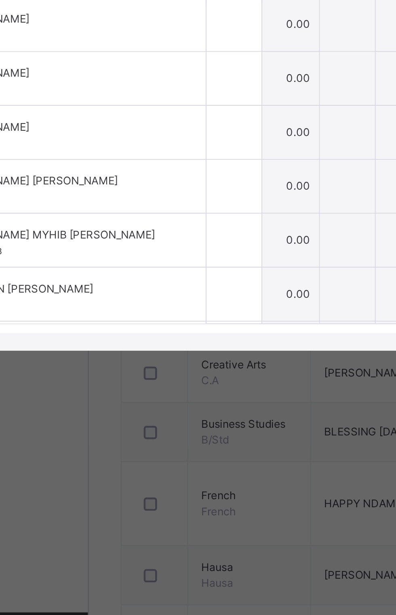
scroll to position [34, 0]
click at [176, 334] on input "text" at bounding box center [163, 322] width 25 height 24
click at [176, 334] on div "*" at bounding box center [163, 322] width 25 height 24
click at [176, 359] on input "text" at bounding box center [163, 347] width 25 height 24
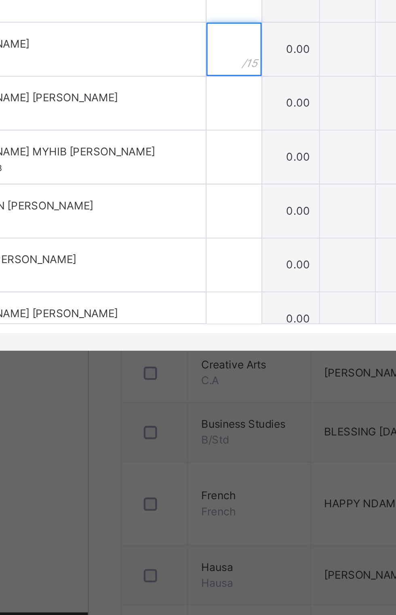
click at [176, 346] on input "text" at bounding box center [163, 334] width 25 height 24
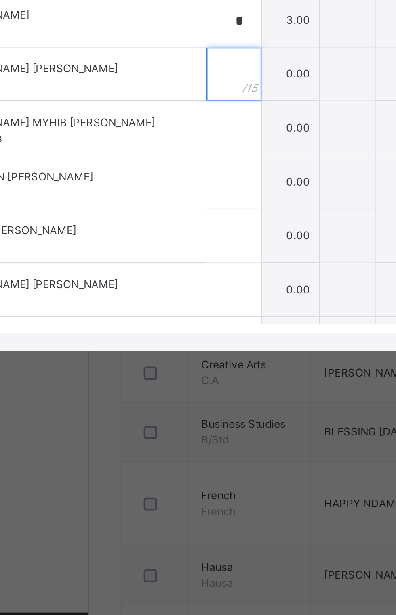
click at [176, 357] on input "text" at bounding box center [163, 345] width 25 height 24
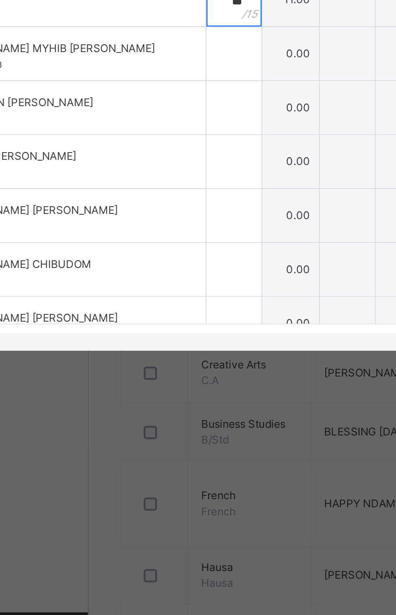
scroll to position [128, 0]
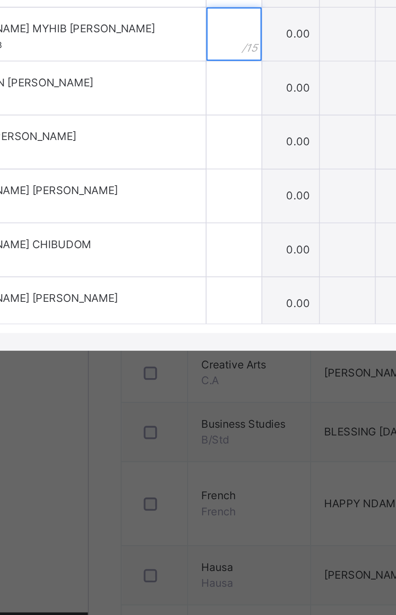
click at [176, 339] on div at bounding box center [163, 327] width 25 height 24
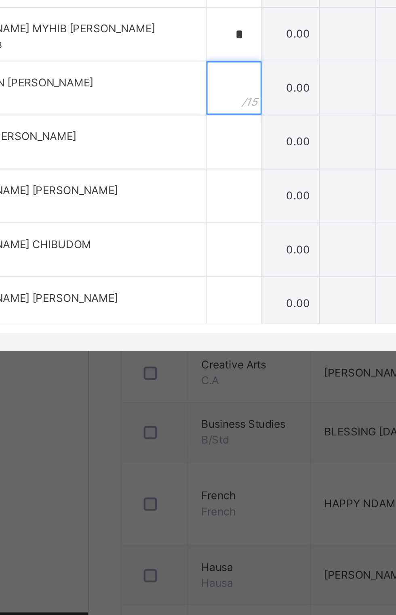
click at [176, 364] on input "text" at bounding box center [163, 351] width 25 height 24
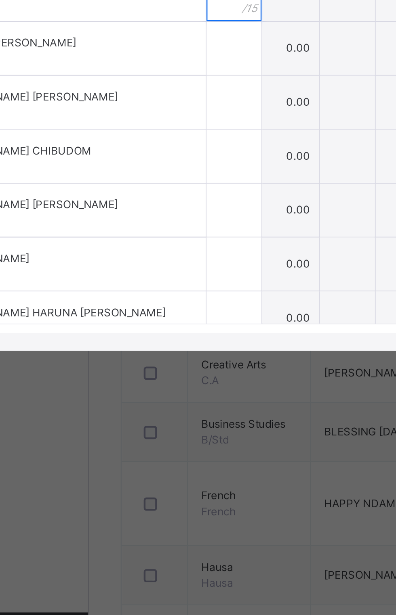
scroll to position [176, 0]
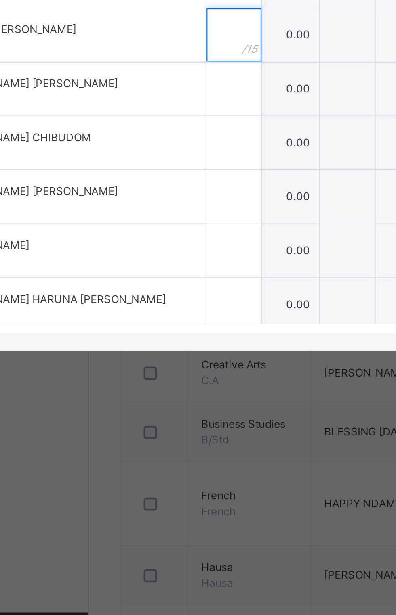
click at [176, 339] on input "text" at bounding box center [163, 327] width 25 height 24
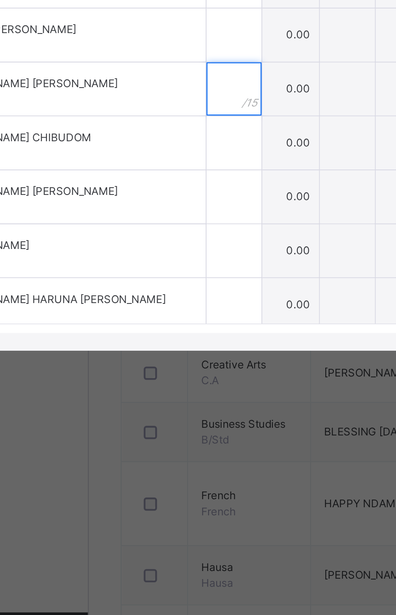
click at [176, 364] on input "text" at bounding box center [163, 352] width 25 height 24
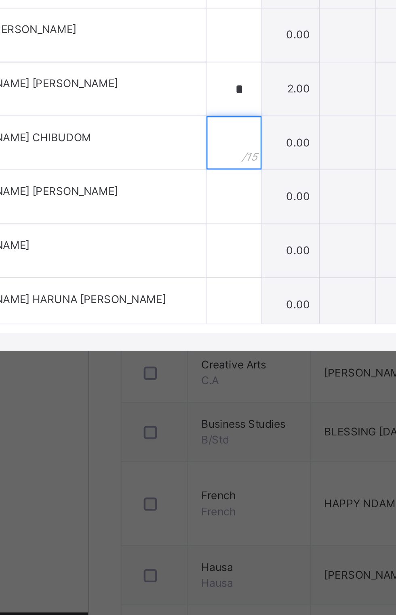
click at [176, 389] on input "text" at bounding box center [163, 376] width 25 height 24
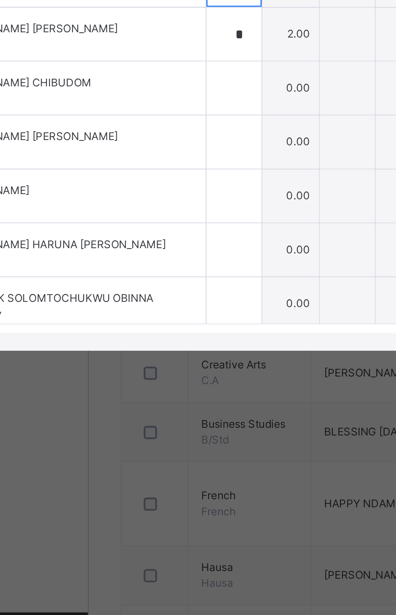
click at [176, 314] on input "text" at bounding box center [163, 302] width 25 height 24
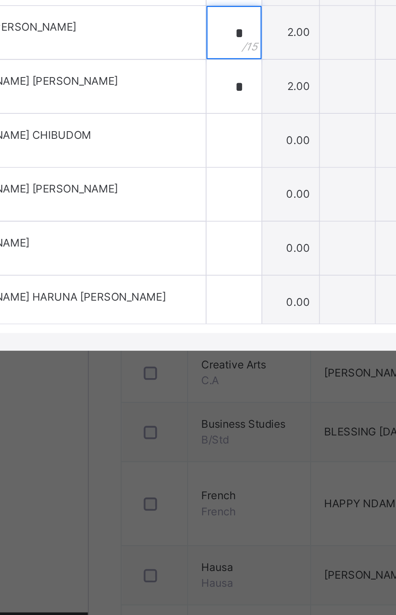
scroll to position [201, 0]
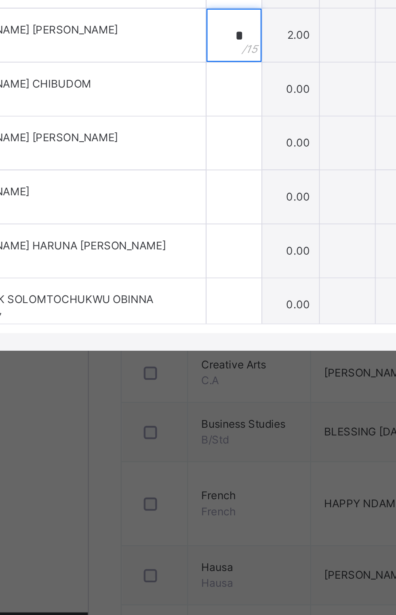
click at [176, 339] on div "*" at bounding box center [163, 327] width 25 height 24
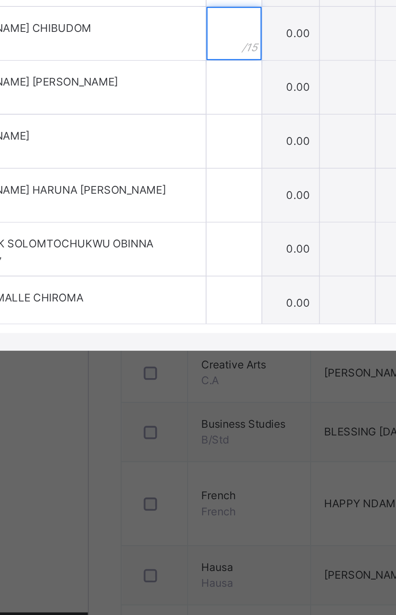
click at [176, 339] on input "text" at bounding box center [163, 326] width 25 height 24
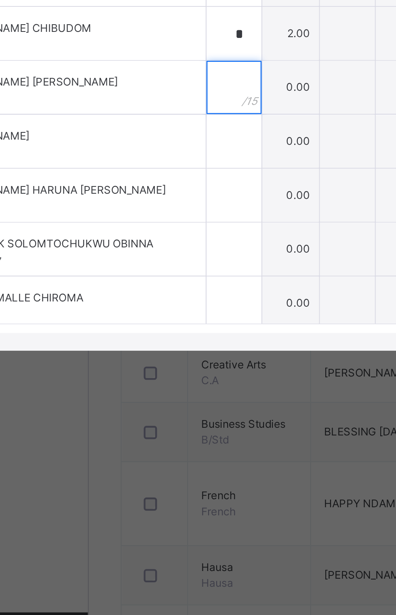
click at [176, 363] on input "text" at bounding box center [163, 351] width 25 height 24
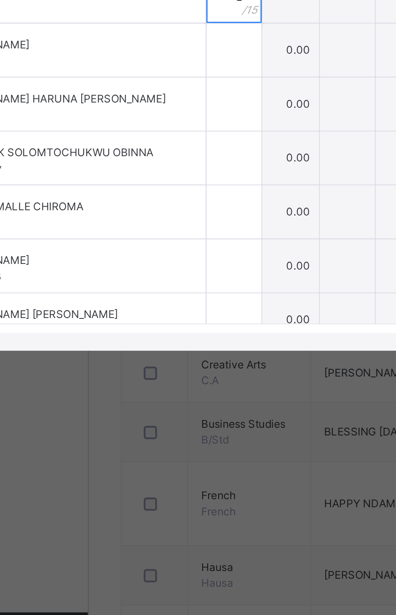
scroll to position [285, 0]
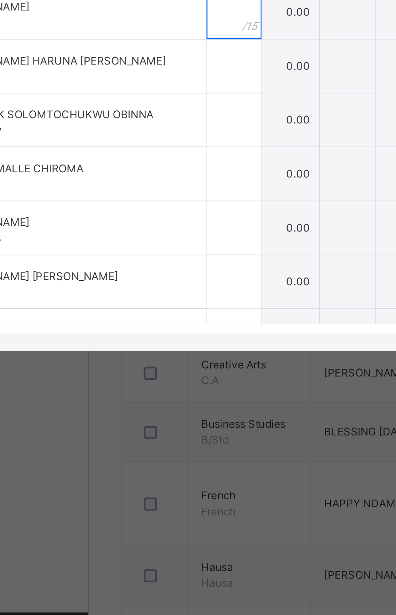
click at [176, 329] on input "text" at bounding box center [163, 317] width 25 height 24
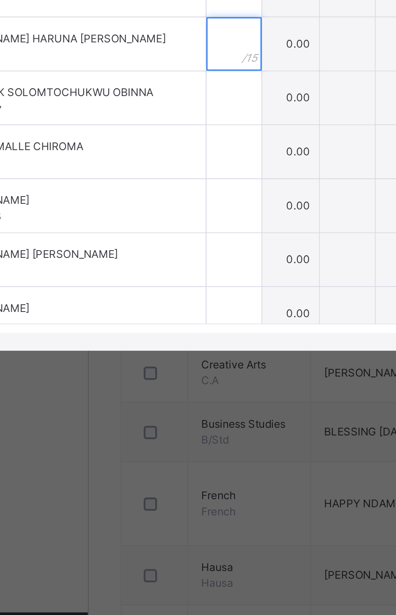
click at [176, 343] on input "text" at bounding box center [163, 331] width 25 height 24
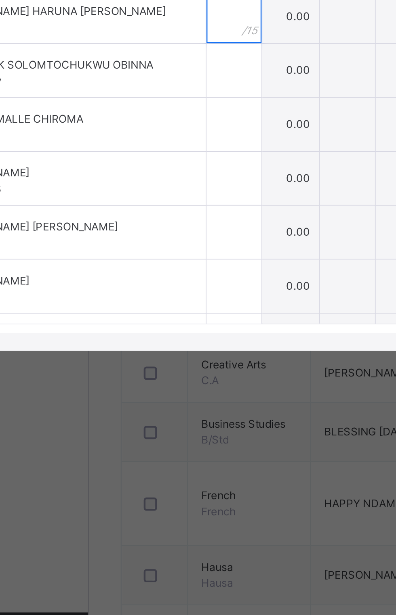
scroll to position [309, 0]
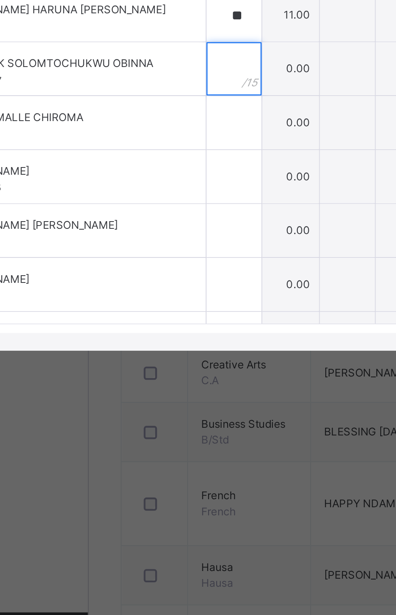
click at [176, 355] on input "text" at bounding box center [163, 343] width 25 height 24
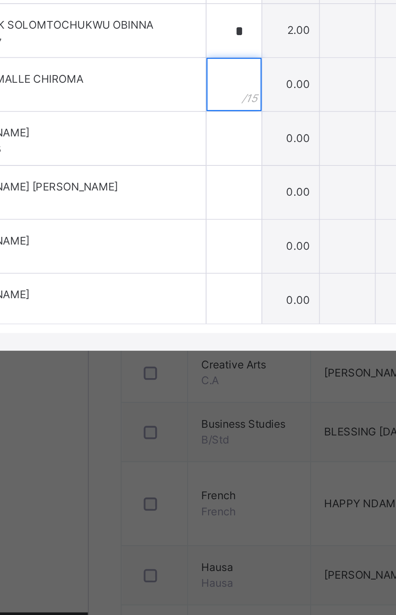
click at [176, 362] on input "text" at bounding box center [163, 350] width 25 height 24
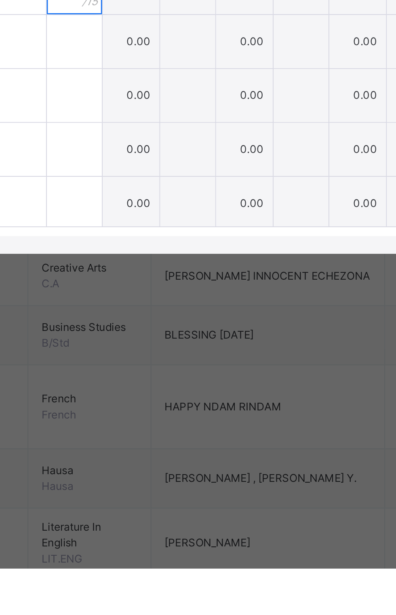
scroll to position [357, 0]
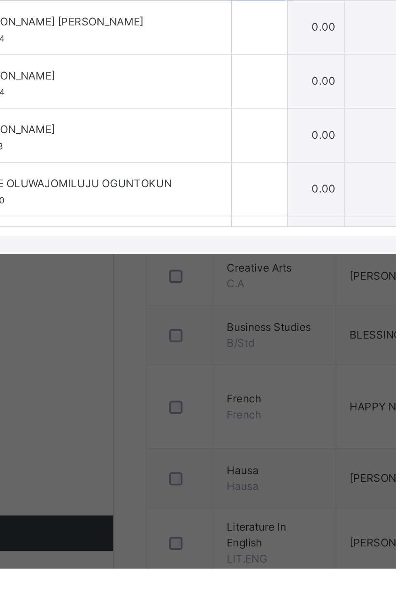
click at [176, 356] on input "text" at bounding box center [163, 343] width 25 height 24
click at [176, 380] on input "text" at bounding box center [163, 368] width 25 height 24
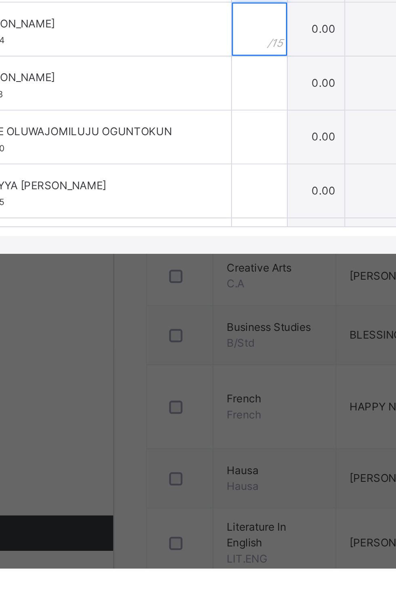
click at [176, 381] on input "text" at bounding box center [163, 369] width 25 height 24
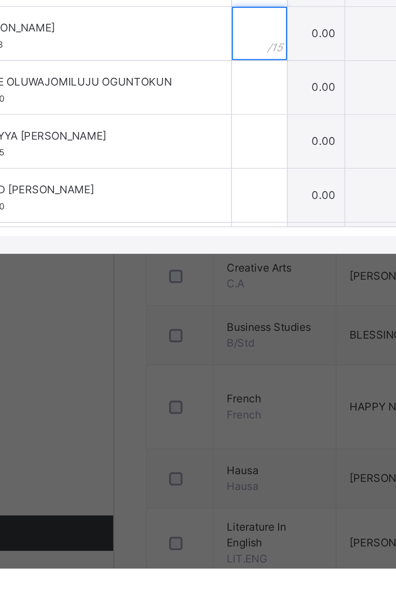
click at [176, 383] on input "text" at bounding box center [163, 371] width 25 height 24
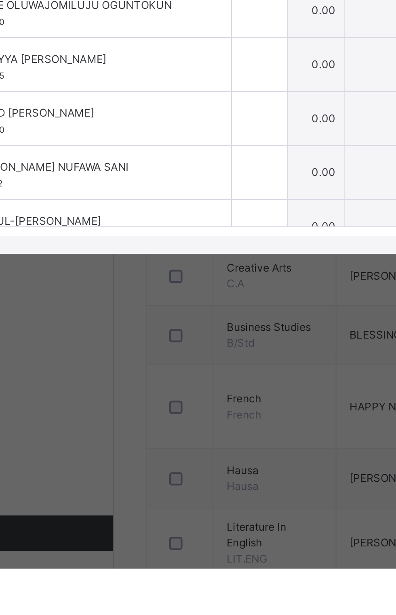
scroll to position [440, 0]
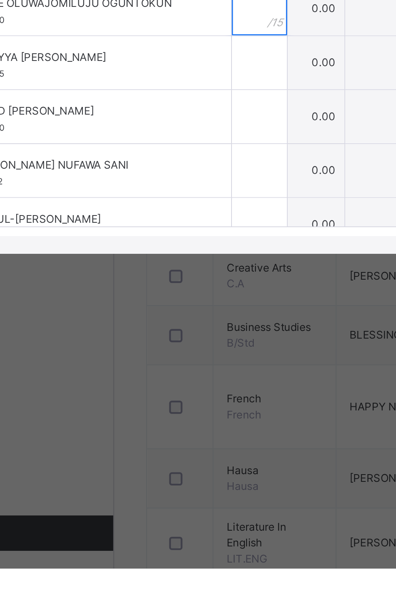
click at [176, 372] on input "text" at bounding box center [163, 360] width 25 height 24
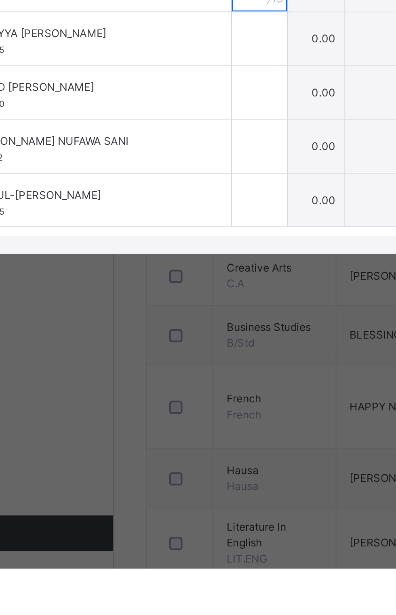
scroll to position [457, 0]
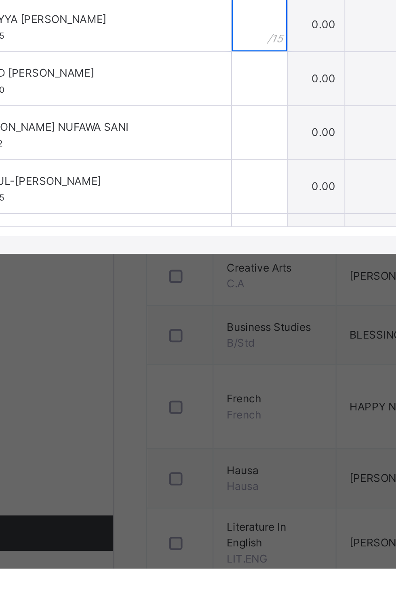
click at [176, 379] on input "text" at bounding box center [163, 367] width 25 height 24
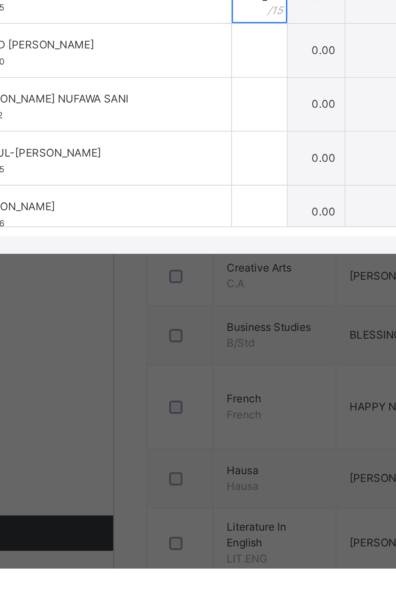
scroll to position [475, 0]
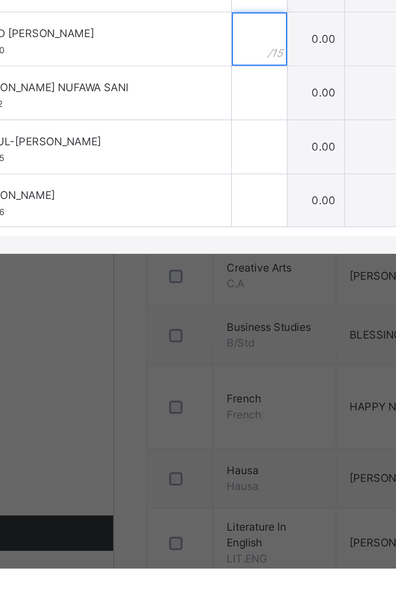
click at [176, 385] on input "text" at bounding box center [163, 373] width 25 height 24
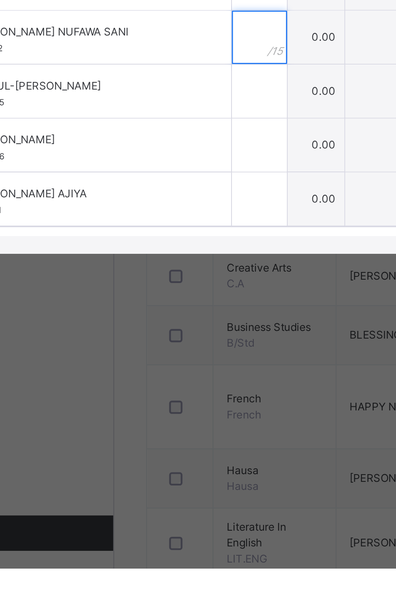
click at [176, 385] on input "text" at bounding box center [163, 372] width 25 height 24
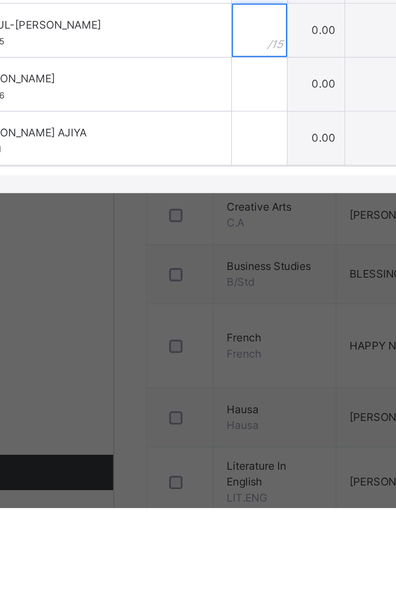
click at [176, 409] on input "text" at bounding box center [163, 397] width 25 height 24
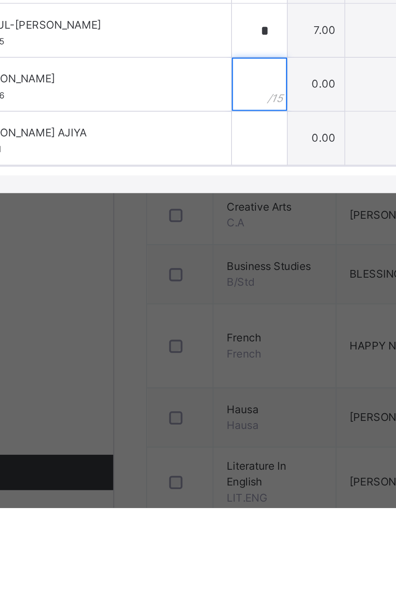
click at [176, 434] on input "text" at bounding box center [163, 422] width 25 height 24
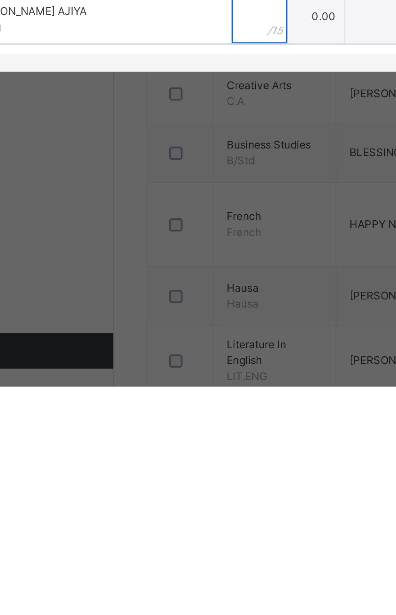
click at [176, 459] on div at bounding box center [163, 446] width 25 height 24
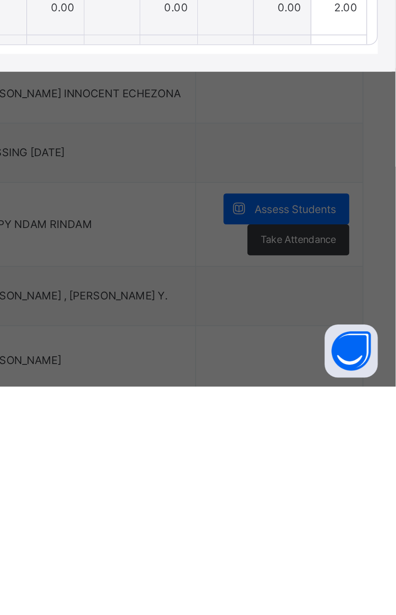
scroll to position [0, 0]
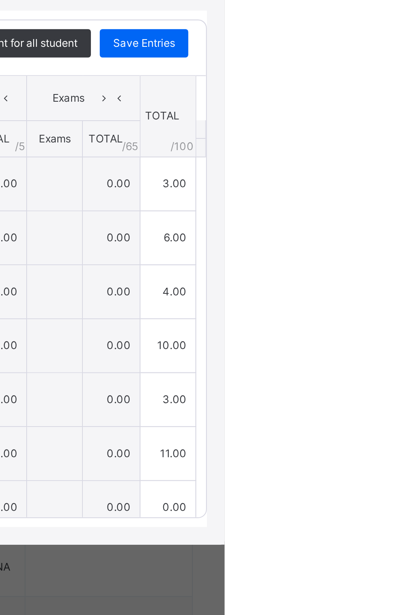
click at [373, 246] on span "Save Entries" at bounding box center [359, 242] width 28 height 7
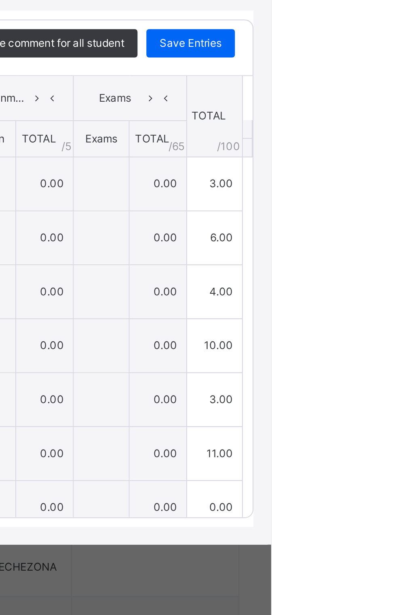
click at [373, 246] on span "Save Entries" at bounding box center [359, 242] width 28 height 7
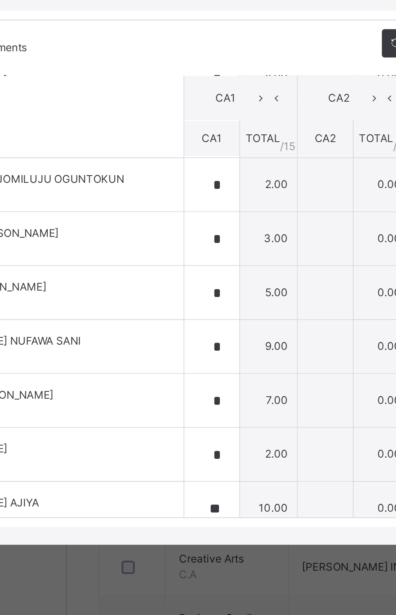
scroll to position [501, 0]
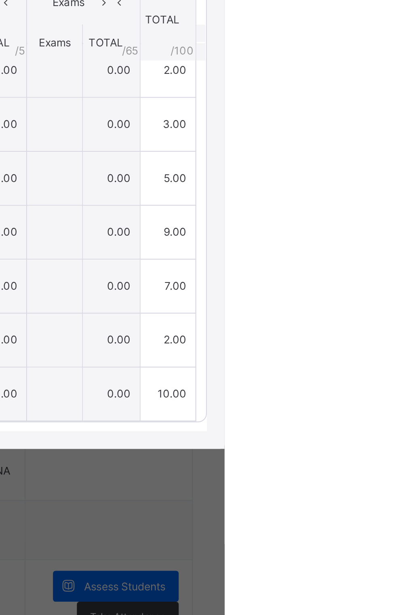
click at [373, 246] on span "Save Entries" at bounding box center [359, 242] width 28 height 7
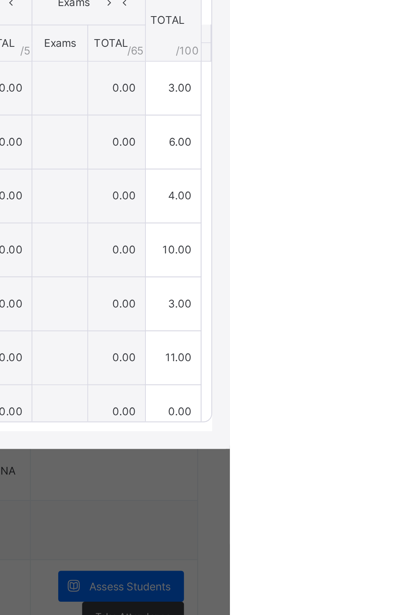
click at [373, 246] on span "Save Entries" at bounding box center [359, 242] width 28 height 7
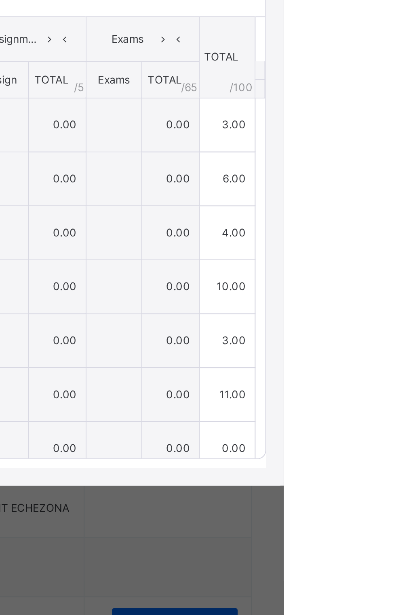
click at [383, 295] on th "TOTAL /100" at bounding box center [369, 276] width 25 height 38
click at [379, 249] on div "Save Entries" at bounding box center [359, 242] width 40 height 13
